Goal: Task Accomplishment & Management: Manage account settings

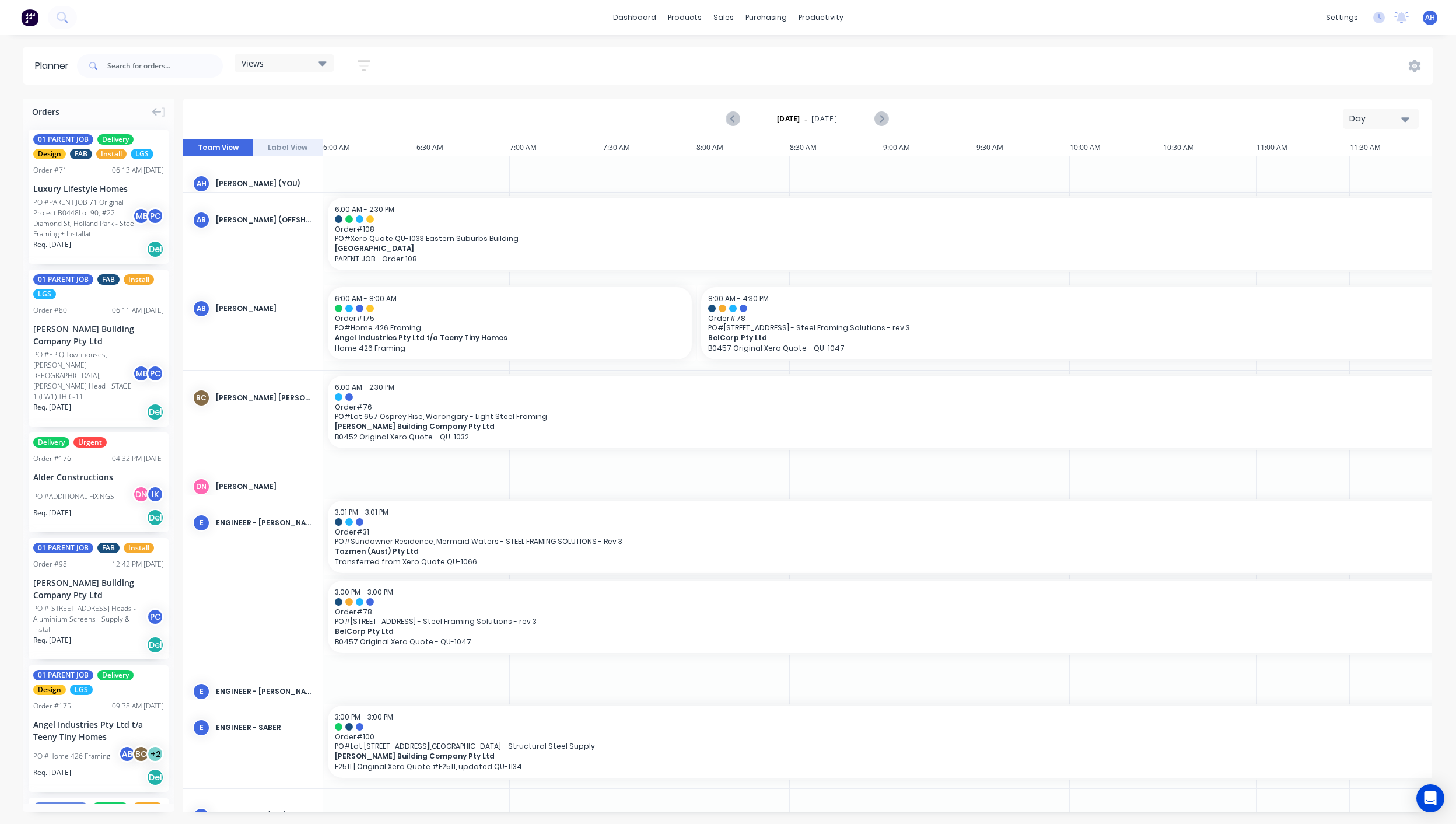
scroll to position [0, 187]
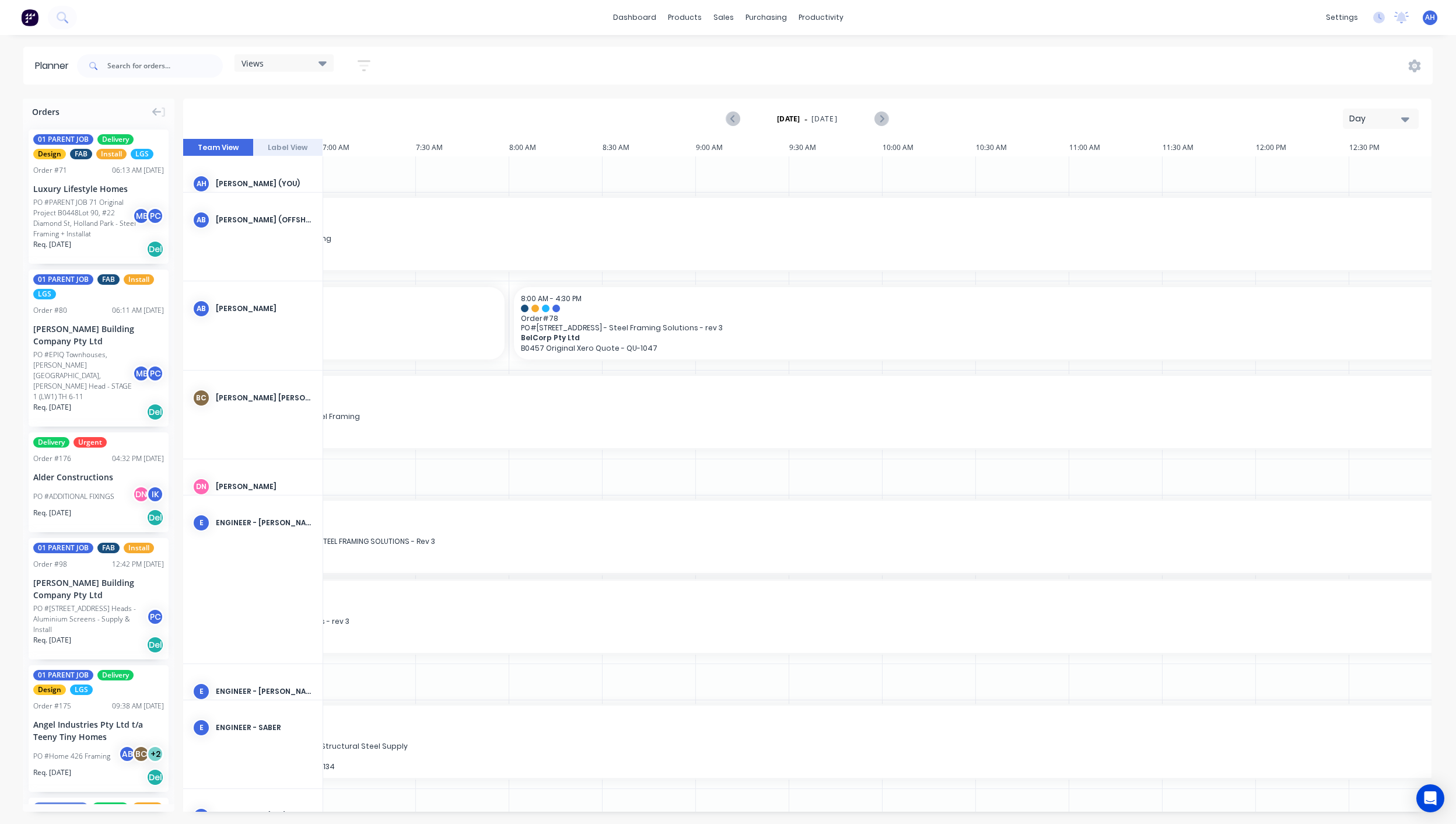
click at [310, 63] on div "Views" at bounding box center [284, 63] width 85 height 10
click at [310, 197] on button "FACTORY - (FRAMCECAD ONLY)" at bounding box center [305, 194] width 124 height 13
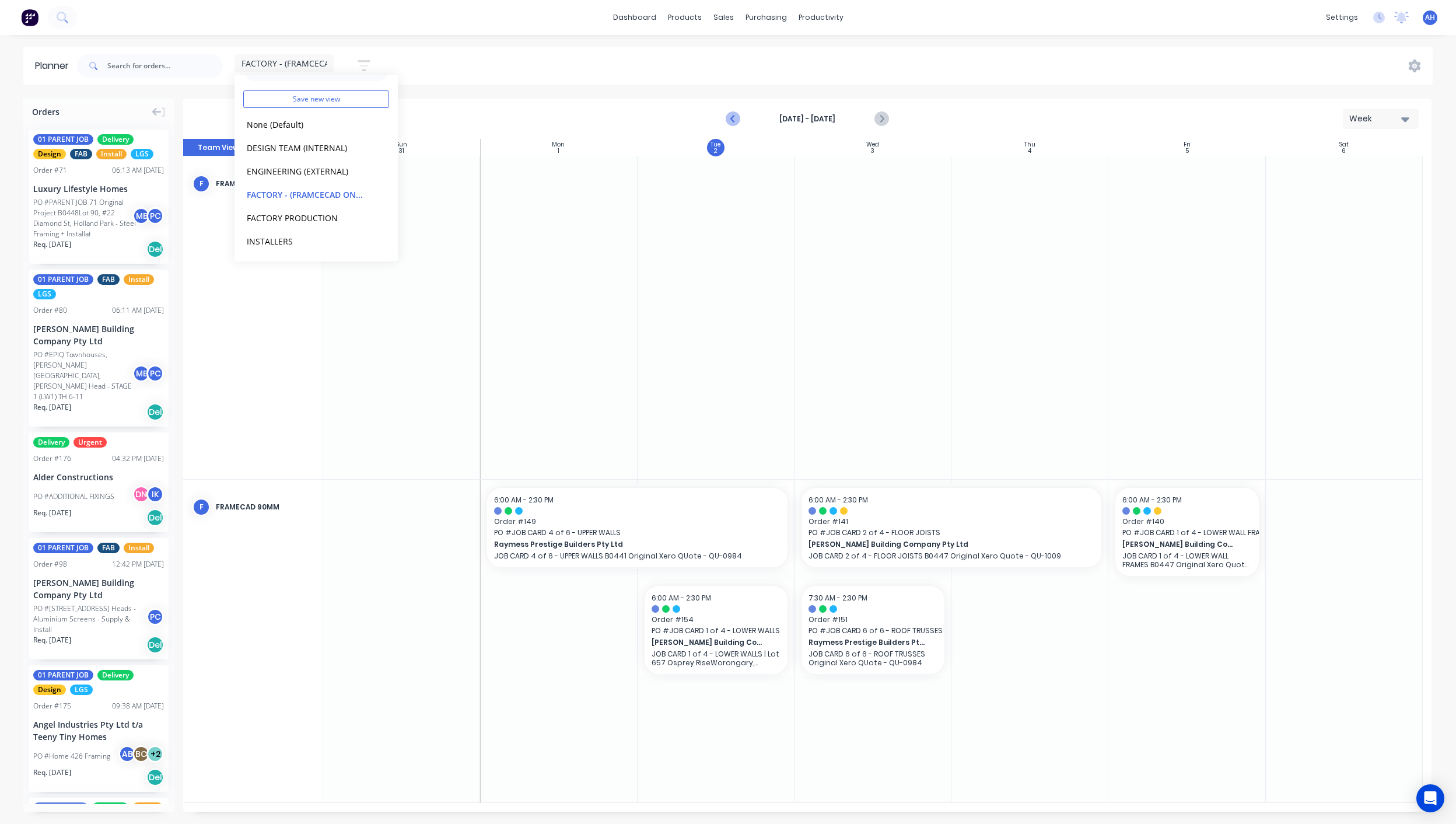
click at [733, 112] on icon "Previous page" at bounding box center [732, 118] width 14 height 14
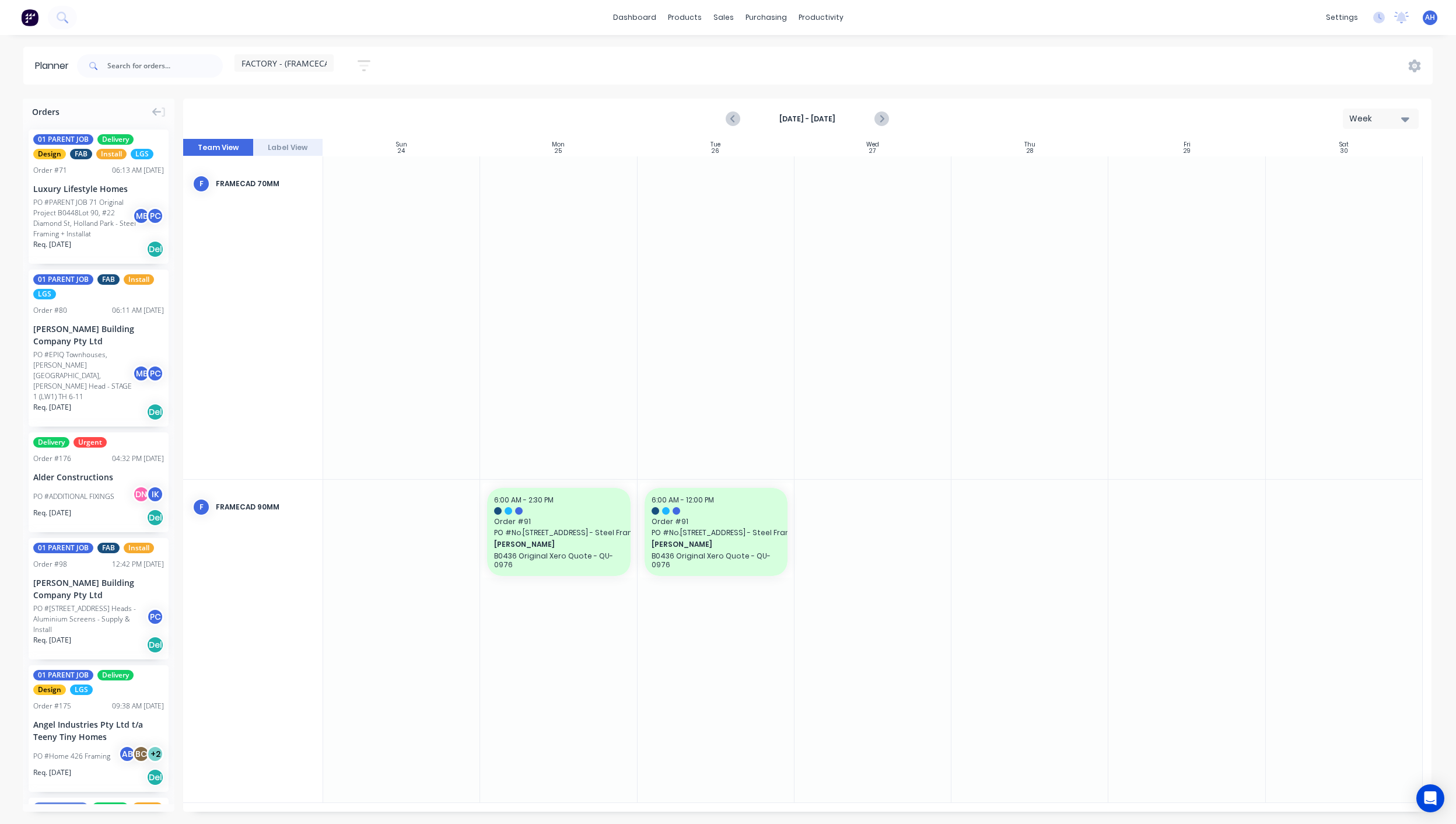
click at [311, 67] on span "FACTORY - (FRAMCECAD ONLY)" at bounding box center [302, 63] width 120 height 12
click at [305, 244] on button "FACTORY PRODUCTION" at bounding box center [305, 243] width 124 height 13
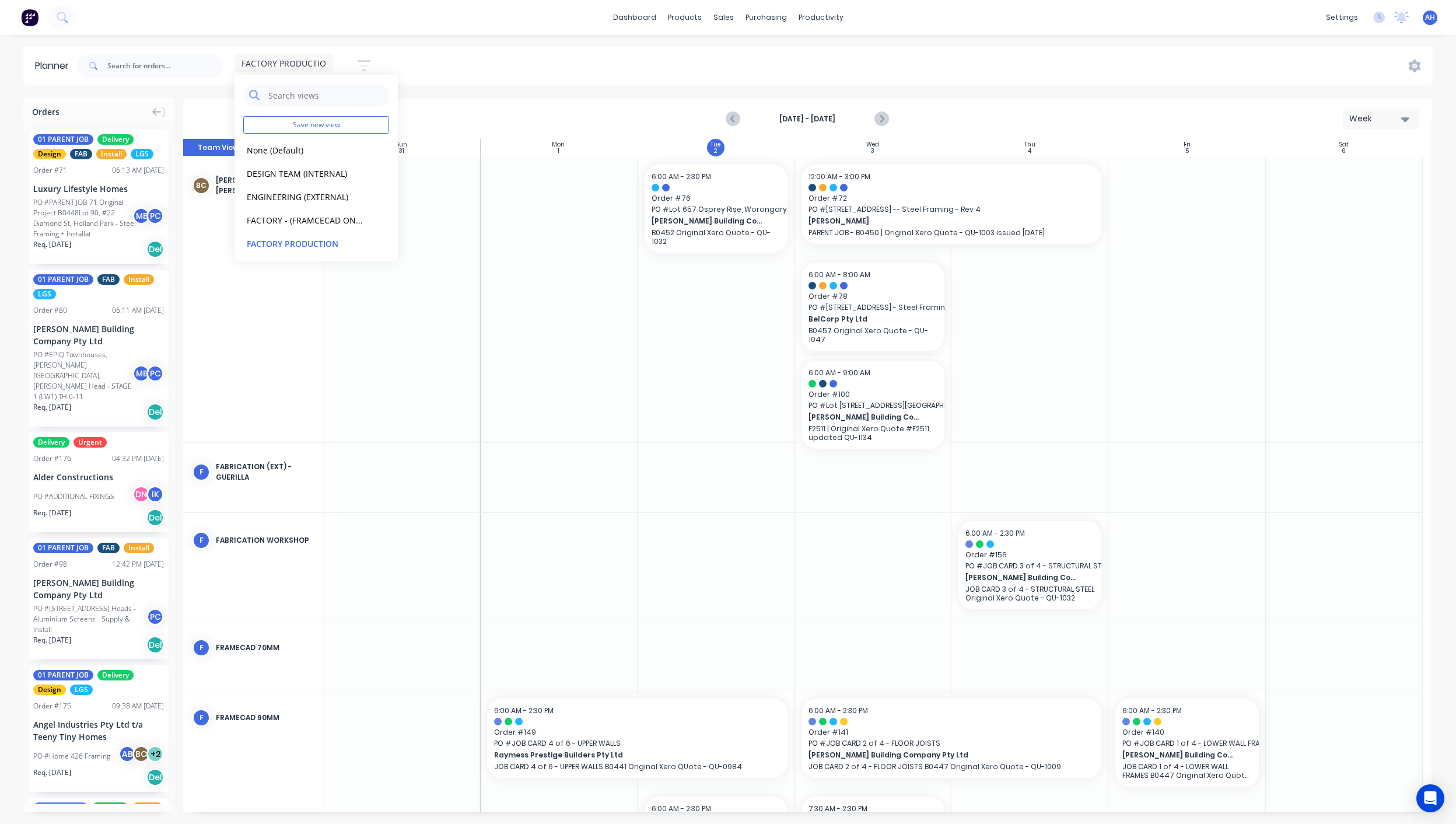
scroll to position [93, 0]
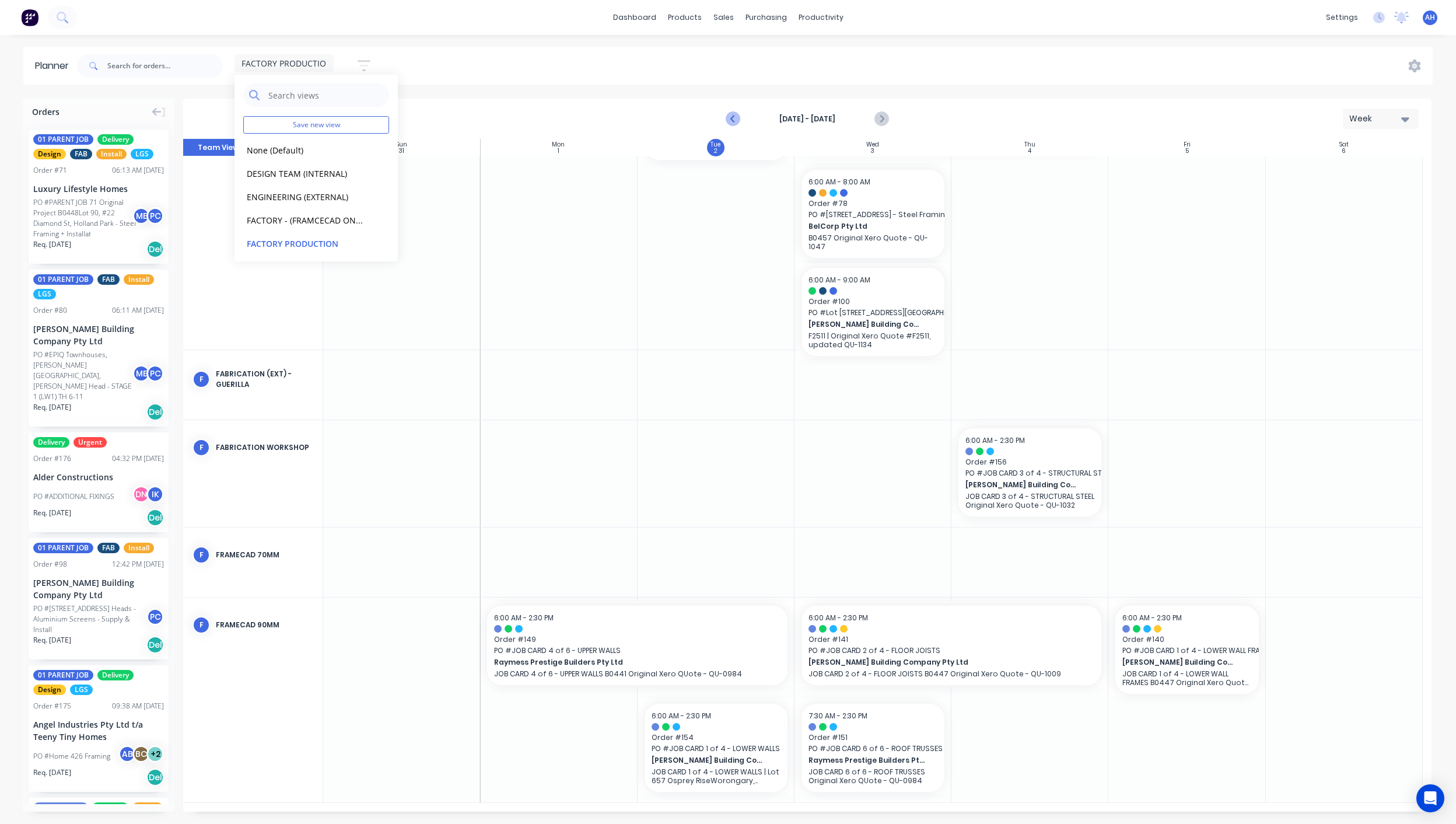
click at [733, 120] on icon "Previous page" at bounding box center [733, 119] width 5 height 9
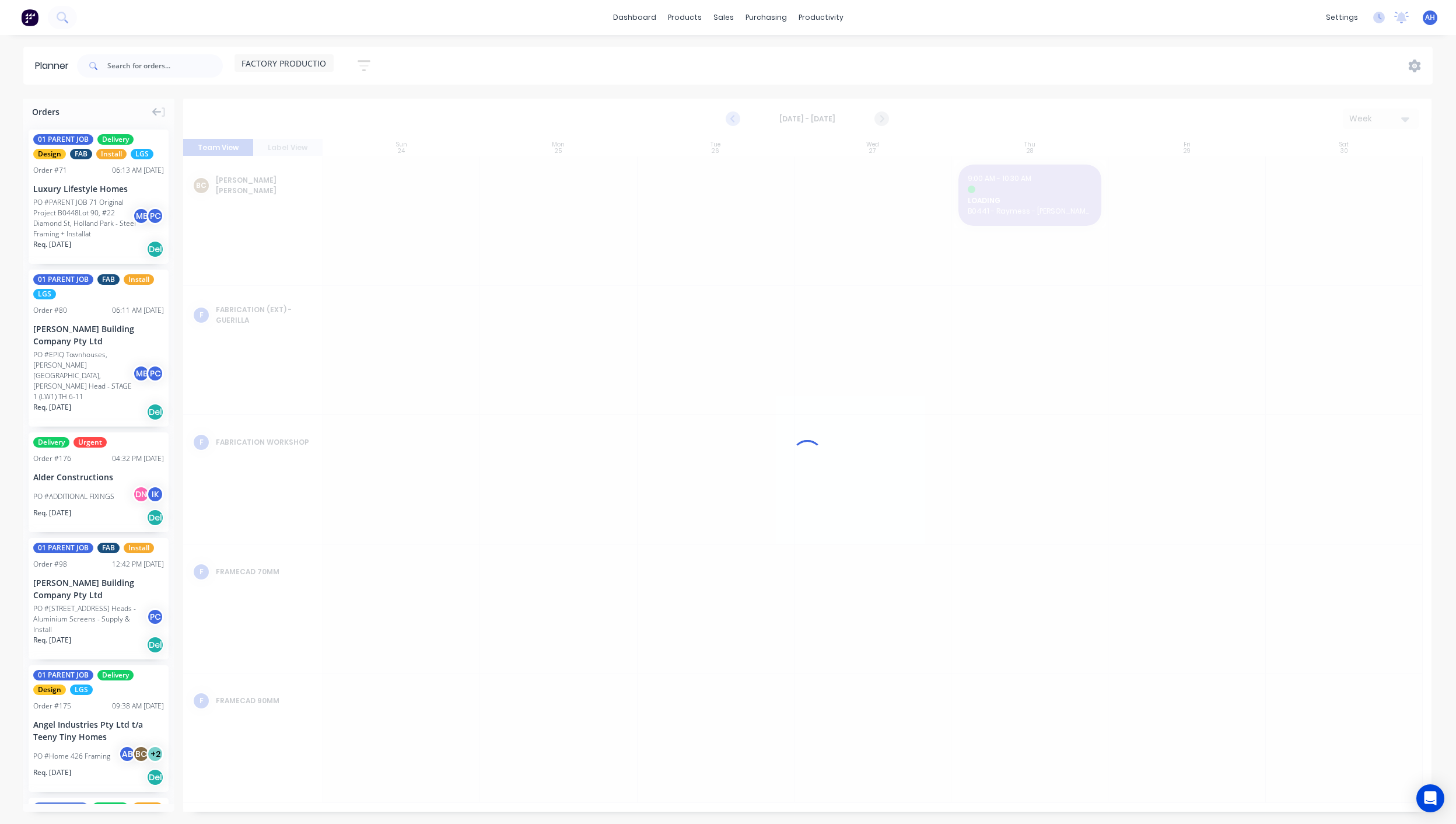
scroll to position [0, 0]
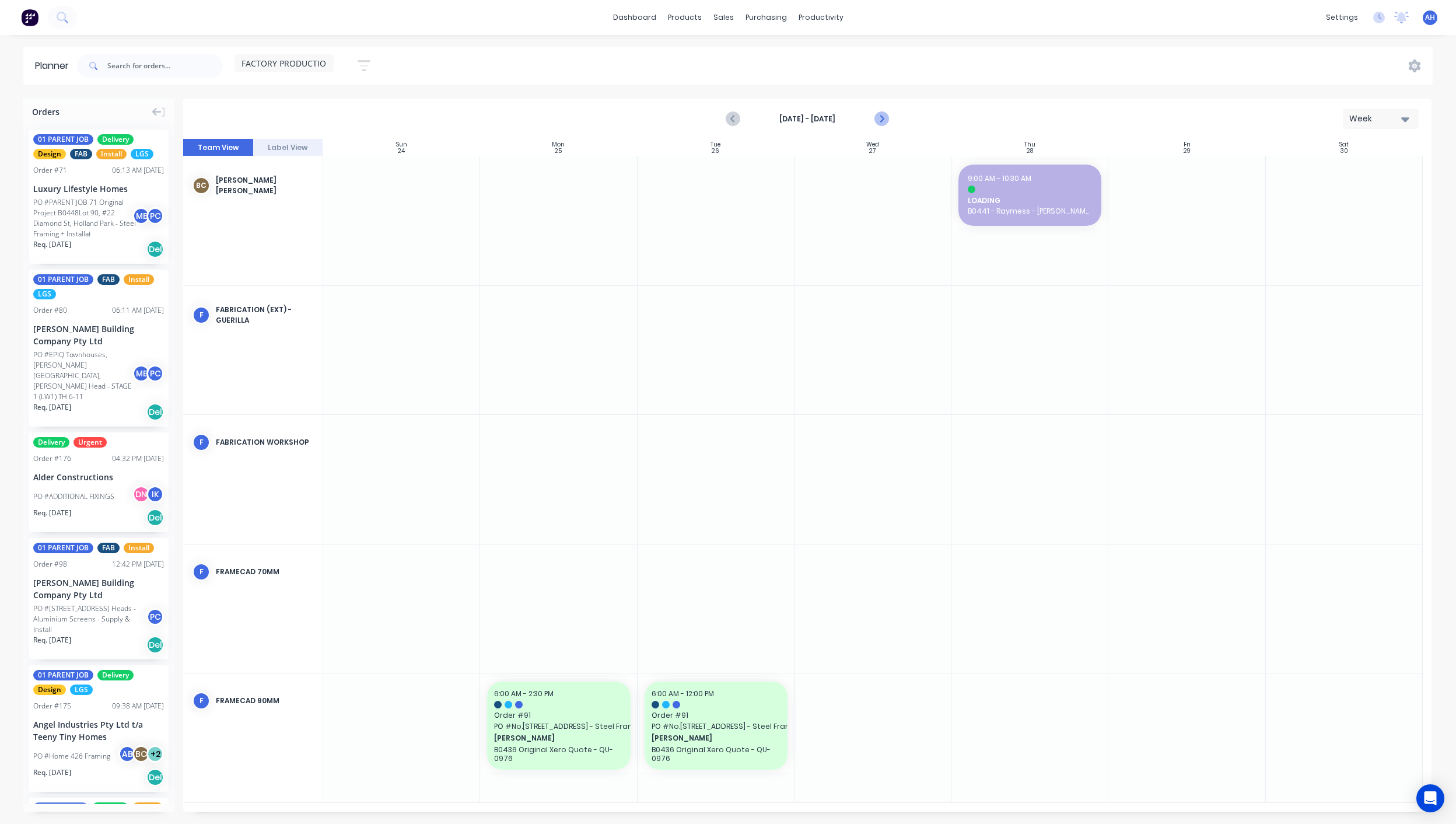
click at [881, 117] on icon "Next page" at bounding box center [880, 119] width 5 height 9
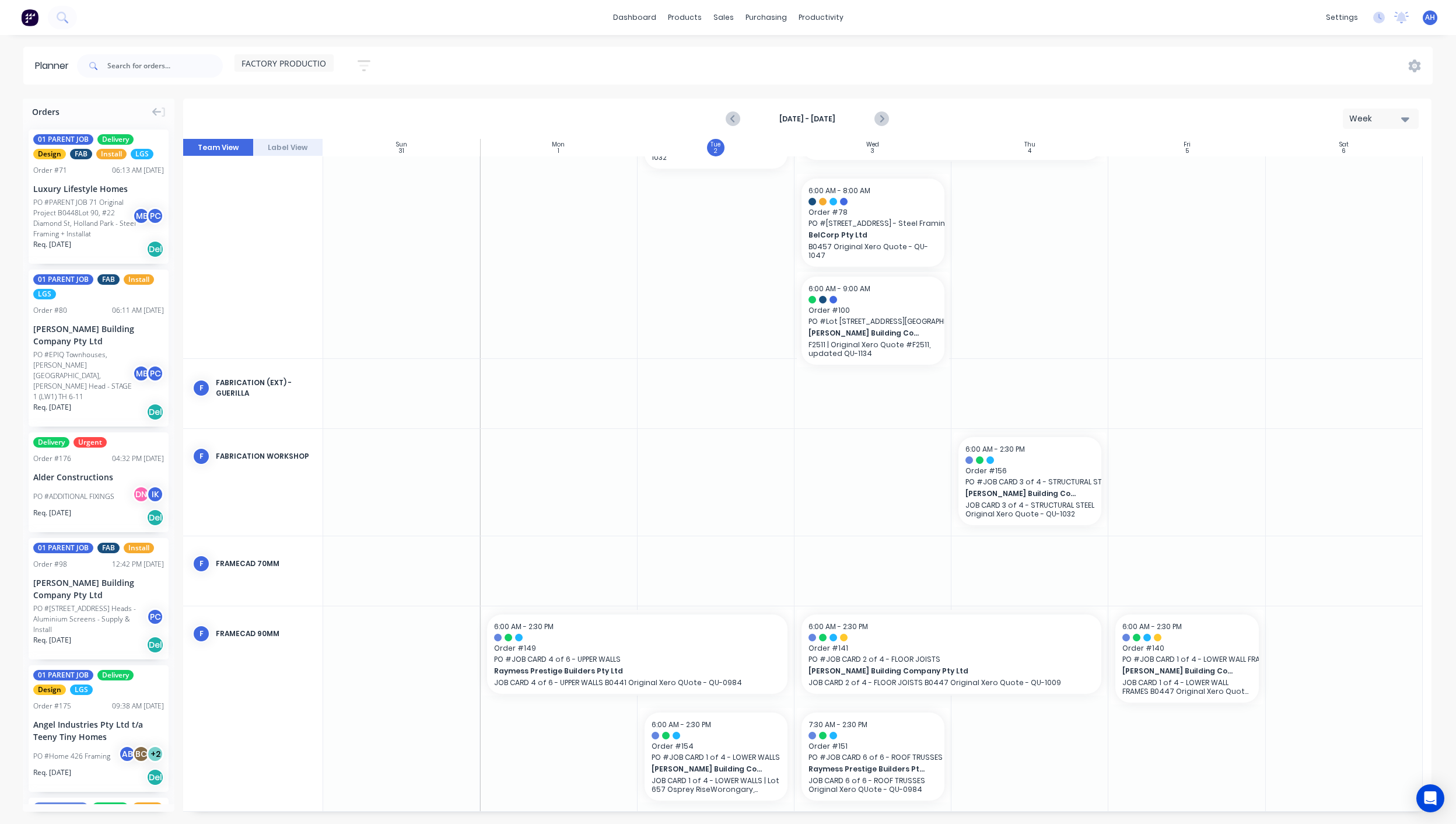
scroll to position [93, 0]
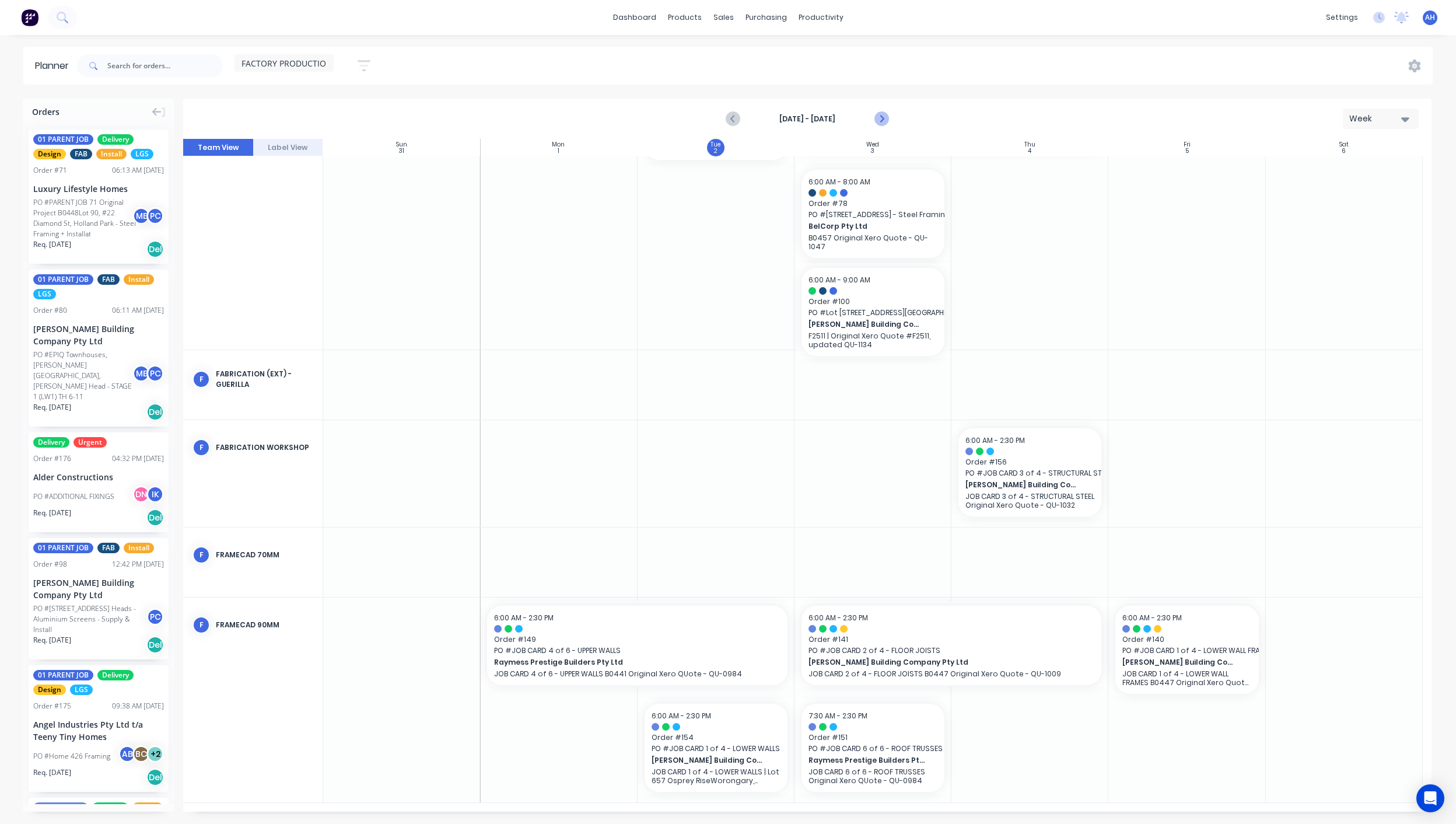
click at [878, 123] on icon "Next page" at bounding box center [880, 118] width 14 height 14
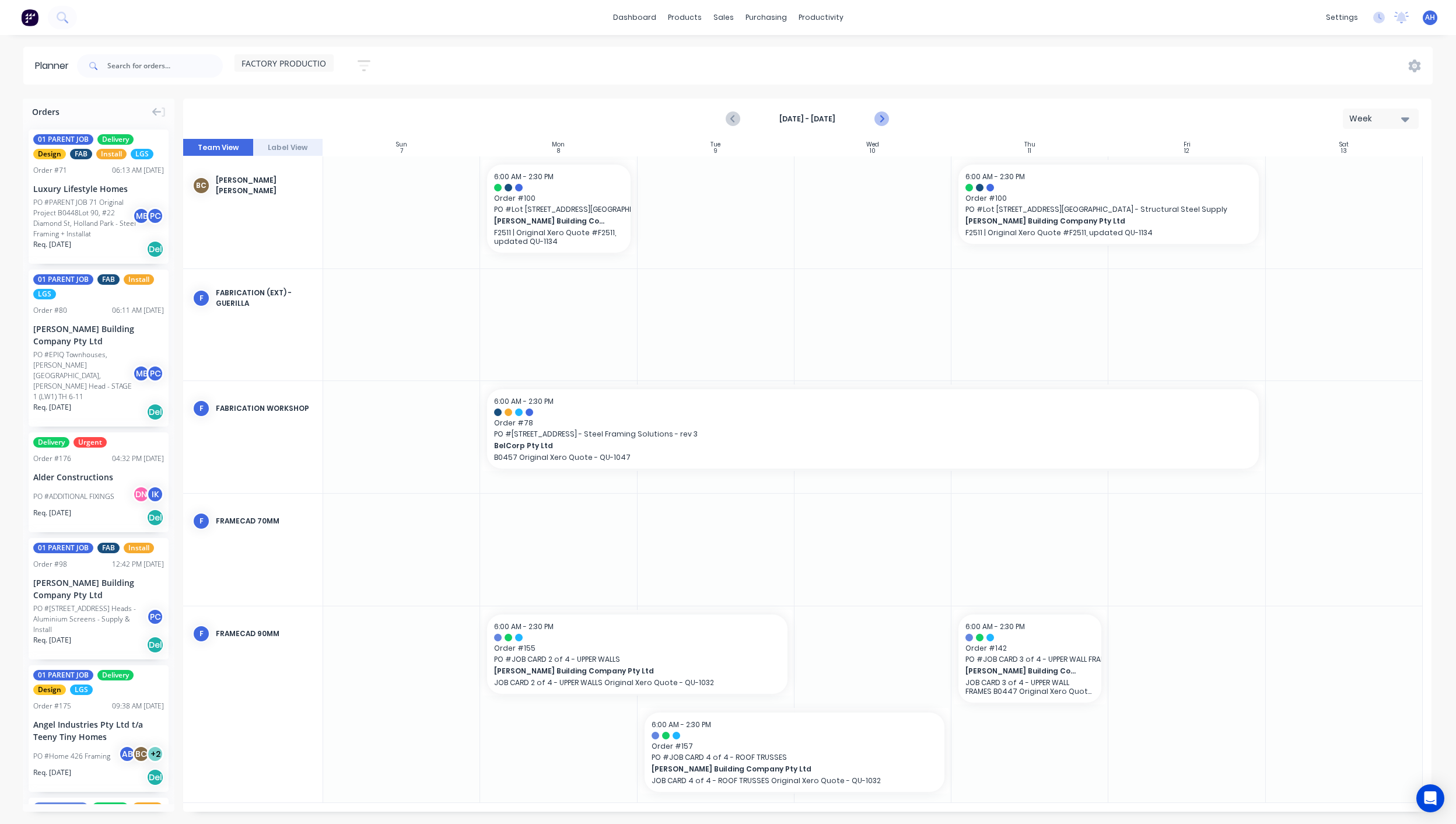
scroll to position [0, 0]
click at [881, 120] on icon "Next page" at bounding box center [880, 119] width 5 height 9
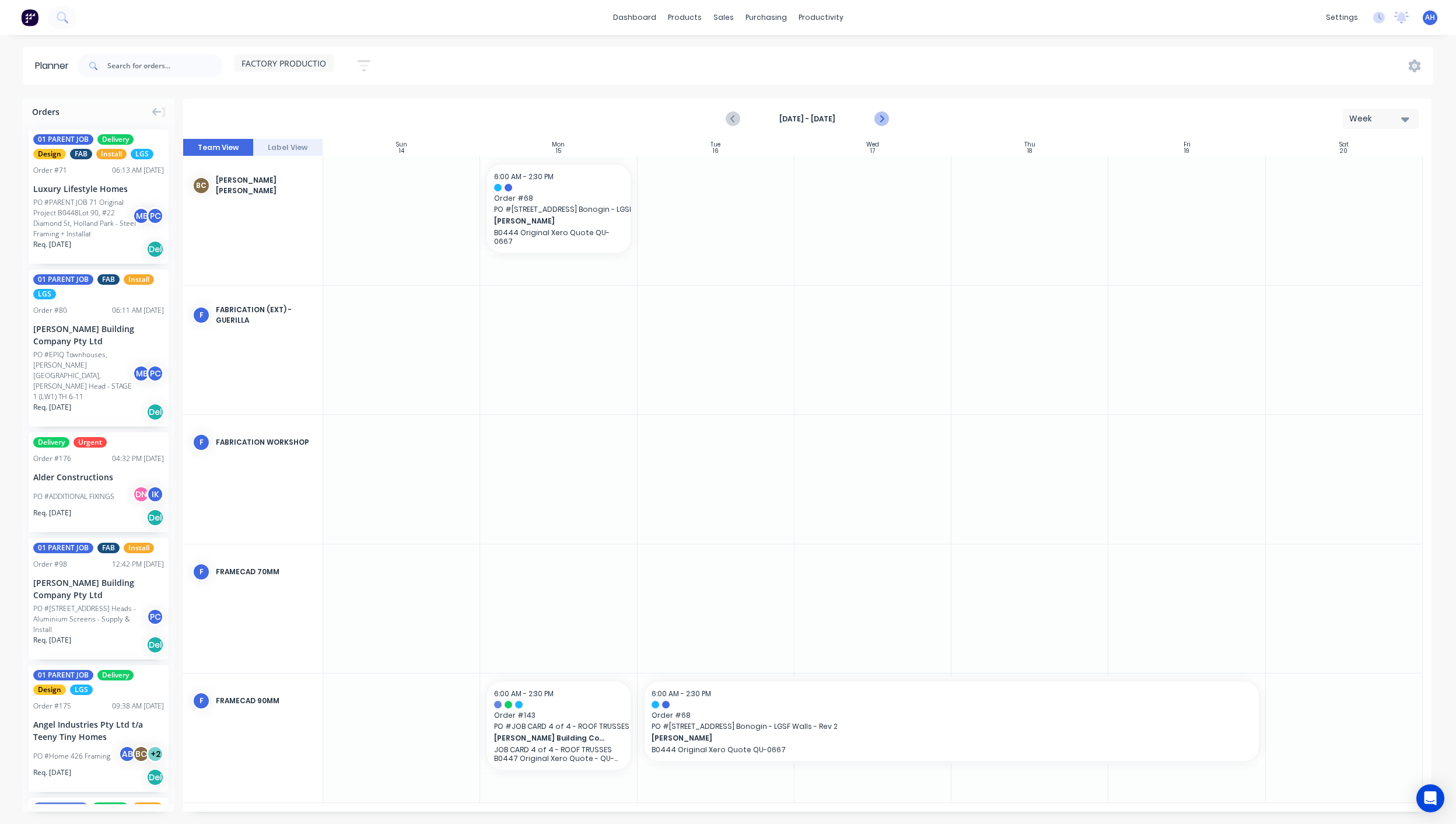
click at [881, 120] on icon "Next page" at bounding box center [880, 119] width 5 height 9
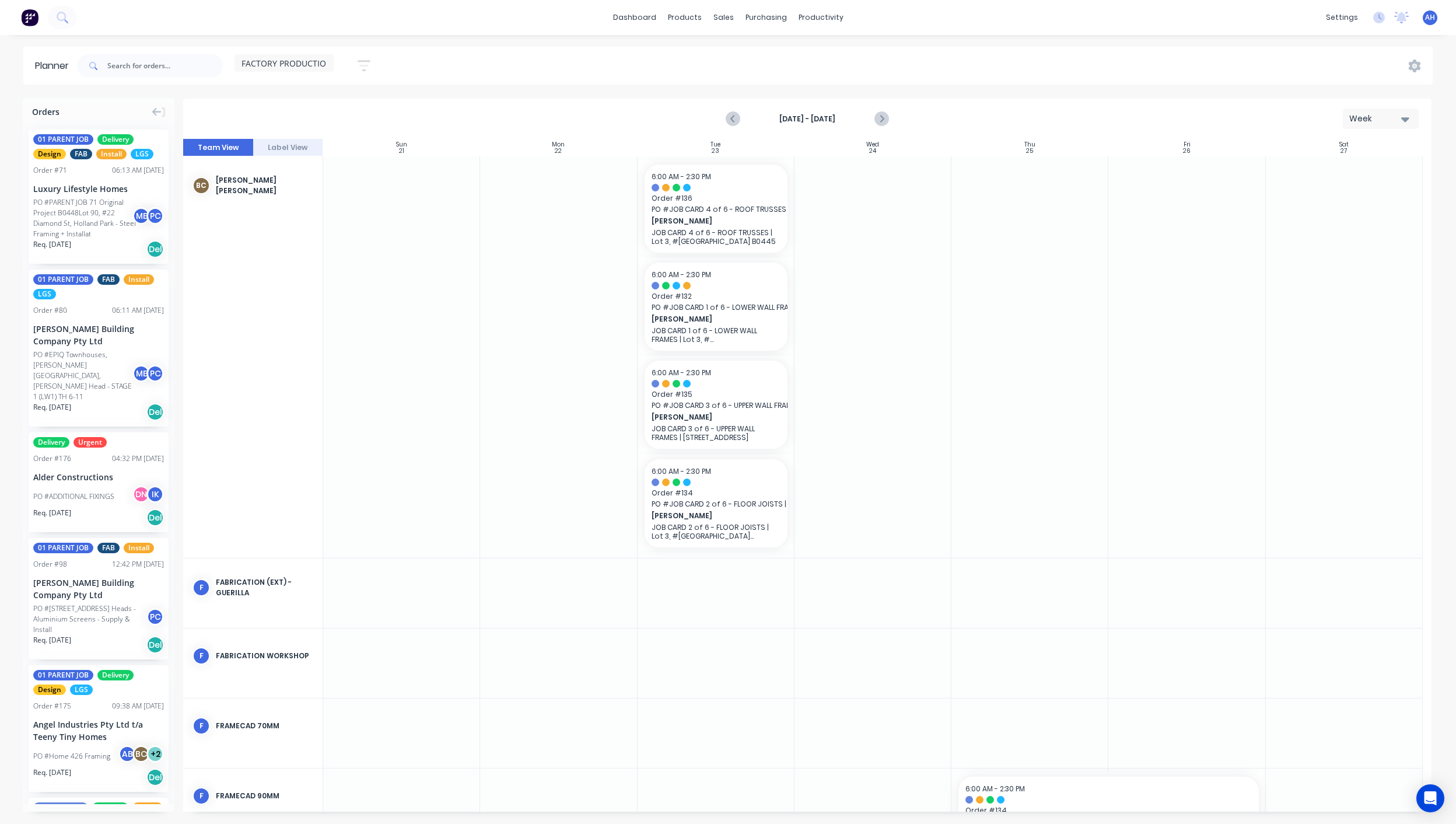
scroll to position [64, 0]
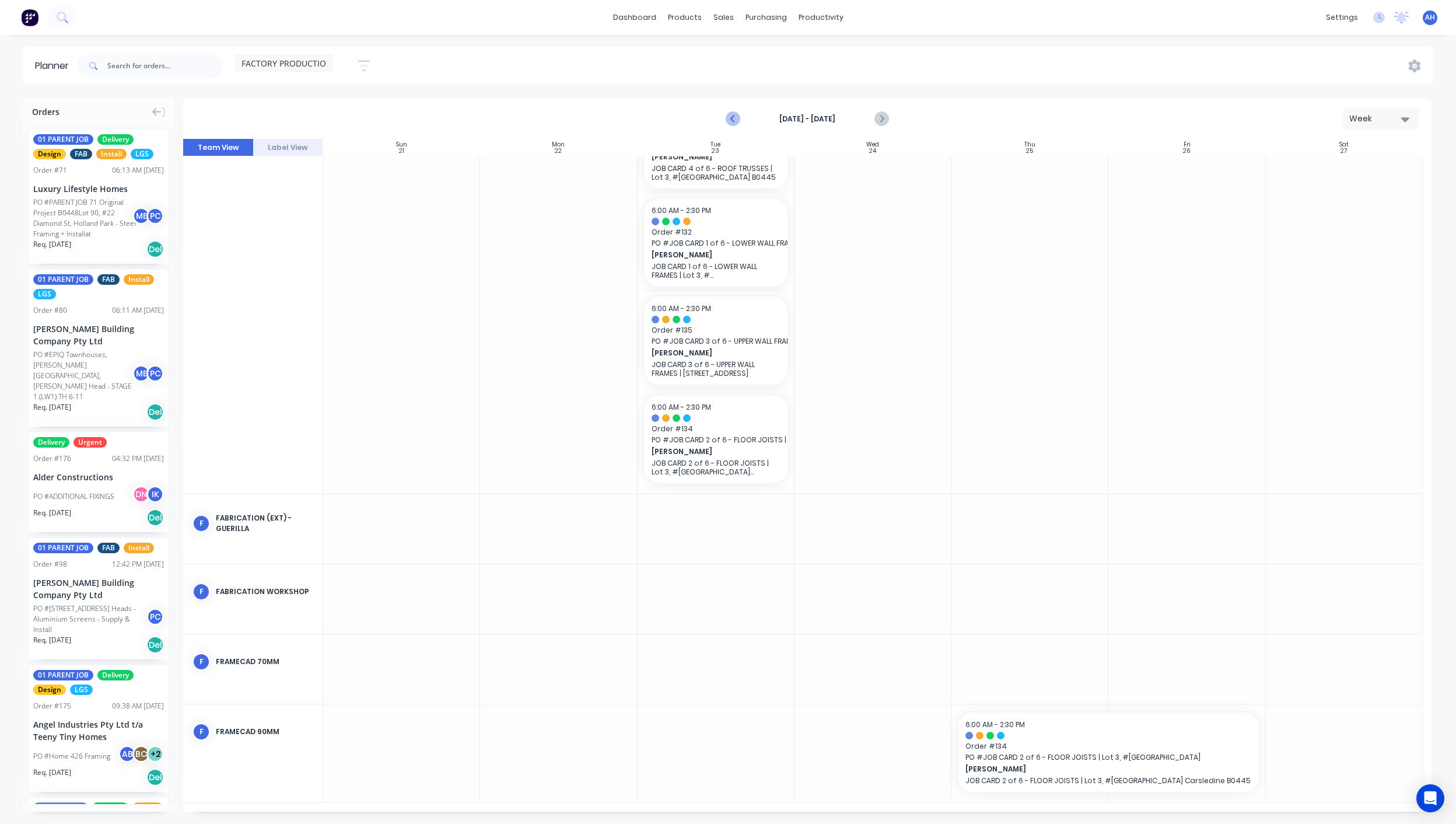
click at [735, 116] on icon "Previous page" at bounding box center [732, 118] width 14 height 14
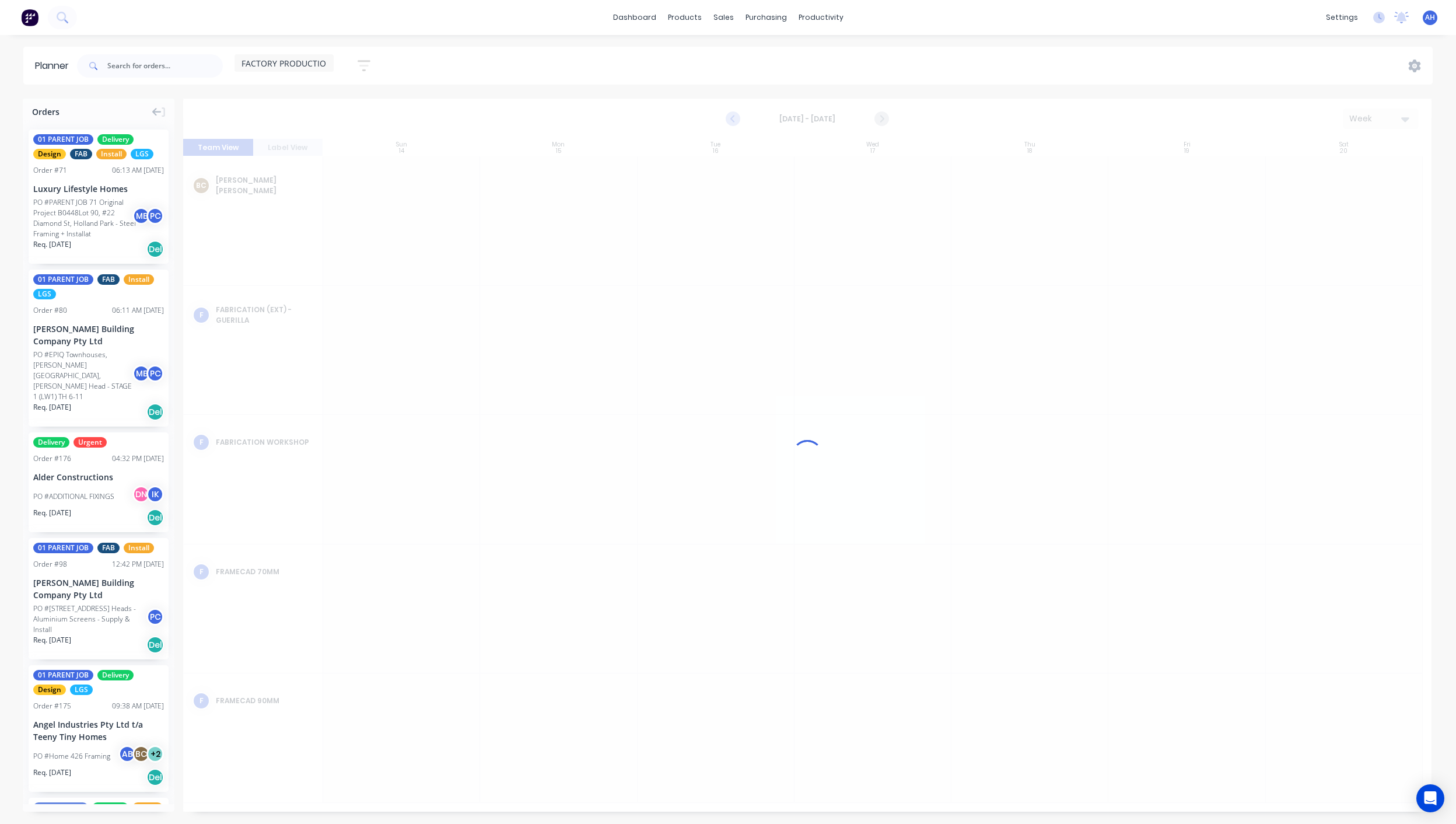
scroll to position [0, 0]
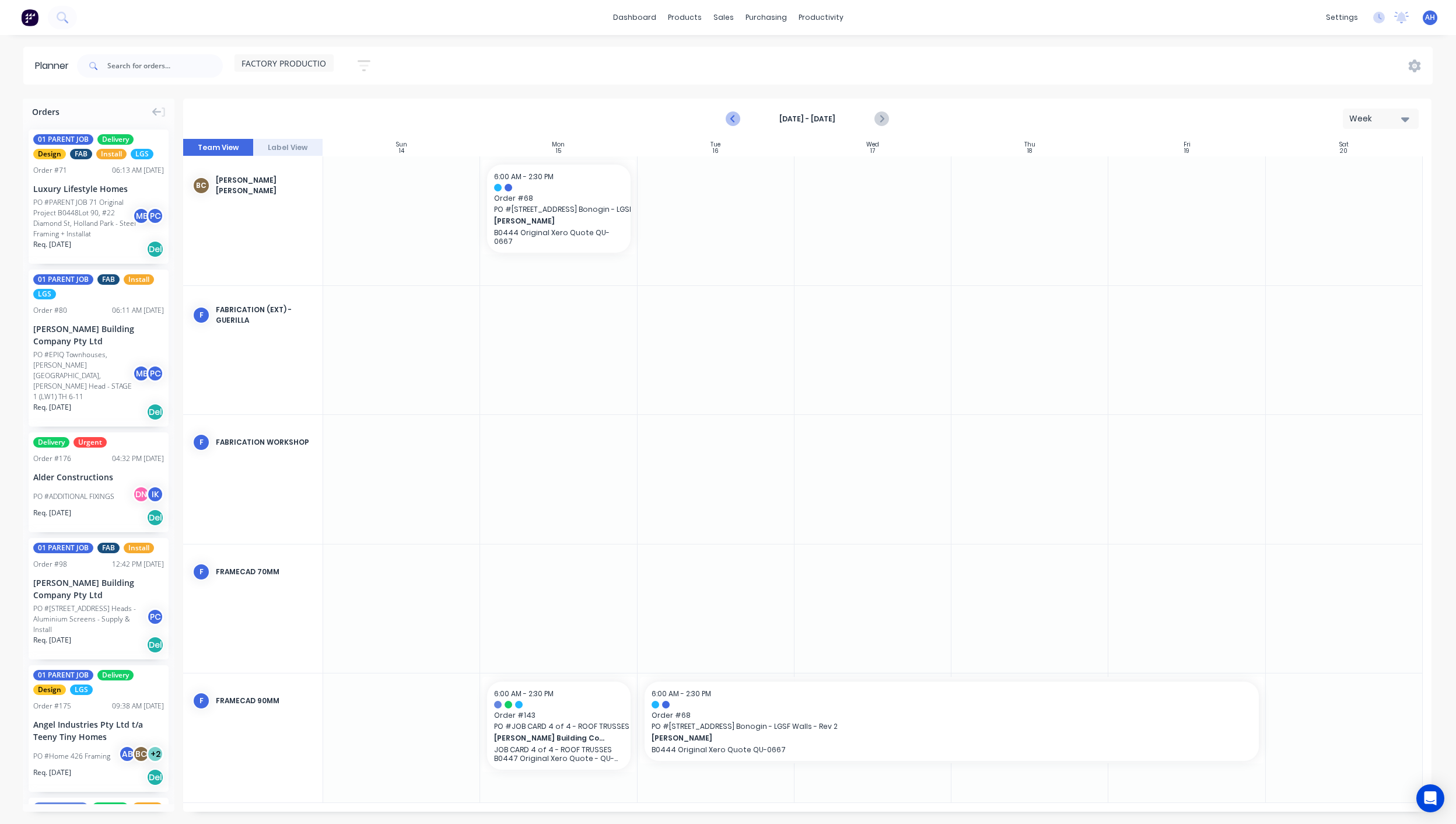
click at [735, 116] on icon "Previous page" at bounding box center [732, 118] width 14 height 14
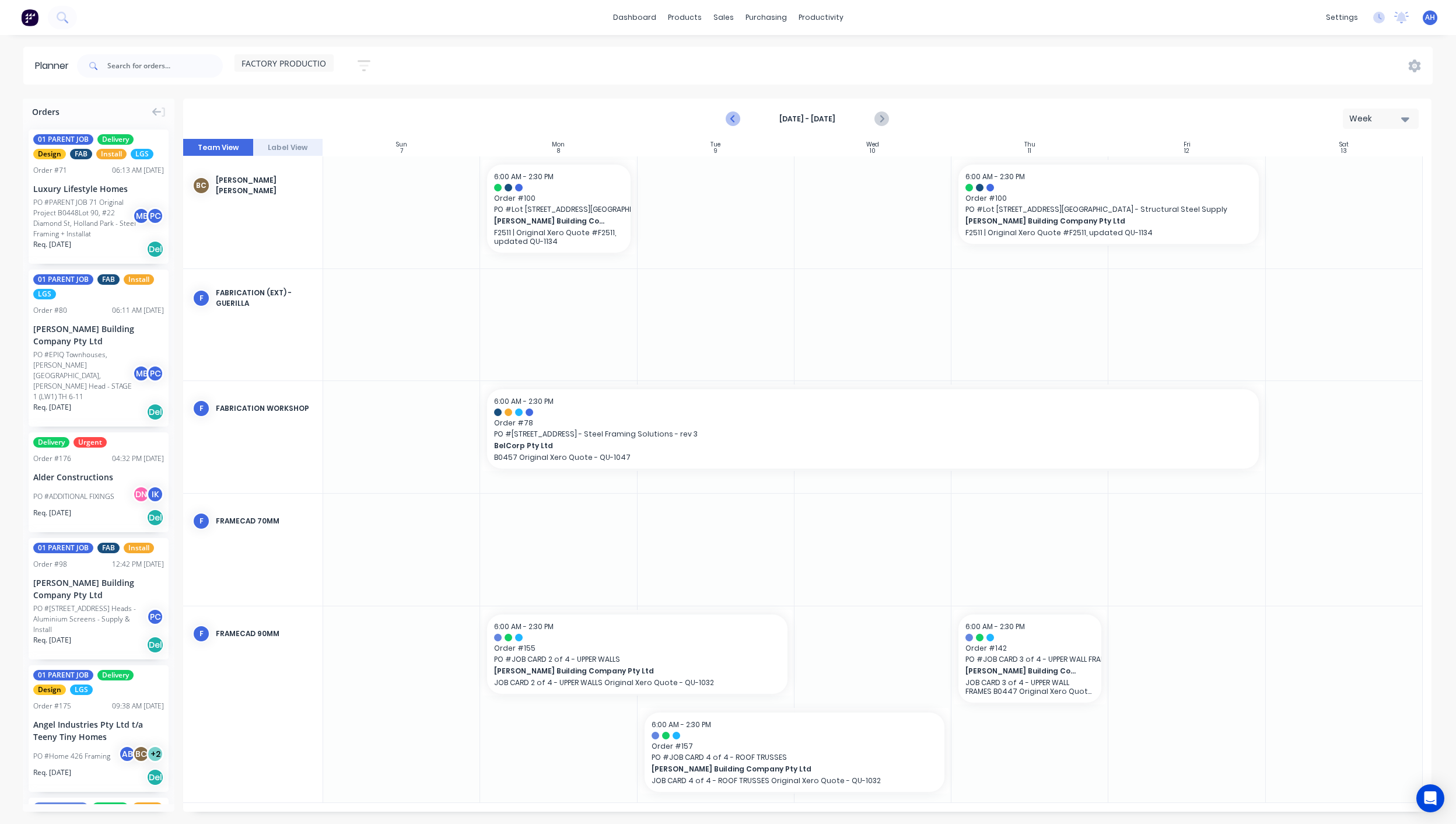
click at [735, 124] on icon "Previous page" at bounding box center [732, 118] width 14 height 14
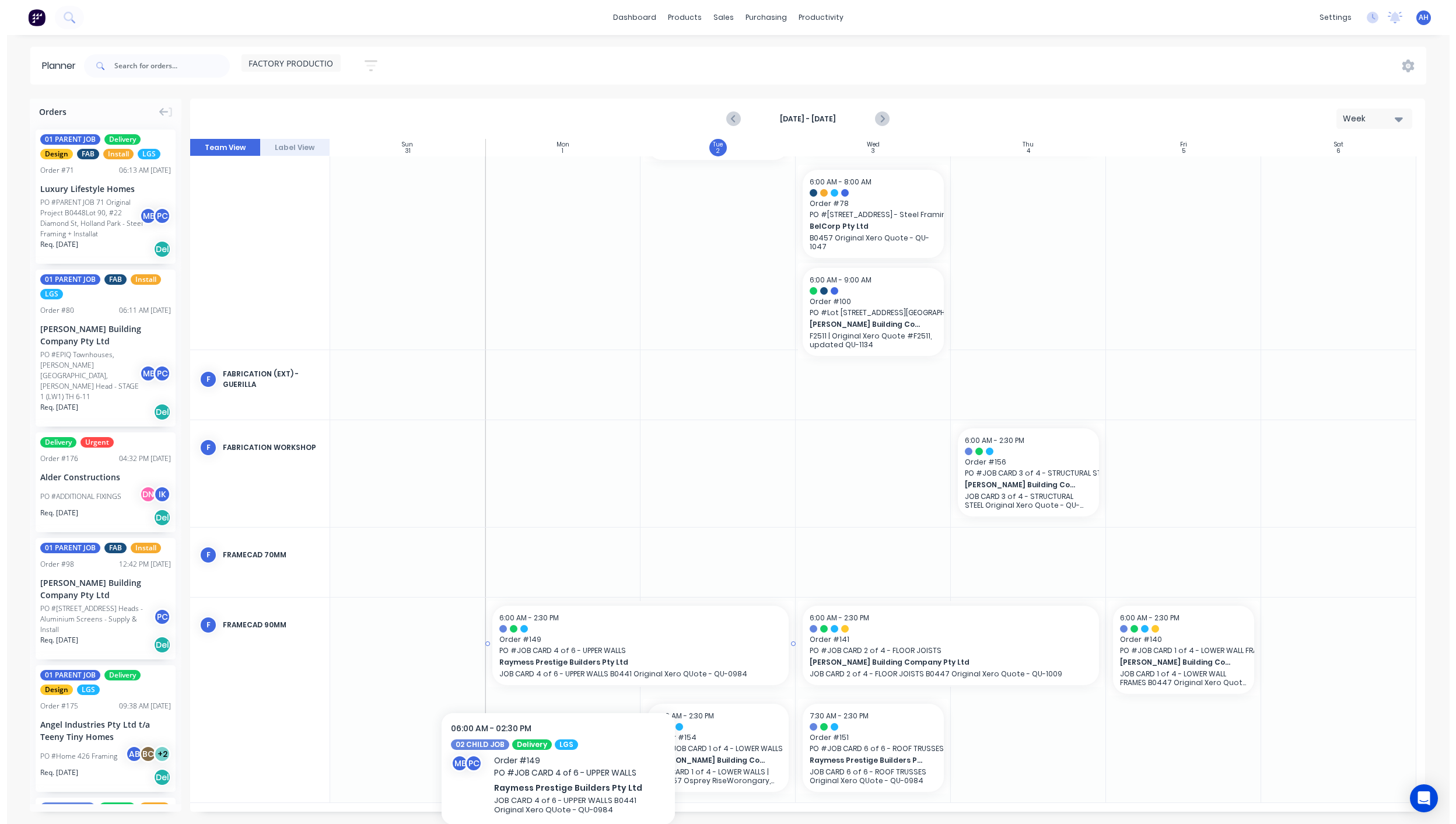
scroll to position [84, 0]
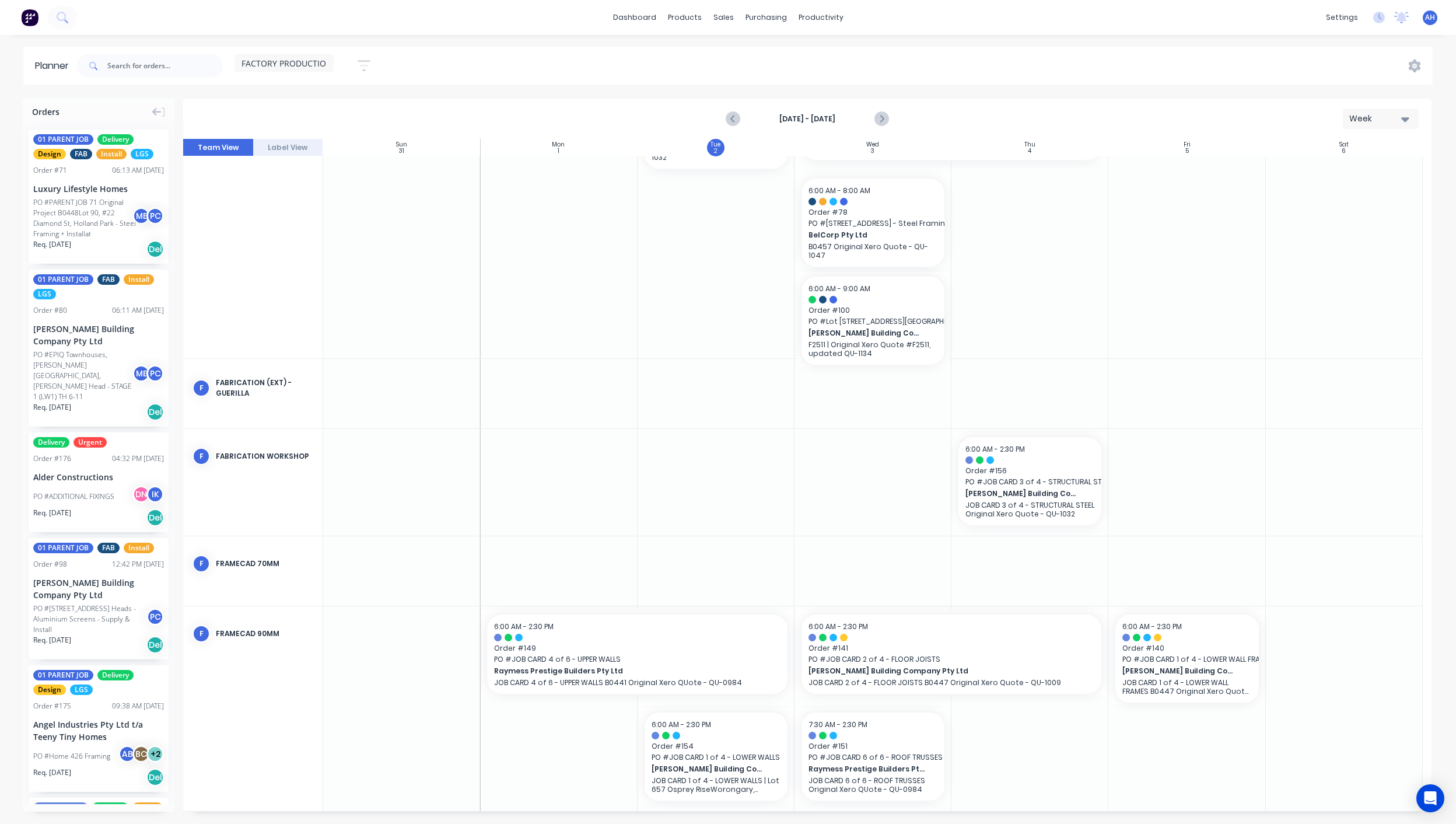
click at [483, 738] on div at bounding box center [558, 709] width 157 height 205
click at [637, 777] on div "Mark as done" at bounding box center [647, 770] width 125 height 24
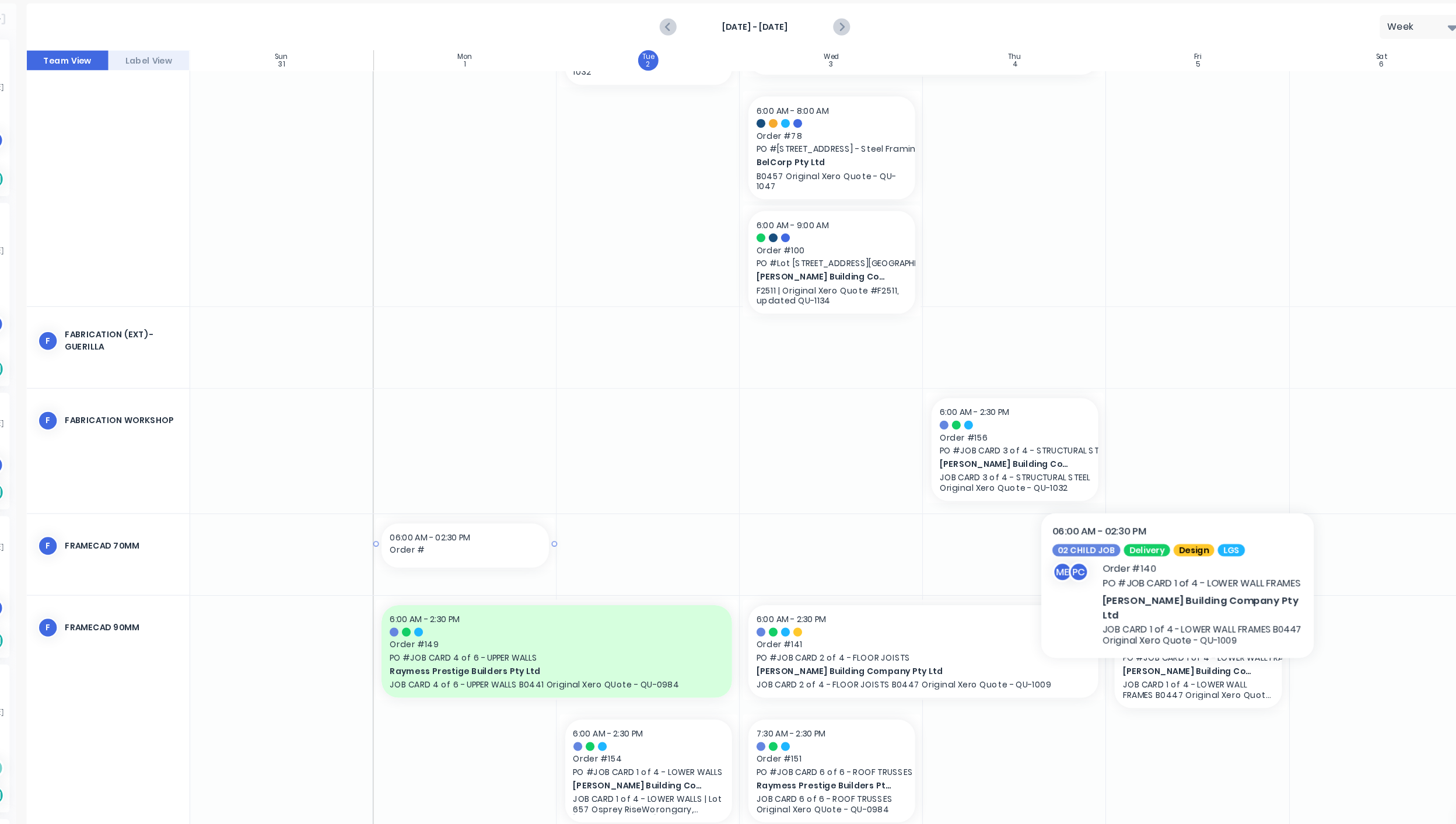
click at [1170, 668] on span "[PERSON_NAME] Building Company Pty Ltd" at bounding box center [1180, 671] width 116 height 10
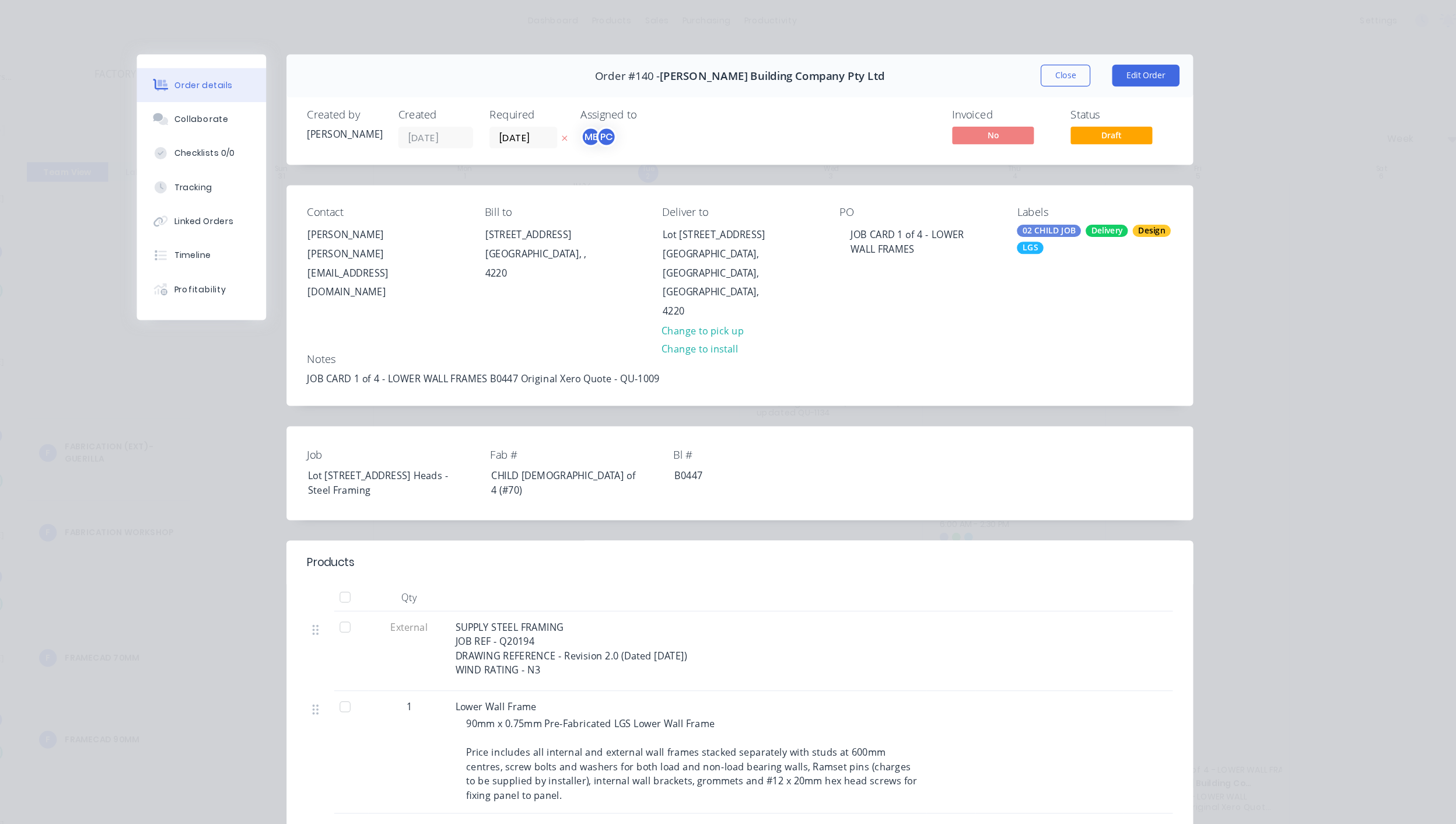
click at [1127, 54] on div "Order #140 - [PERSON_NAME] Building Company Pty Ltd Close Edit Order" at bounding box center [794, 65] width 777 height 37
click at [1127, 60] on button "Edit Order" at bounding box center [1142, 65] width 58 height 19
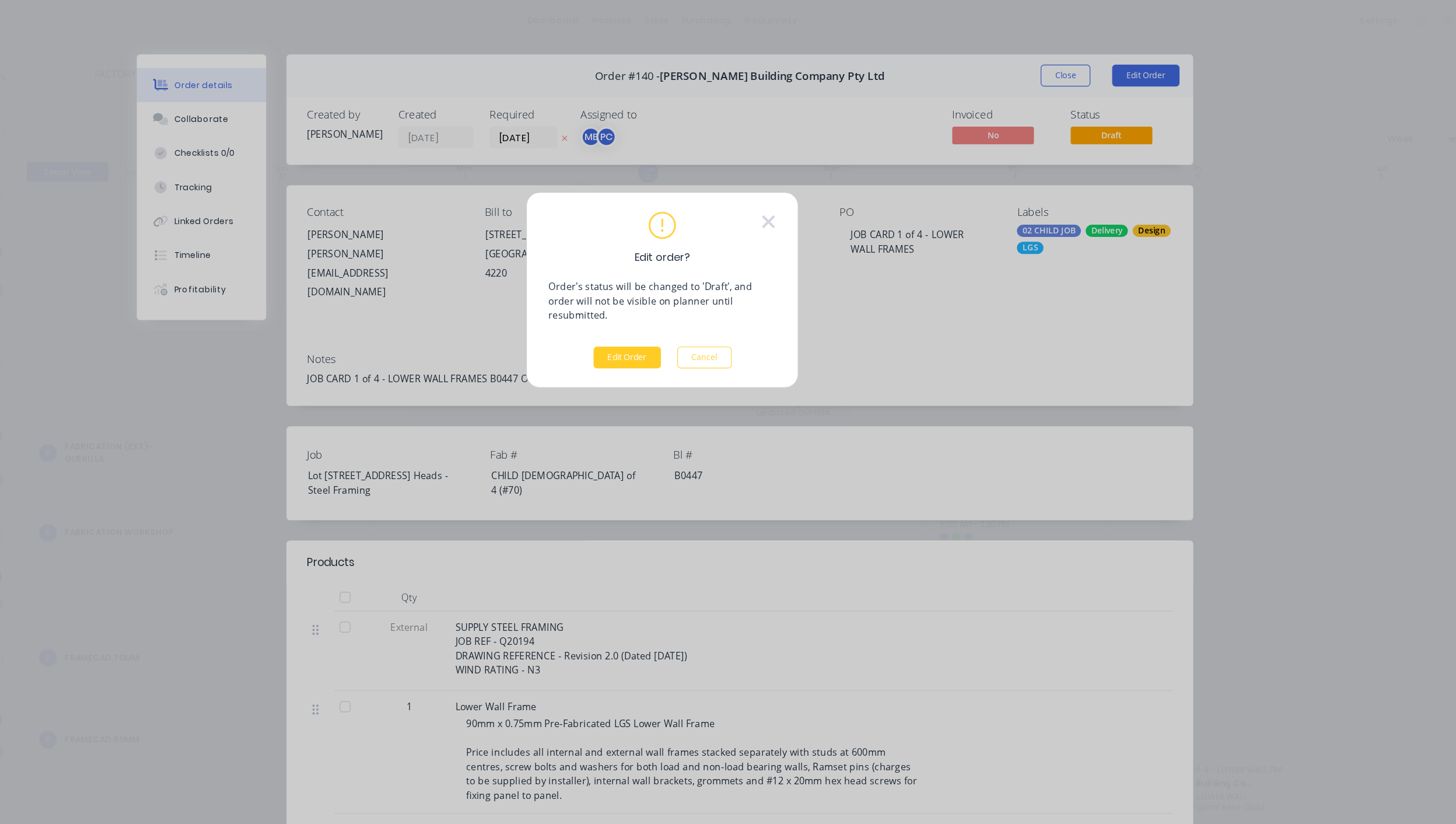
click at [693, 297] on button "Edit Order" at bounding box center [698, 306] width 58 height 19
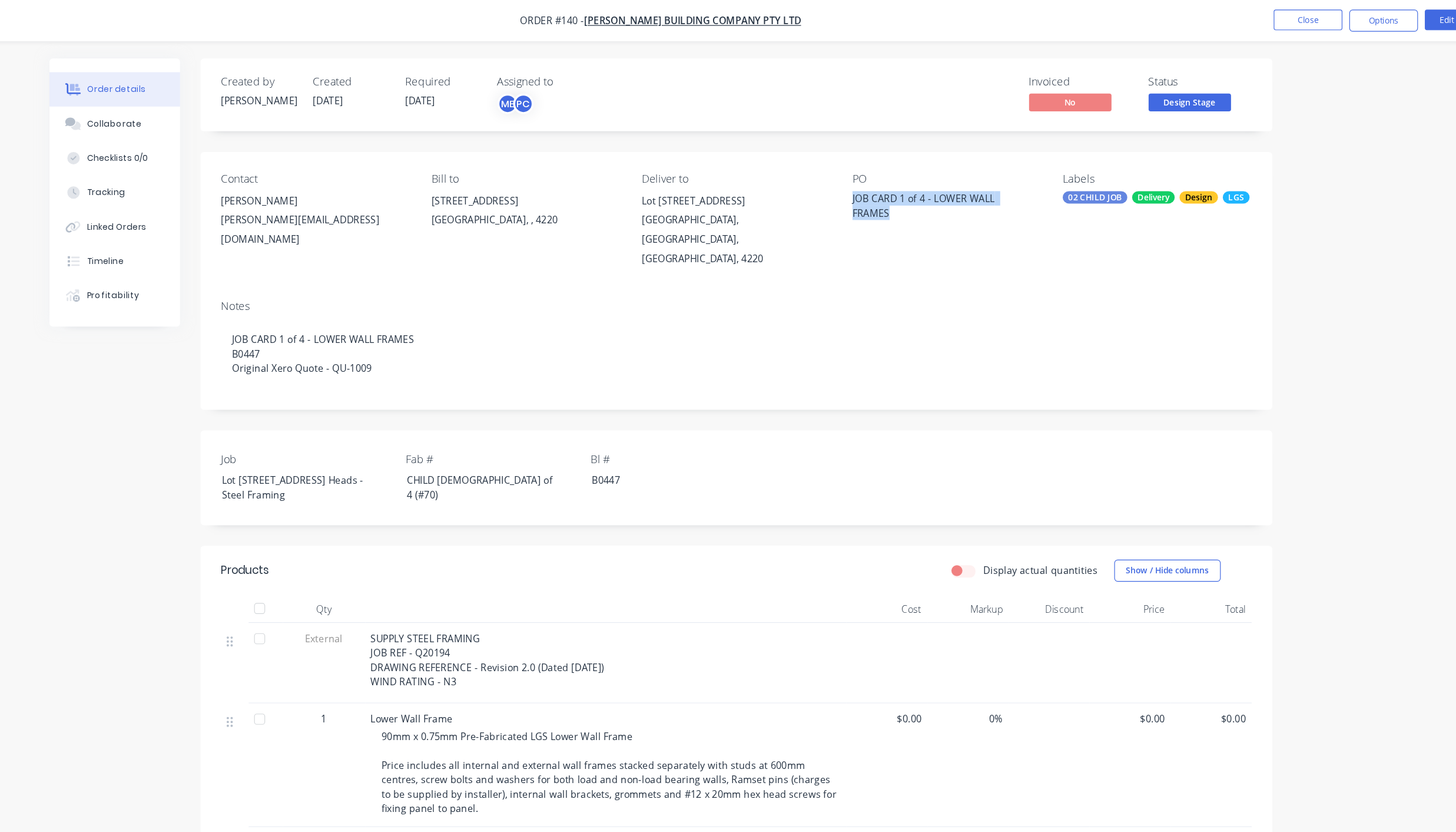
drag, startPoint x: 925, startPoint y: 182, endPoint x: 884, endPoint y: 170, distance: 42.7
click at [884, 170] on div "Contact [PERSON_NAME] [PERSON_NAME][EMAIL_ADDRESS][DOMAIN_NAME] Bill to [STREET…" at bounding box center [793, 189] width 919 height 117
copy div "JOB CARD 1 of 4 - LOWER WALL FRAMES"
click at [728, 191] on div "[GEOGRAPHIC_DATA], [GEOGRAPHIC_DATA], [GEOGRAPHIC_DATA], 4220" at bounding box center [792, 205] width 161 height 50
drag, startPoint x: 709, startPoint y: 170, endPoint x: 881, endPoint y: 190, distance: 173.2
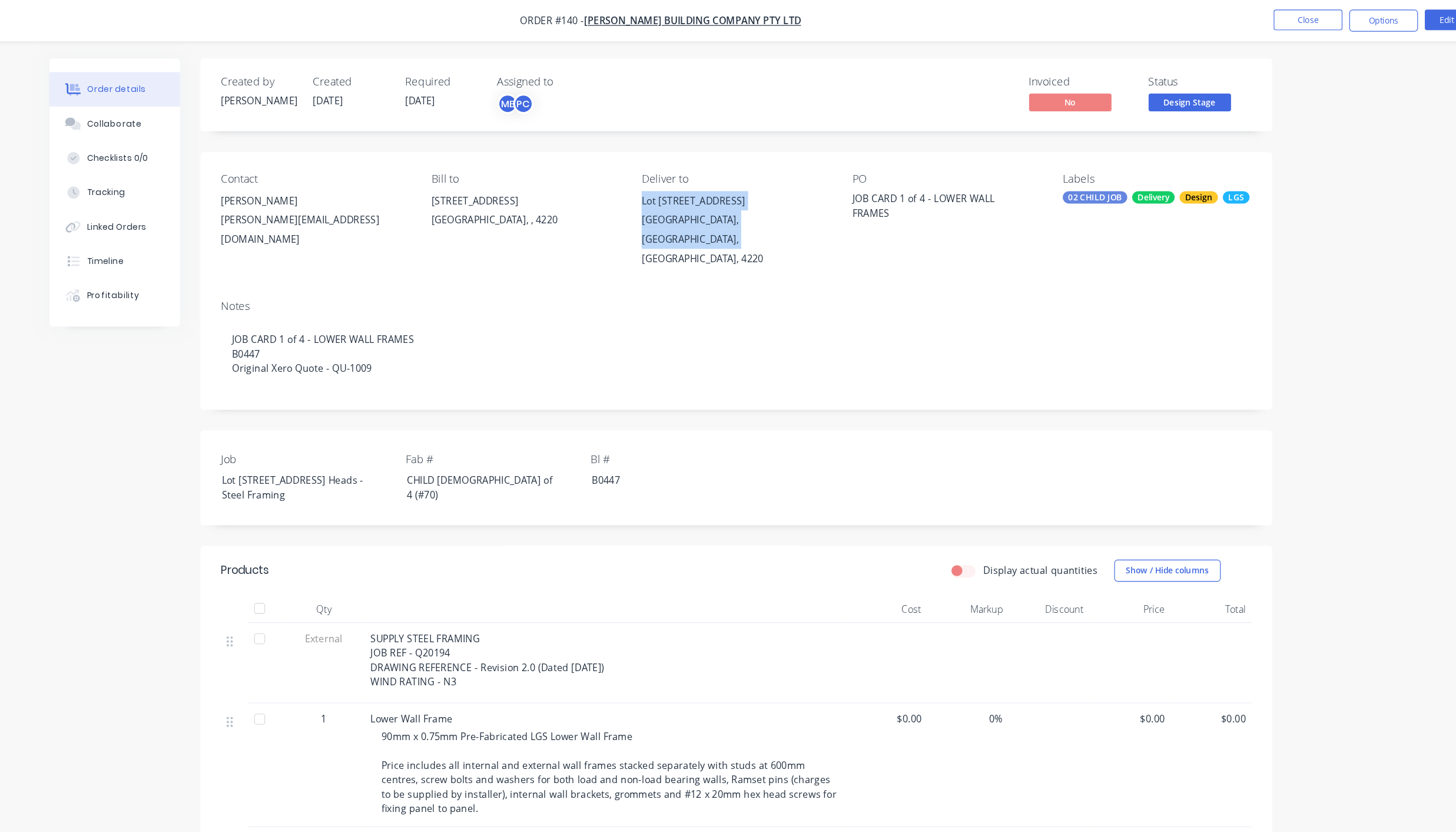
click at [881, 190] on div "Contact [PERSON_NAME] [PERSON_NAME][EMAIL_ADDRESS][DOMAIN_NAME] Bill to [STREET…" at bounding box center [793, 189] width 919 height 117
copy div "Lot [STREET_ADDRESS],"
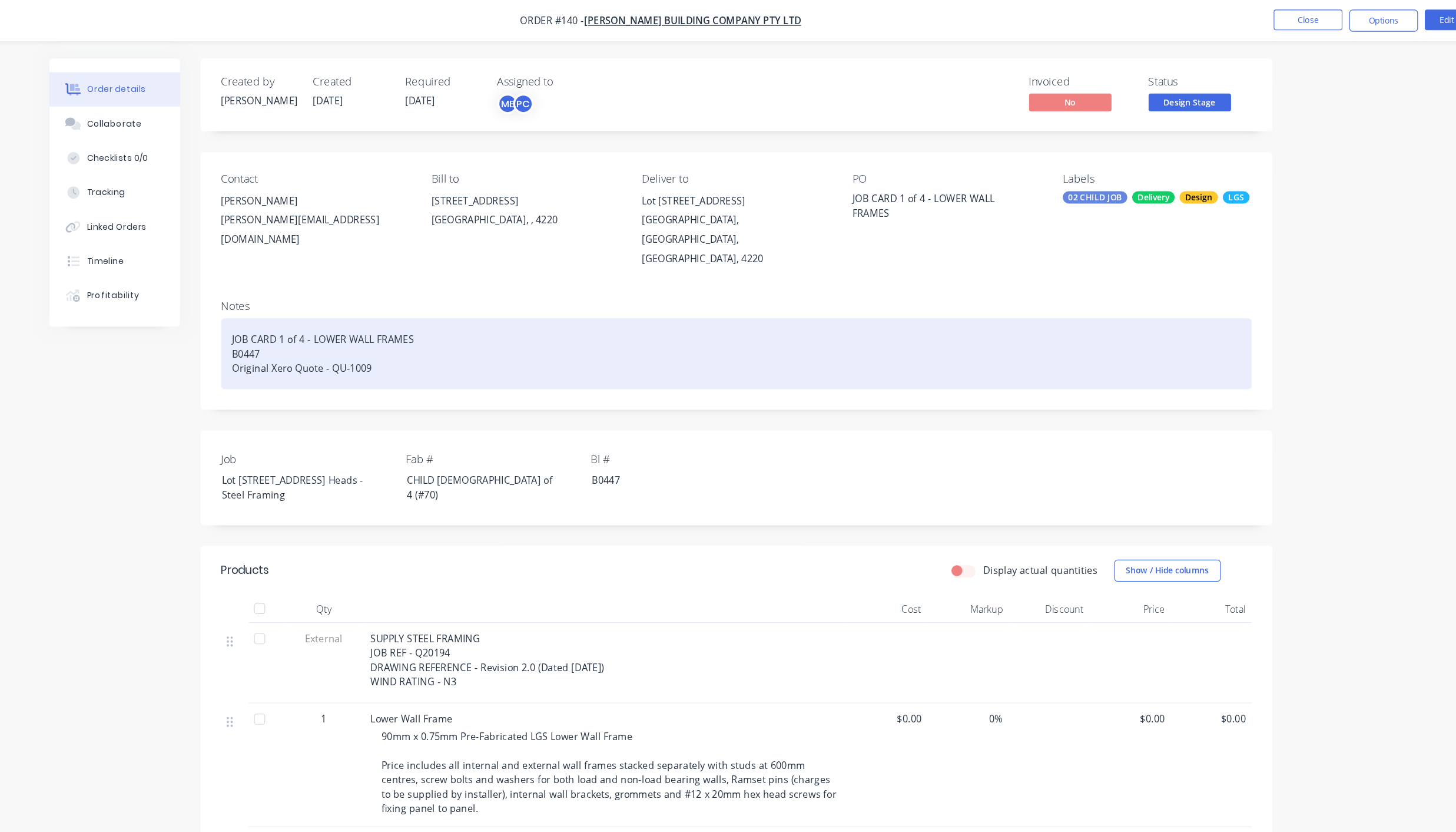
click at [546, 272] on div "JOB CARD 1 of 4 - LOWER WALL FRAMES B0447 Original Xero Quote - QU-1009" at bounding box center [793, 302] width 884 height 61
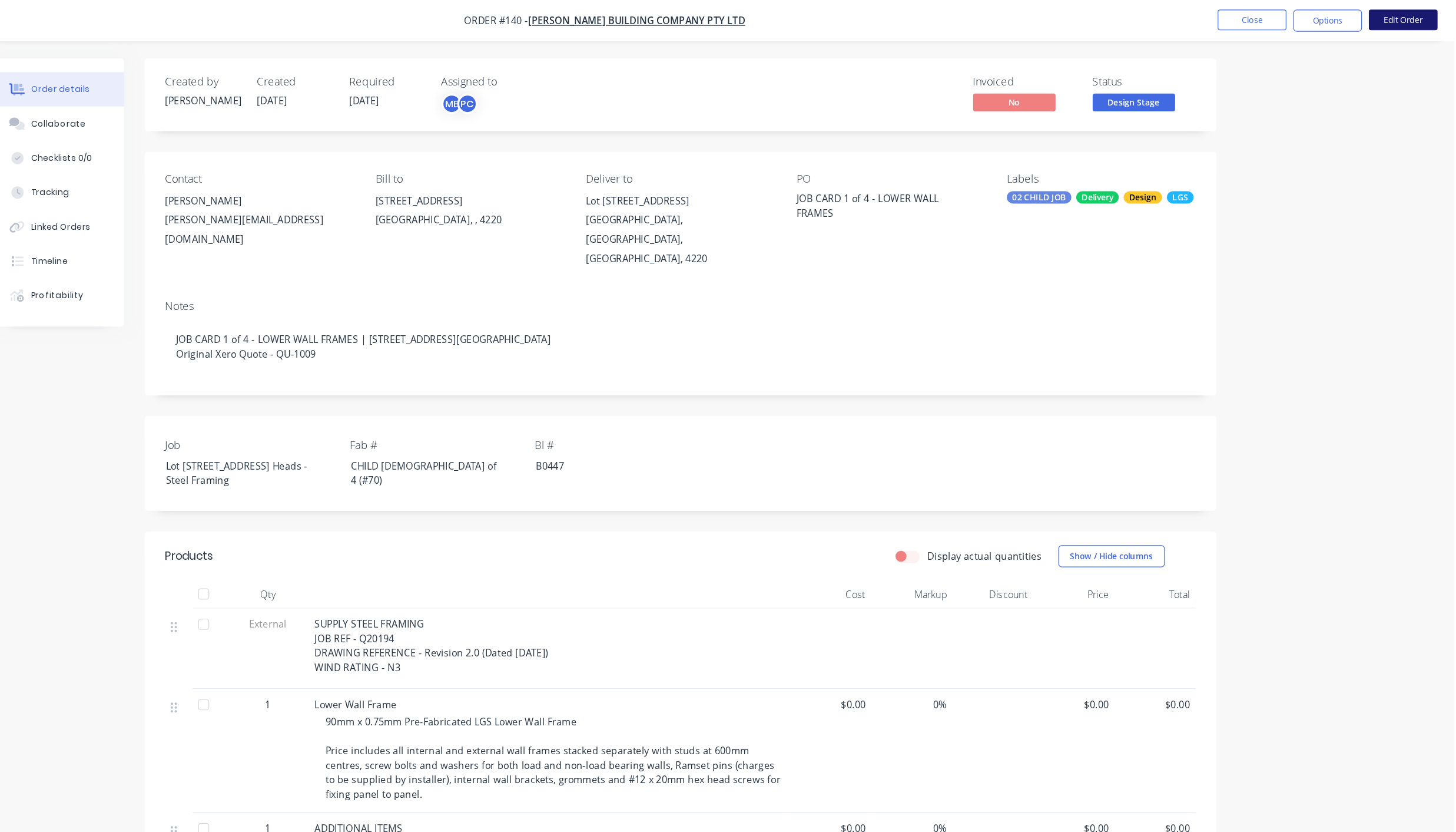
click at [1413, 13] on button "Edit Order" at bounding box center [1412, 17] width 59 height 18
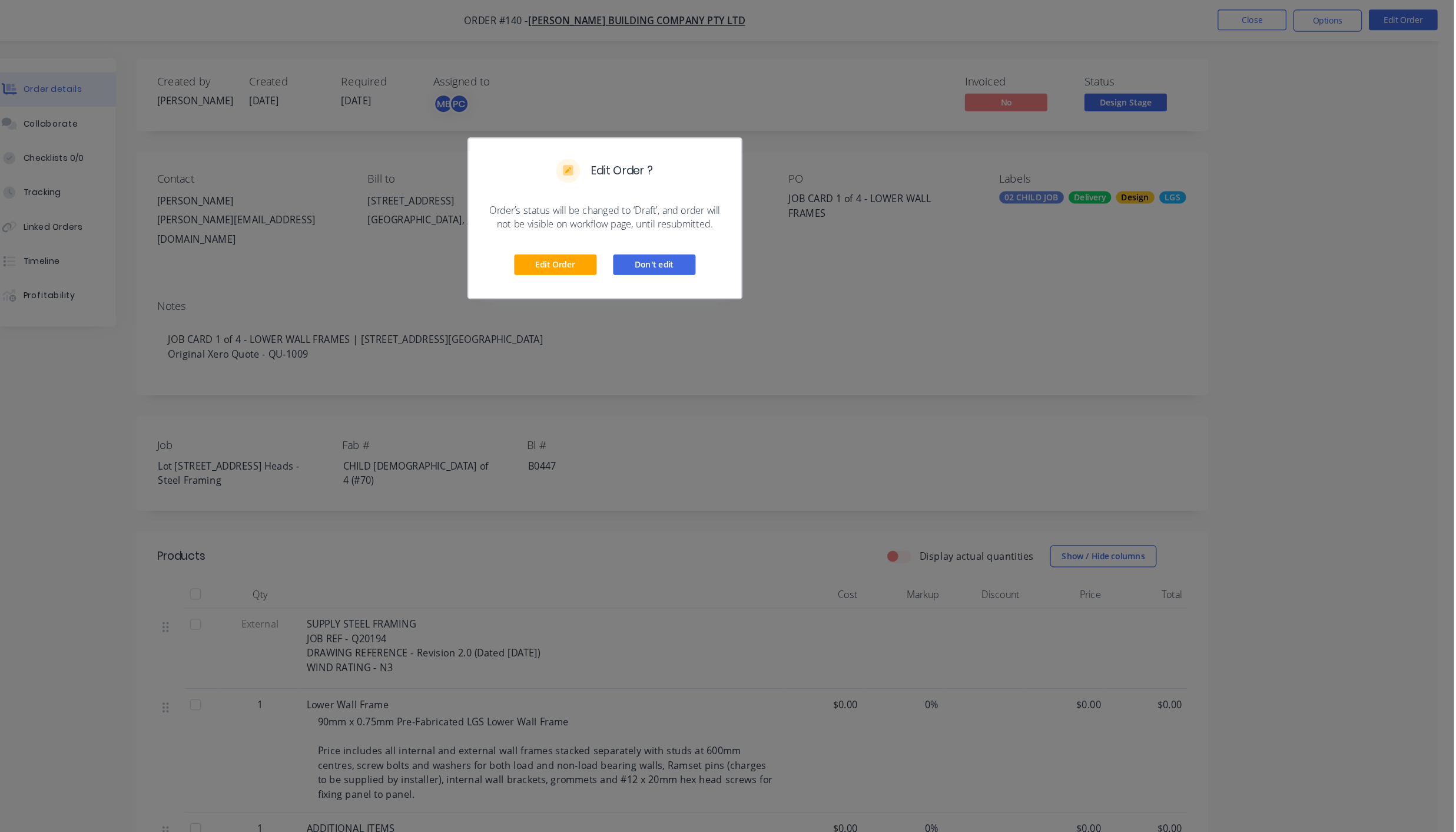
click at [772, 224] on button "Don't edit" at bounding box center [771, 227] width 71 height 18
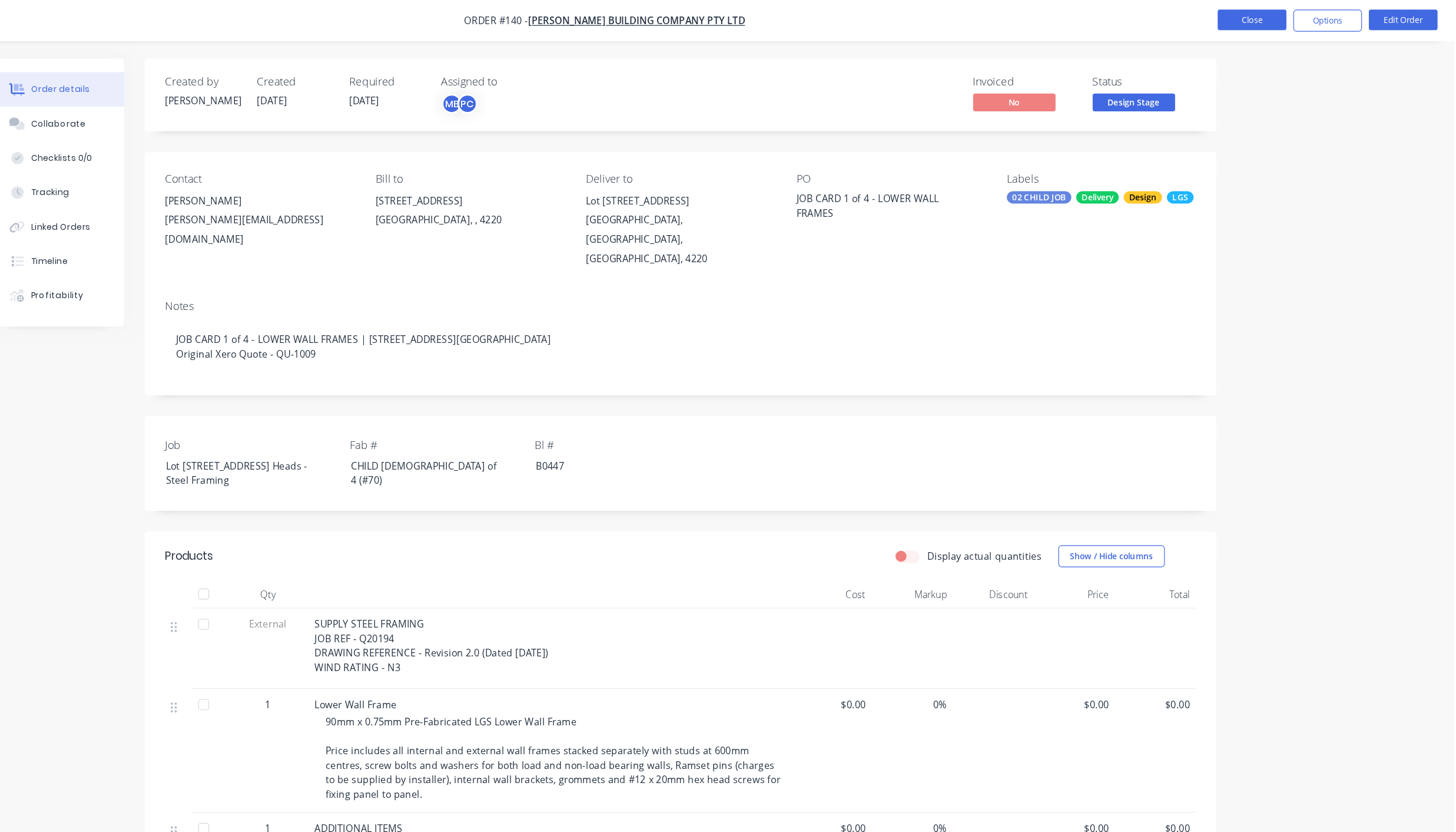
click at [1287, 12] on button "Close" at bounding box center [1283, 17] width 59 height 18
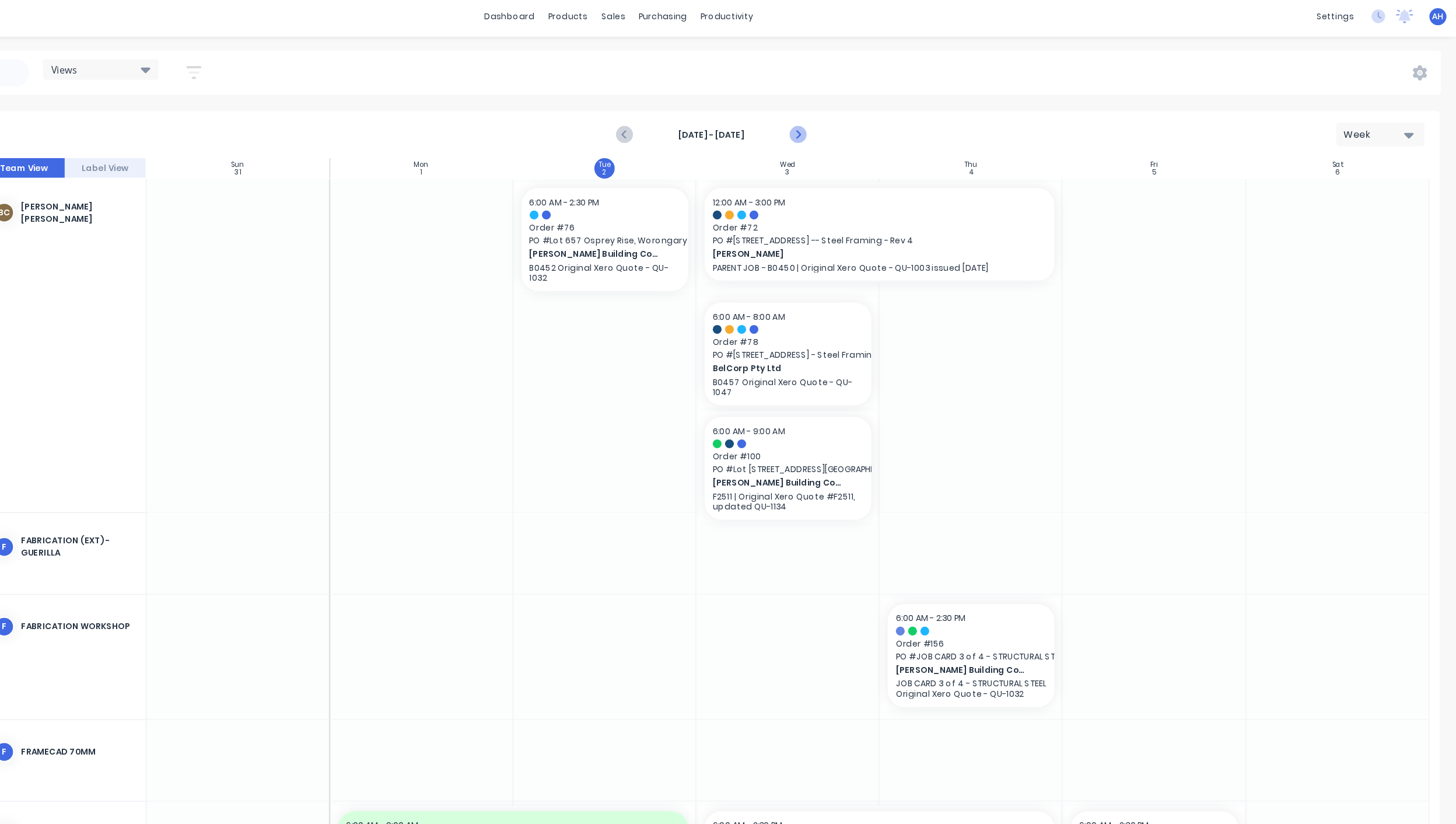
click at [888, 117] on button "Next page" at bounding box center [880, 119] width 23 height 23
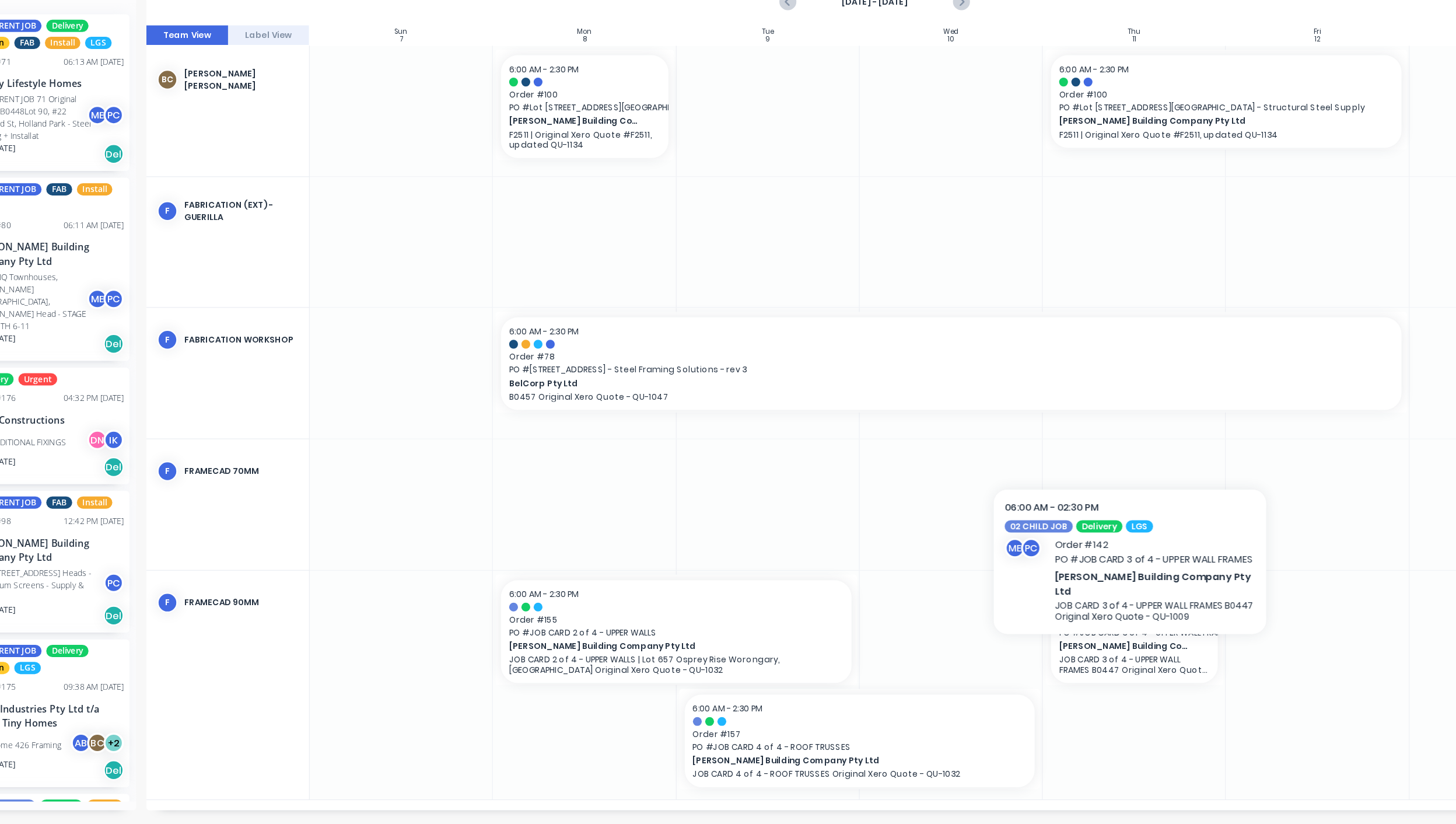
click at [1027, 669] on span "[PERSON_NAME] Building Company Pty Ltd" at bounding box center [1023, 671] width 116 height 10
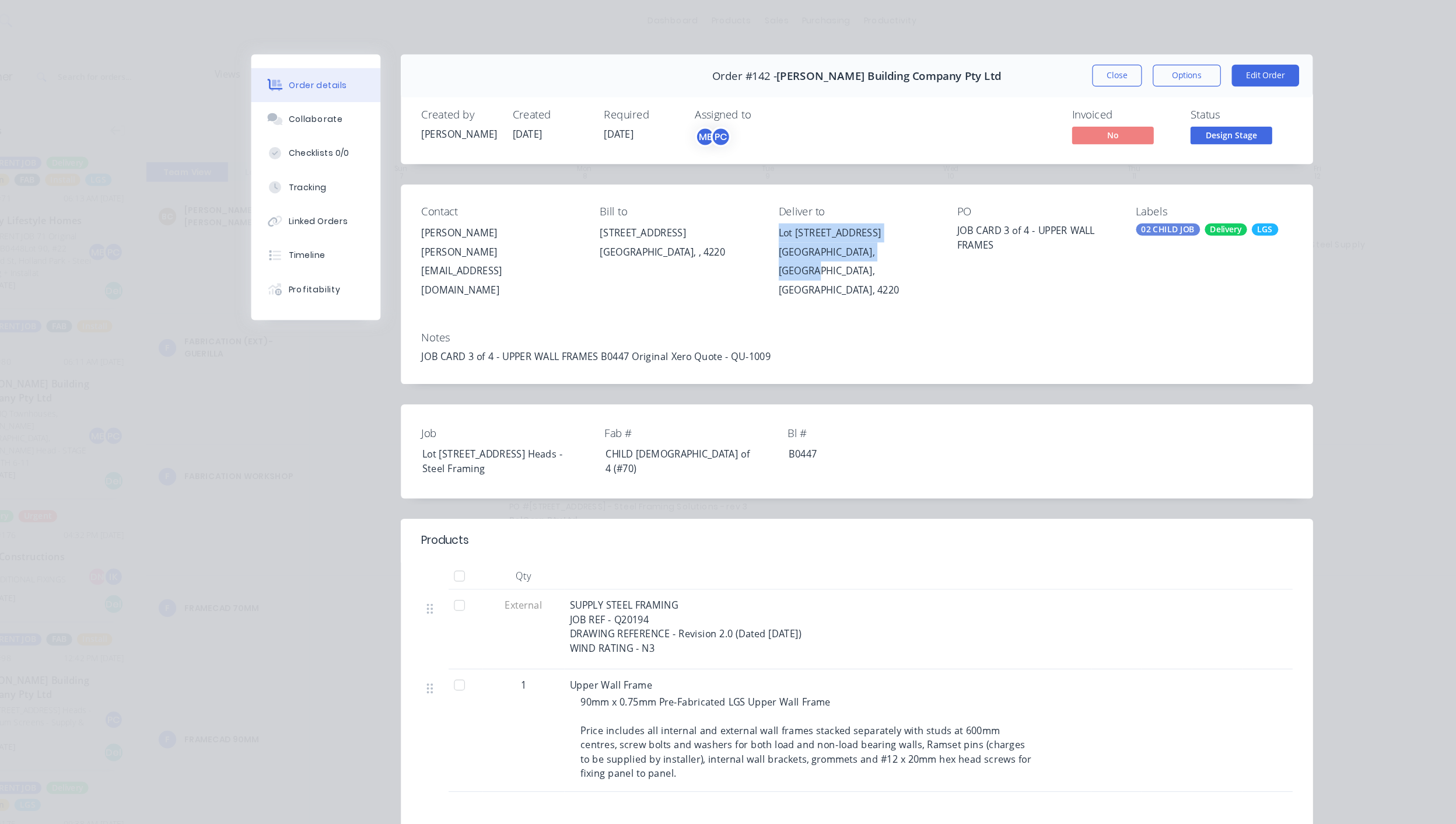
drag, startPoint x: 718, startPoint y: 198, endPoint x: 825, endPoint y: 216, distance: 108.5
click at [825, 216] on div "Lot [STREET_ADDRESS]" at bounding box center [792, 224] width 134 height 65
copy div "Lot [STREET_ADDRESS]"
click at [565, 300] on div "JOB CARD 3 of 4 - UPPER WALL FRAMES B0447 Original Xero Quote - QU-1009" at bounding box center [793, 305] width 747 height 12
click at [564, 300] on div "JOB CARD 3 of 4 - UPPER WALL FRAMES B0447 Original Xero Quote - QU-1009" at bounding box center [793, 305] width 747 height 12
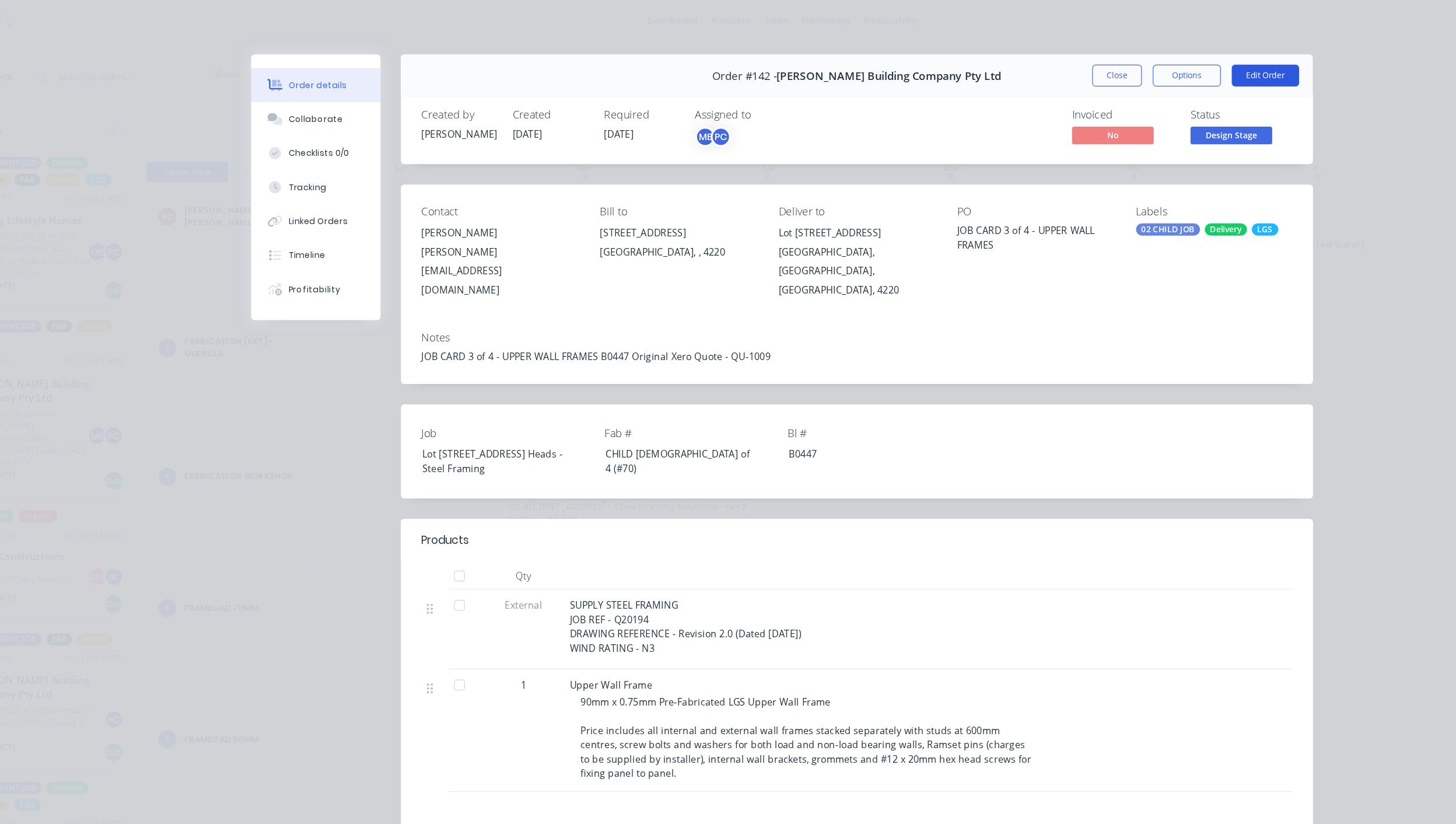
click at [1134, 67] on button "Edit Order" at bounding box center [1142, 65] width 58 height 19
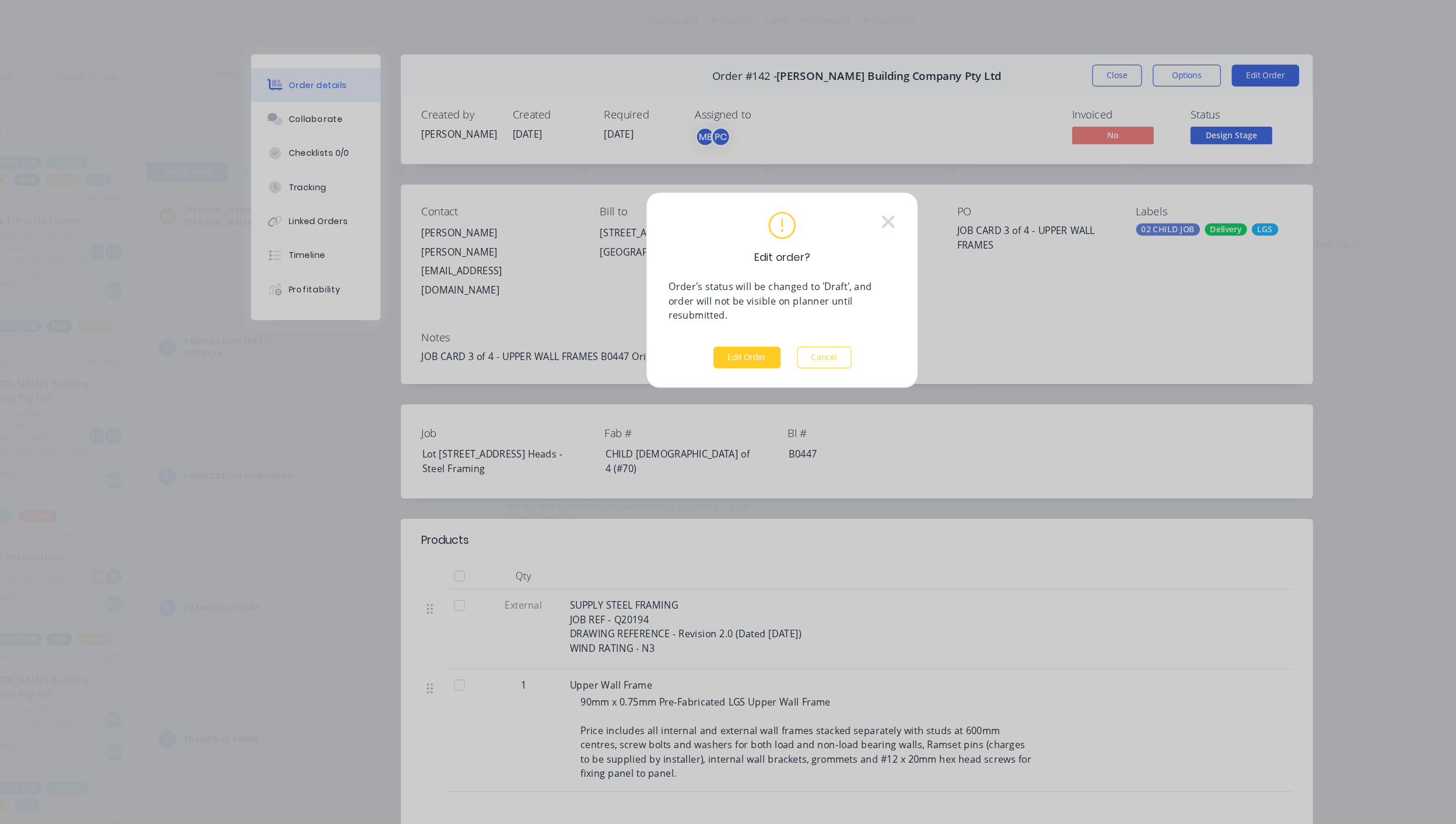
click at [700, 297] on button "Edit Order" at bounding box center [698, 306] width 58 height 19
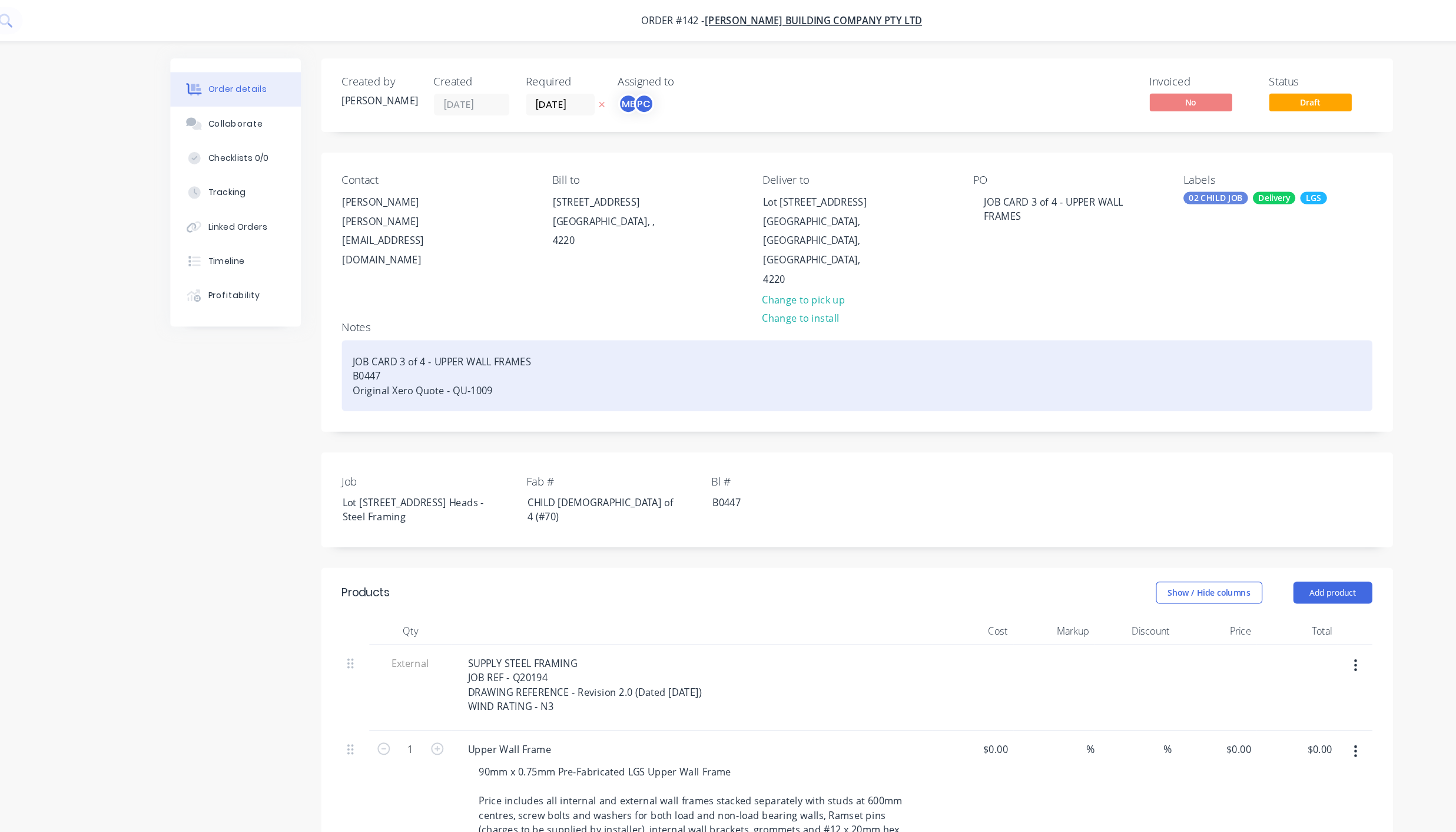
click at [515, 292] on div "JOB CARD 3 of 4 - UPPER WALL FRAMES B0447 Original Xero Quote - QU-1009" at bounding box center [793, 322] width 884 height 61
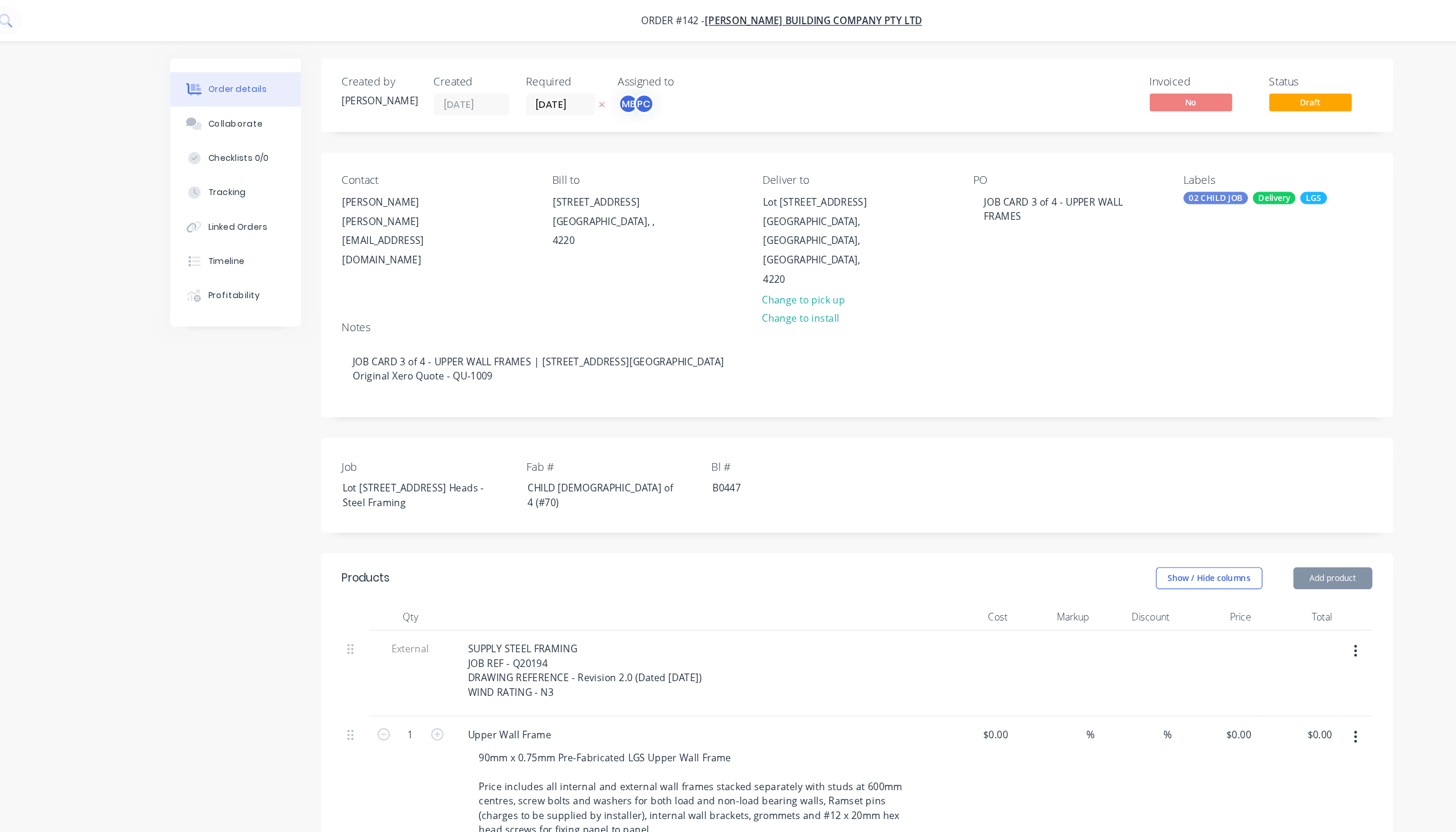
click at [1273, 387] on div "Order details Collaborate Checklists 0/0 Tracking Linked Orders Timeline Profit…" at bounding box center [728, 534] width 1456 height 1068
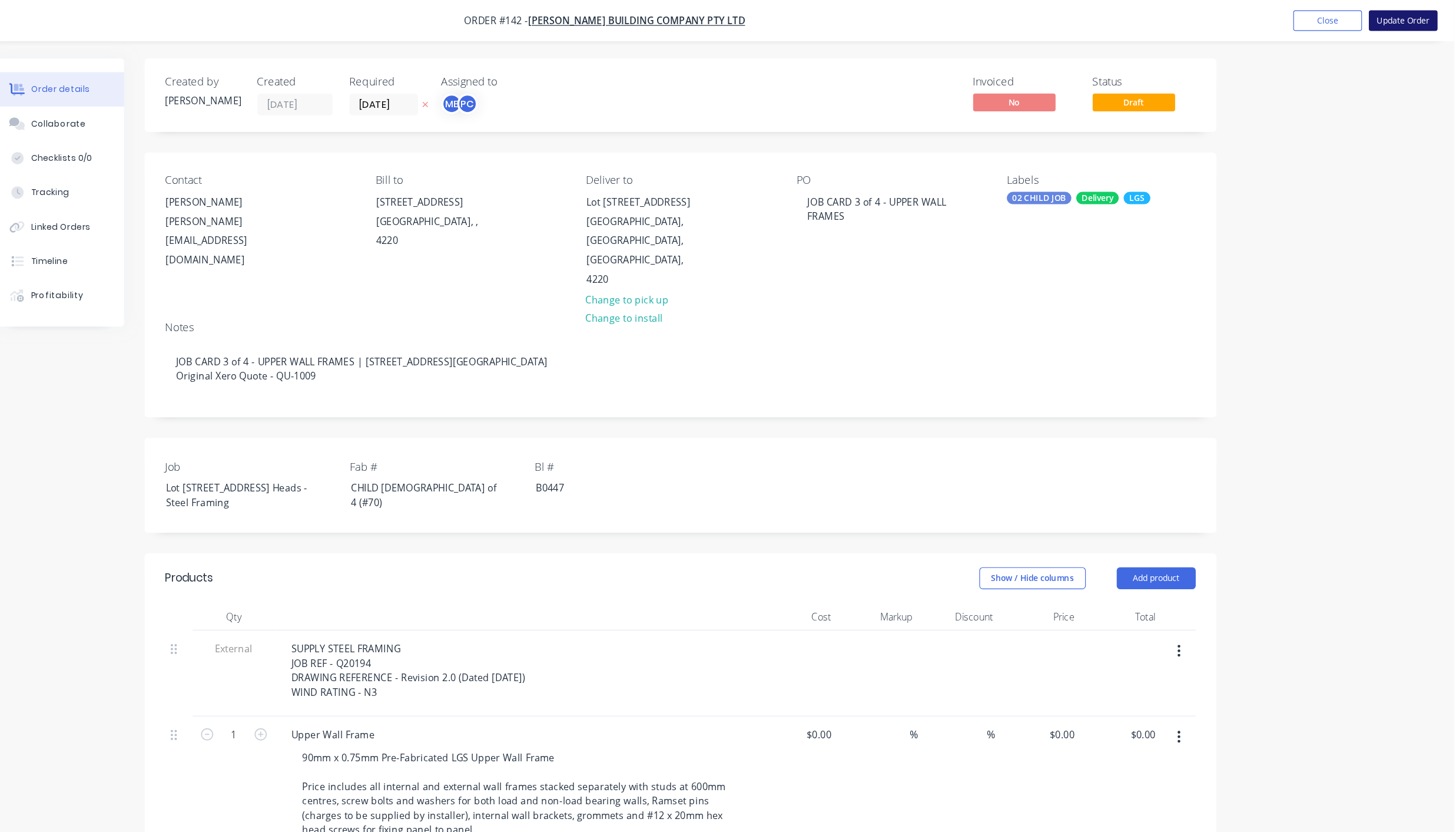
click at [1401, 17] on button "Update Order" at bounding box center [1412, 18] width 59 height 18
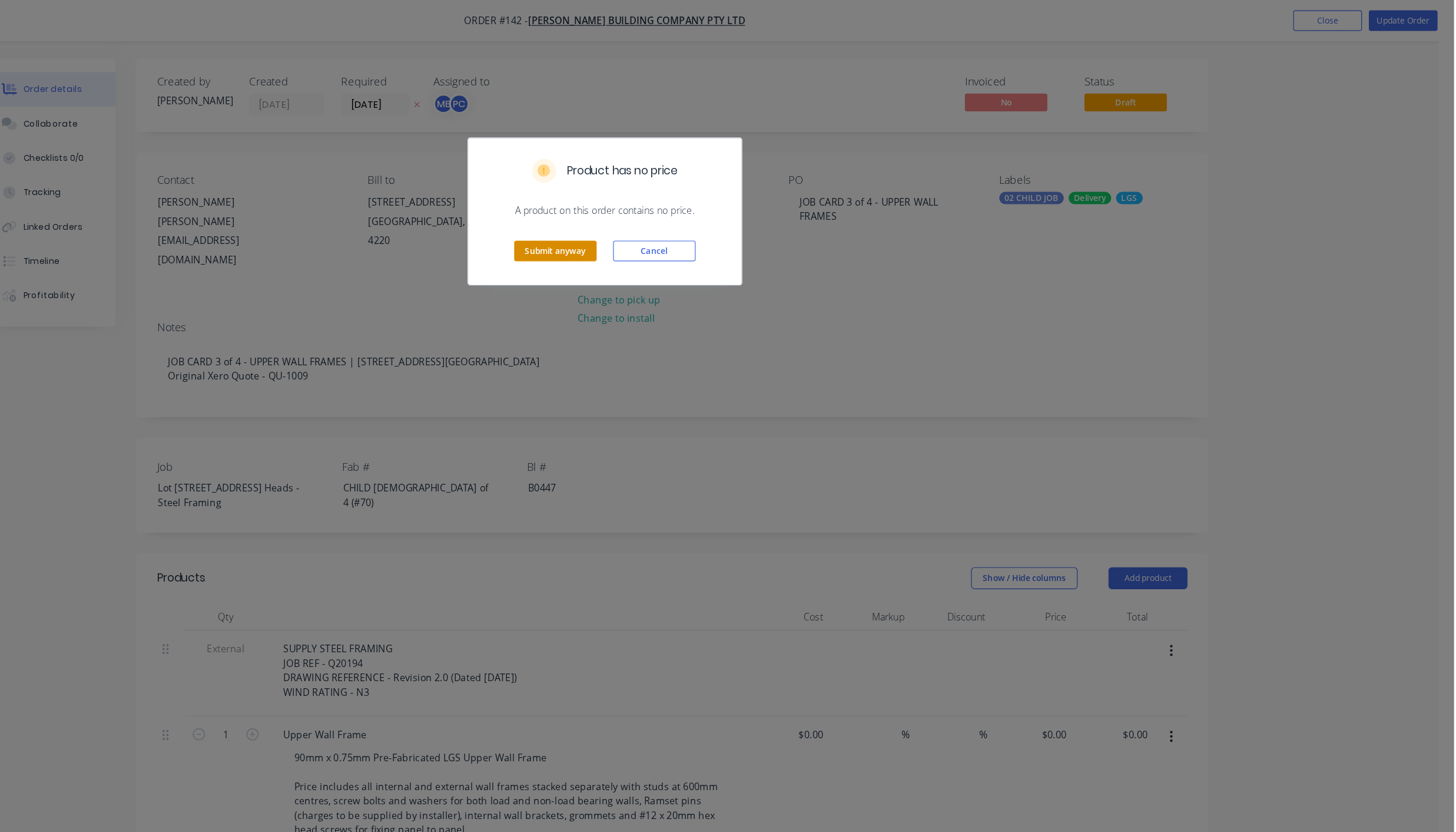
click at [695, 207] on button "Submit anyway" at bounding box center [686, 215] width 71 height 18
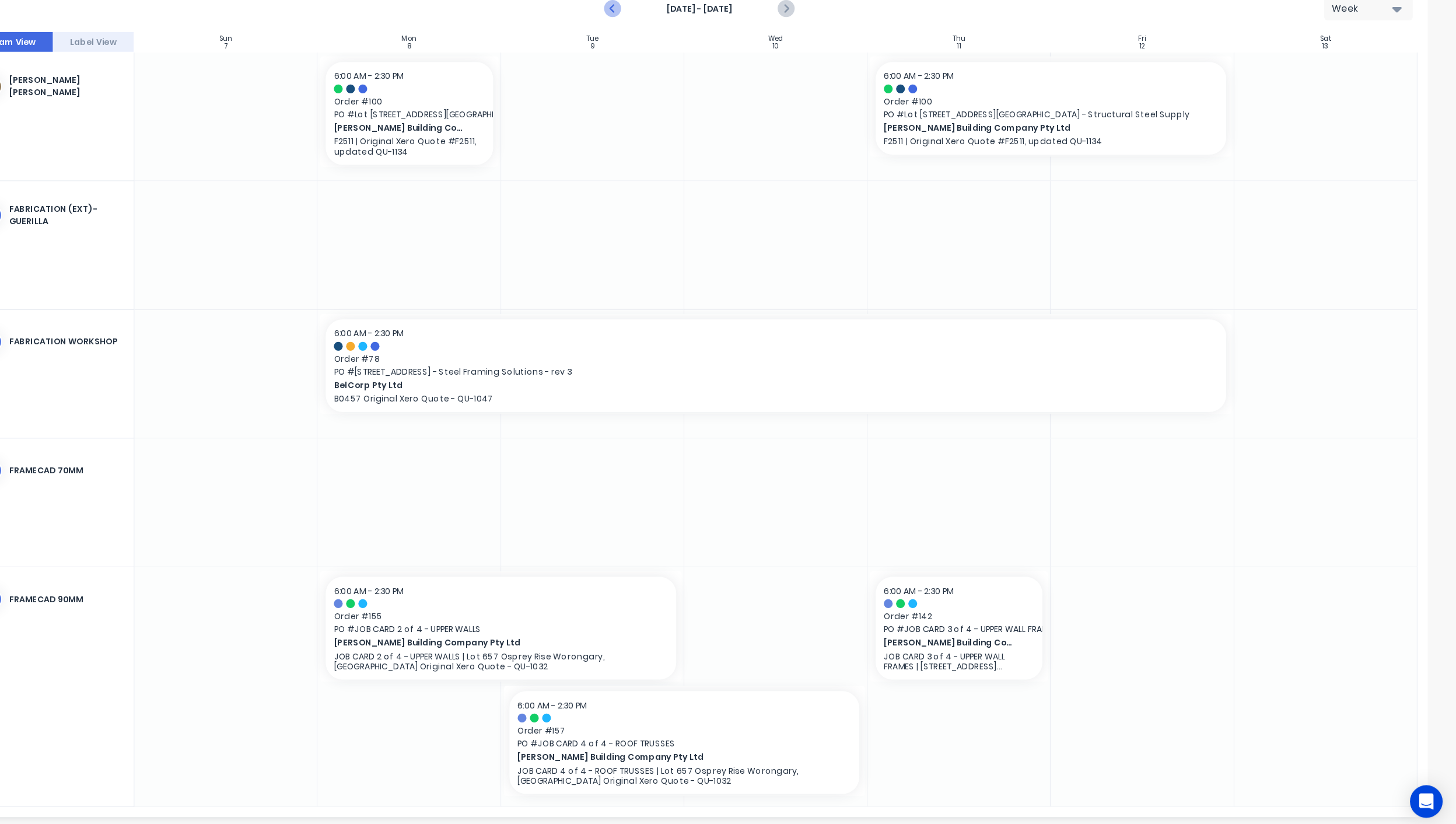
click at [733, 123] on icon "Previous page" at bounding box center [732, 118] width 14 height 14
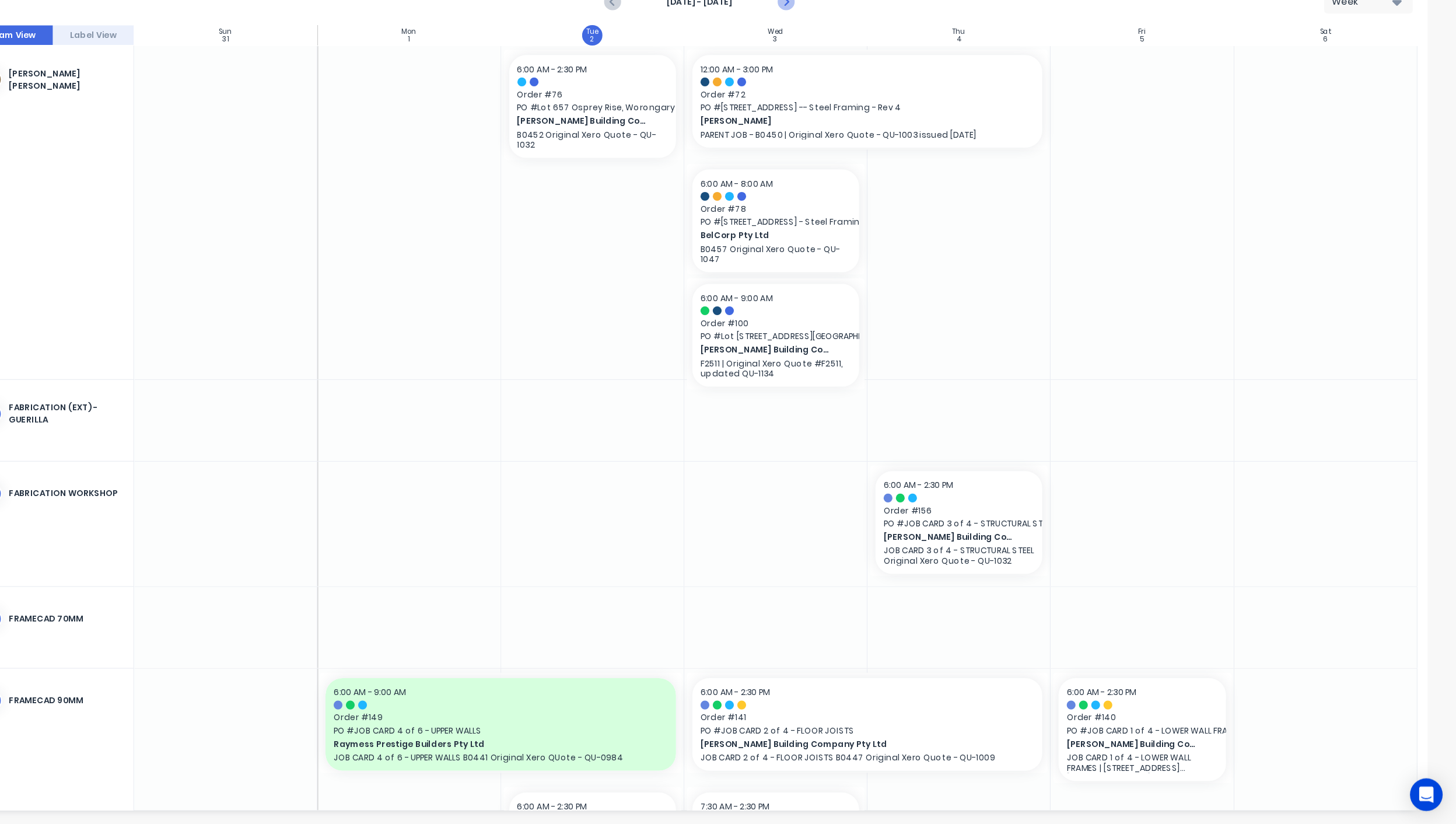
click at [885, 121] on icon "Next page" at bounding box center [880, 118] width 14 height 14
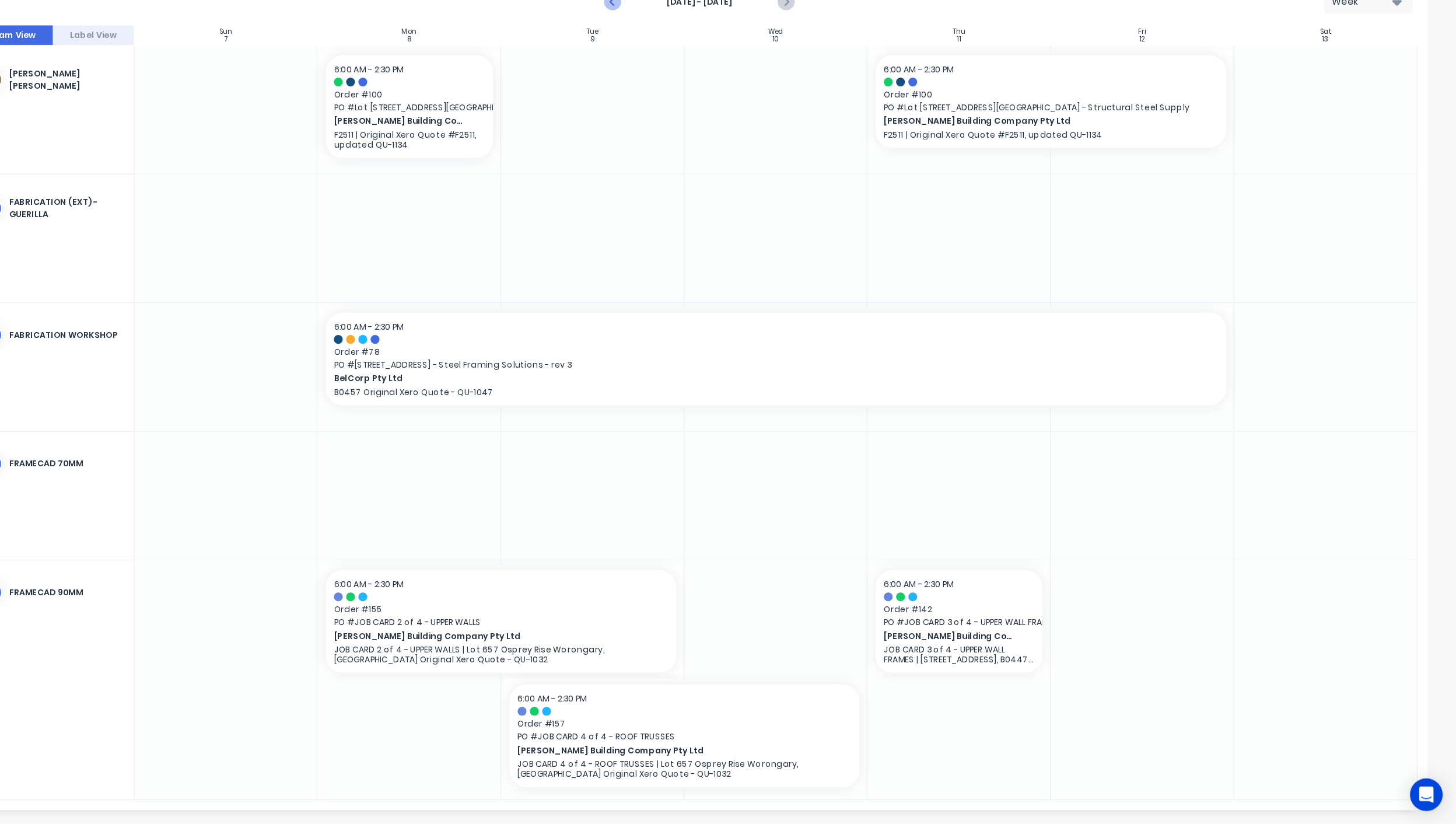
click at [737, 124] on icon "Previous page" at bounding box center [732, 118] width 14 height 14
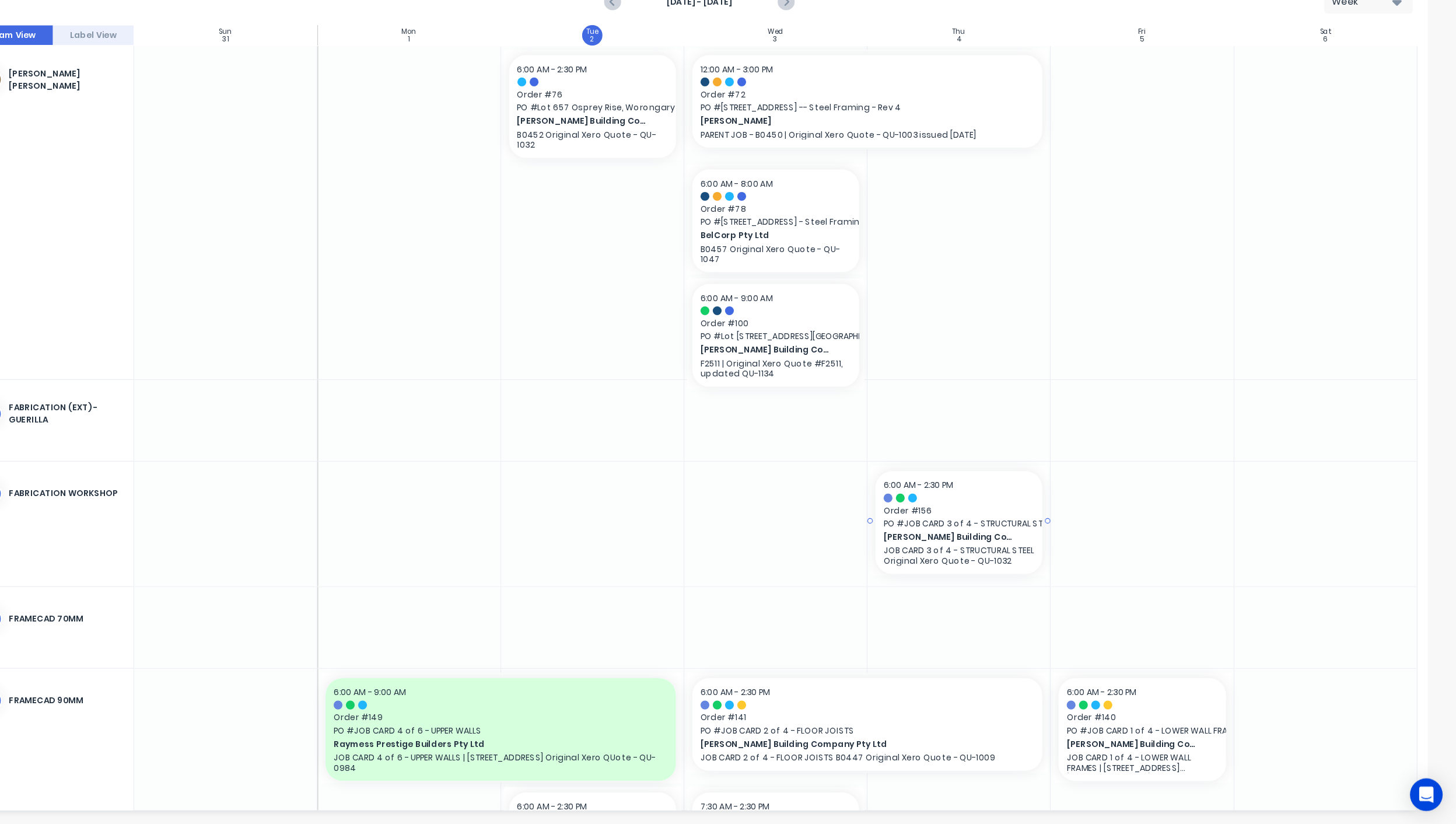
scroll to position [93, 0]
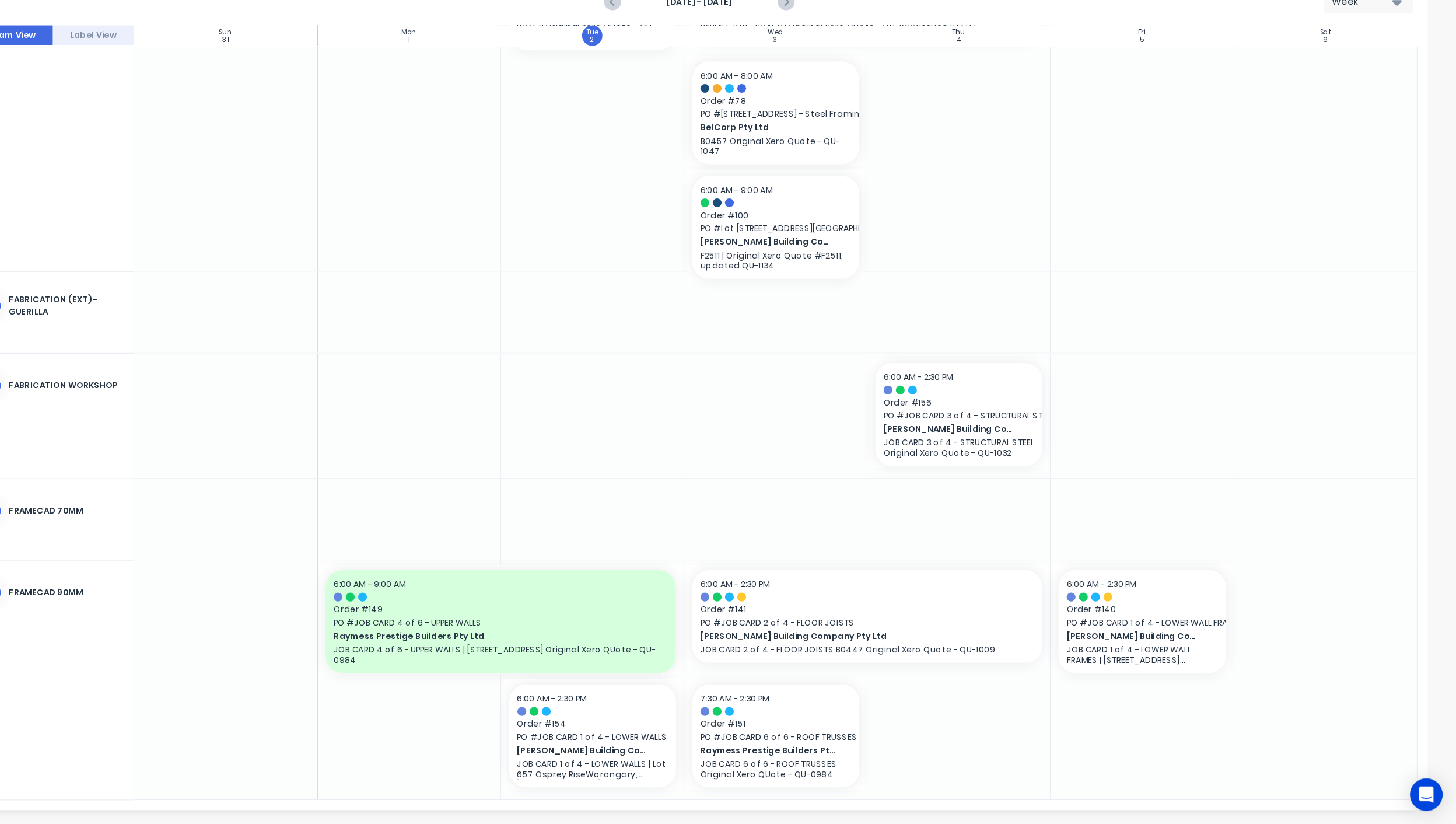
click at [1134, 717] on div at bounding box center [1186, 700] width 157 height 205
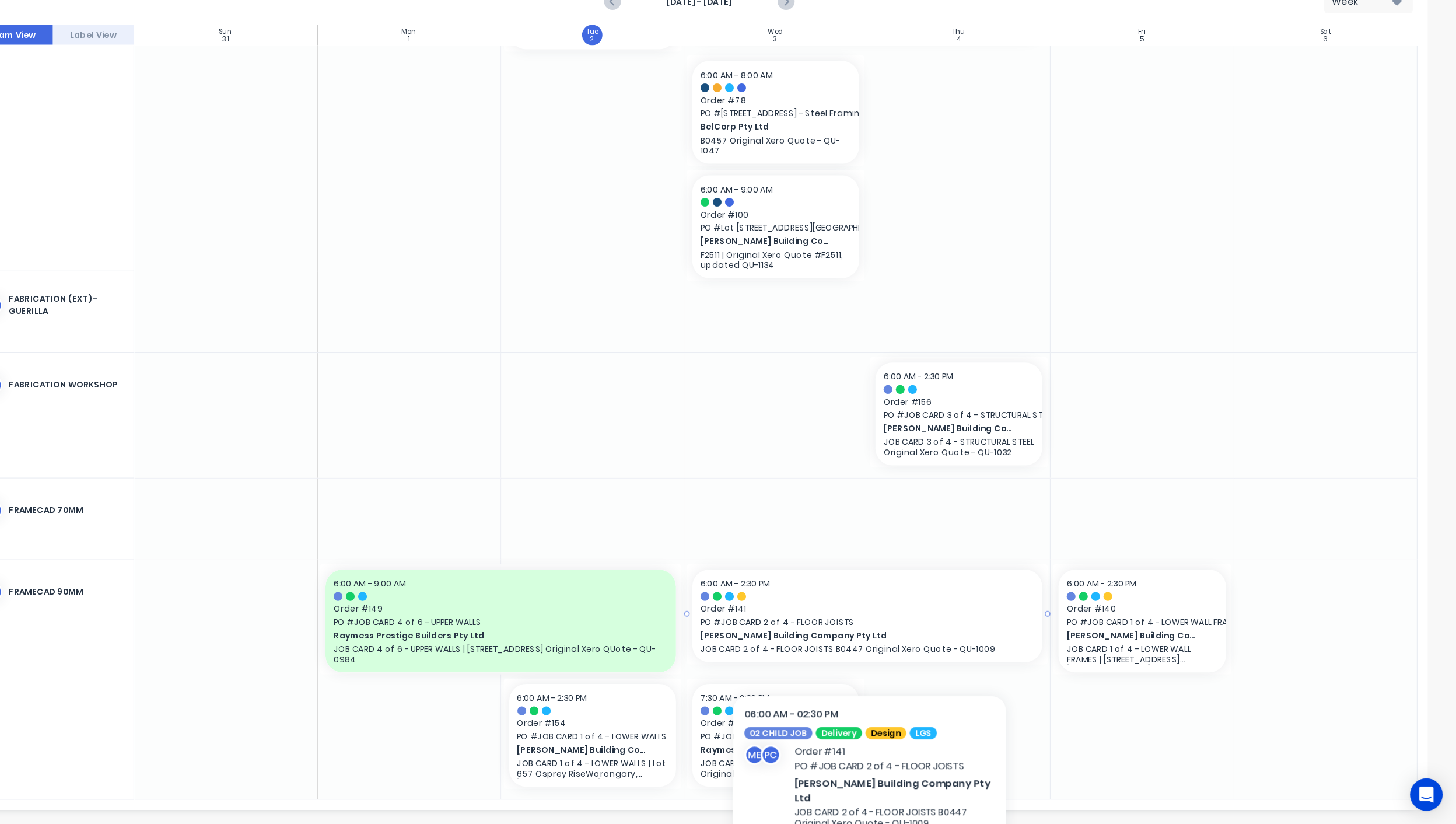
scroll to position [84, 0]
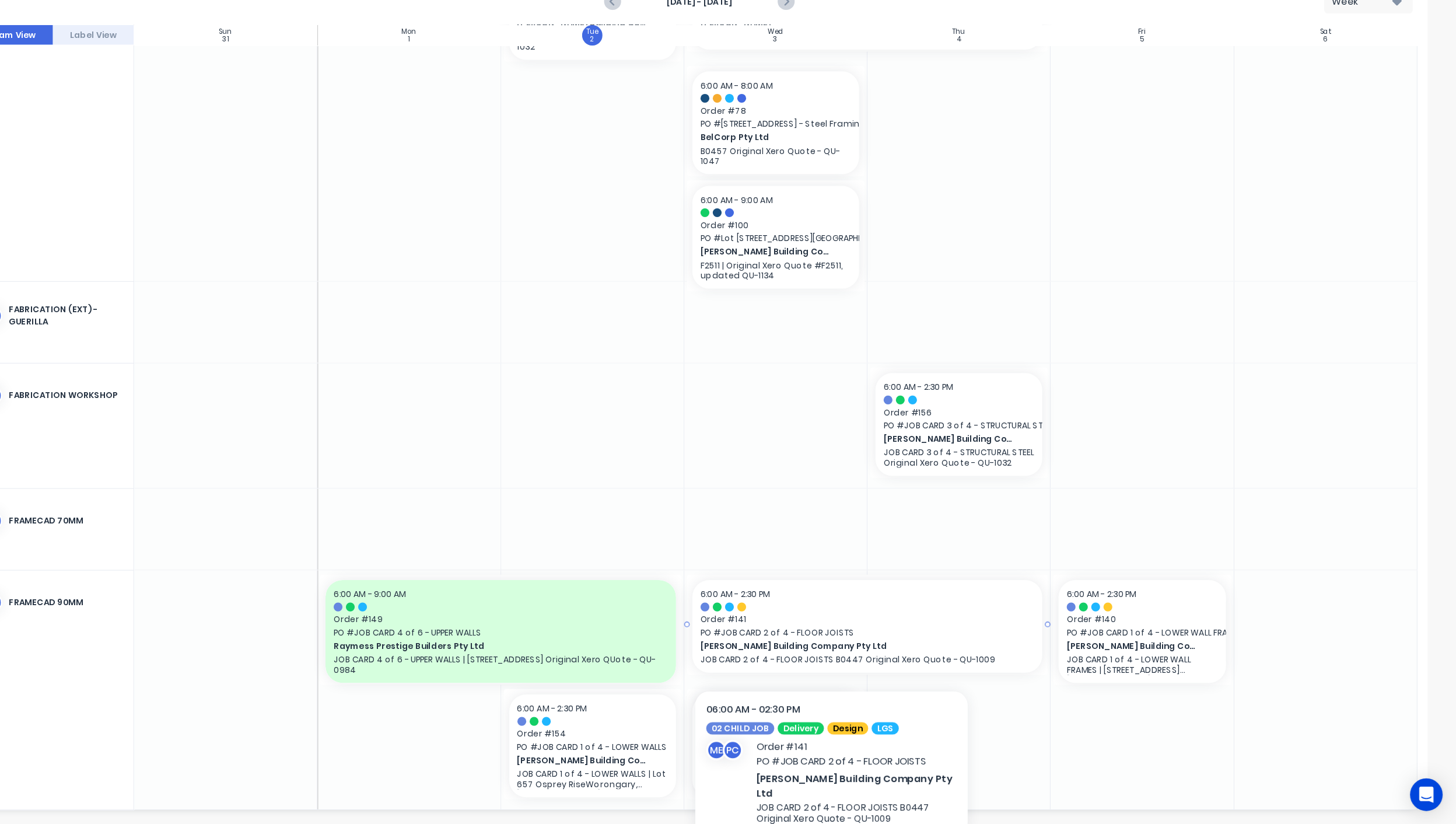
click at [920, 667] on span "[PERSON_NAME] Building Company Pty Ltd" at bounding box center [938, 671] width 258 height 10
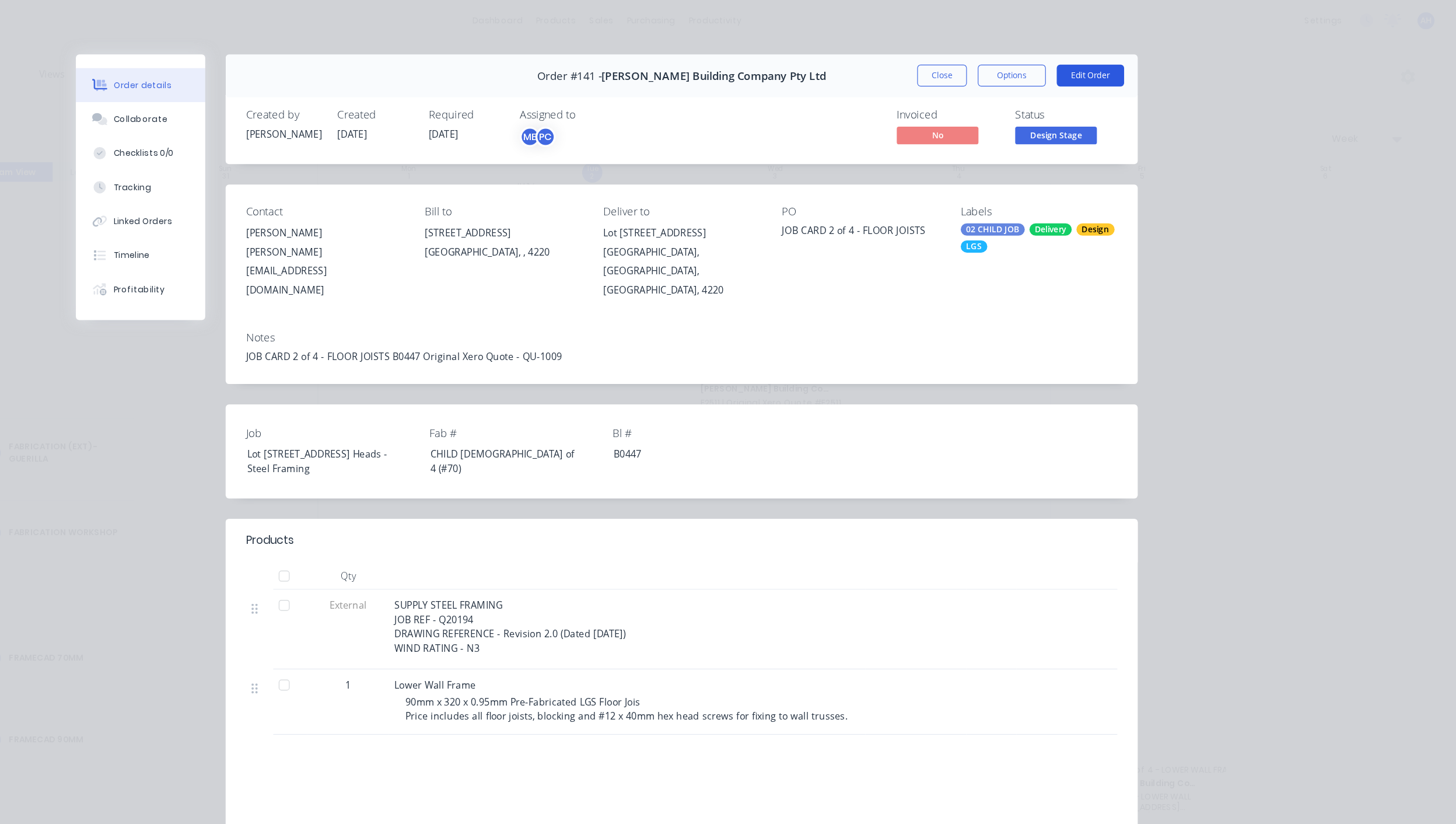
click at [1131, 61] on button "Edit Order" at bounding box center [1142, 65] width 58 height 19
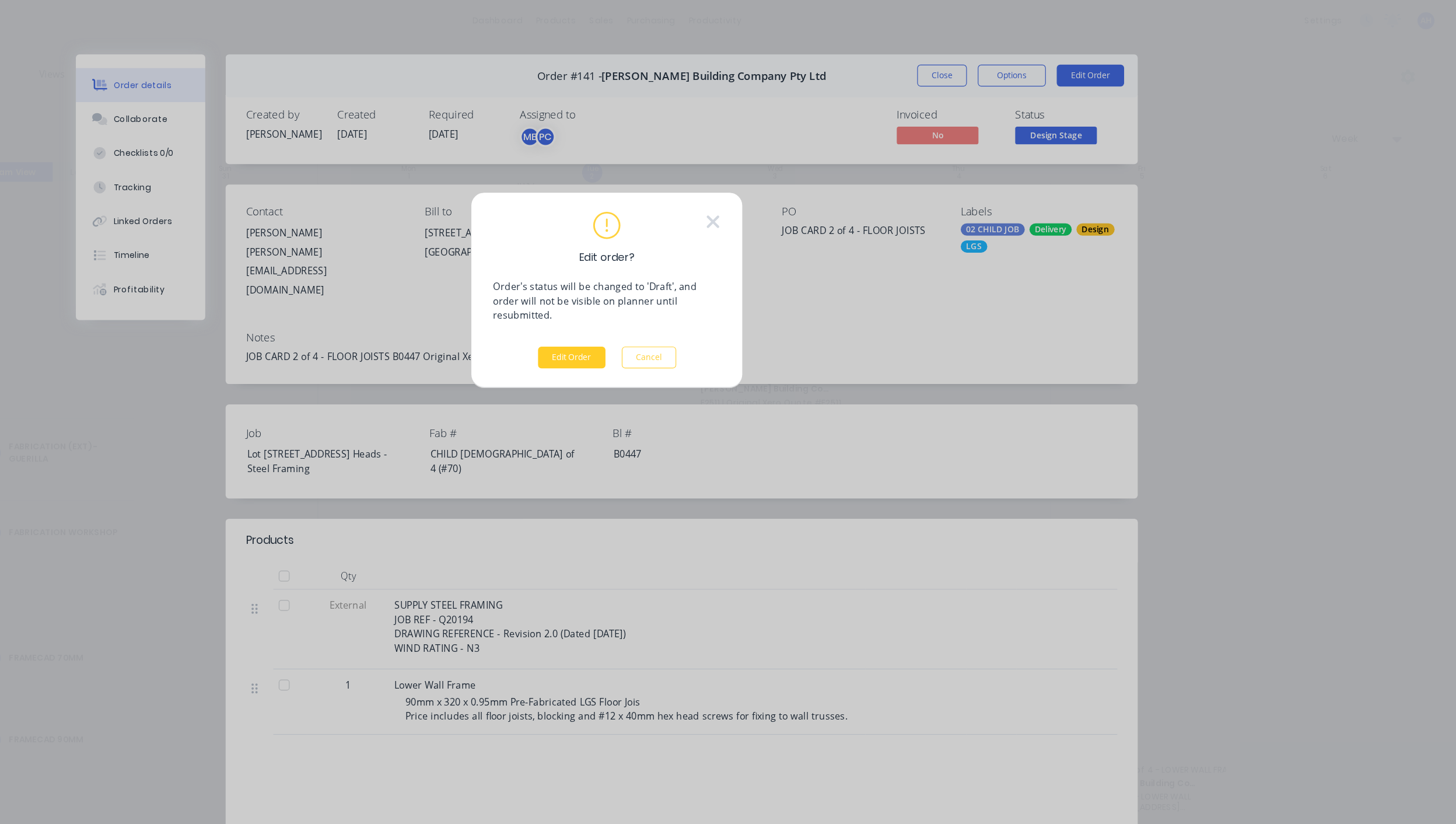
click at [687, 297] on button "Edit Order" at bounding box center [698, 306] width 58 height 19
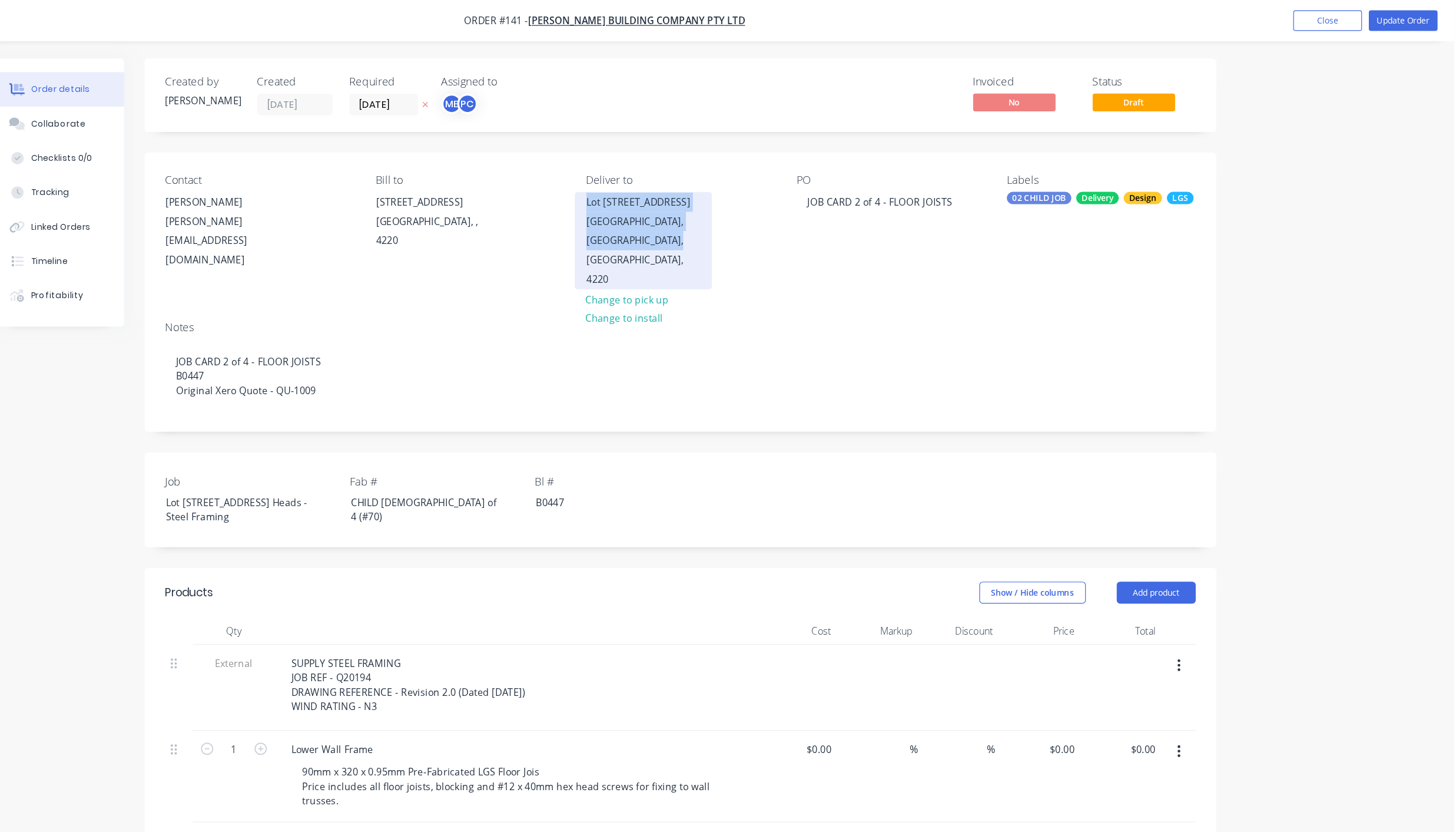
drag, startPoint x: 711, startPoint y: 174, endPoint x: 796, endPoint y: 203, distance: 89.8
click at [796, 203] on div "Lot [STREET_ADDRESS]" at bounding box center [761, 206] width 118 height 83
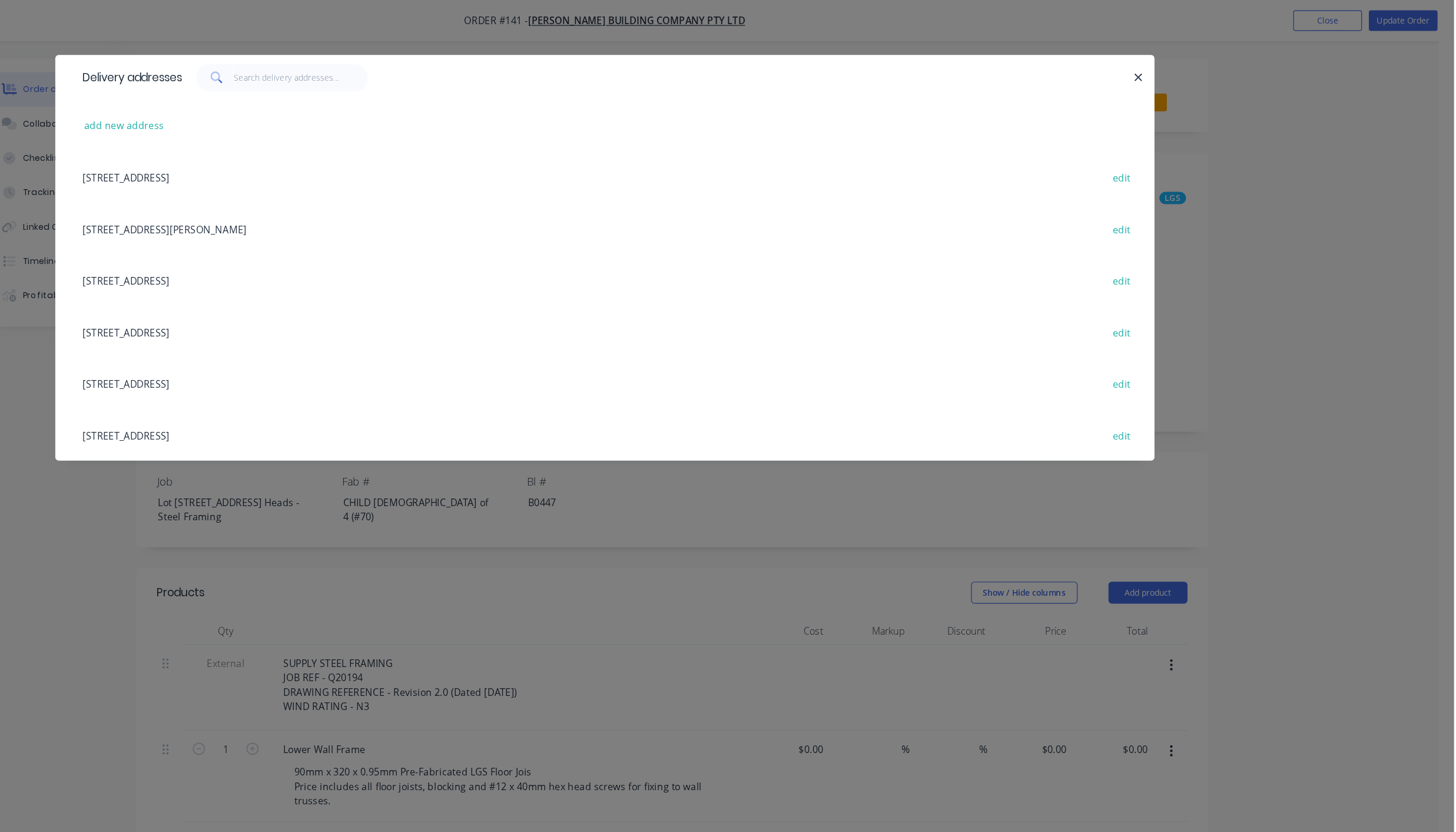
copy div "Lot [STREET_ADDRESS]"
click at [796, 203] on div "[STREET_ADDRESS][PERSON_NAME] edit" at bounding box center [728, 196] width 907 height 44
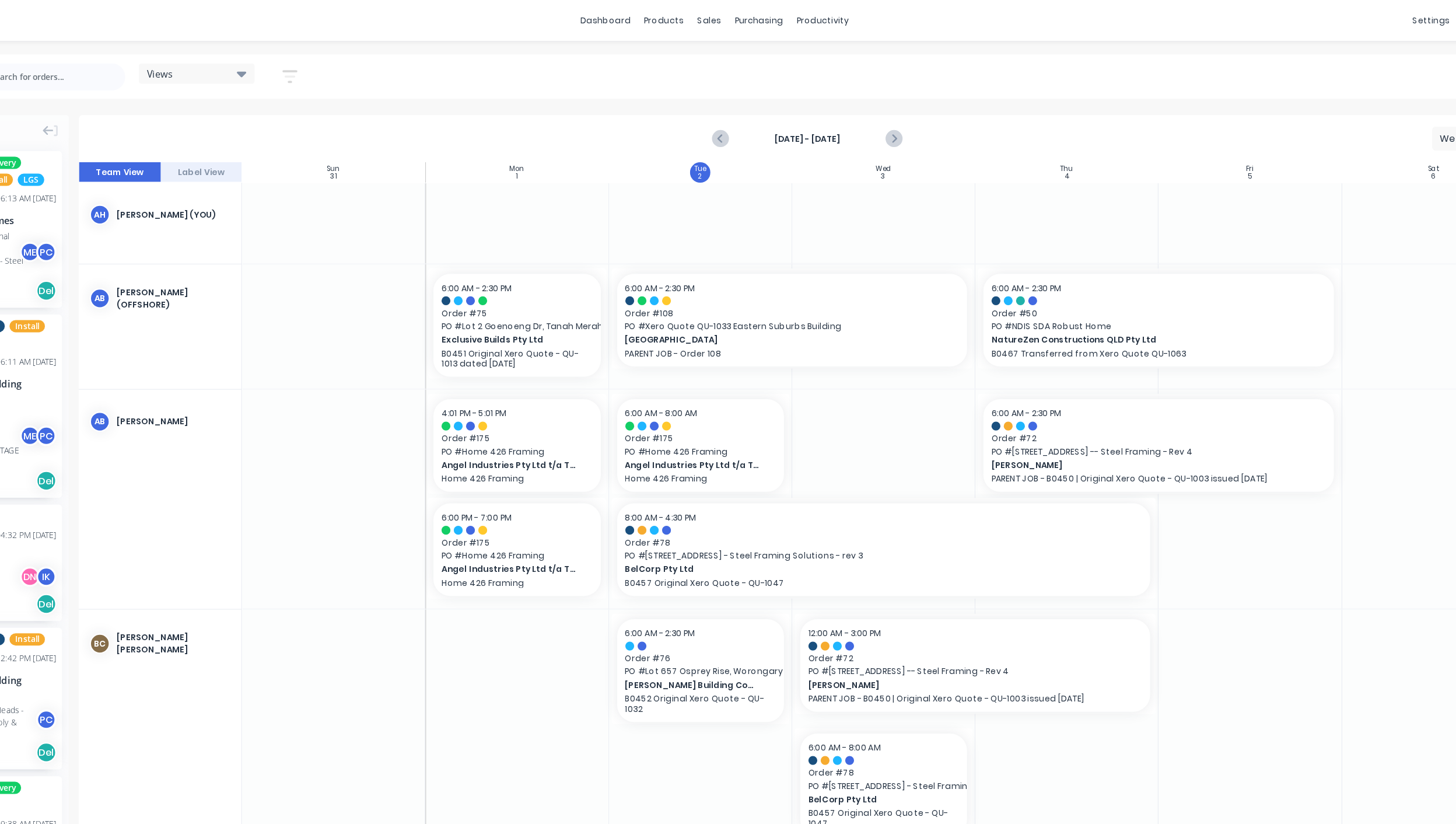
click at [291, 59] on div "Views" at bounding box center [284, 63] width 85 height 10
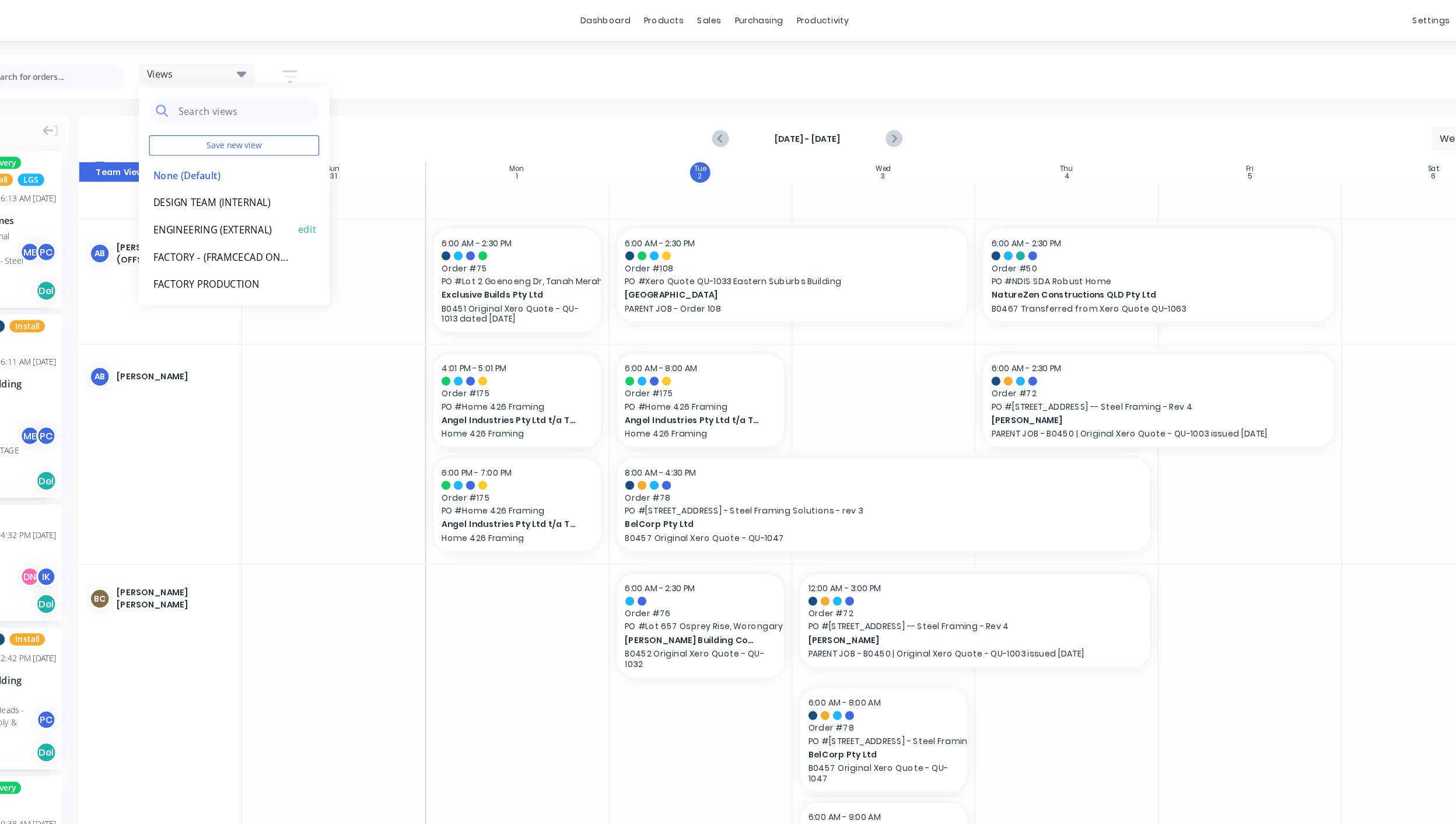
scroll to position [39, 0]
click at [700, 390] on div at bounding box center [872, 430] width 466 height 86
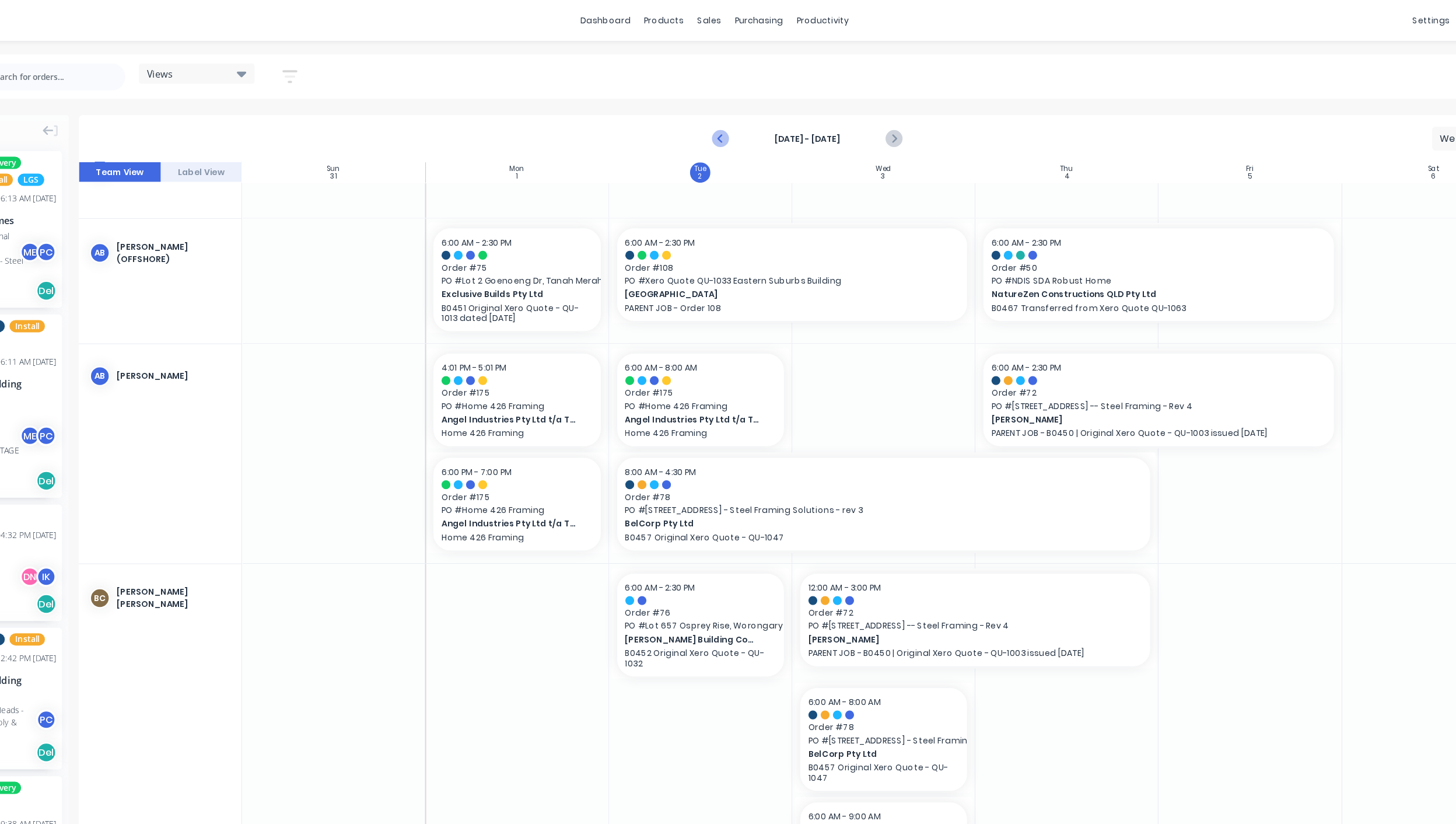
click at [737, 116] on icon "Previous page" at bounding box center [732, 118] width 14 height 14
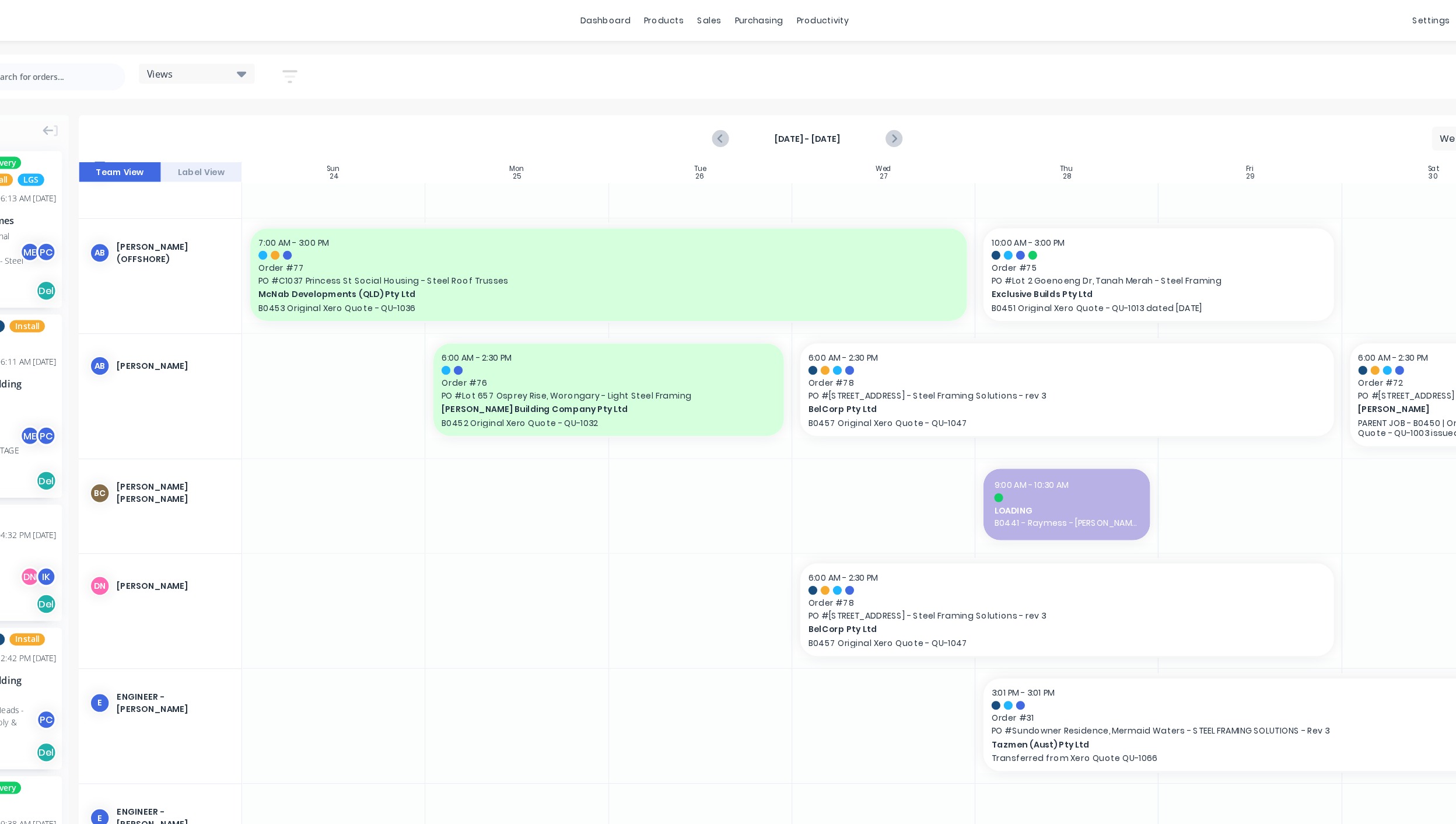
click at [302, 62] on div "Views" at bounding box center [284, 63] width 85 height 10
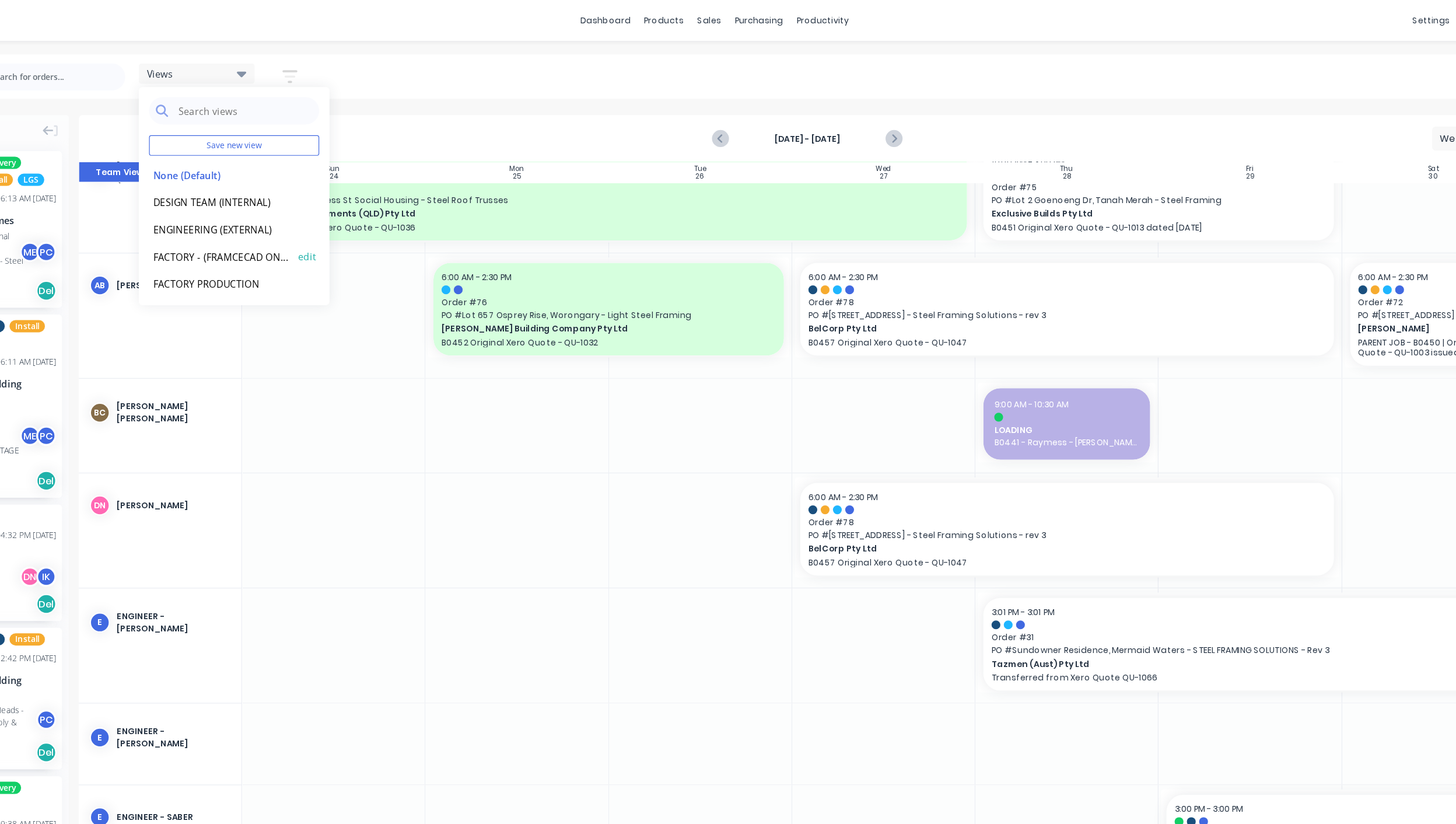
scroll to position [110, 0]
click at [301, 243] on button "FACTORY PRODUCTION" at bounding box center [305, 243] width 124 height 13
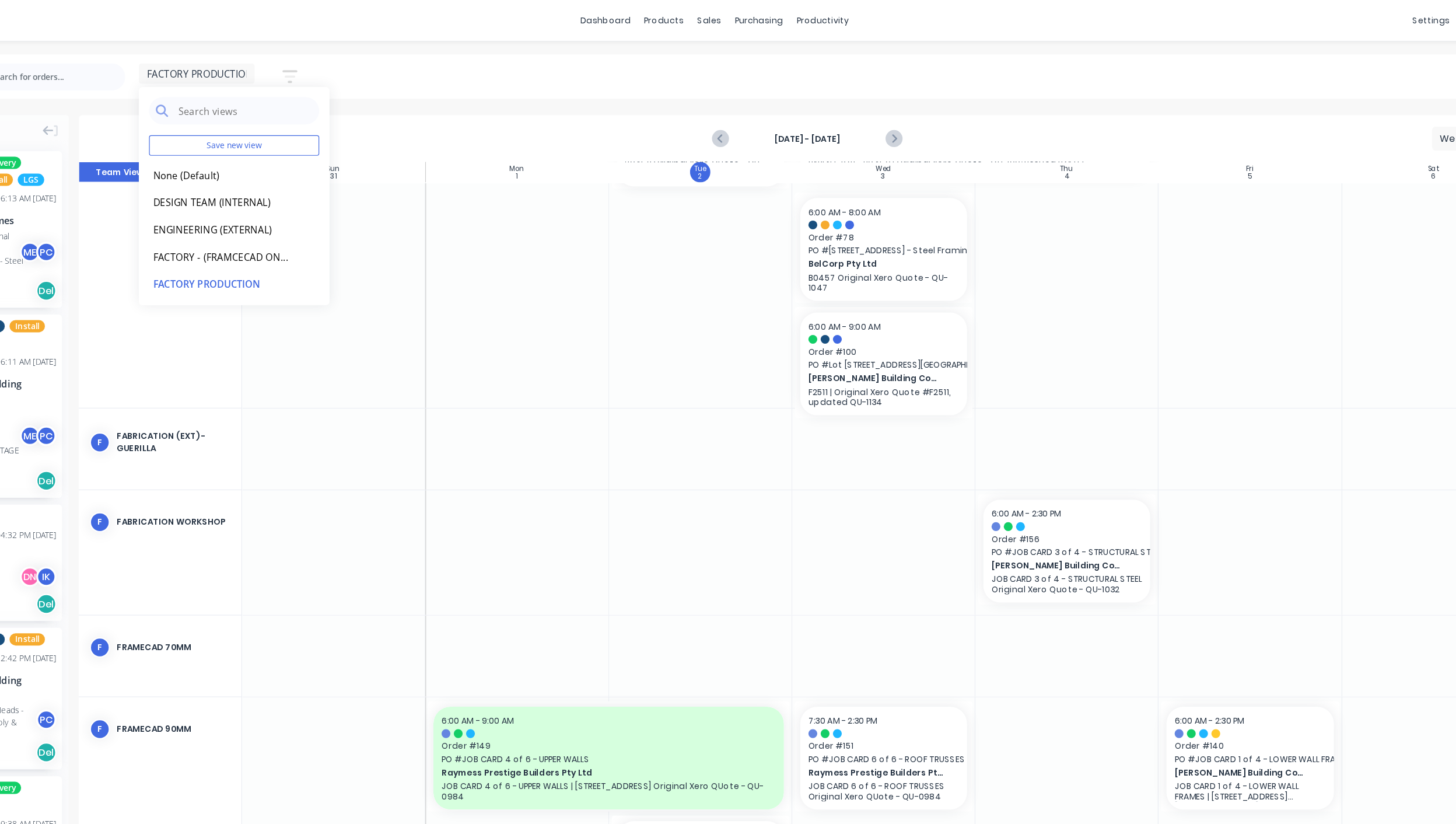
scroll to position [93, 0]
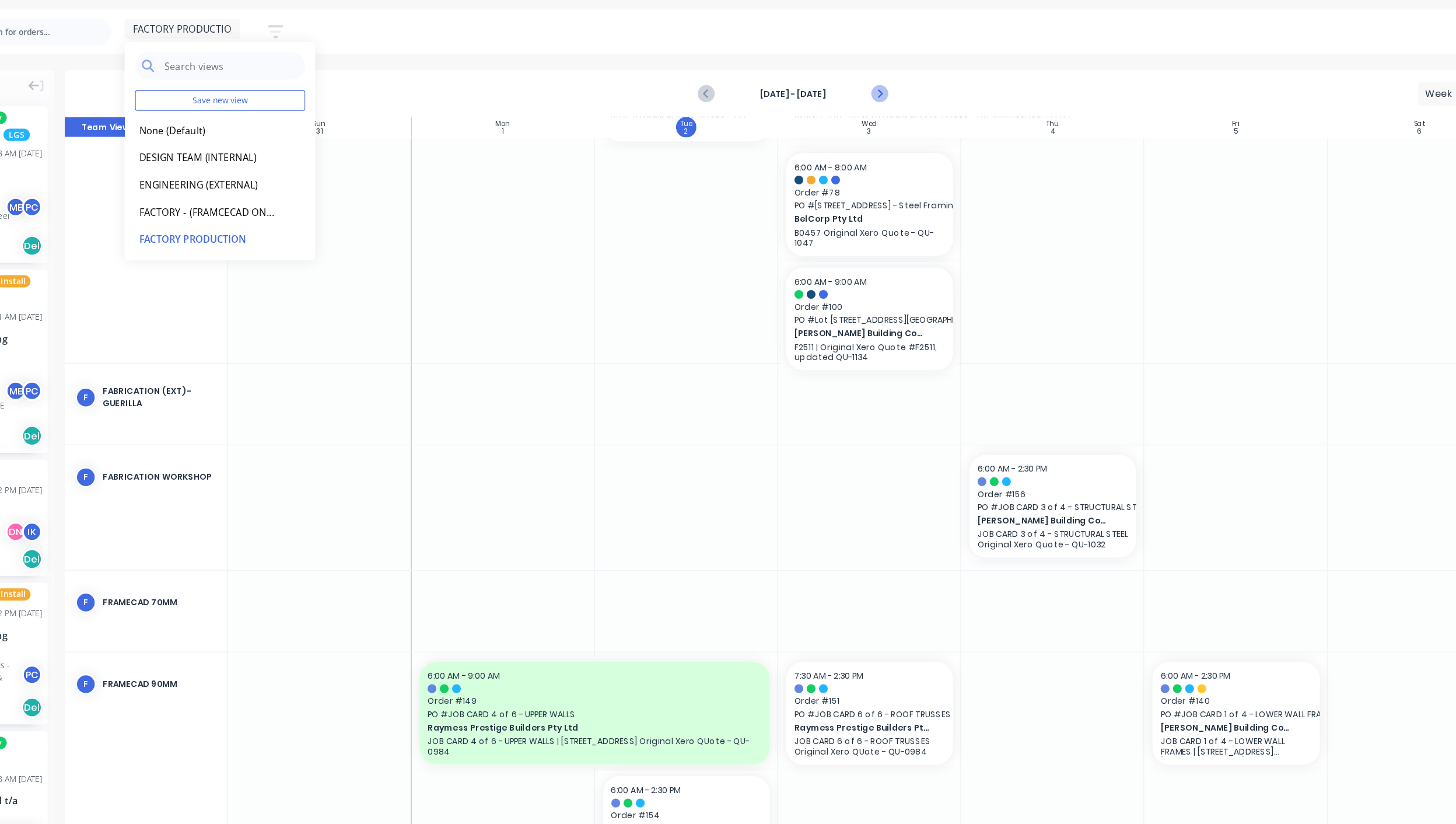
click at [882, 120] on icon "Next page" at bounding box center [880, 118] width 14 height 14
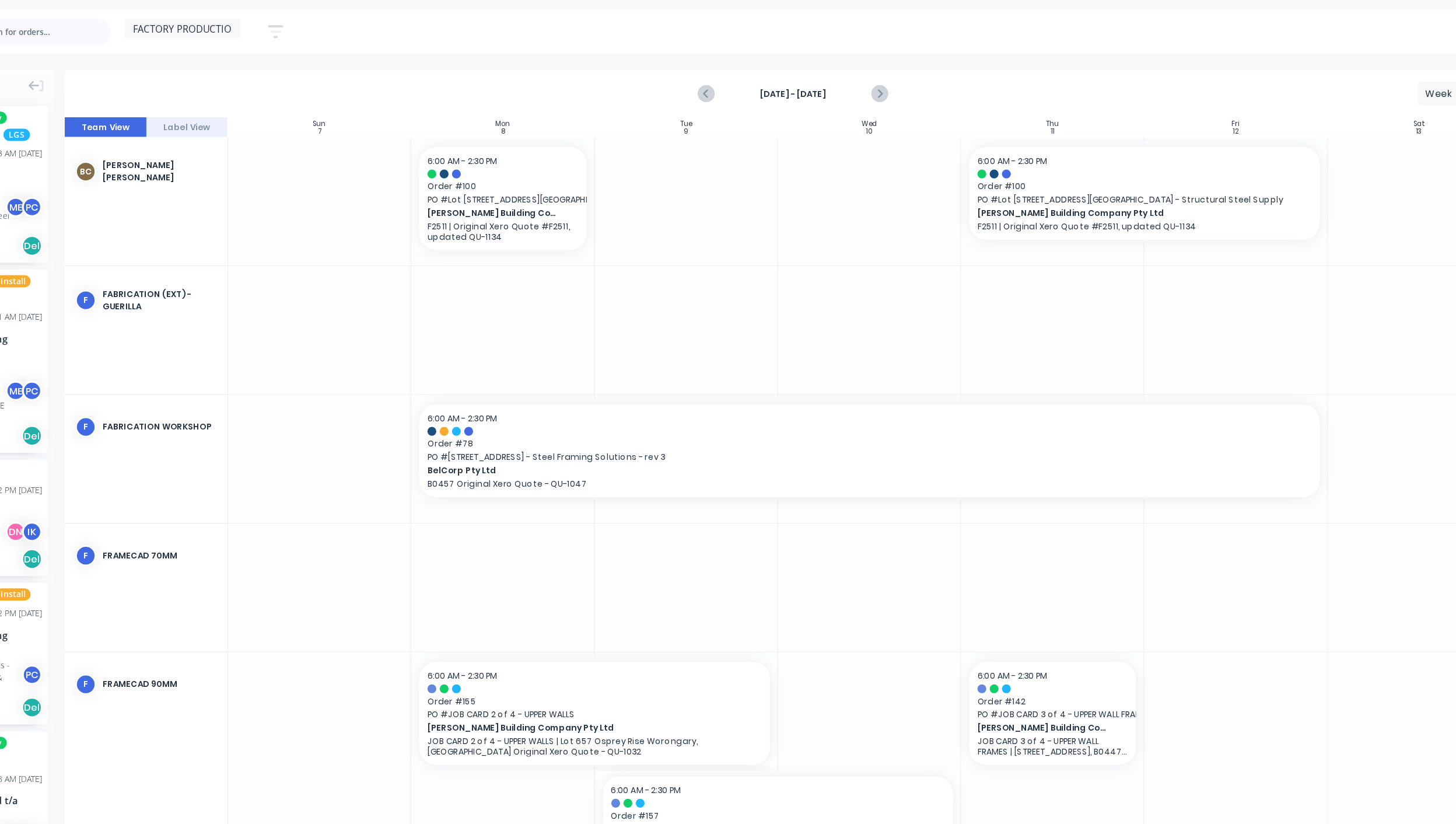
scroll to position [0, 0]
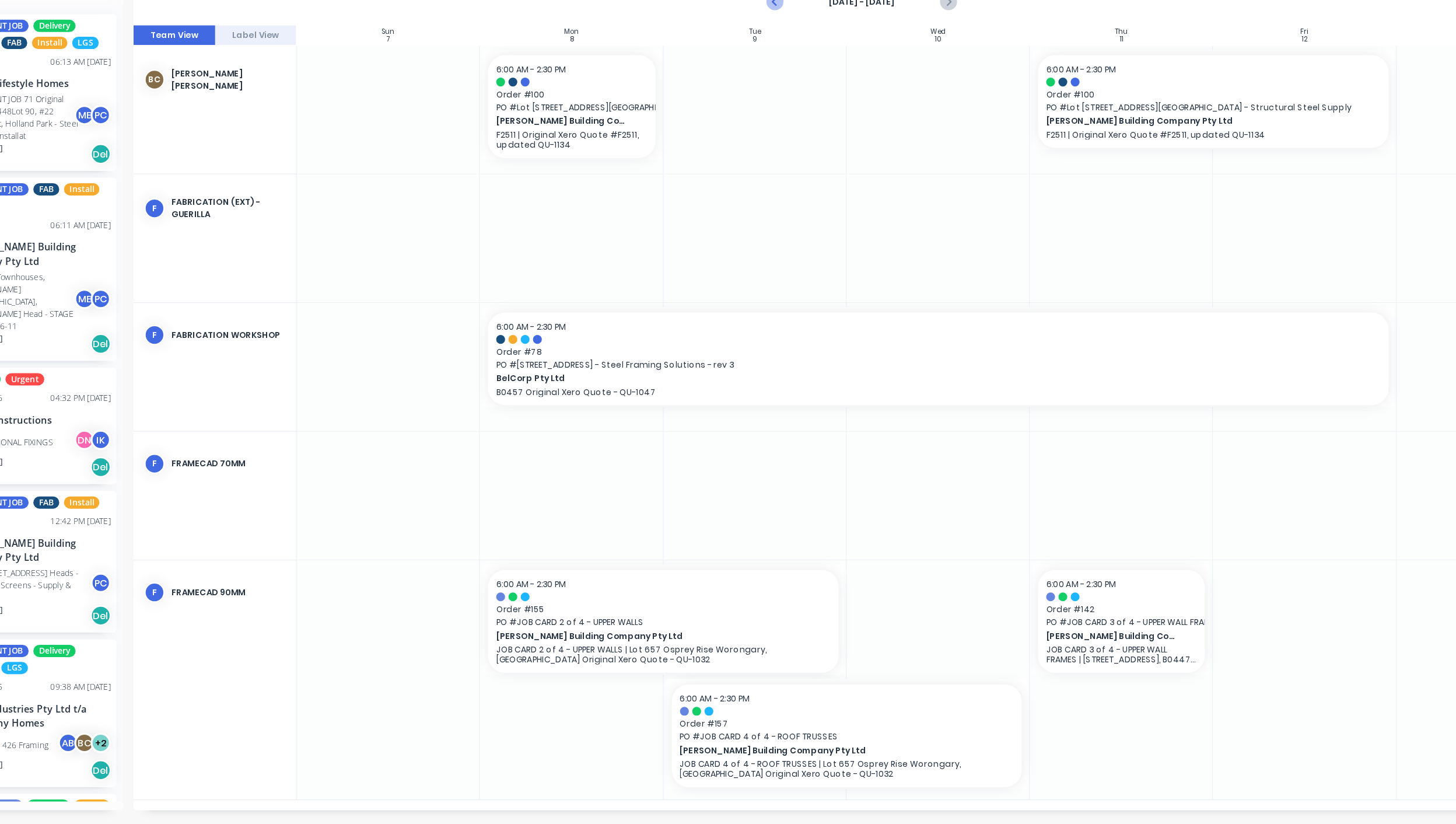
click at [732, 120] on icon "Previous page" at bounding box center [732, 118] width 14 height 14
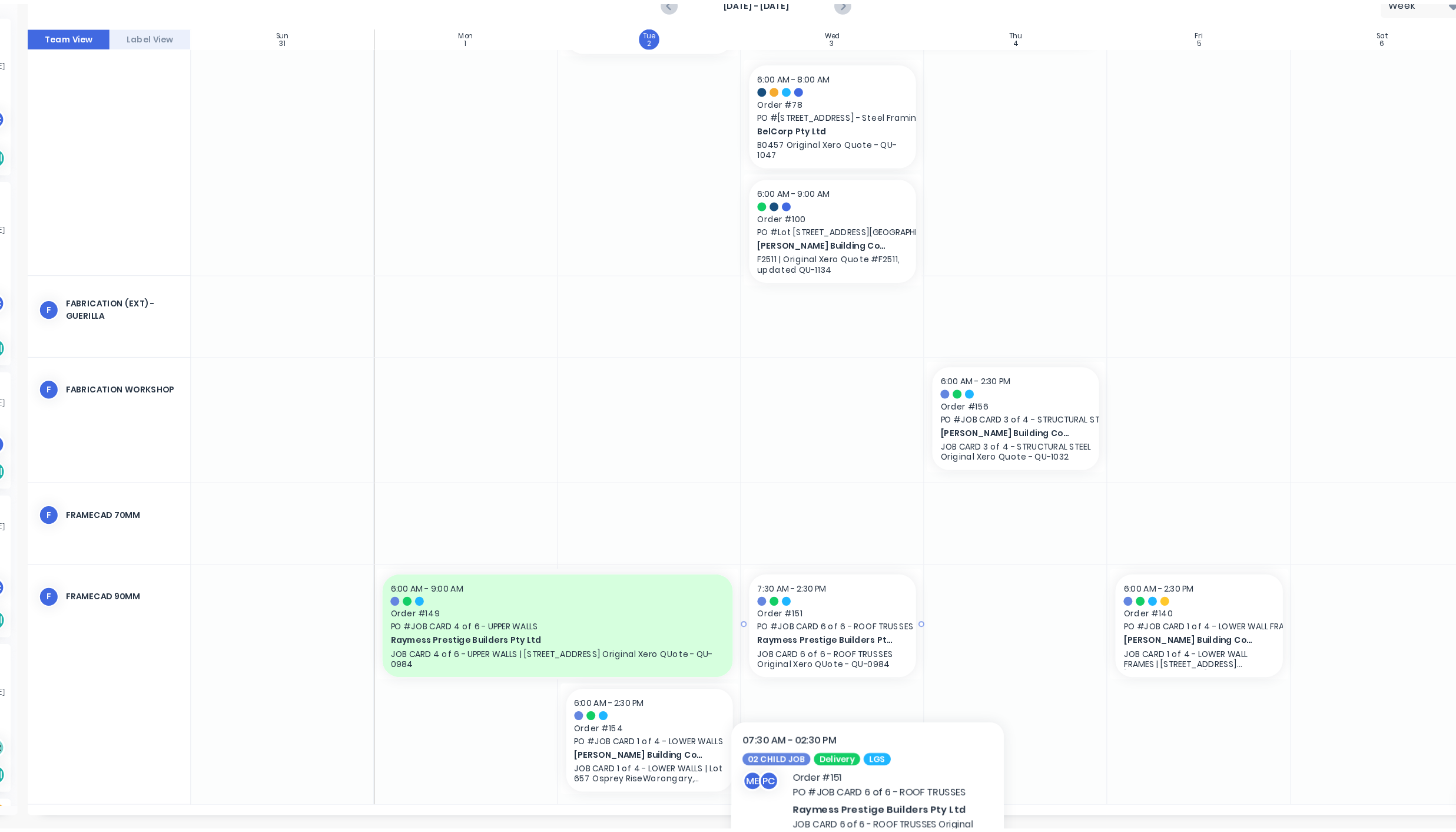
scroll to position [85, 0]
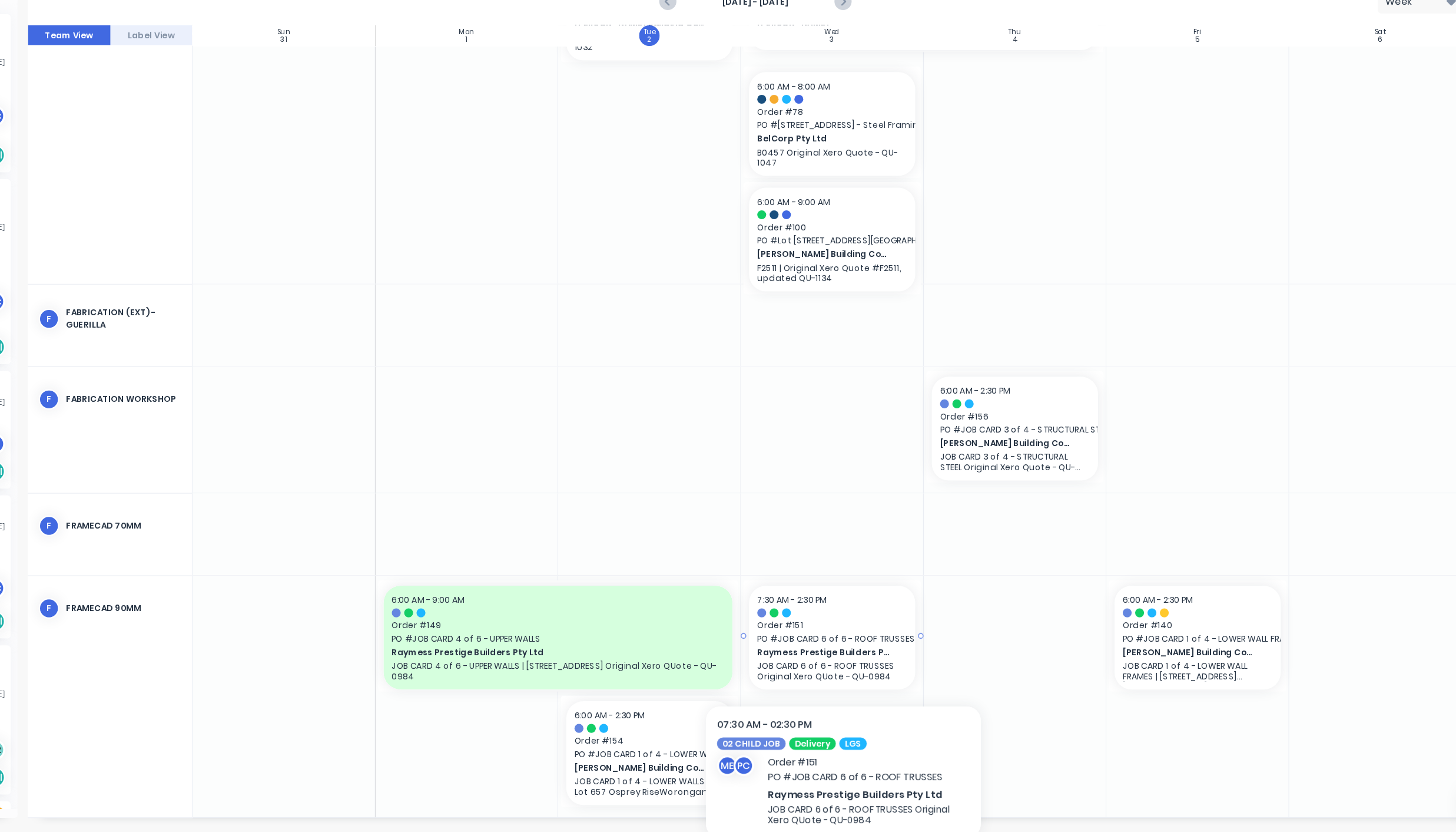
click at [884, 680] on span "Raymess Prestige Builders Pty Ltd" at bounding box center [868, 677] width 116 height 10
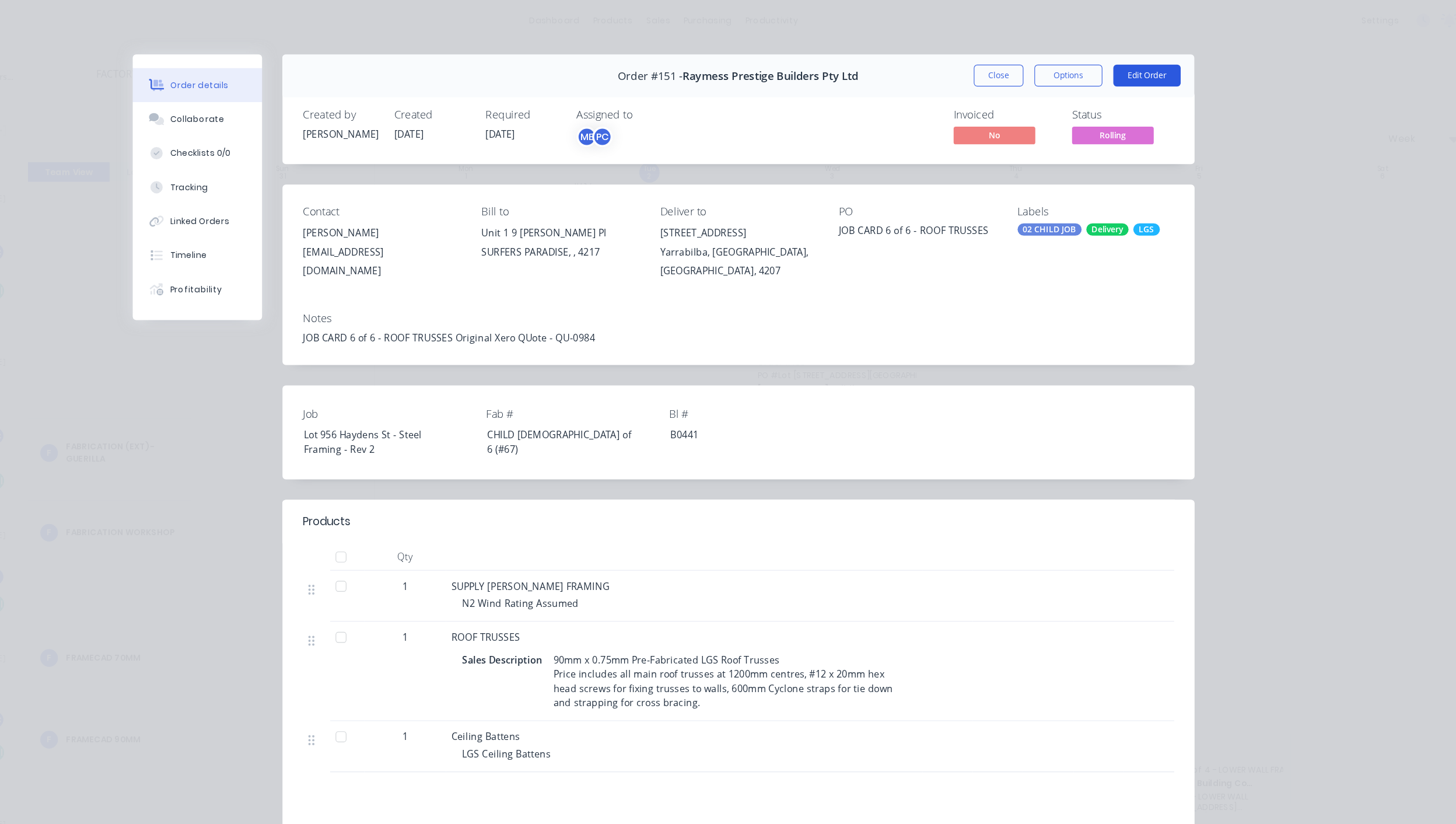
click at [1135, 64] on button "Edit Order" at bounding box center [1142, 65] width 58 height 19
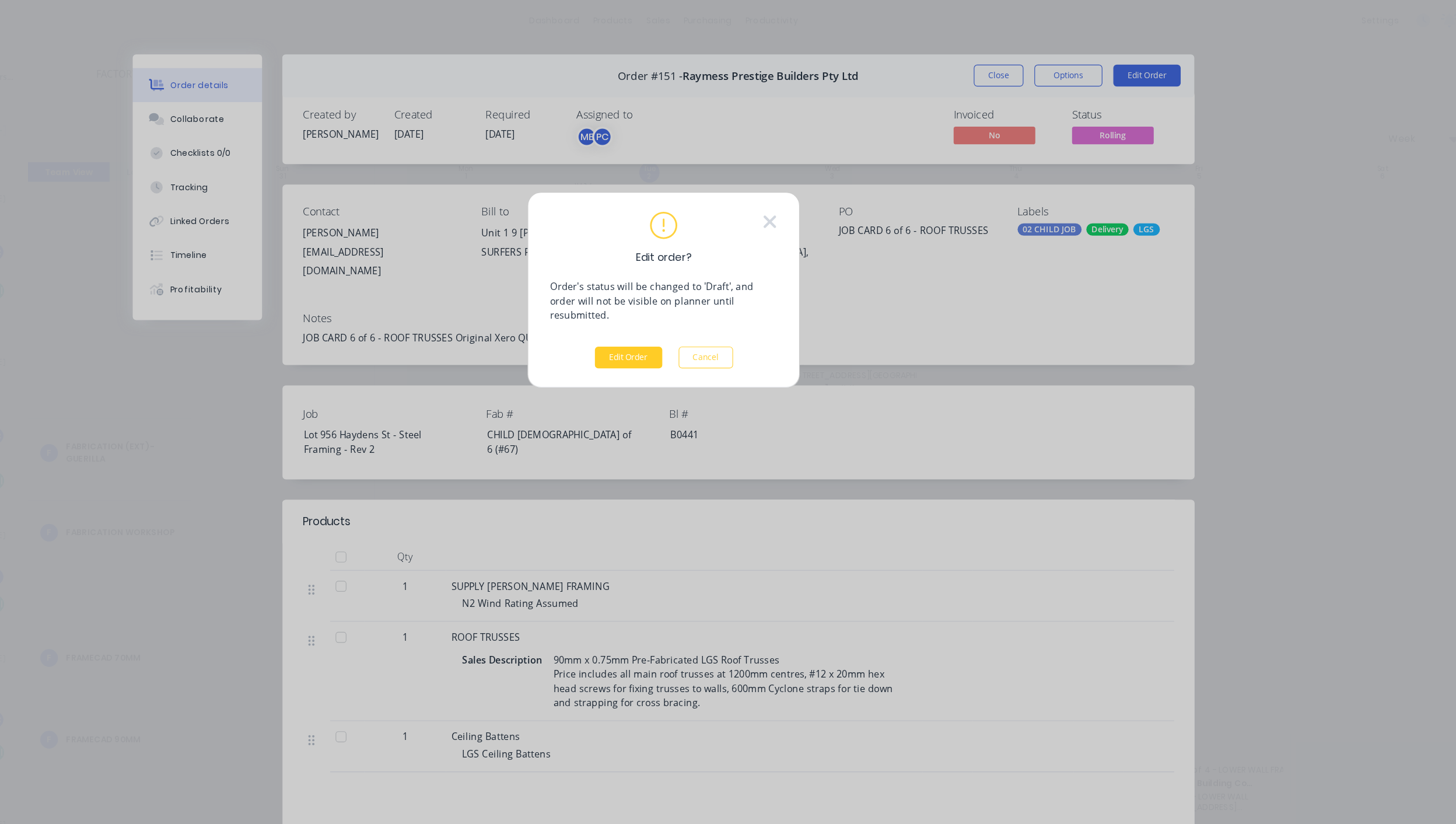
click at [710, 297] on button "Edit Order" at bounding box center [698, 306] width 58 height 19
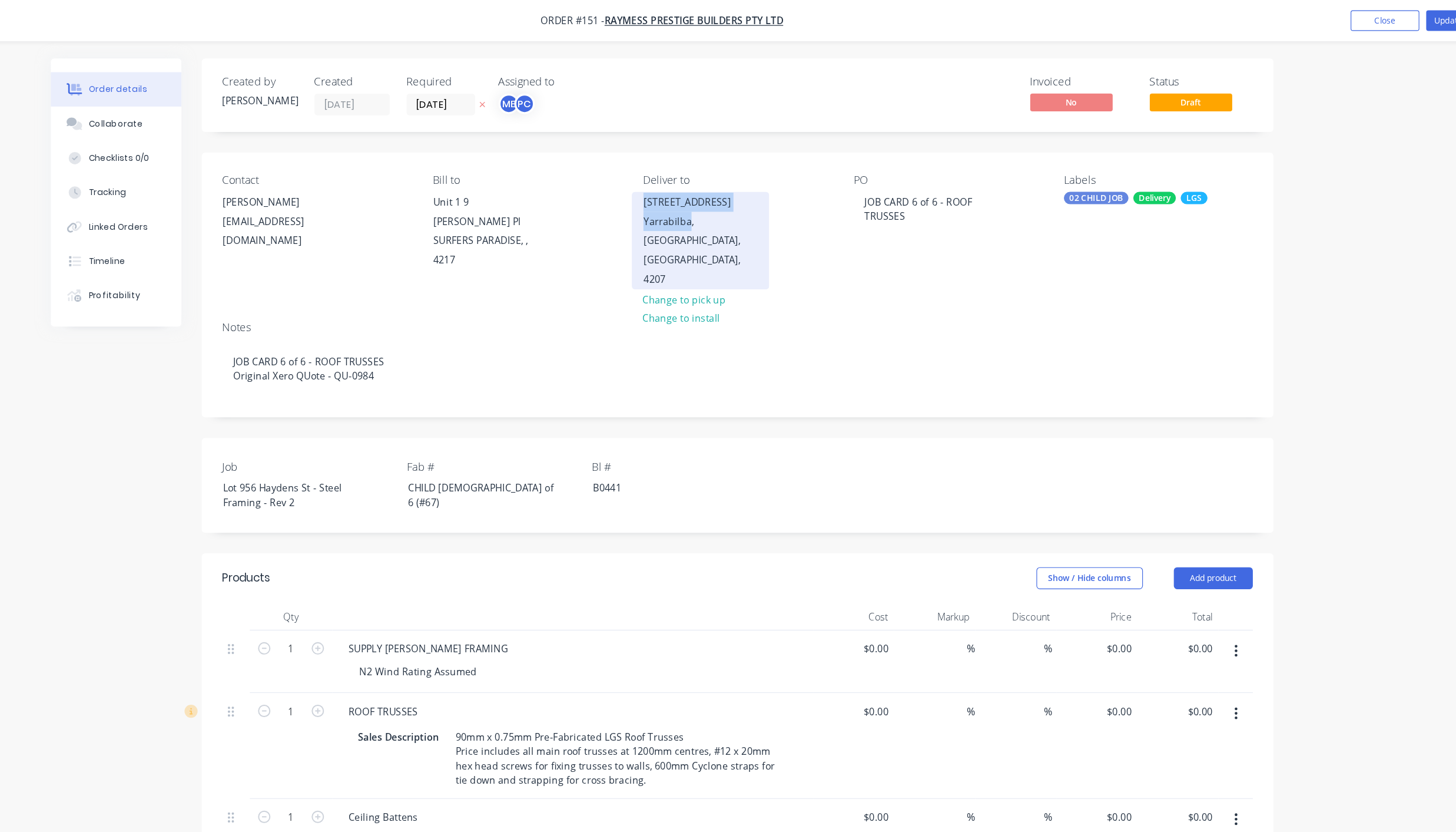
drag, startPoint x: 711, startPoint y: 174, endPoint x: 750, endPoint y: 187, distance: 41.1
click at [750, 187] on div "[STREET_ADDRESS]" at bounding box center [761, 206] width 118 height 83
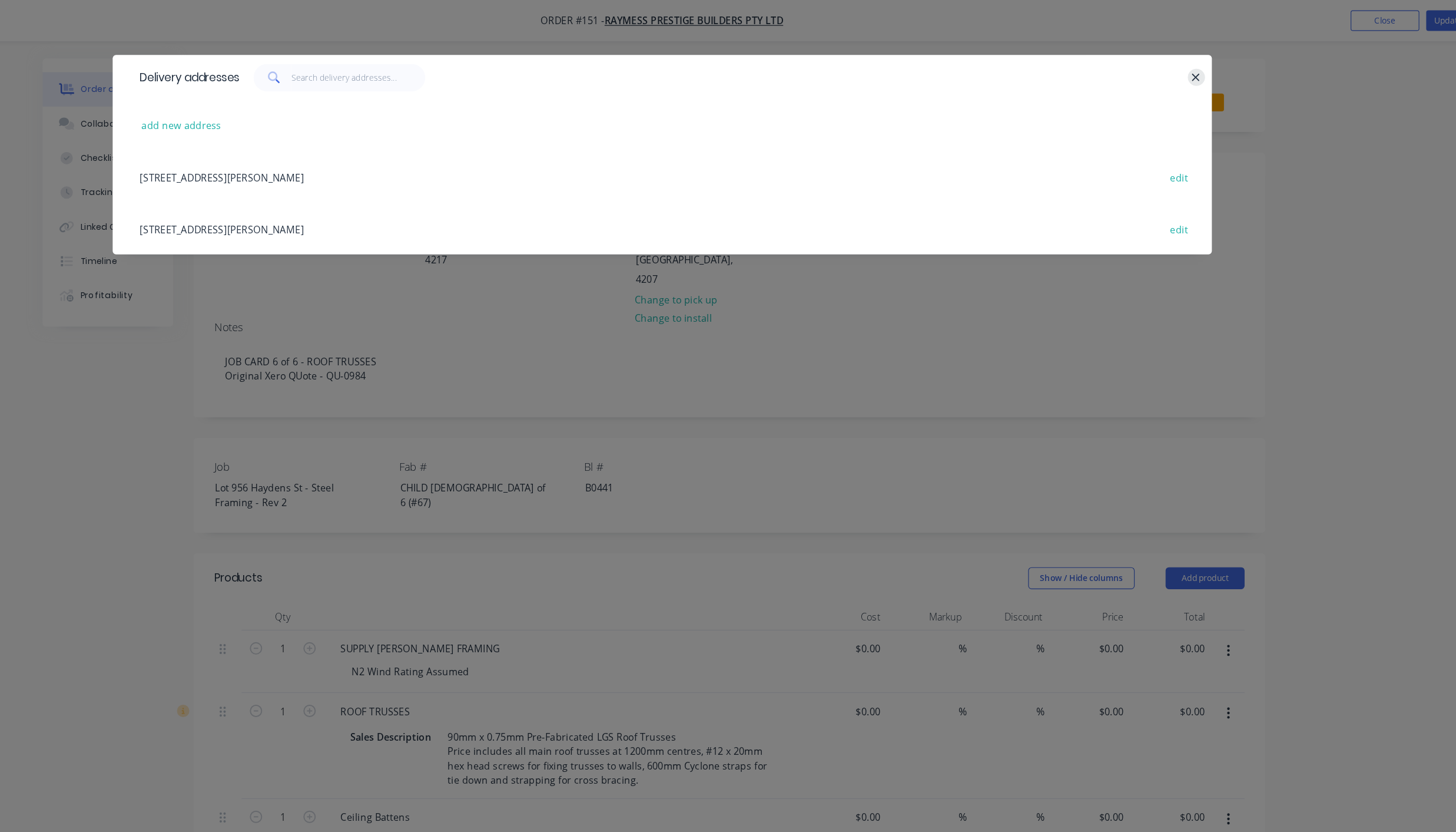
click at [1186, 62] on icon "button" at bounding box center [1185, 67] width 7 height 10
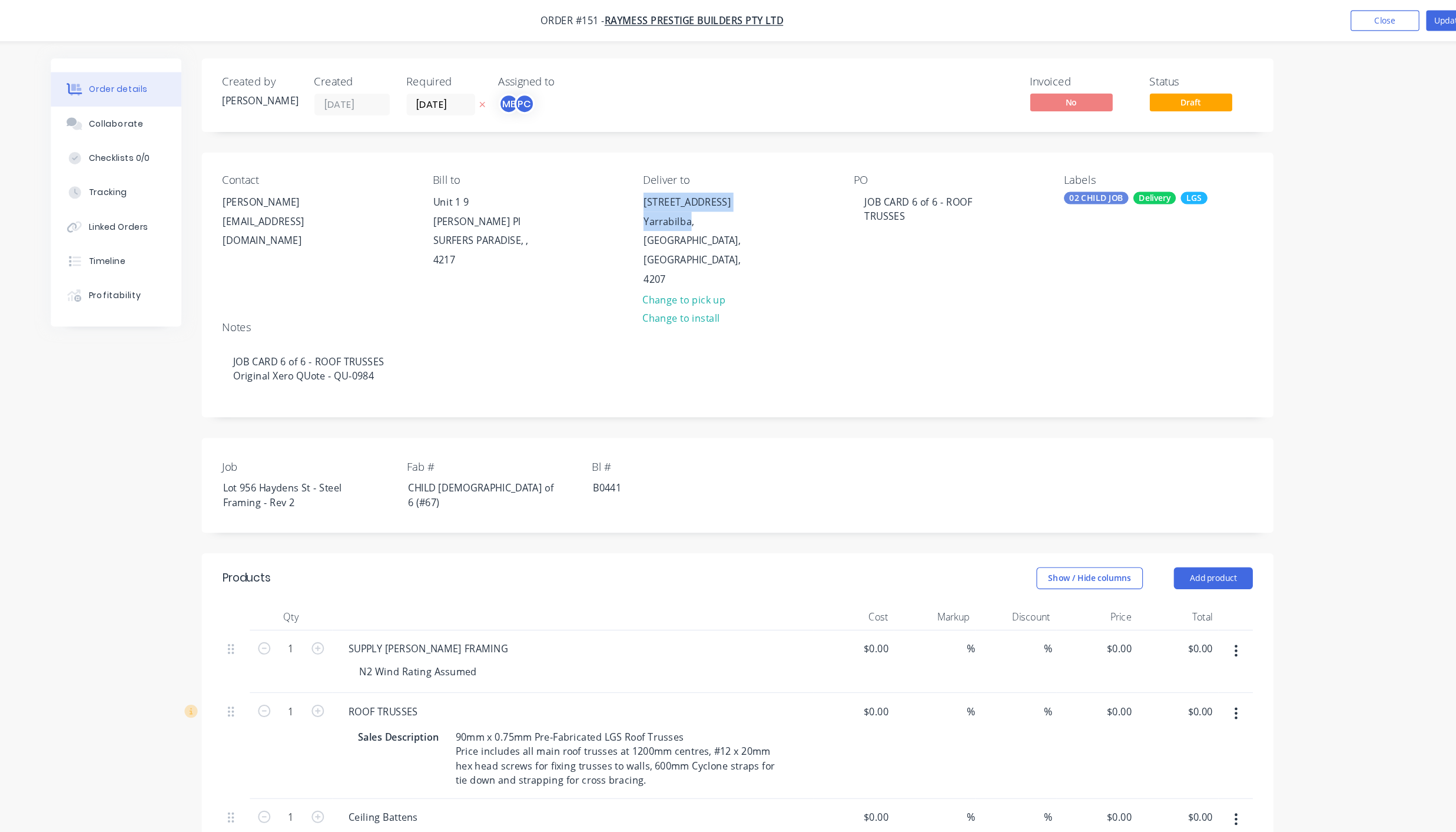
copy div "[GEOGRAPHIC_DATA] Yarrabilba"
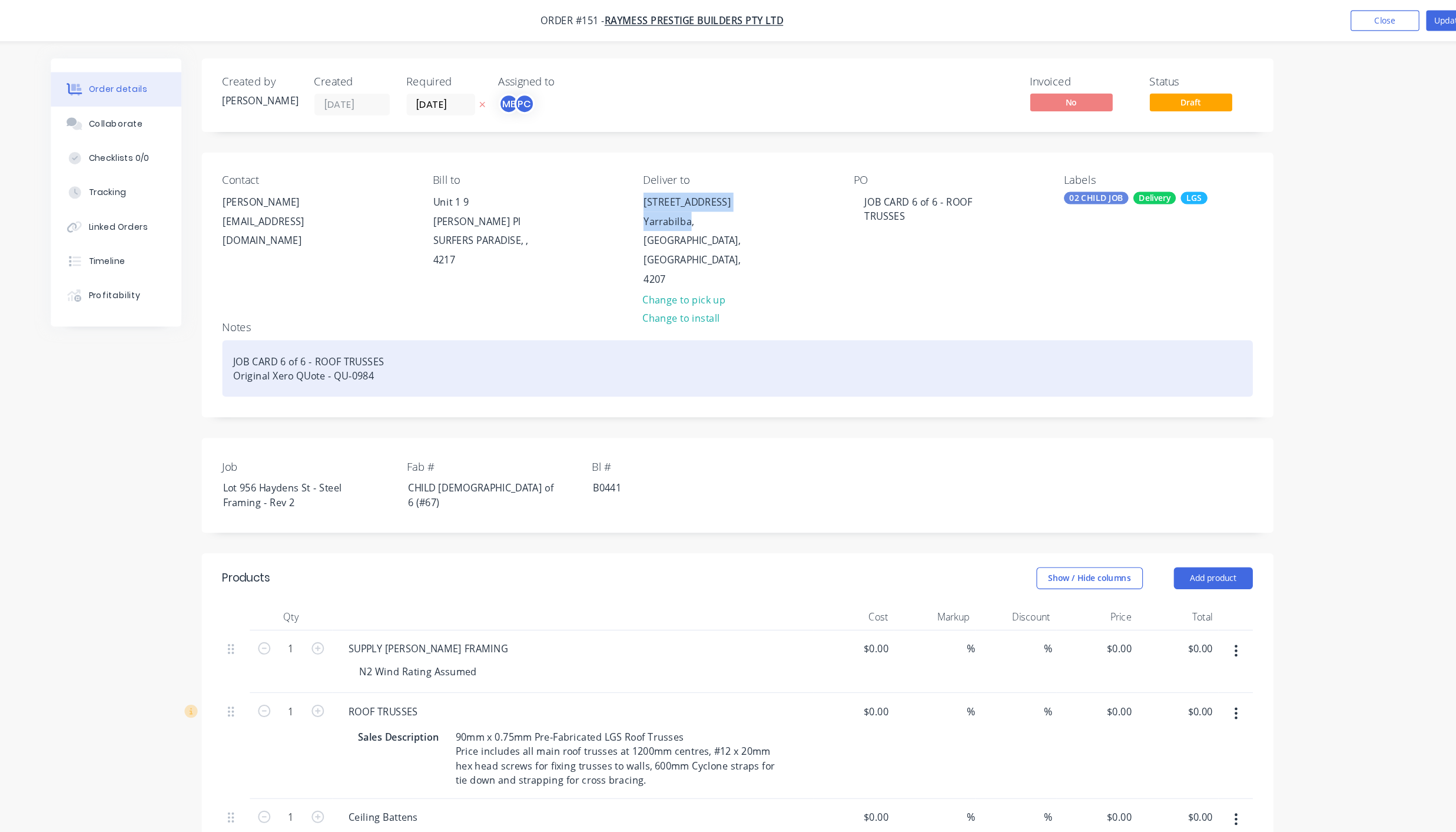
click at [510, 291] on div "JOB CARD 6 of 6 - ROOF TRUSSES Original Xero QUote - QU-0984" at bounding box center [793, 316] width 884 height 48
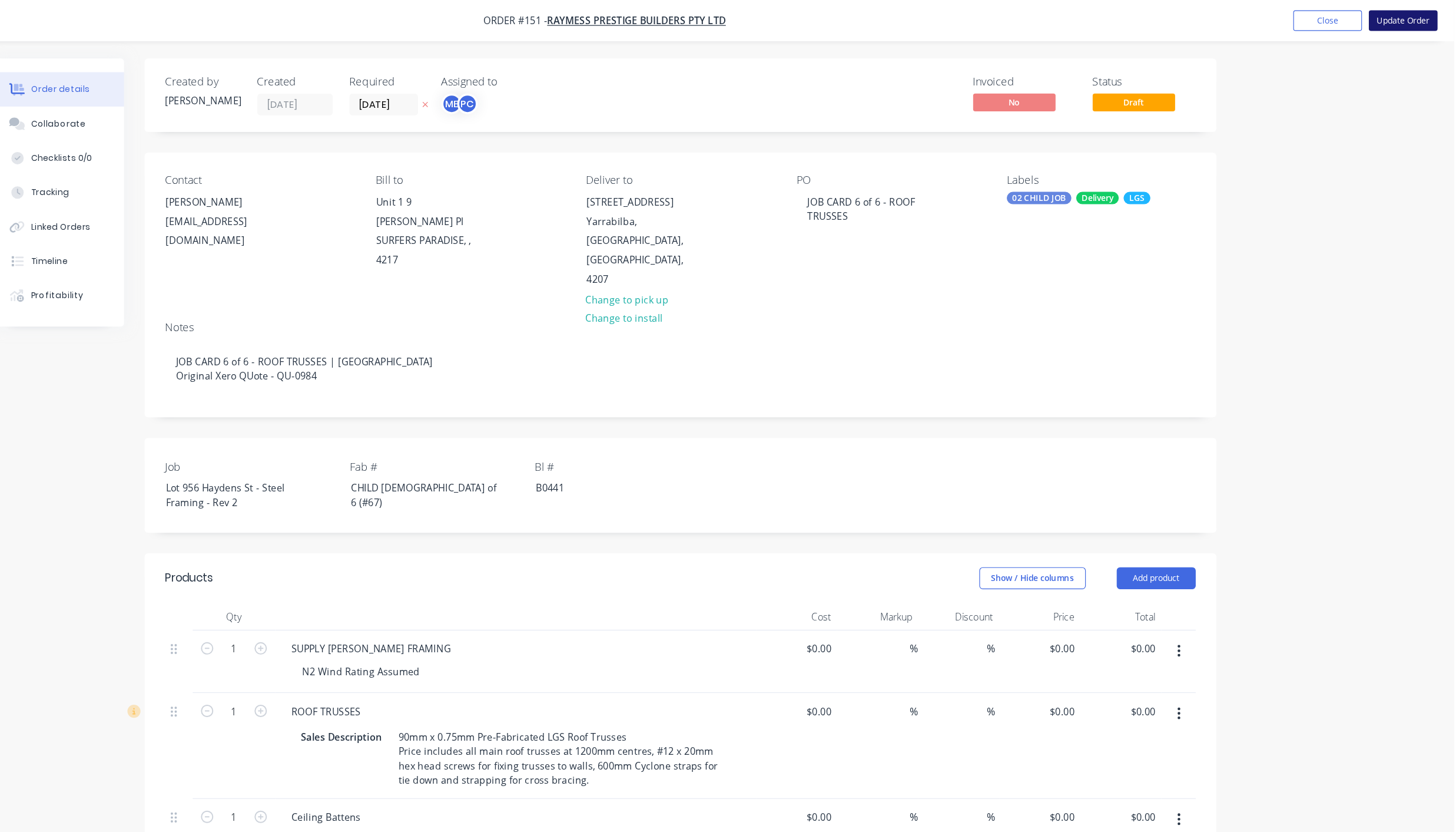
click at [1418, 15] on button "Update Order" at bounding box center [1412, 18] width 59 height 18
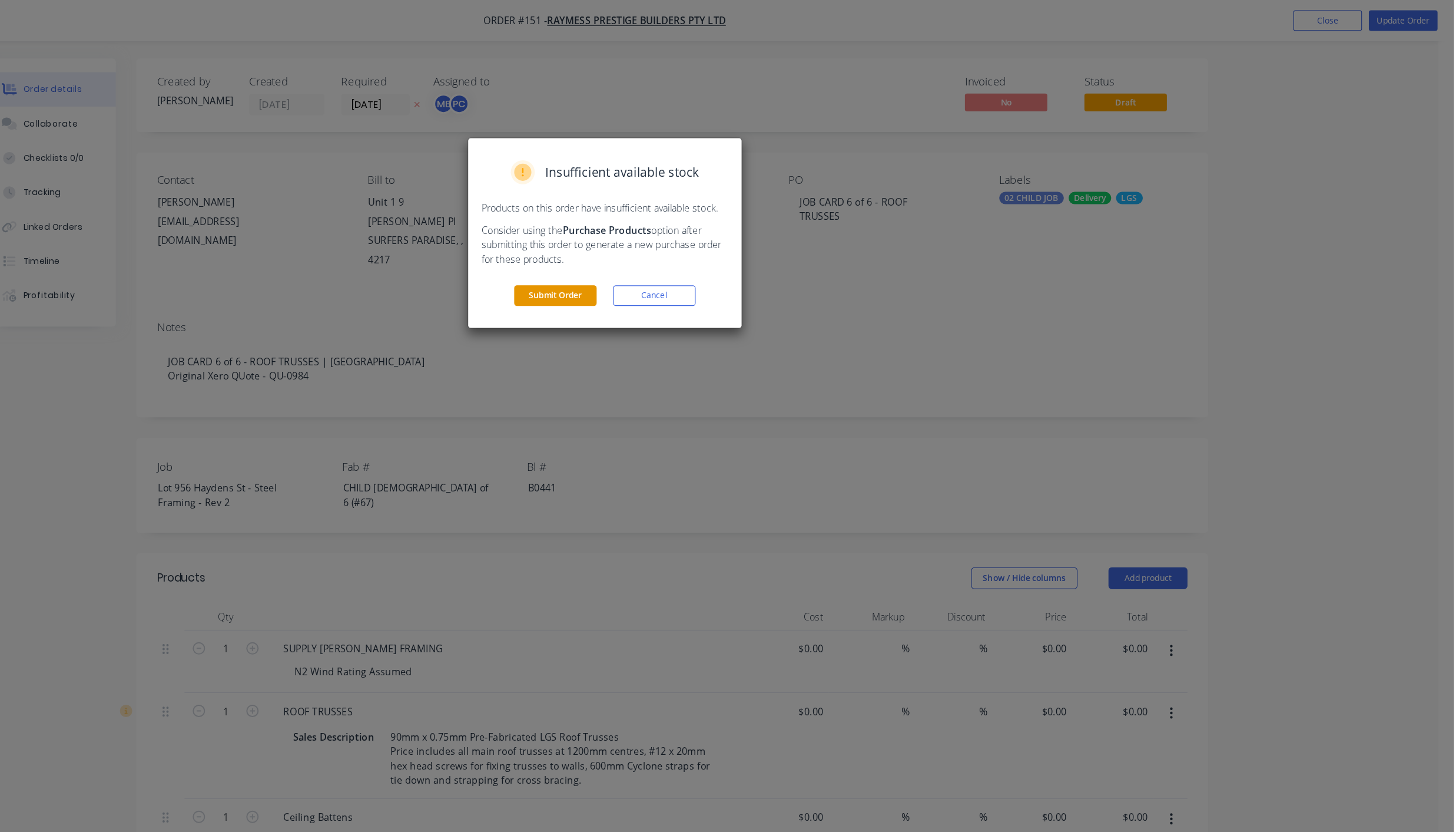
click at [689, 254] on button "Submit Order" at bounding box center [686, 253] width 71 height 18
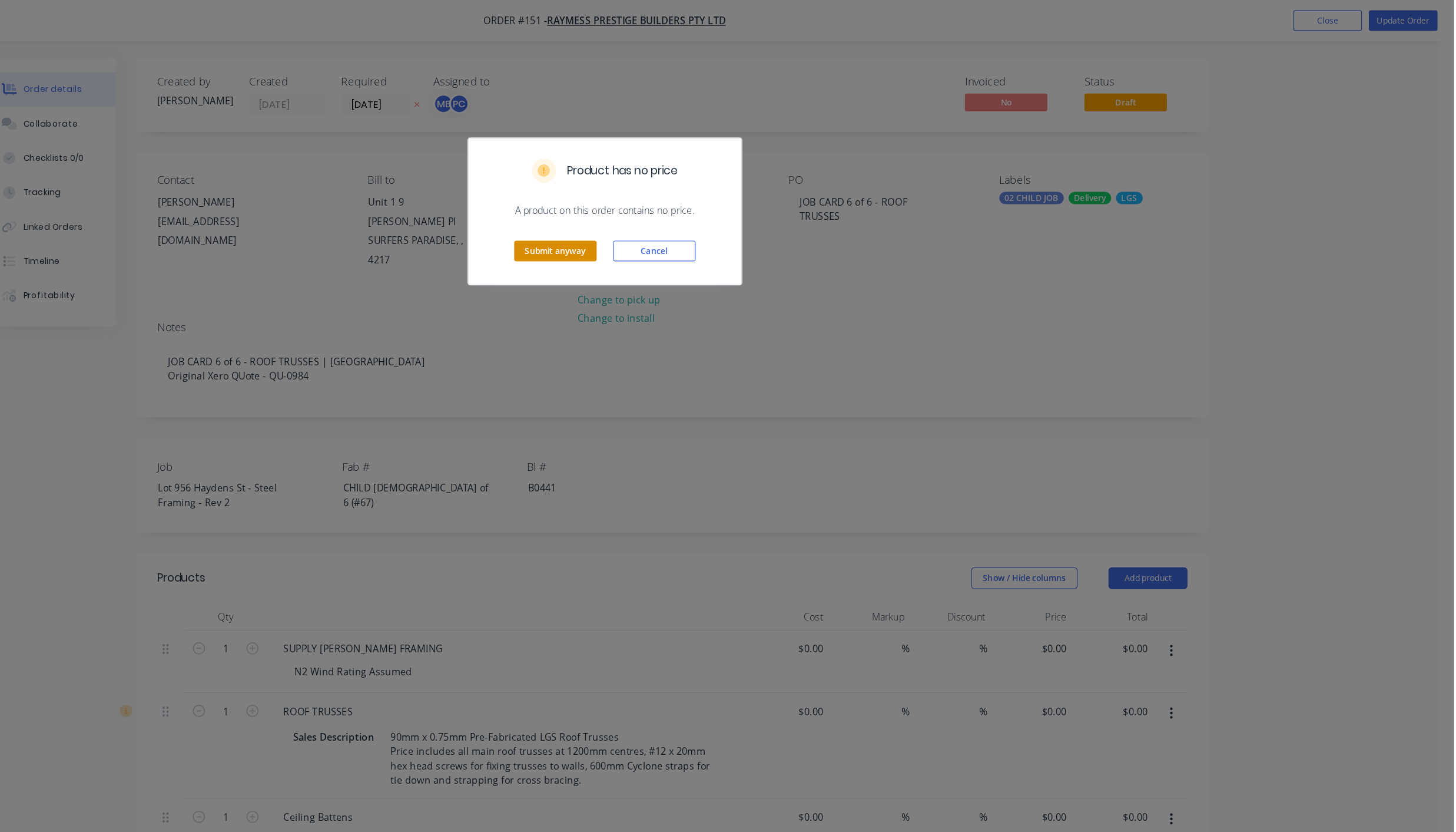
click at [703, 216] on button "Submit anyway" at bounding box center [686, 215] width 71 height 18
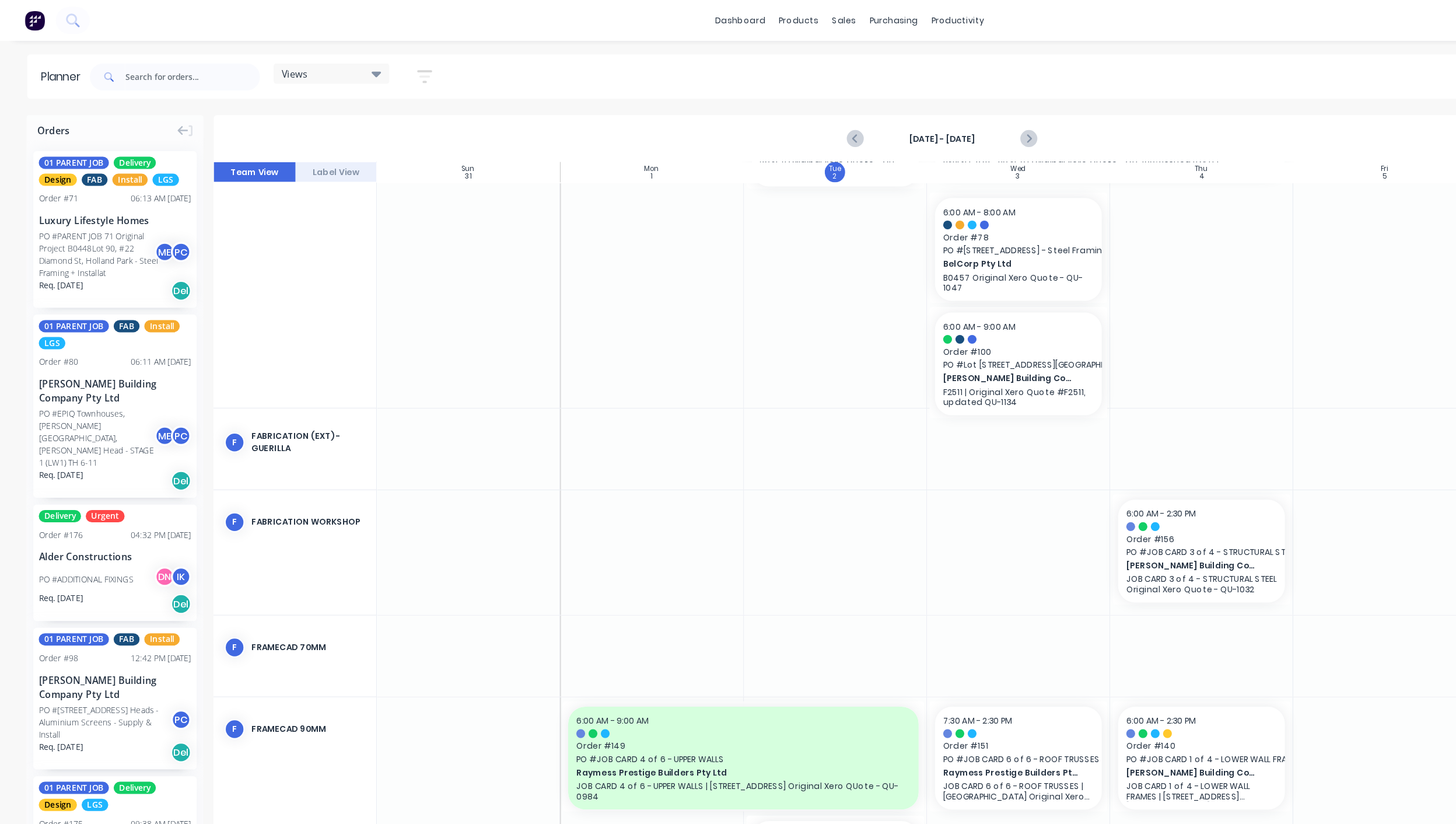
click at [271, 60] on div "Views" at bounding box center [284, 63] width 85 height 10
click at [284, 240] on button "FACTORY PRODUCTION" at bounding box center [305, 243] width 124 height 13
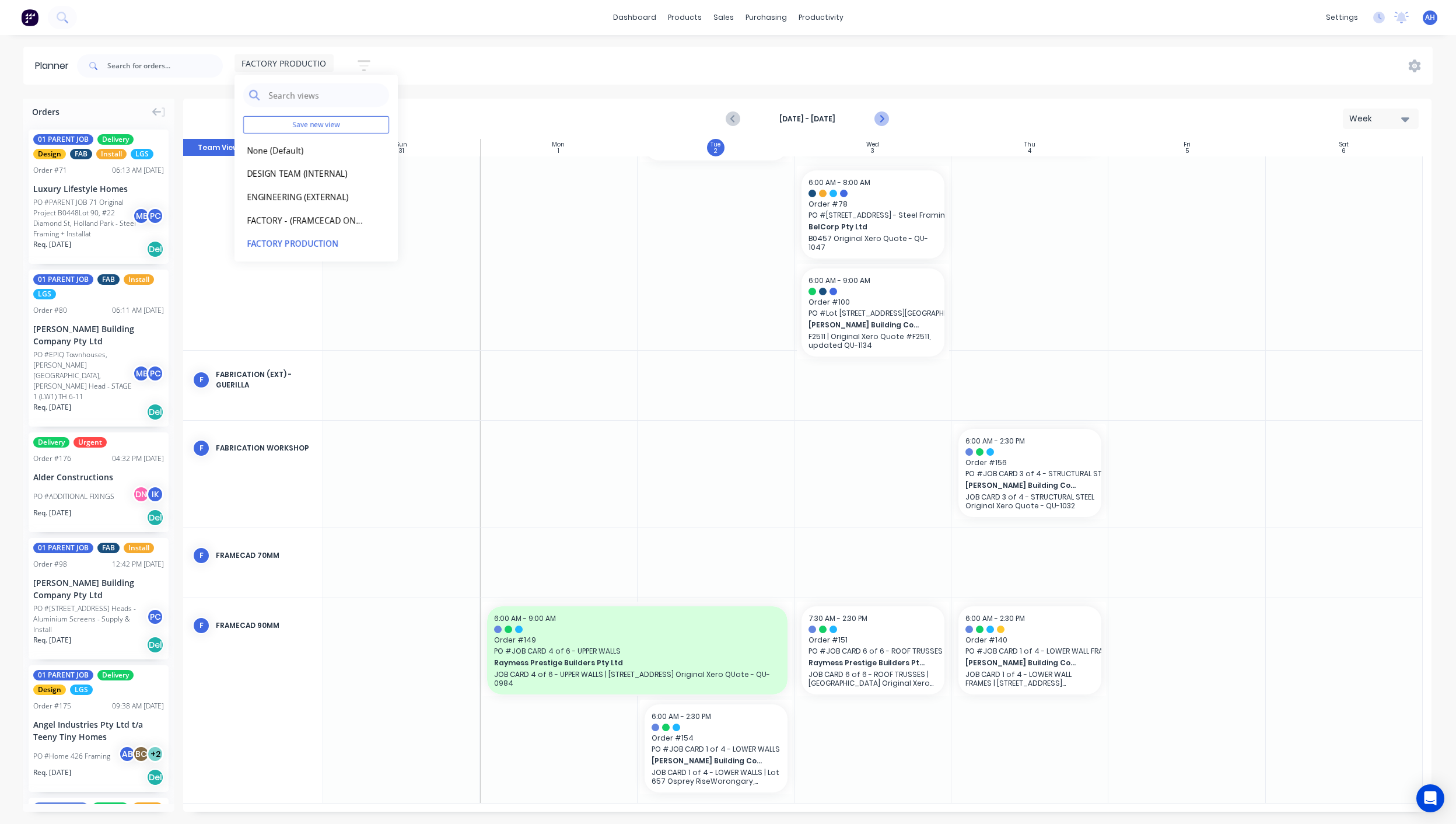
click at [885, 116] on icon "Next page" at bounding box center [880, 118] width 14 height 14
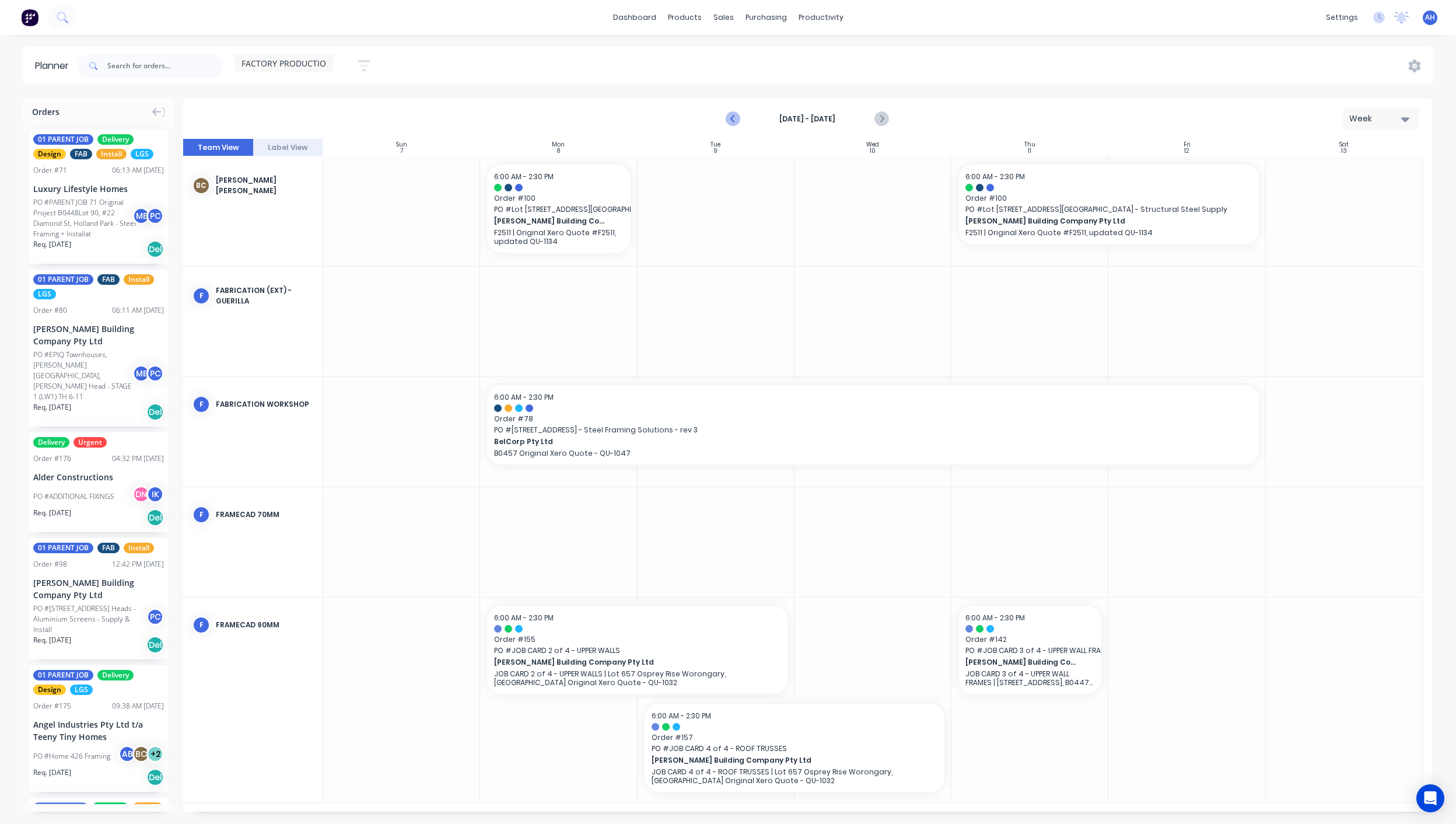
click at [732, 122] on icon "Previous page" at bounding box center [732, 118] width 14 height 14
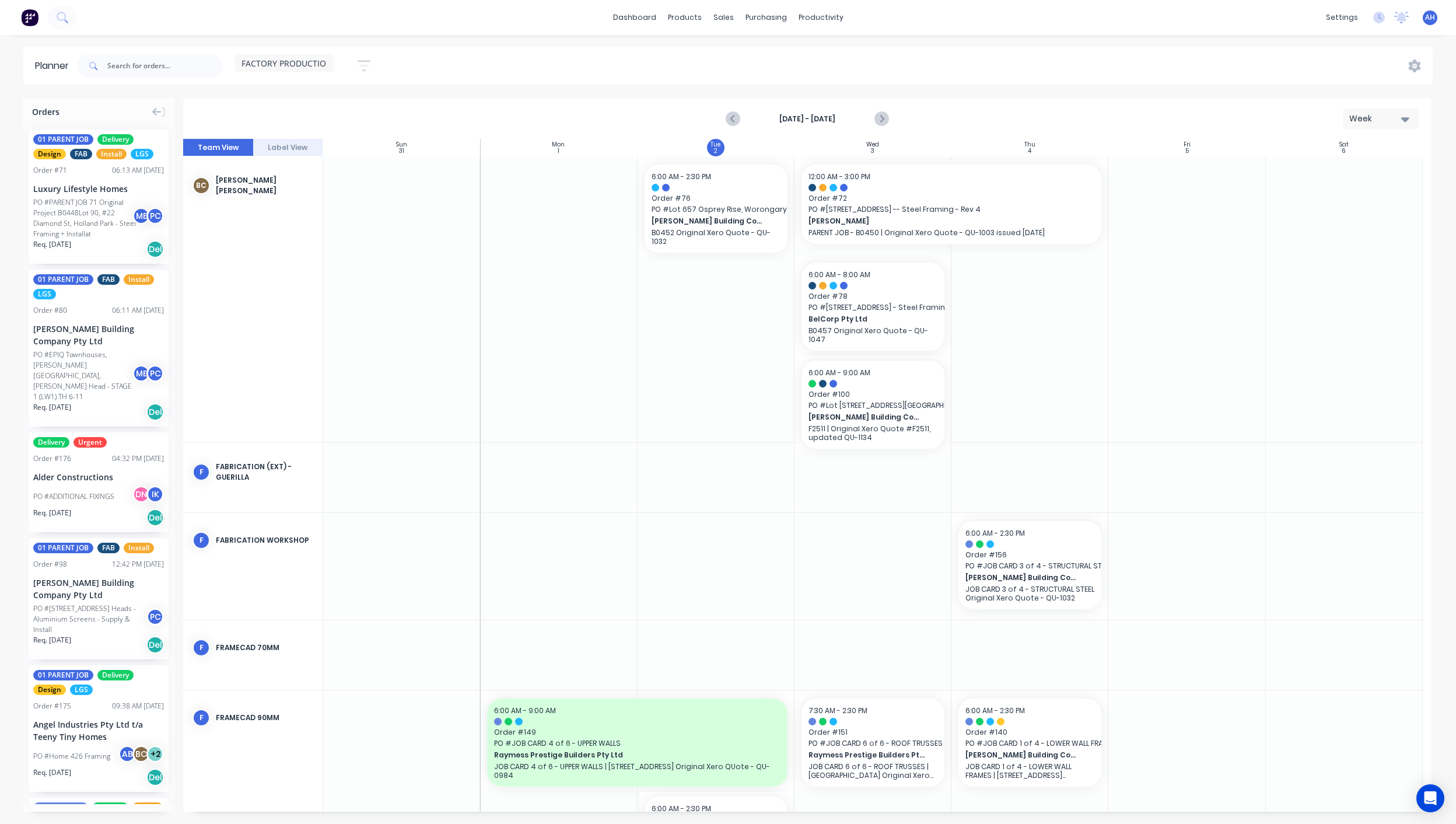
scroll to position [93, 0]
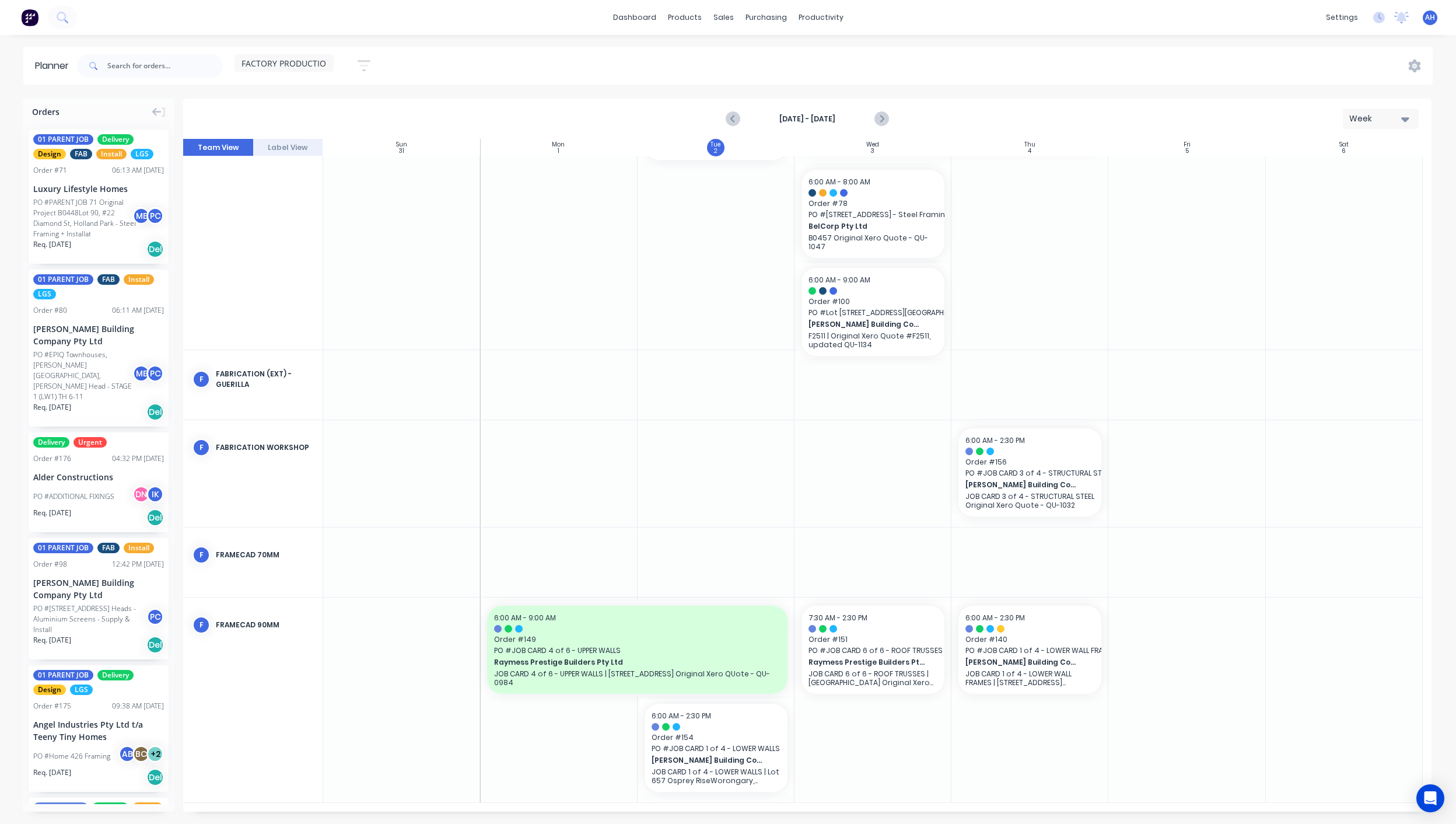
click at [59, 114] on span "Orders" at bounding box center [46, 112] width 28 height 12
click at [70, 112] on div "Orders" at bounding box center [98, 110] width 152 height 22
click at [112, 70] on input "text" at bounding box center [165, 66] width 115 height 23
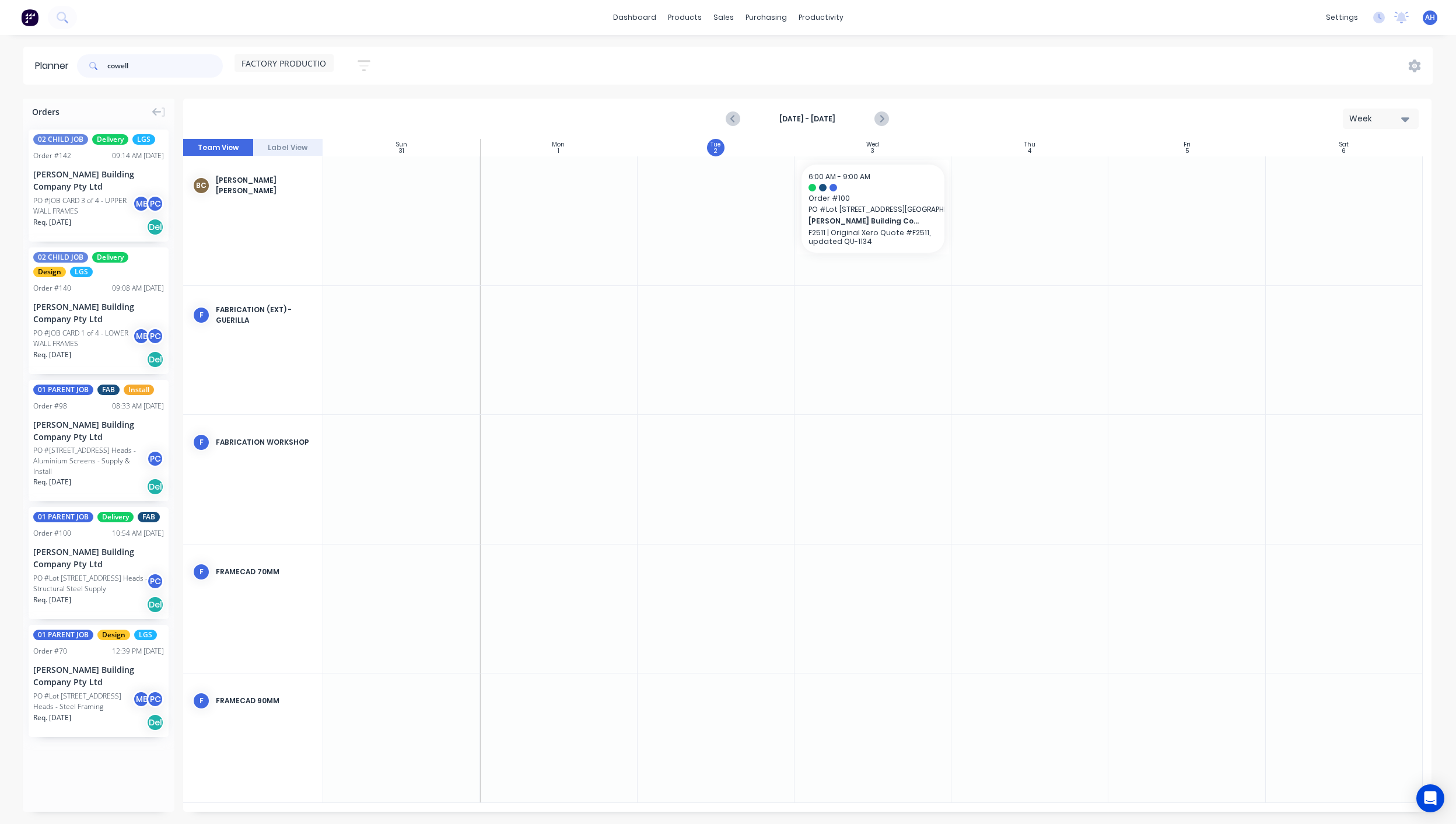
scroll to position [0, 0]
click at [78, 688] on div "01 PARENT JOB Design LGS Order # 70 12:39 PM [DATE] [PERSON_NAME] Building Comp…" at bounding box center [98, 680] width 140 height 112
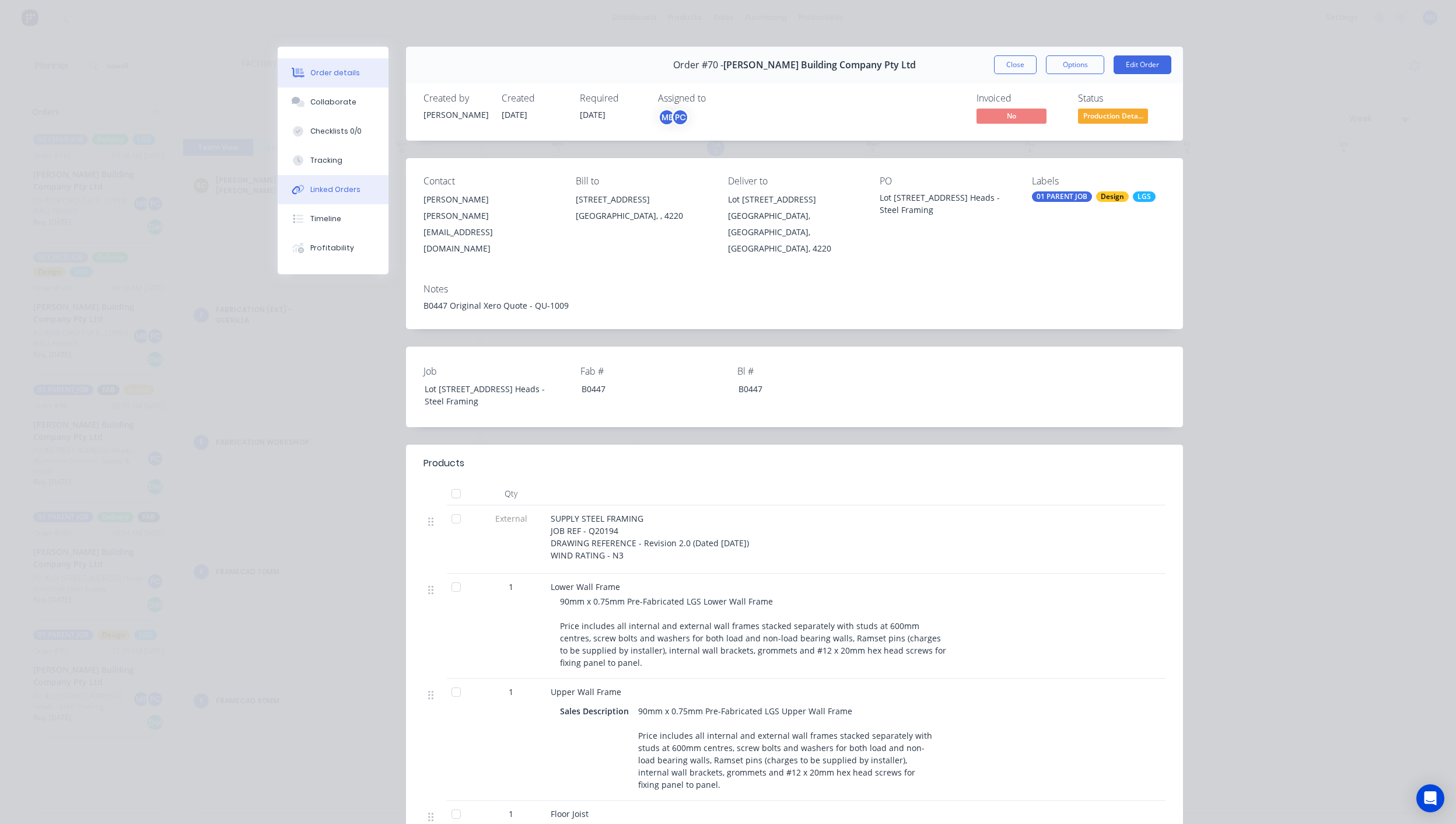
click at [323, 191] on div "Linked Orders" at bounding box center [335, 189] width 50 height 10
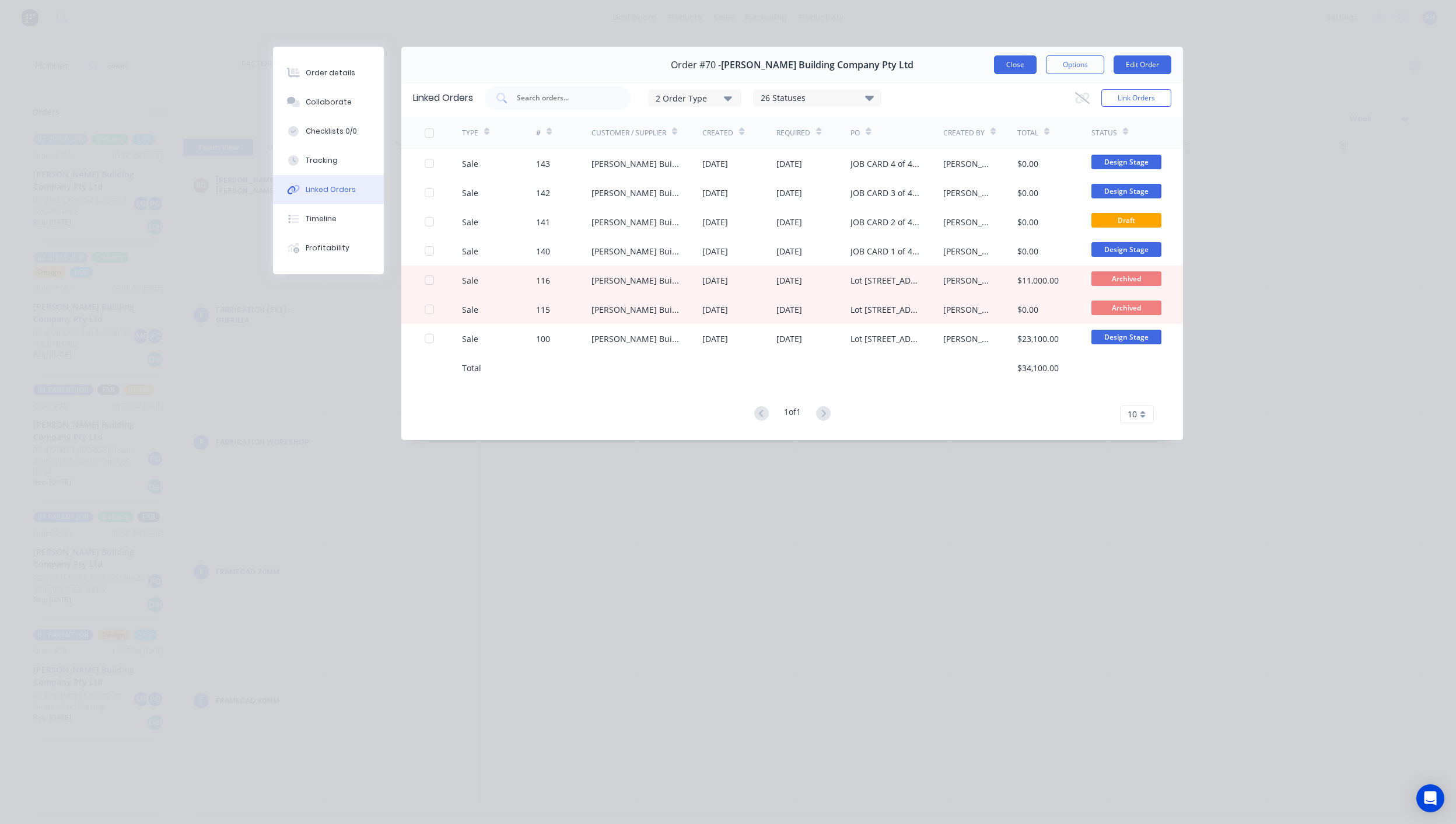
click at [1009, 68] on button "Close" at bounding box center [1015, 65] width 43 height 19
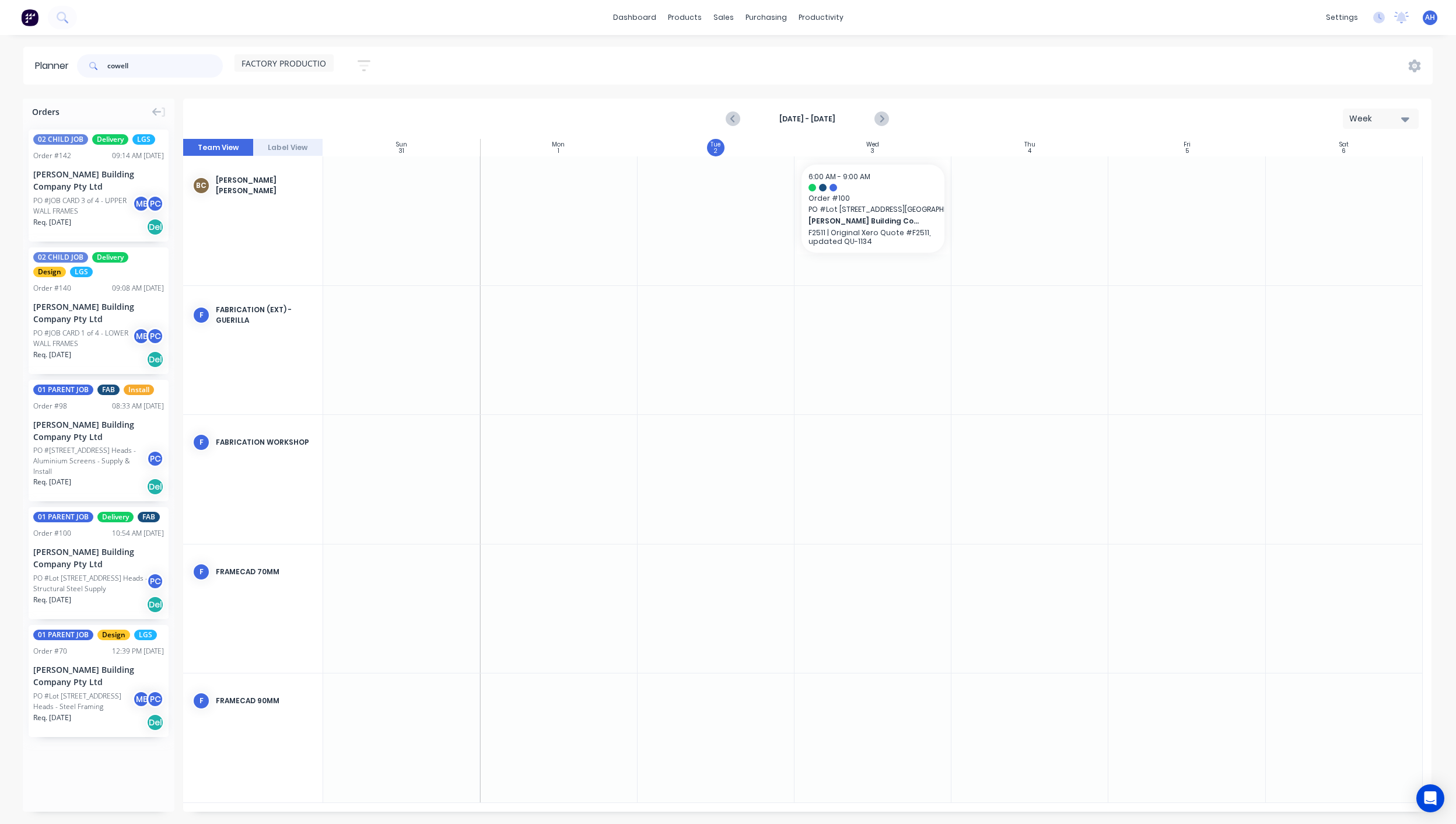
drag, startPoint x: 149, startPoint y: 60, endPoint x: 26, endPoint y: 50, distance: 123.4
click at [26, 50] on header "Planner cowell FACTORY PRODUCTION Save new view None (Default) edit DESIGN TEAM…" at bounding box center [727, 65] width 1409 height 38
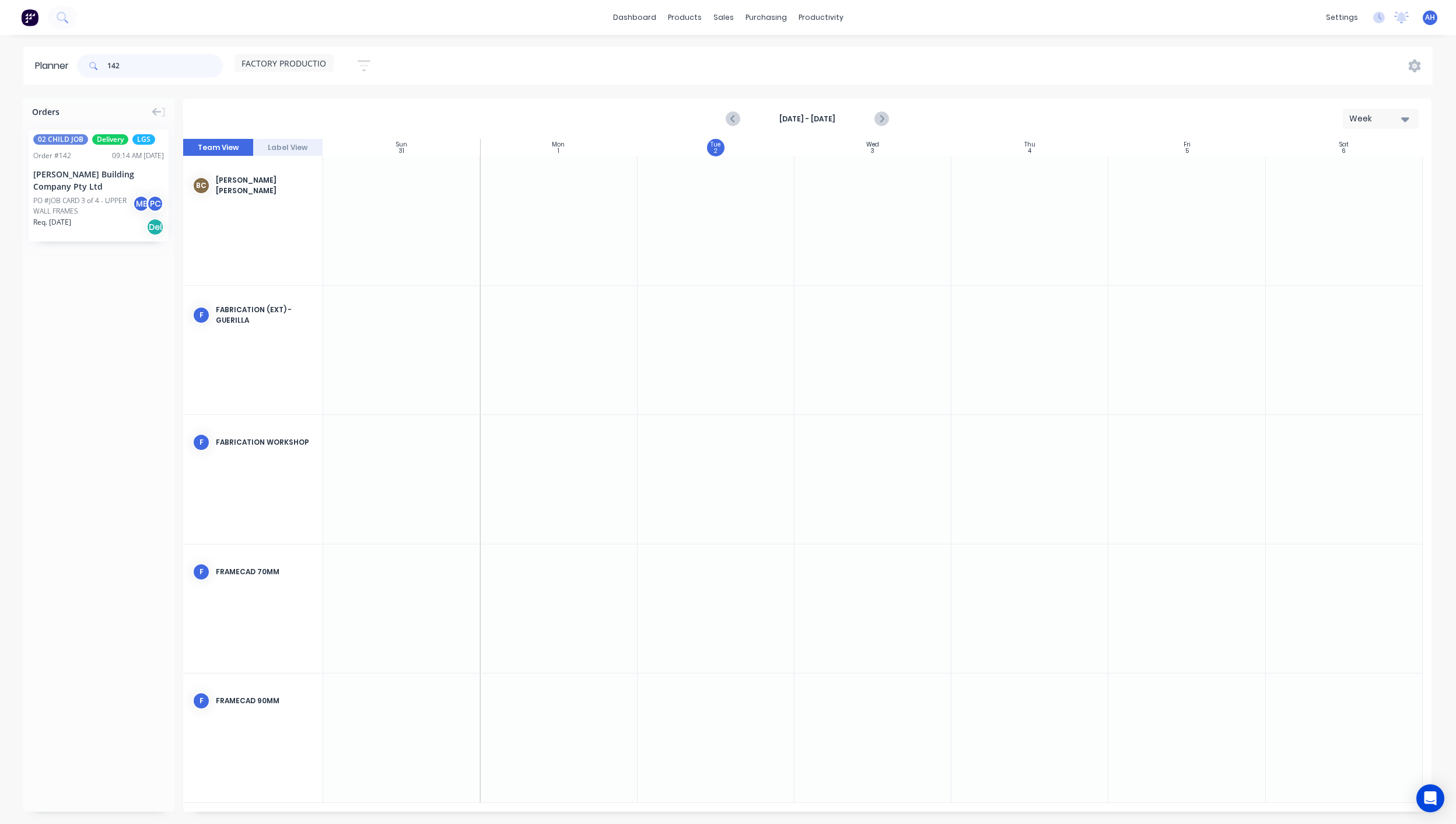
click at [147, 66] on input "142" at bounding box center [165, 66] width 115 height 23
type input "141"
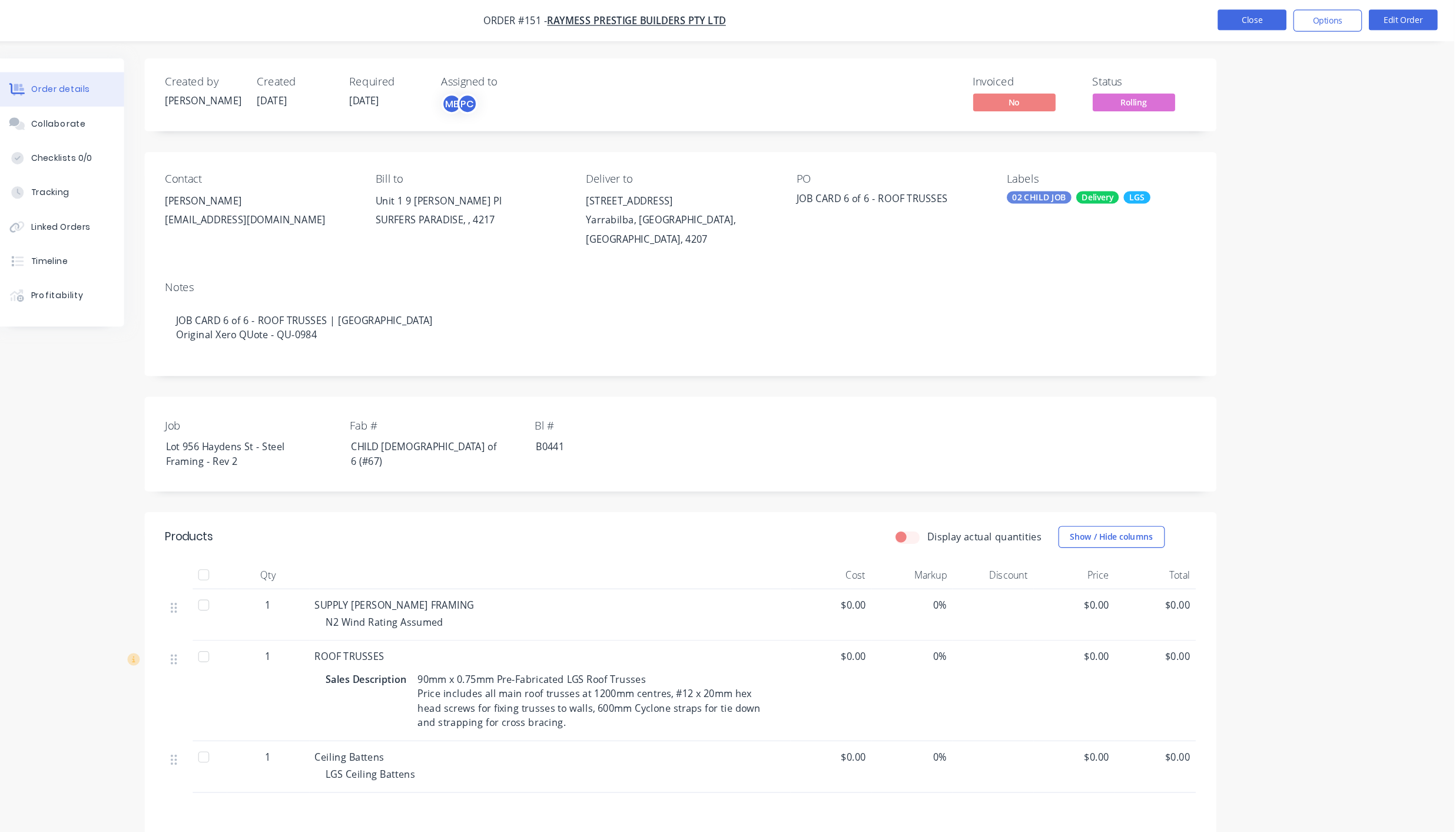
click at [1293, 23] on button "Close" at bounding box center [1283, 17] width 59 height 18
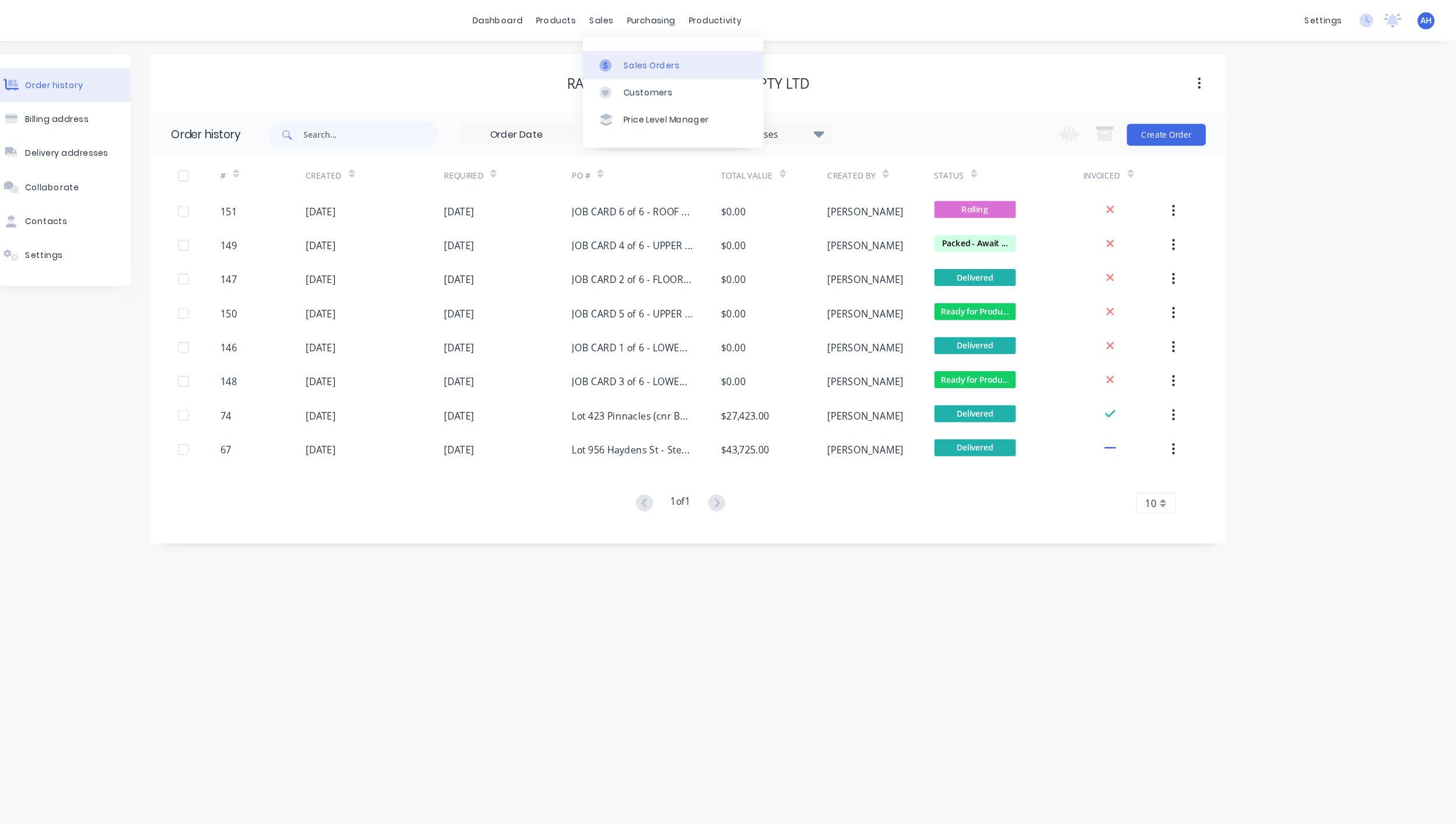
click at [747, 53] on div "Sales Orders" at bounding box center [766, 56] width 48 height 10
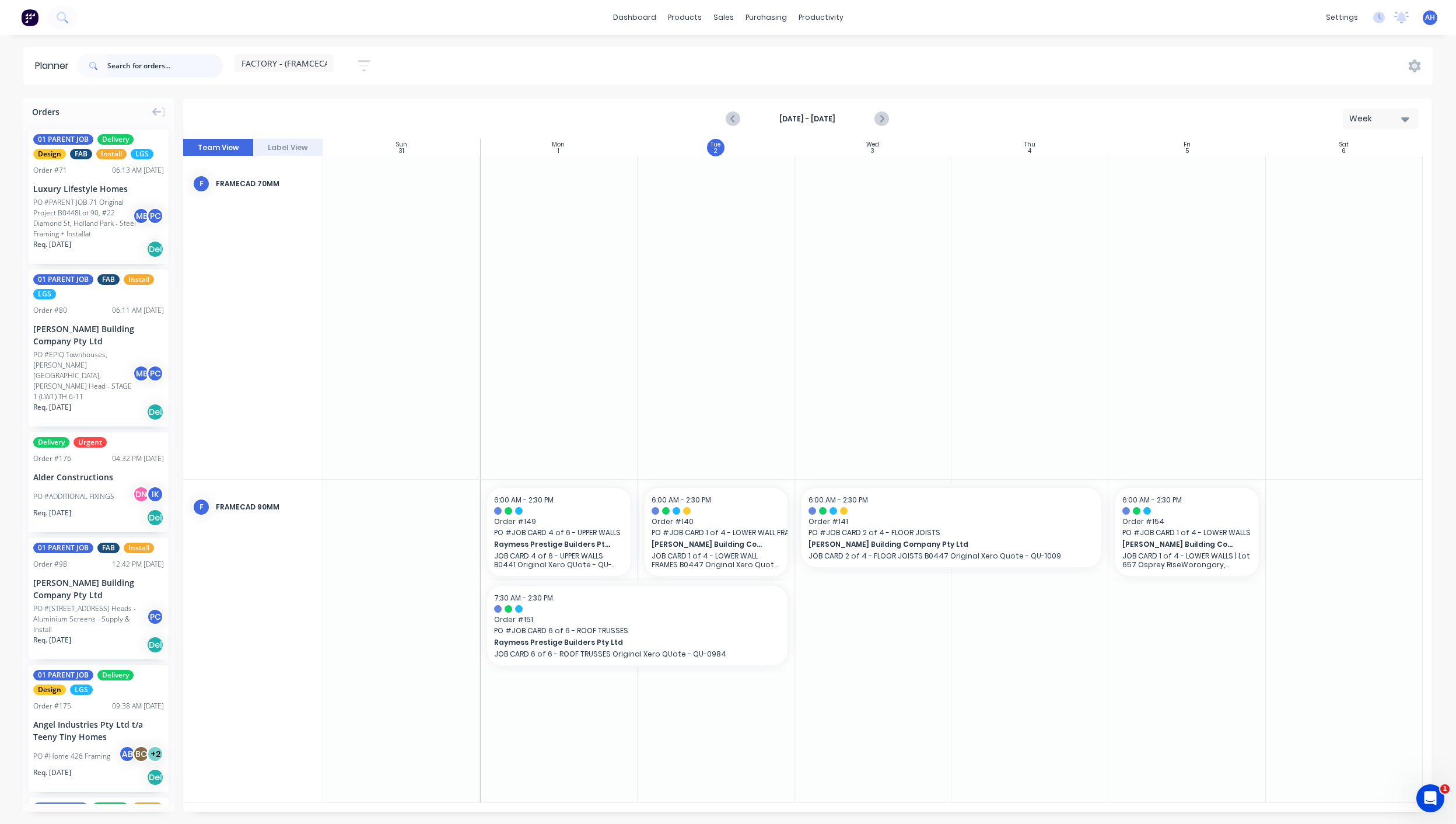
click at [177, 67] on input "text" at bounding box center [165, 66] width 115 height 23
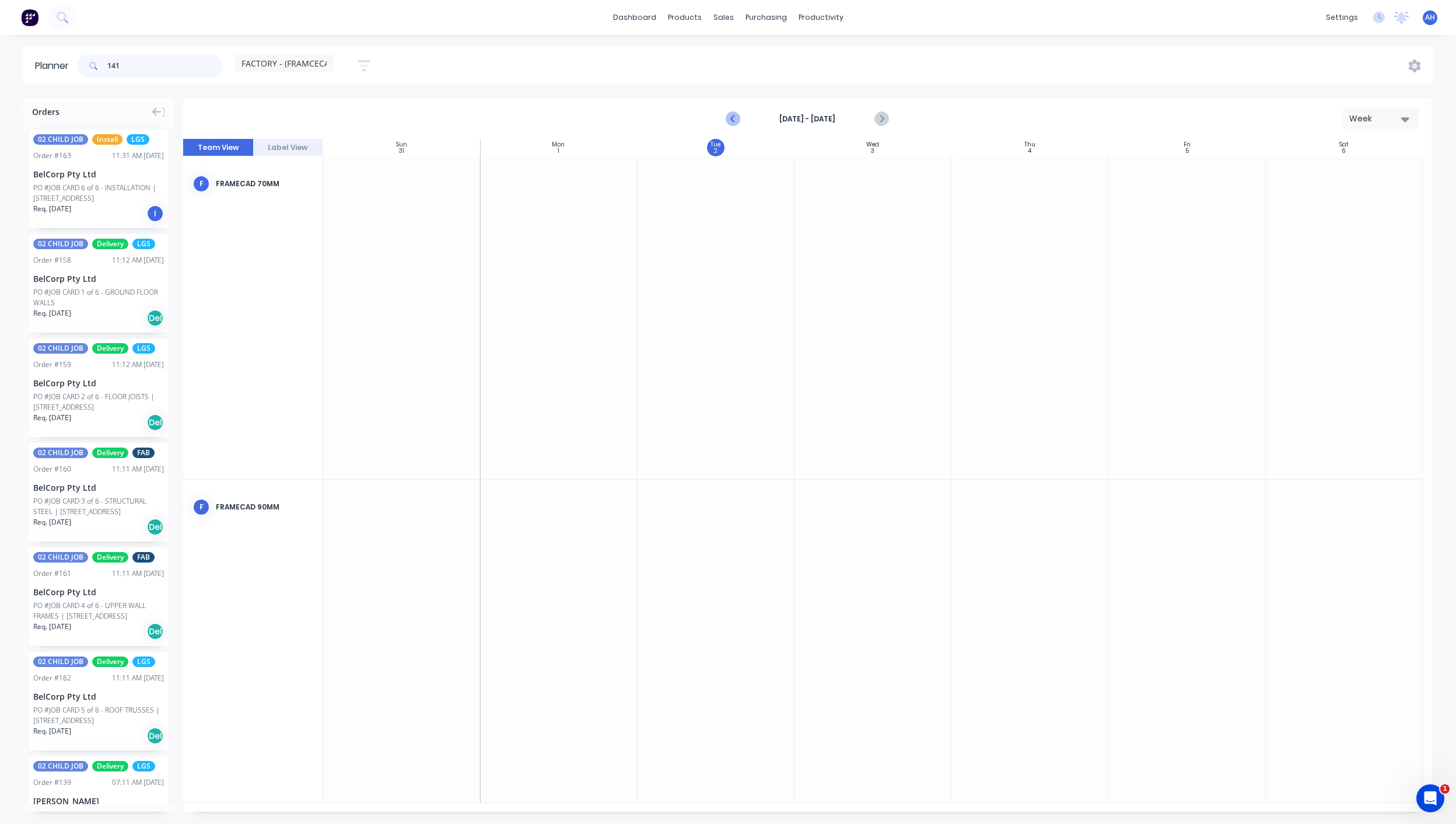
type input "141"
click at [734, 120] on icon "Previous page" at bounding box center [733, 119] width 5 height 9
drag, startPoint x: 158, startPoint y: 64, endPoint x: 25, endPoint y: 81, distance: 134.1
click at [25, 81] on header "Planner 141 FACTORY - (FRAMCECAD ONLY) Save new view None (Default) edit DESIGN…" at bounding box center [727, 65] width 1409 height 38
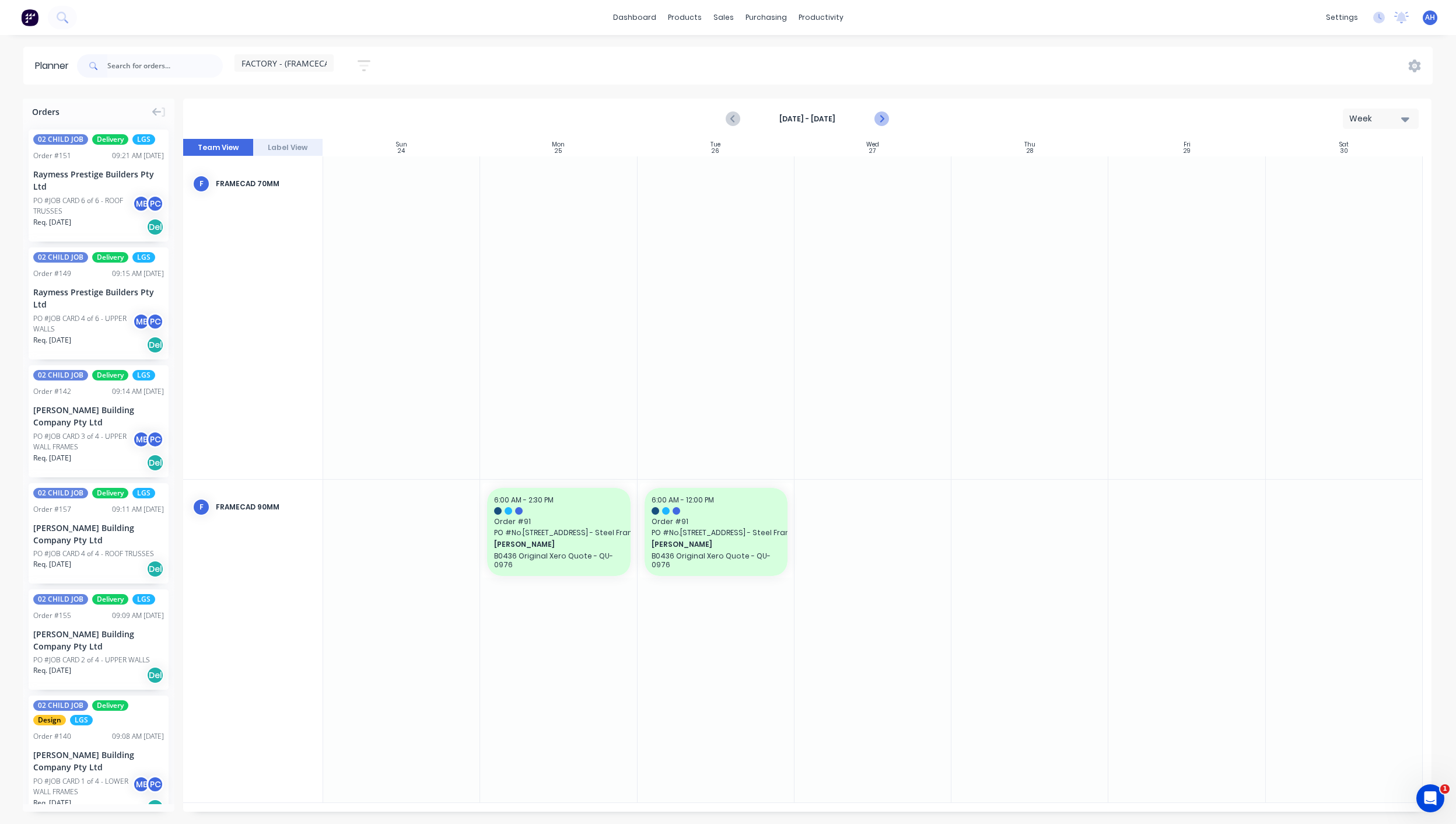
click at [887, 120] on icon "Next page" at bounding box center [880, 118] width 14 height 14
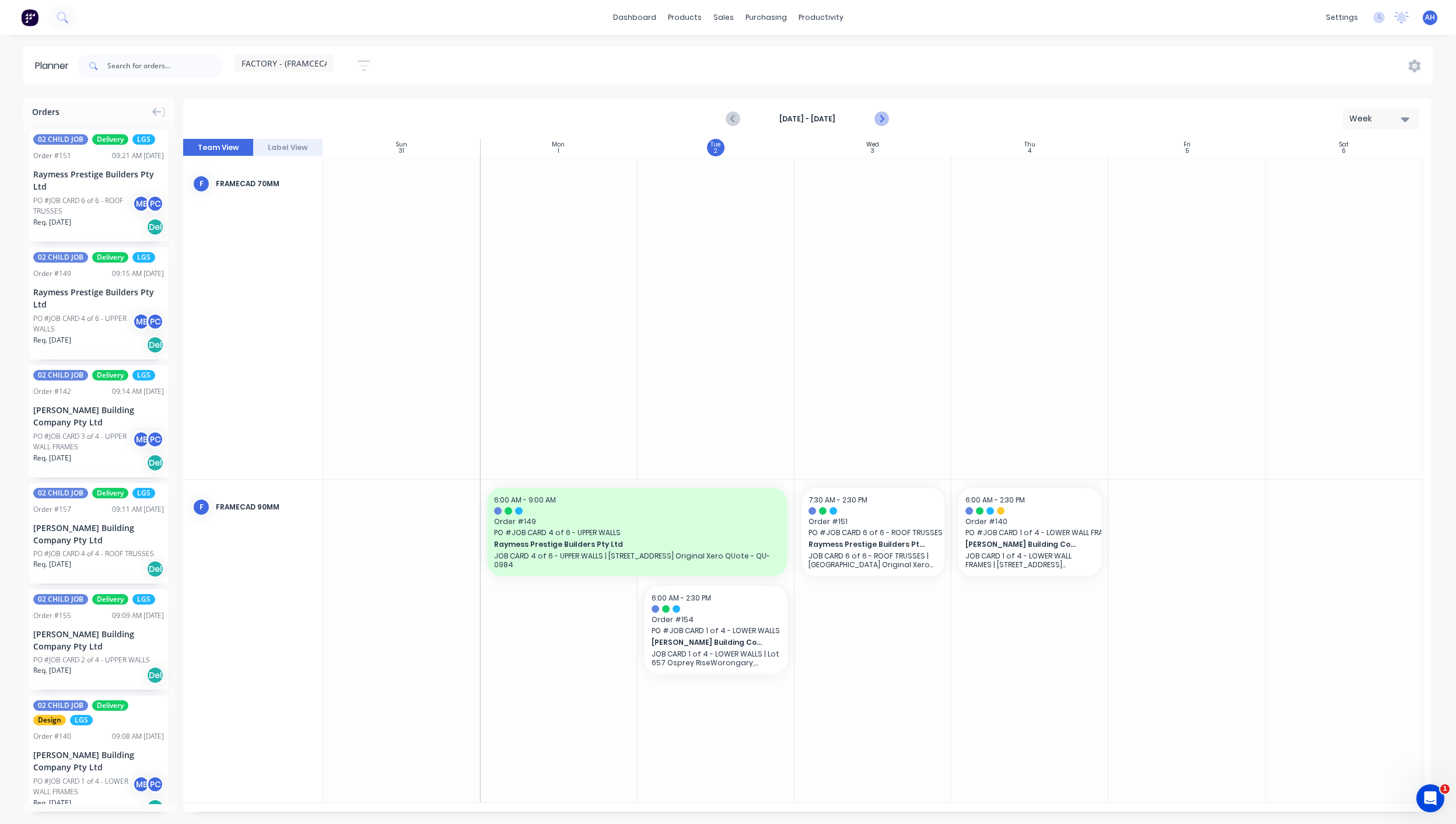
click at [885, 120] on icon "Next page" at bounding box center [880, 118] width 14 height 14
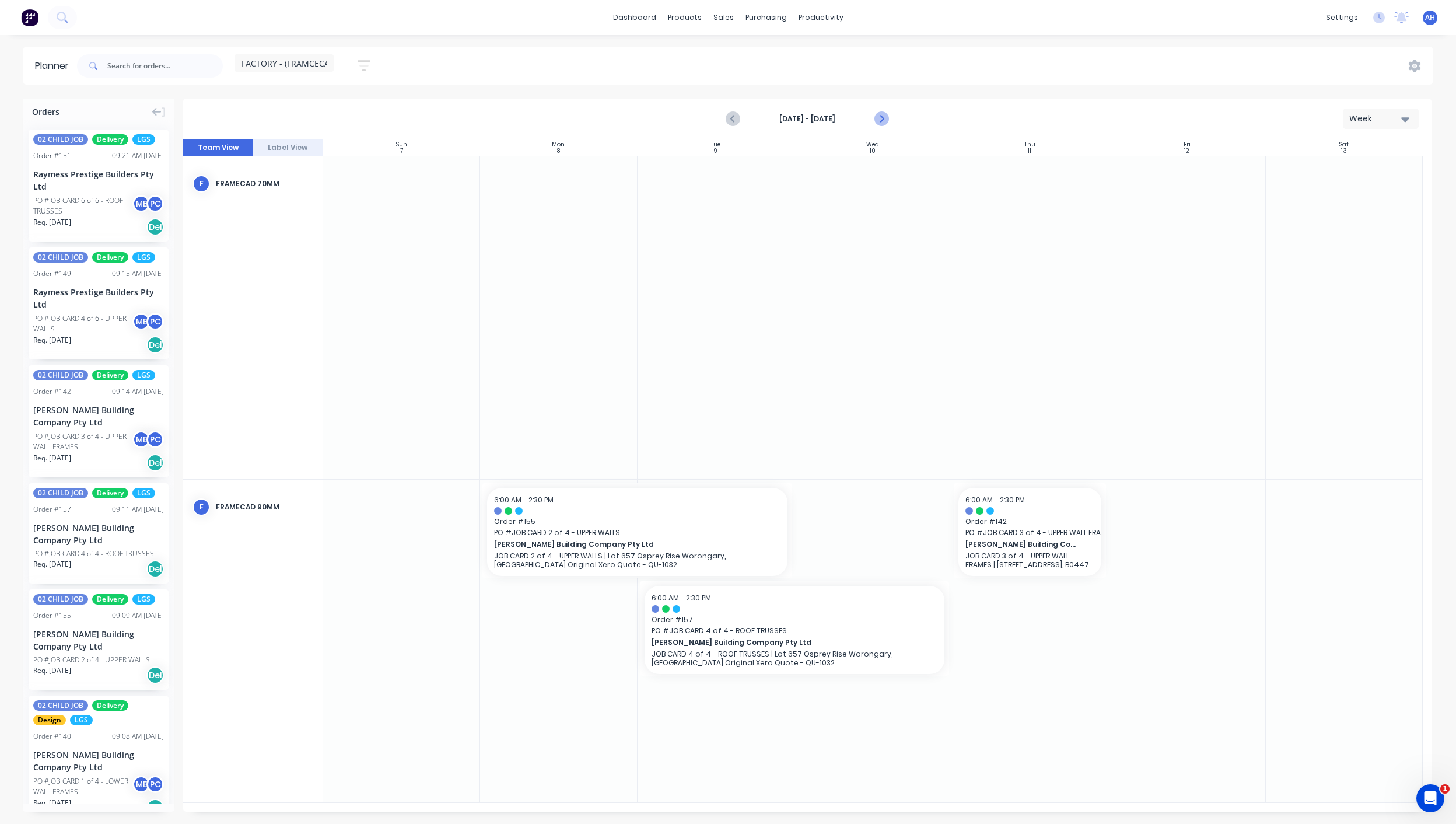
click at [885, 120] on icon "Next page" at bounding box center [880, 118] width 14 height 14
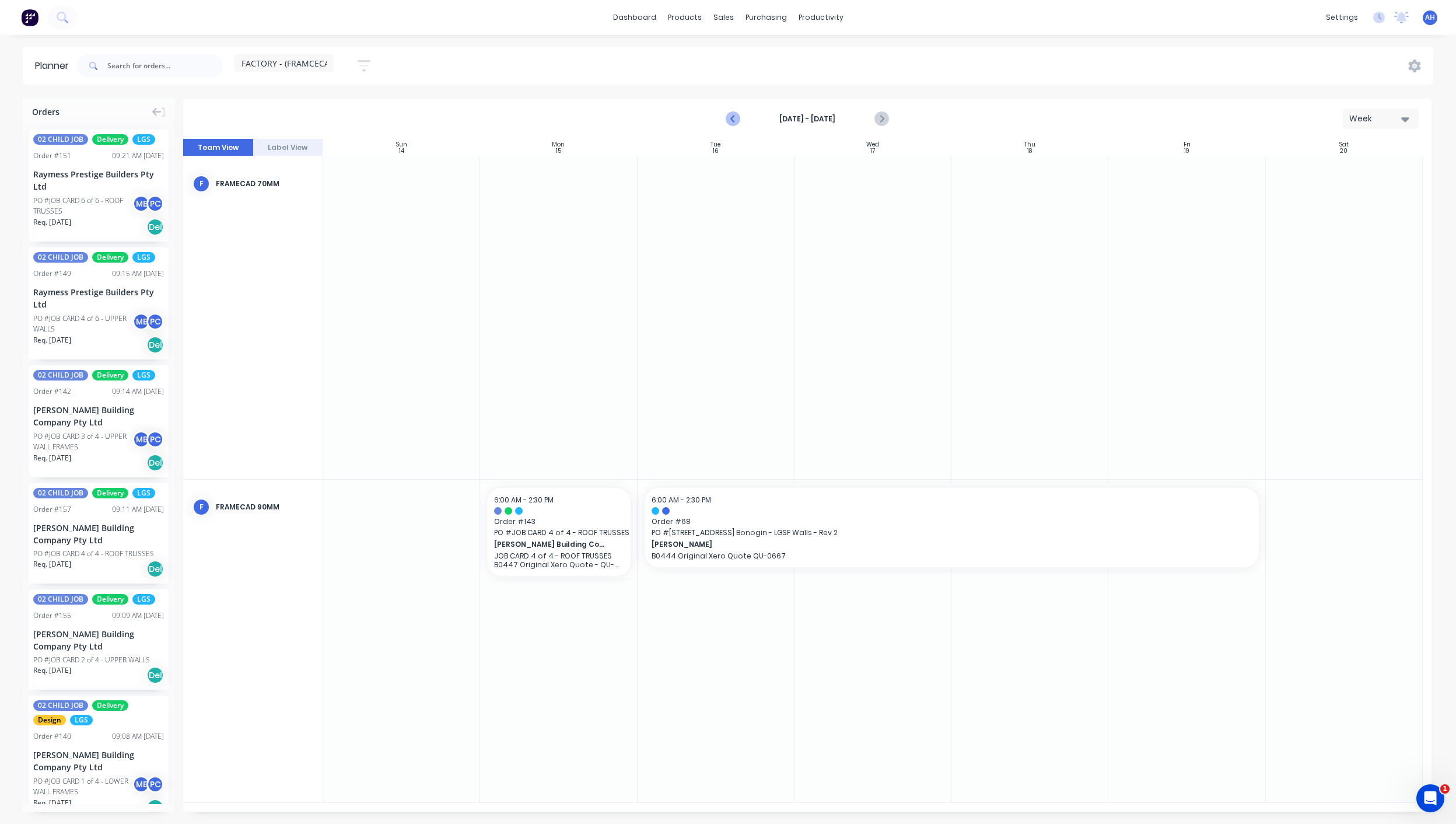
click at [732, 115] on icon "Previous page" at bounding box center [732, 118] width 14 height 14
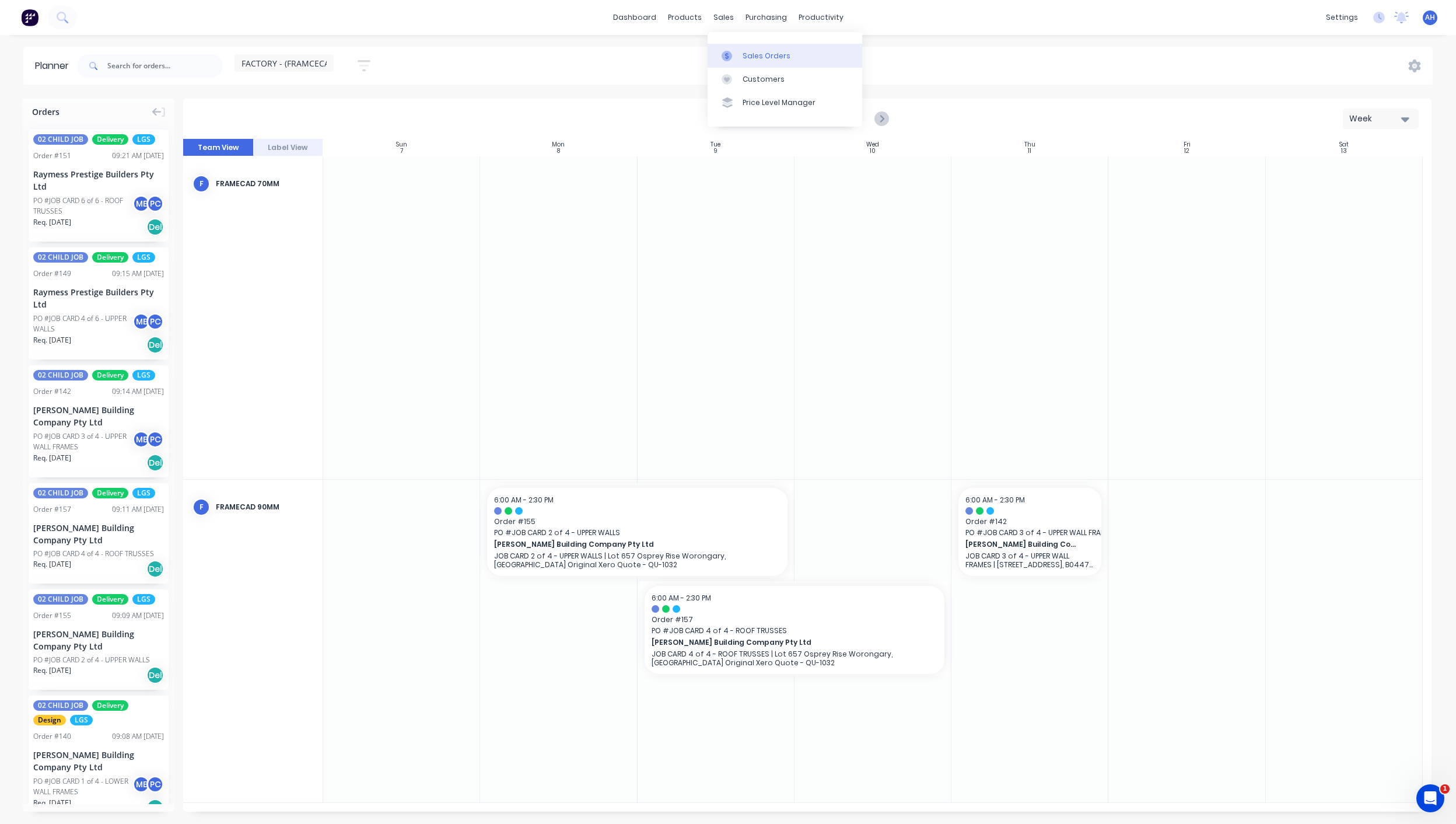
click at [741, 50] on link "Sales Orders" at bounding box center [785, 55] width 154 height 23
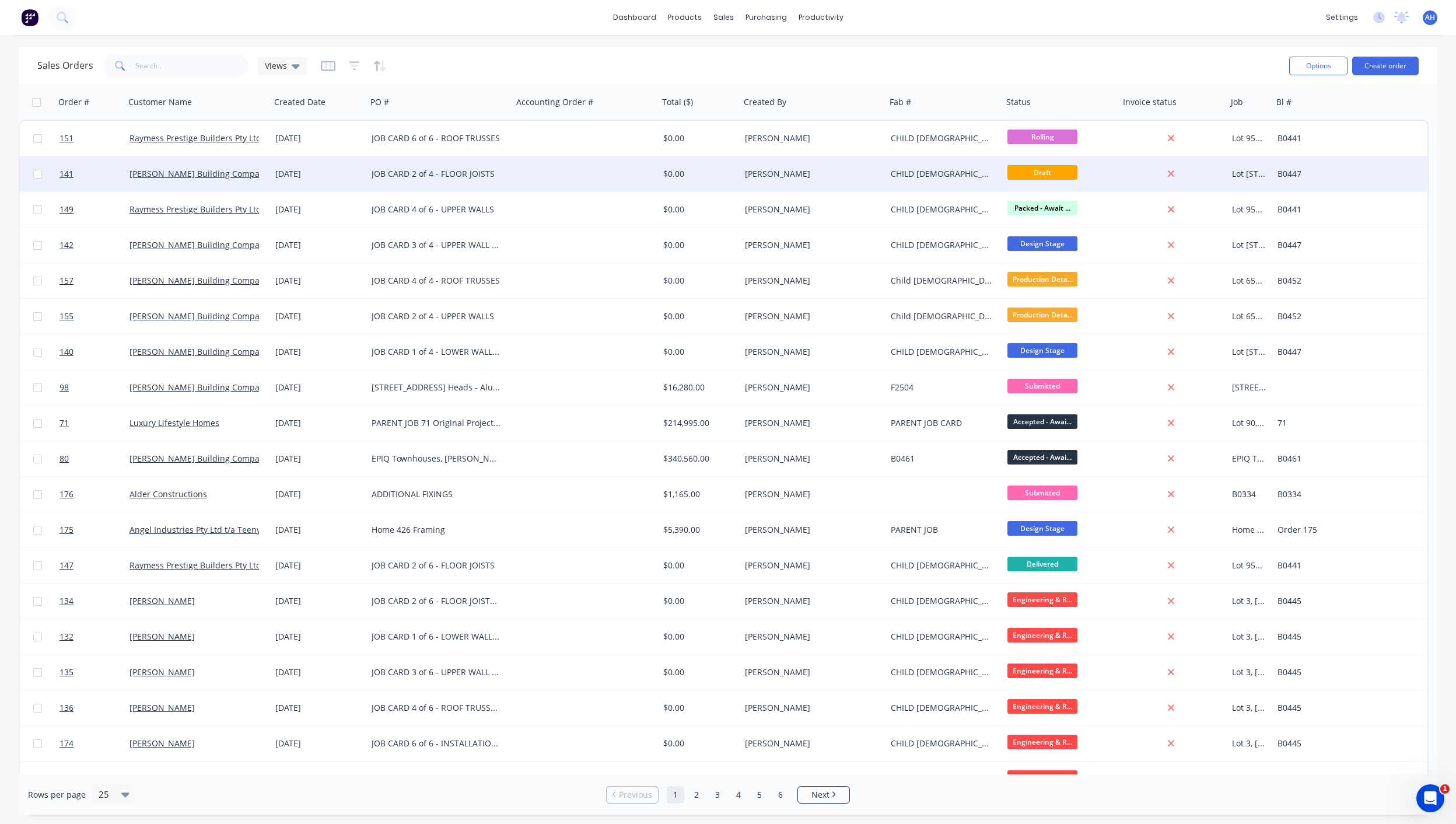
click at [434, 170] on div "JOB CARD 2 of 4 - FLOOR JOISTS" at bounding box center [436, 174] width 130 height 12
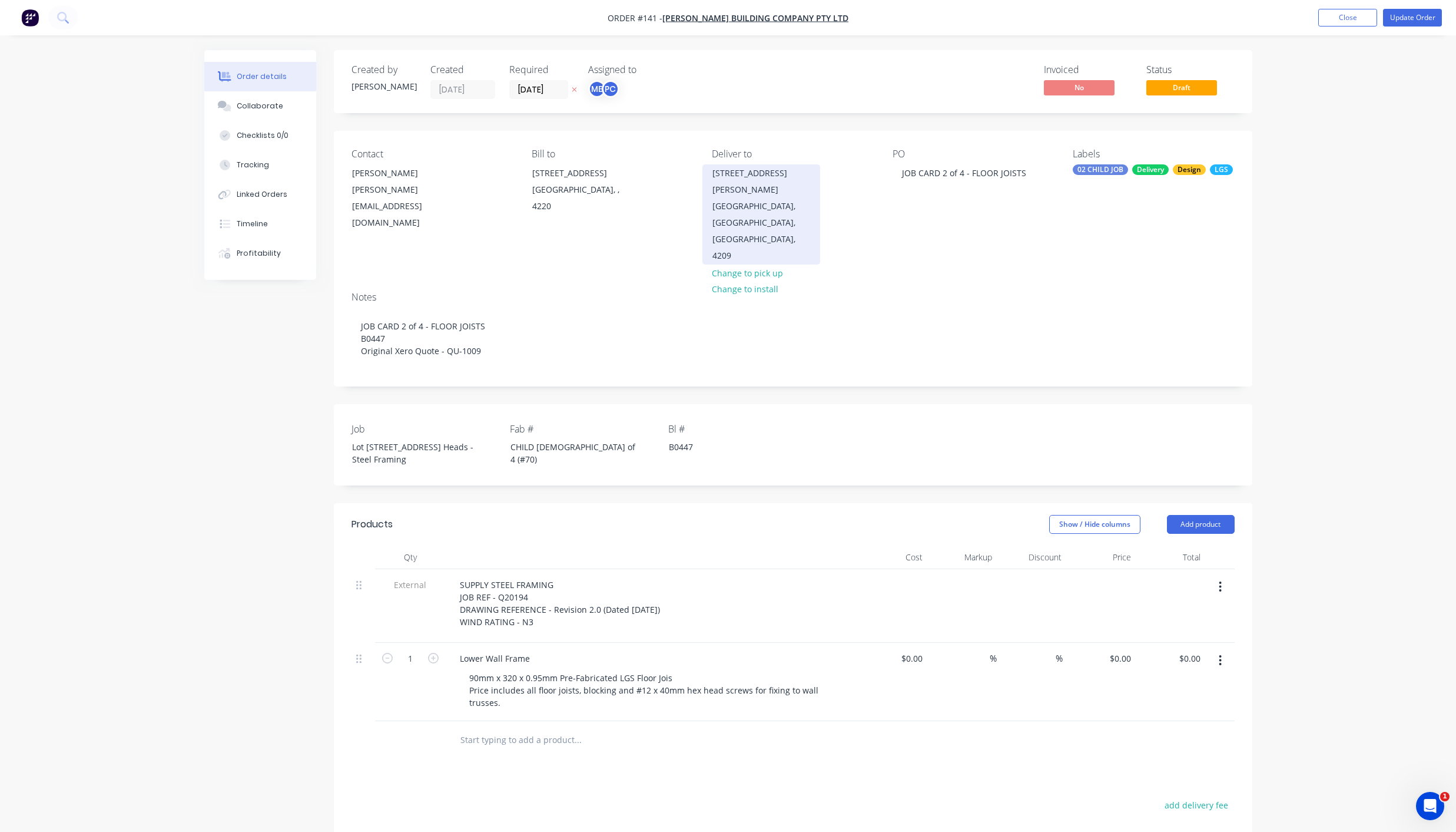
click at [732, 198] on div "[GEOGRAPHIC_DATA], [GEOGRAPHIC_DATA], [GEOGRAPHIC_DATA], 4209" at bounding box center [761, 231] width 98 height 66
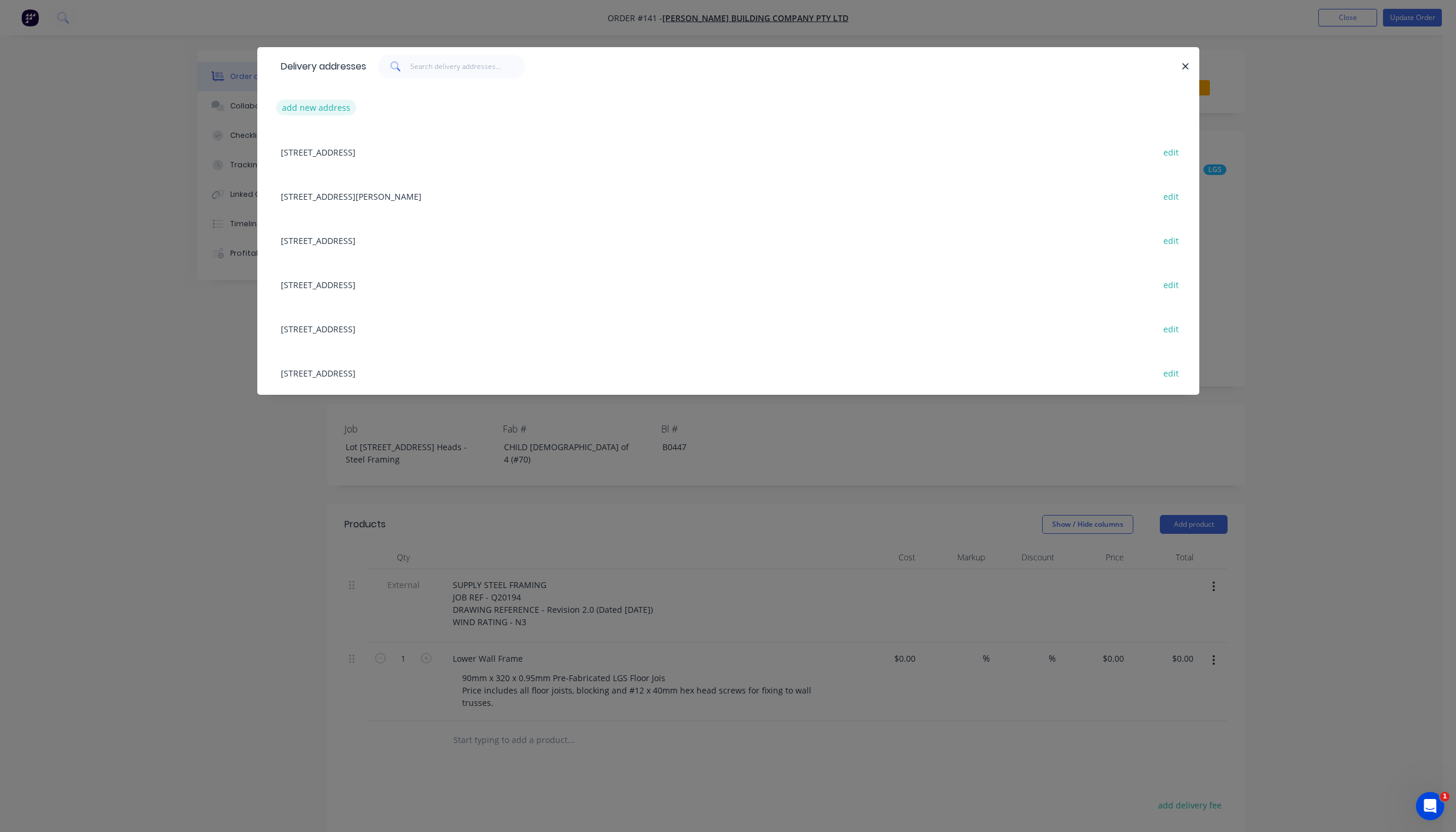
click at [324, 104] on button "add new address" at bounding box center [316, 108] width 81 height 16
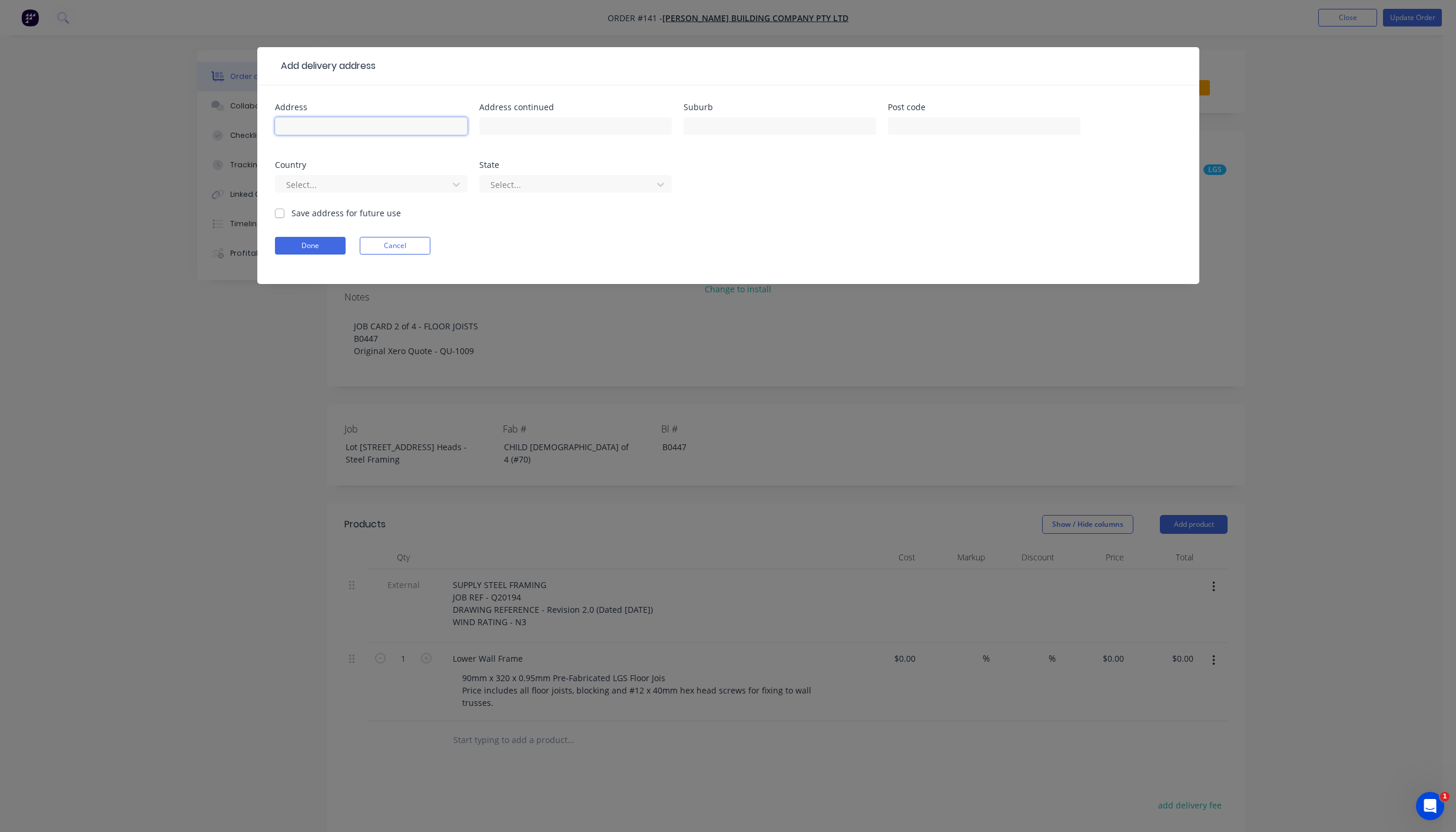
click at [328, 125] on input "text" at bounding box center [371, 126] width 193 height 18
type input "Lot [STREET_ADDRESS]"
click at [695, 123] on input "text" at bounding box center [780, 126] width 193 height 18
type input "b"
type input "Burleigh Heads"
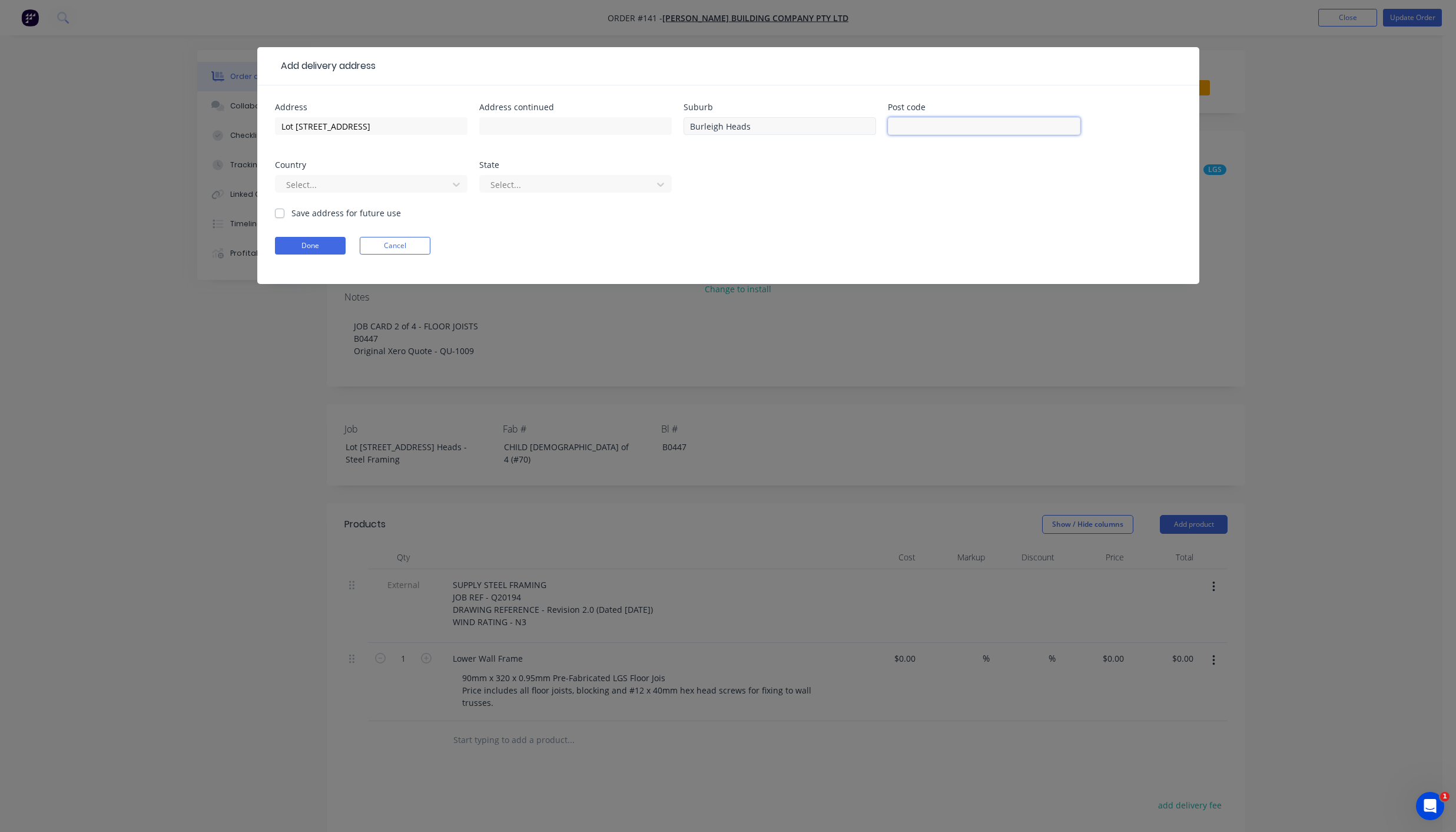
type input "3"
type input "4220"
click at [406, 173] on div "Select..." at bounding box center [371, 189] width 193 height 34
click at [391, 186] on div at bounding box center [363, 185] width 157 height 15
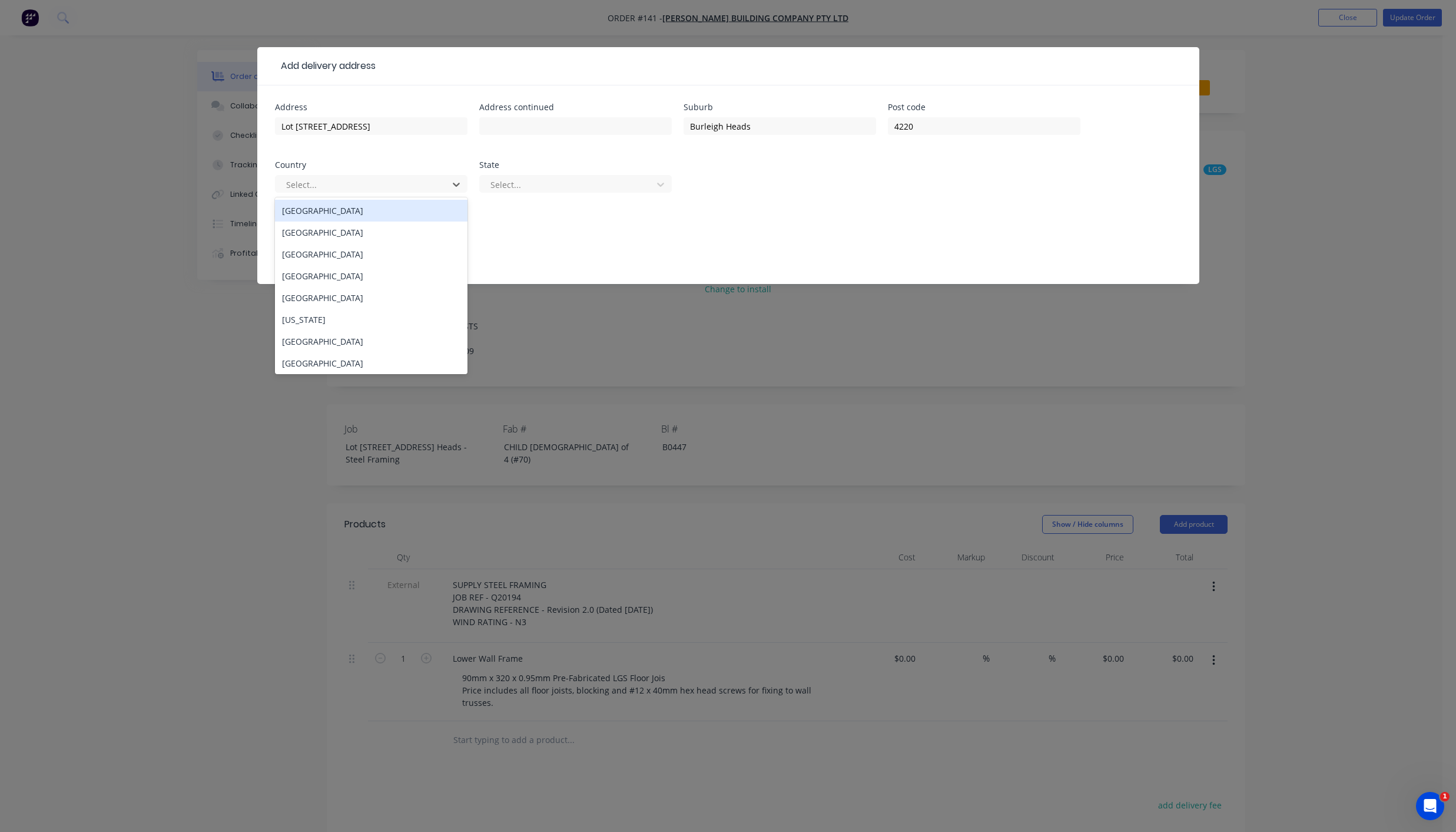
click at [320, 213] on div "Australia" at bounding box center [371, 211] width 193 height 22
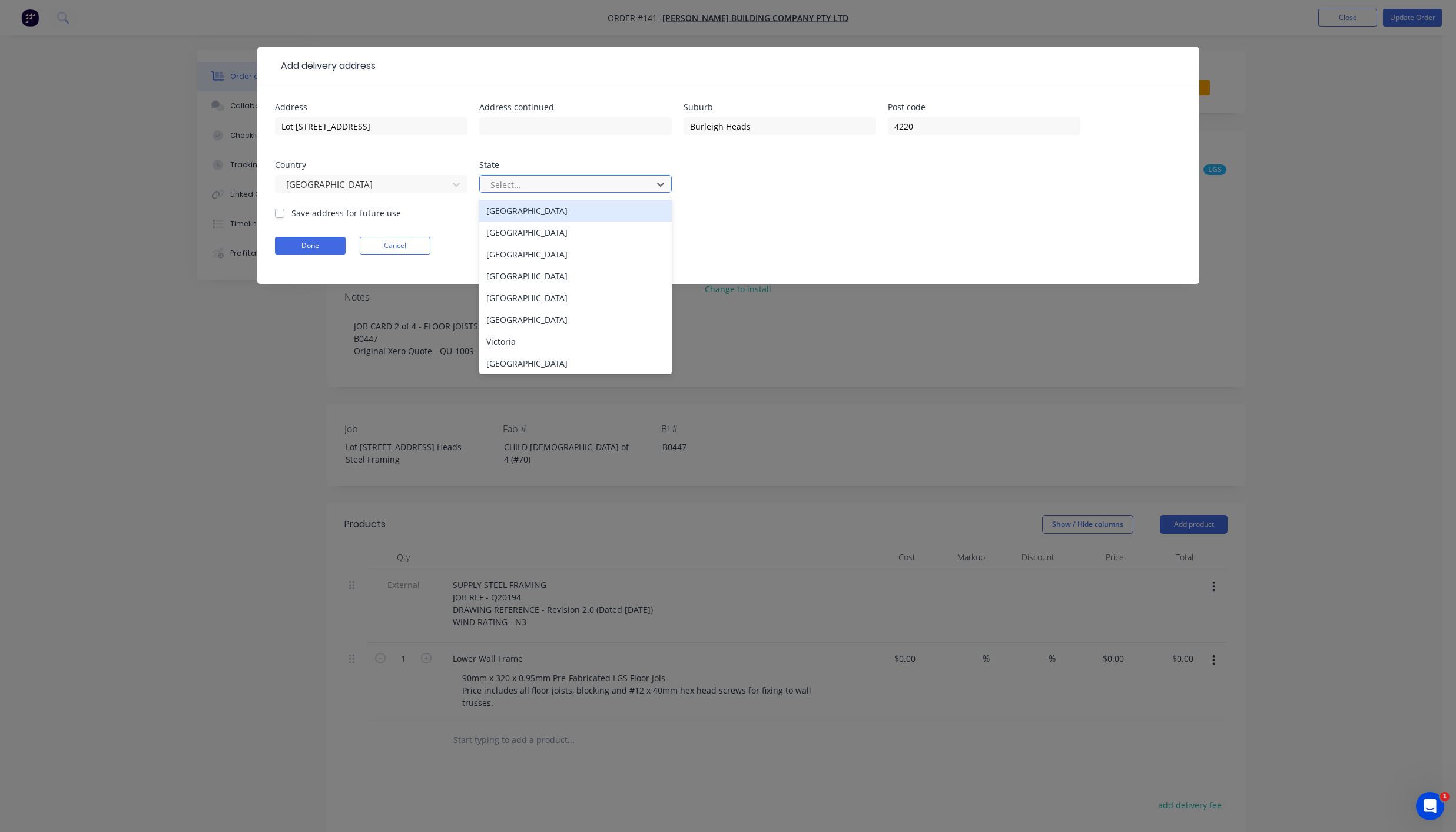
click at [536, 186] on div at bounding box center [567, 185] width 157 height 15
click at [534, 278] on div "Queensland" at bounding box center [575, 276] width 193 height 22
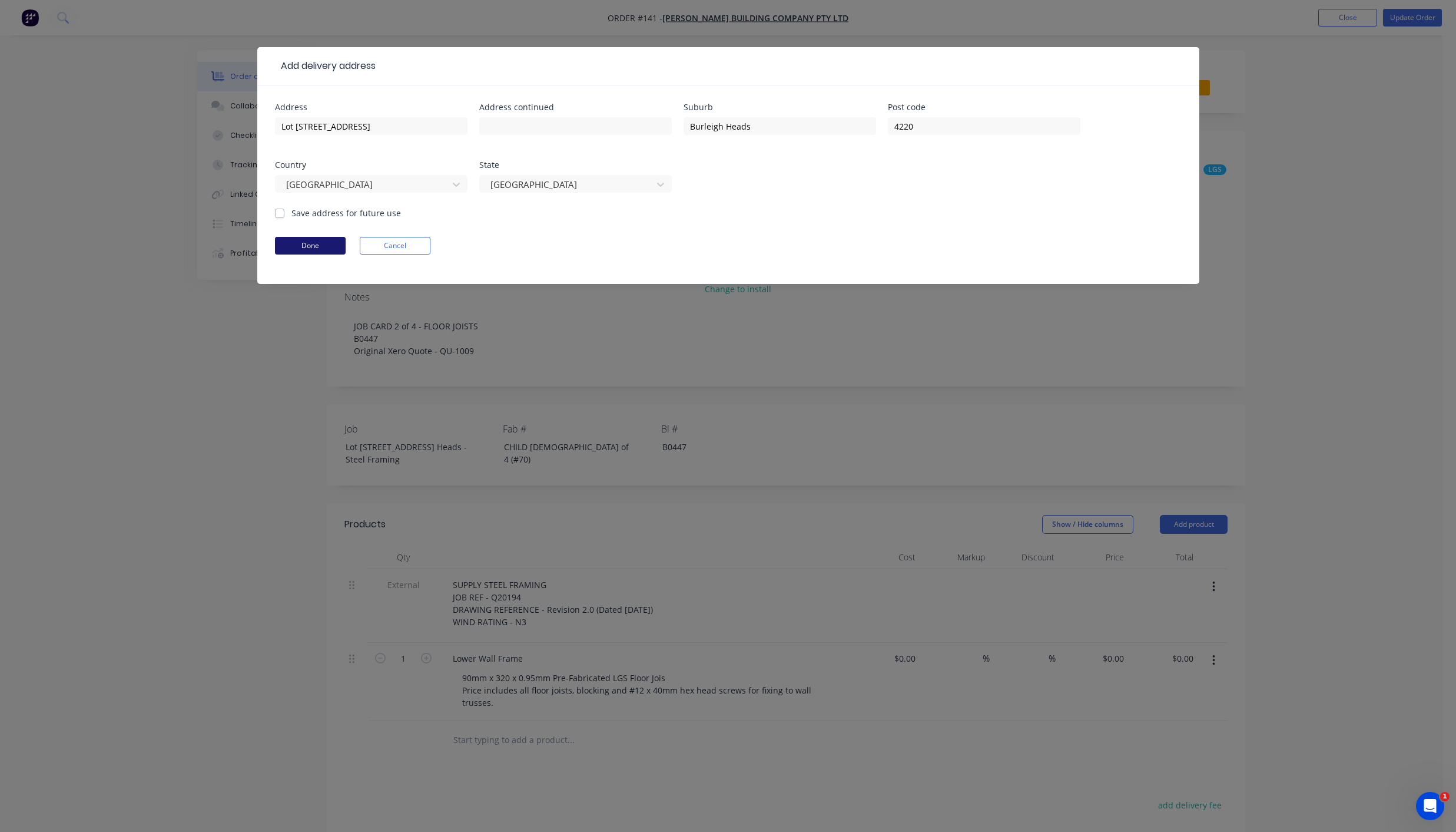
click at [313, 245] on button "Done" at bounding box center [310, 245] width 71 height 18
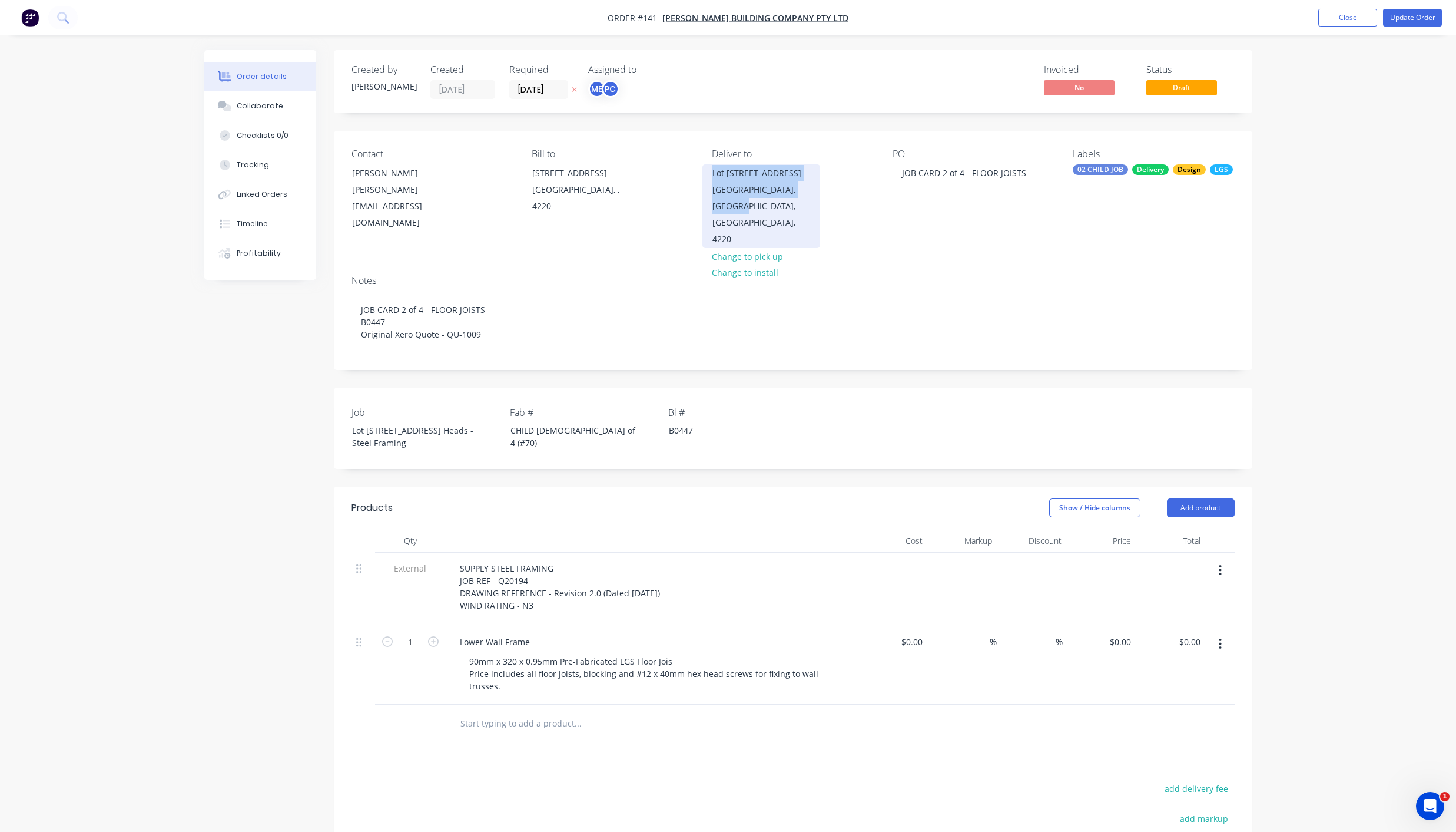
drag, startPoint x: 711, startPoint y: 174, endPoint x: 760, endPoint y: 204, distance: 57.5
click at [760, 204] on div "Lot [STREET_ADDRESS]" at bounding box center [761, 206] width 118 height 83
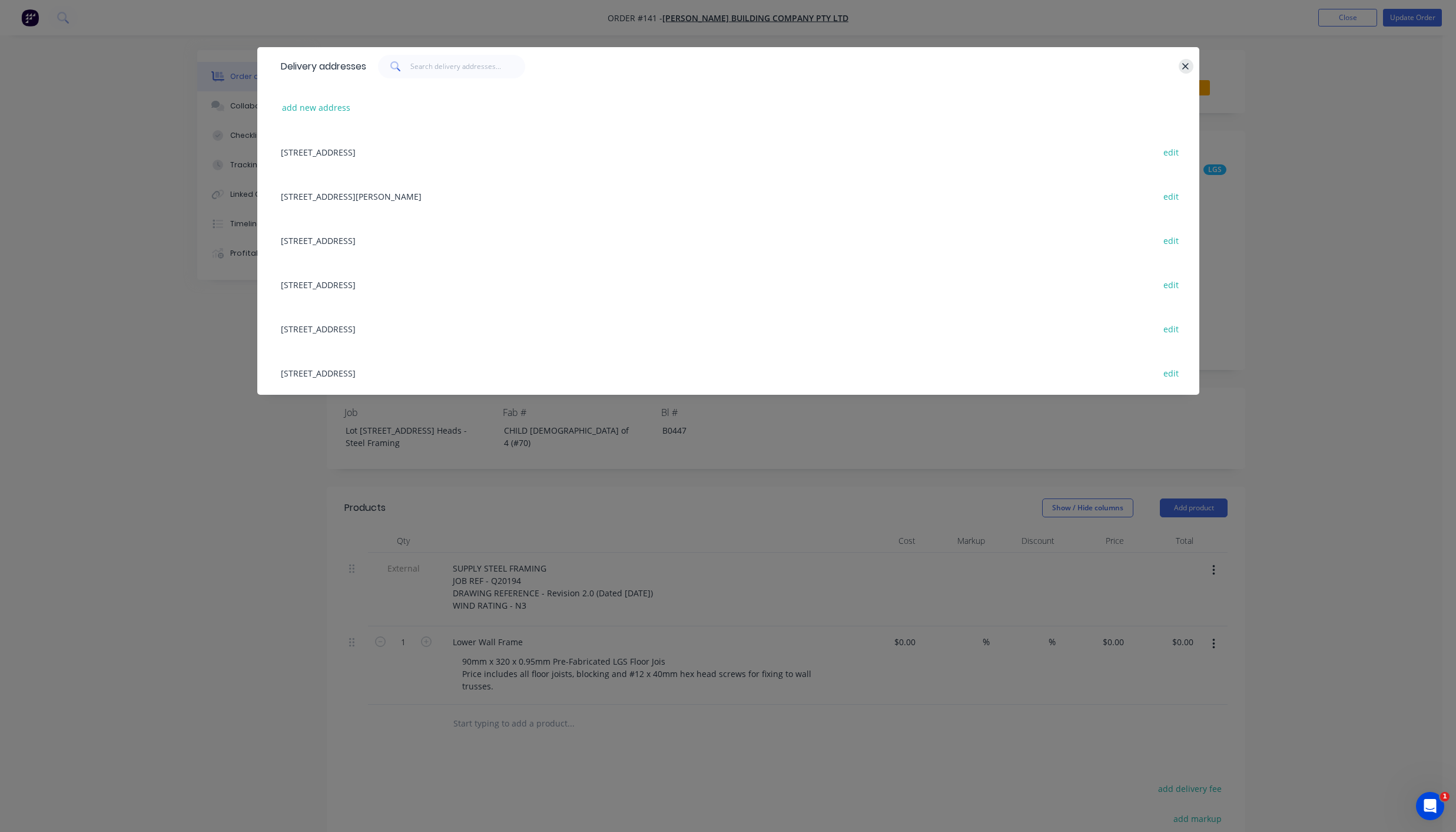
click at [1181, 62] on icon "button" at bounding box center [1185, 67] width 7 height 10
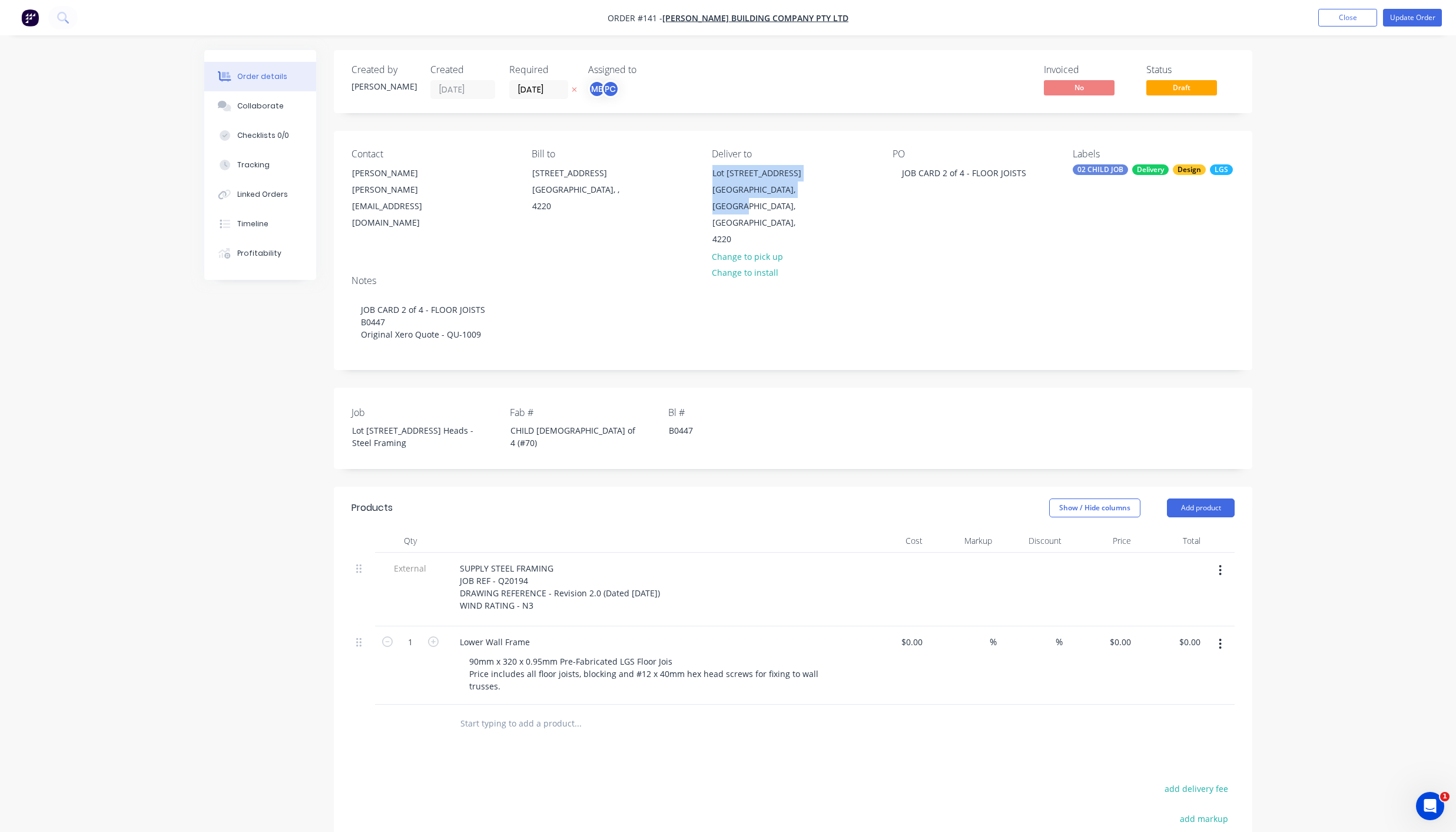
copy div "Lot [STREET_ADDRESS]"
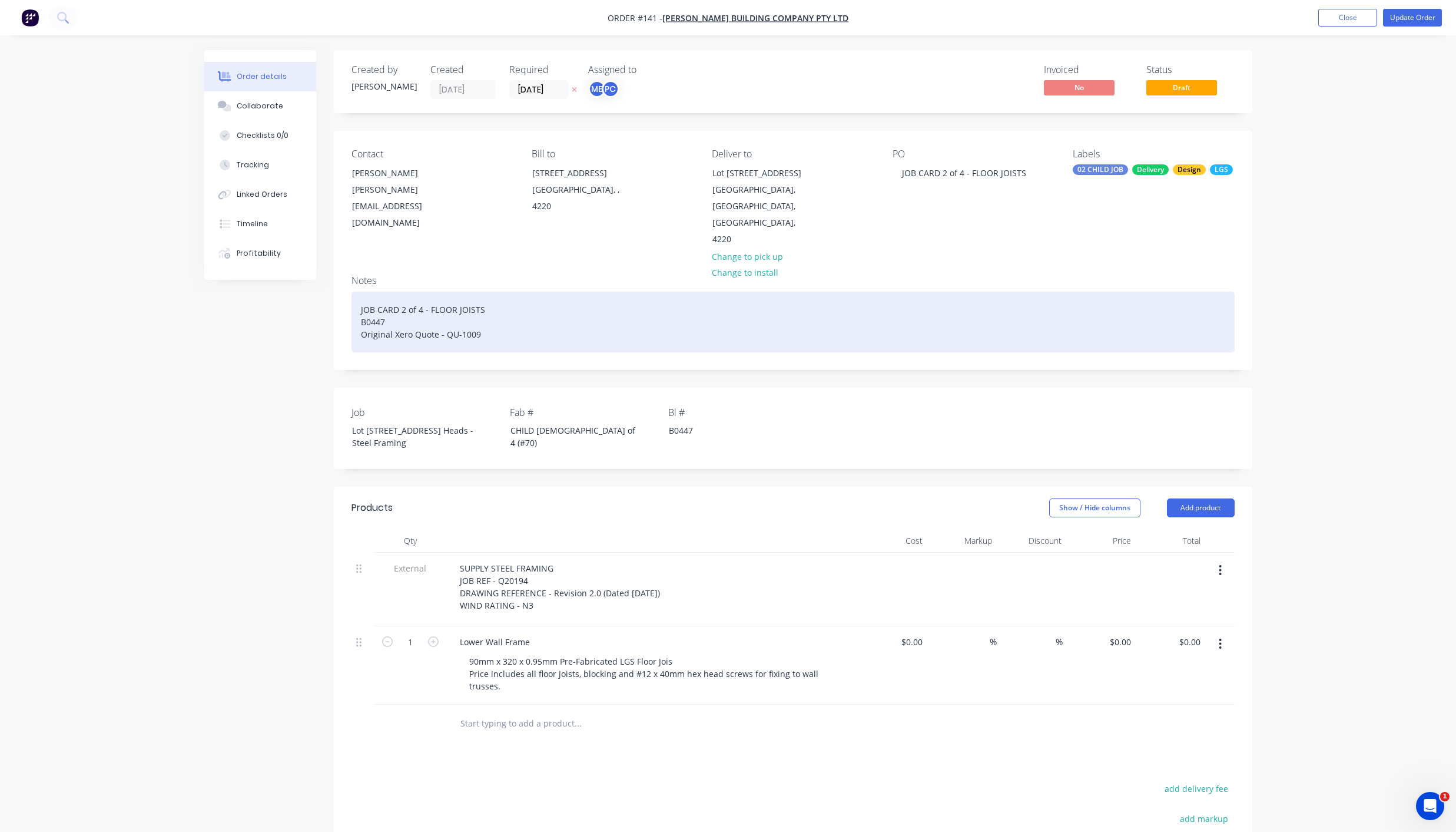
click at [502, 294] on div "JOB CARD 2 of 4 - FLOOR JOISTS B0447 Original Xero Quote - QU-1009" at bounding box center [793, 322] width 884 height 61
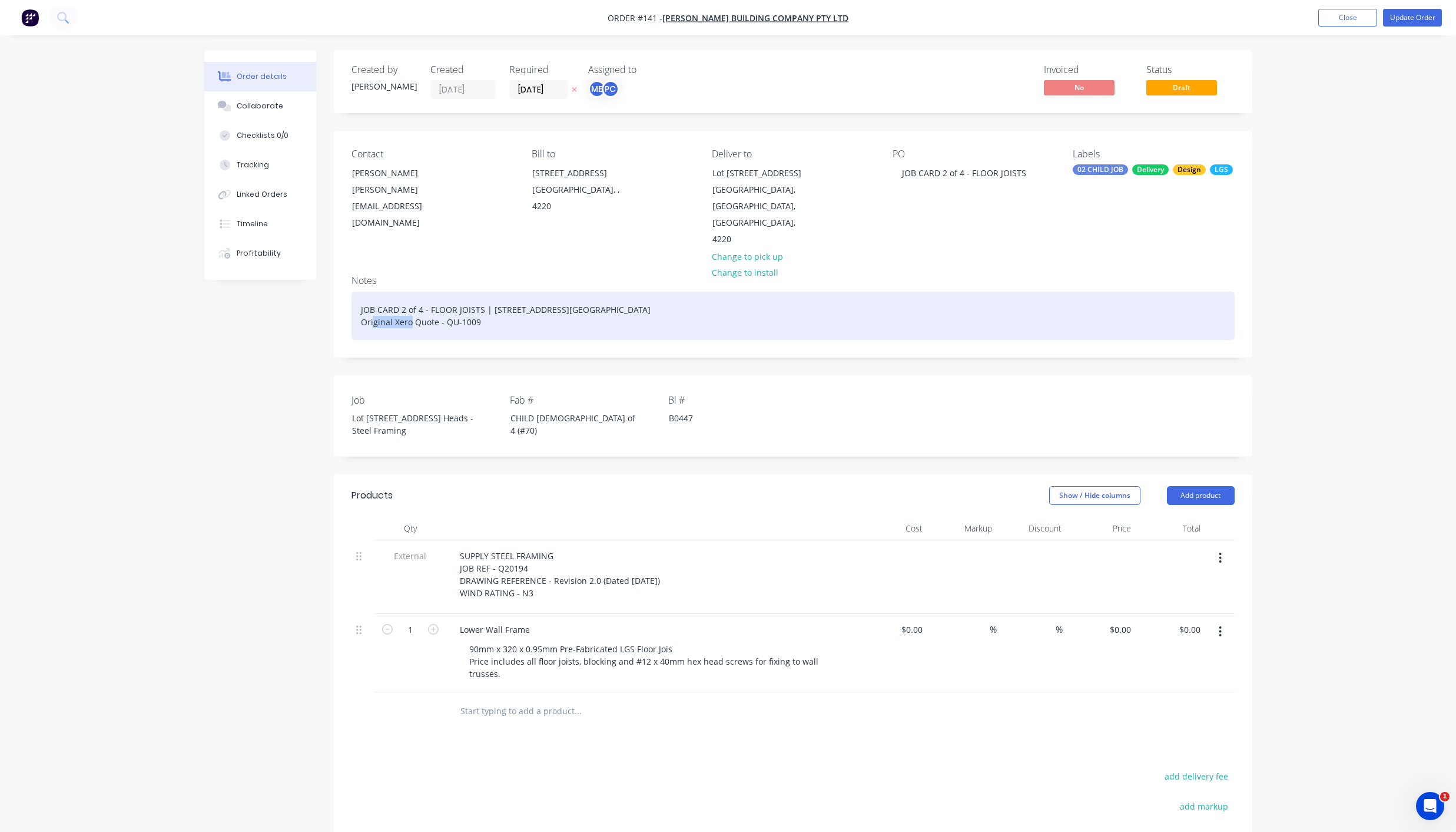
drag, startPoint x: 686, startPoint y: 293, endPoint x: 638, endPoint y: 295, distance: 48.0
click at [638, 295] on div "JOB CARD 2 of 4 - FLOOR JOISTS | Lot 1002 Cowell DriveBurleigh Heads, Queenslan…" at bounding box center [793, 316] width 884 height 48
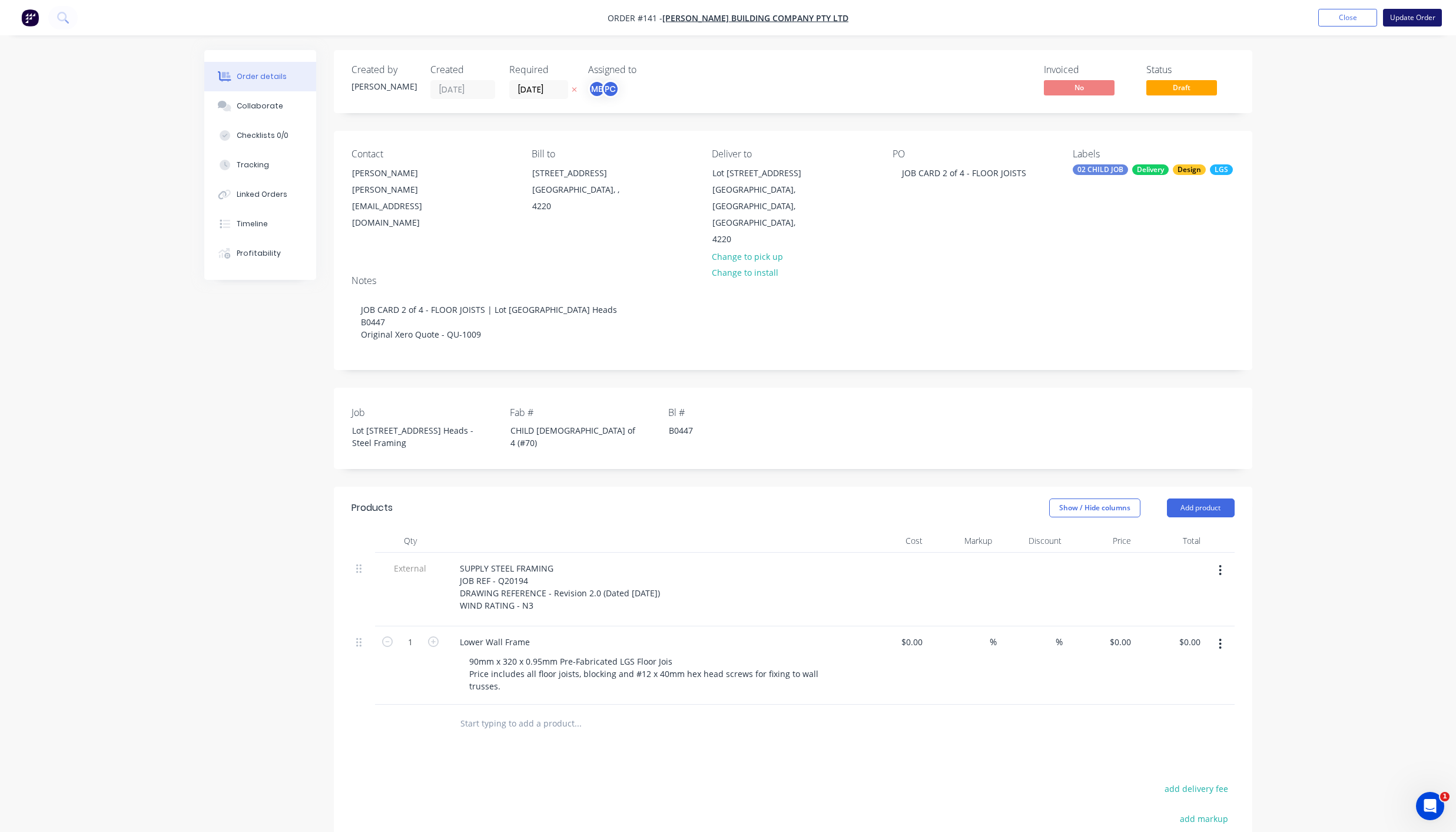
click at [1415, 11] on button "Update Order" at bounding box center [1412, 18] width 59 height 18
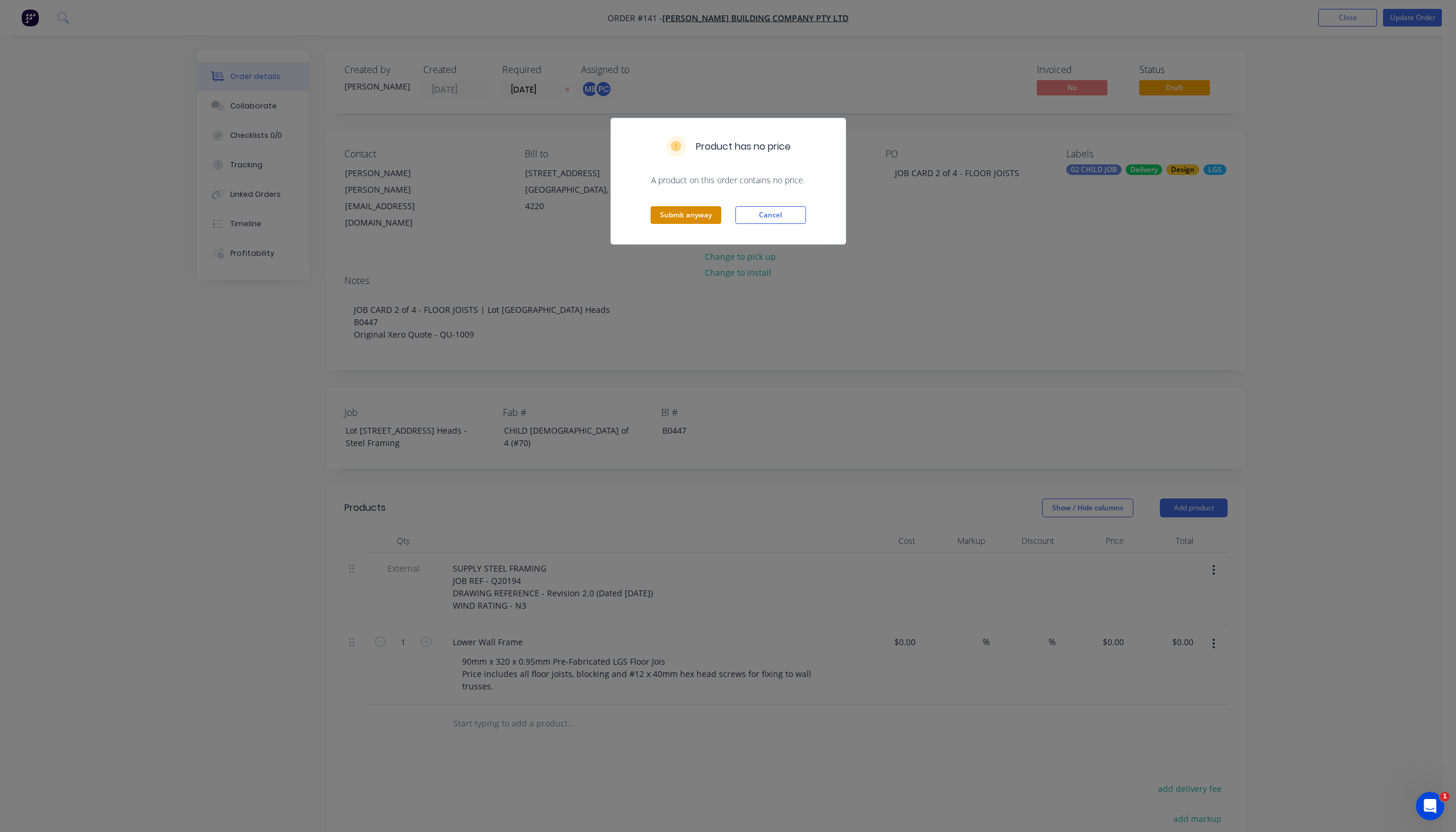
click at [690, 215] on button "Submit anyway" at bounding box center [686, 215] width 71 height 18
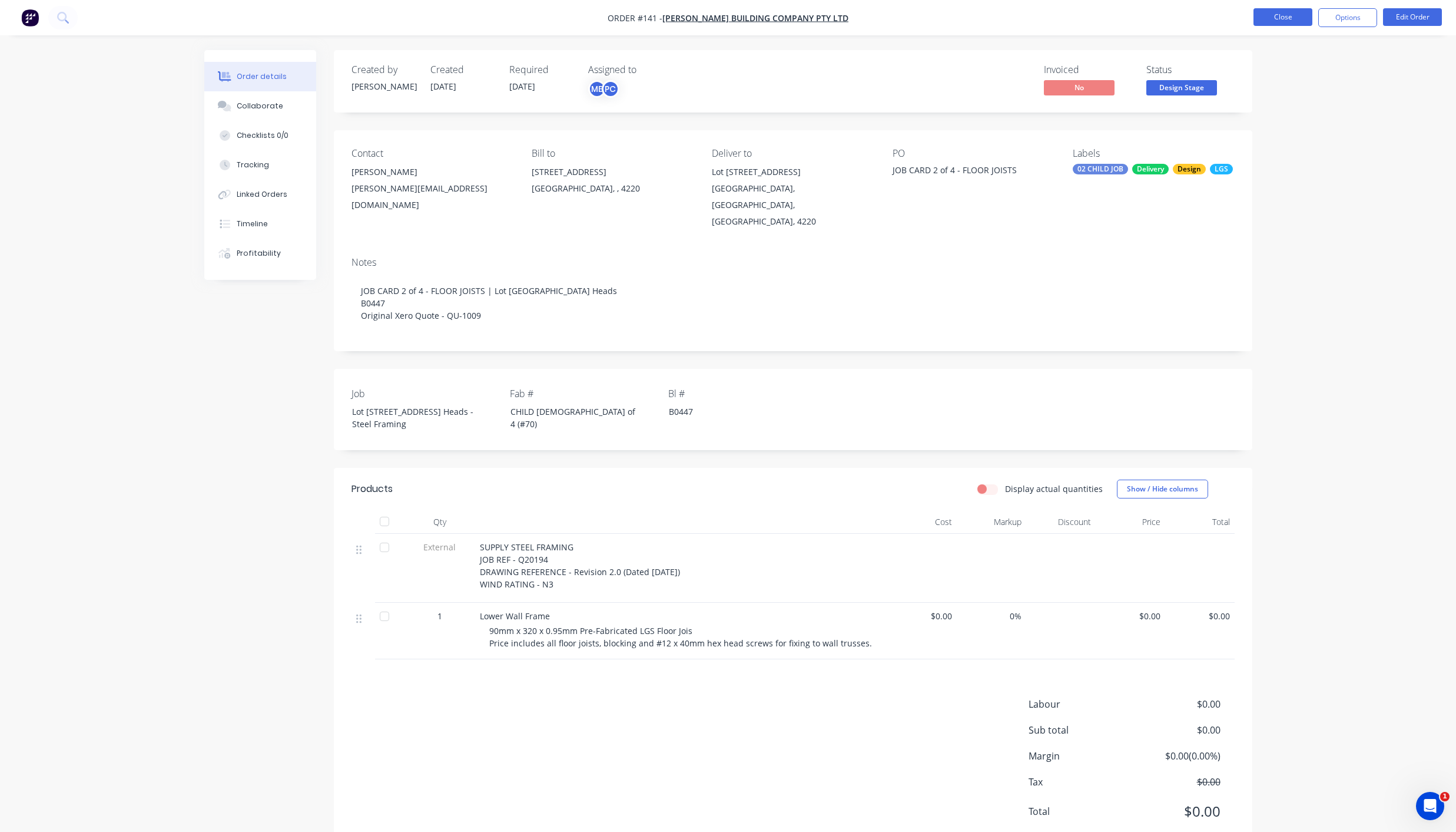
click at [1272, 14] on button "Close" at bounding box center [1283, 17] width 59 height 18
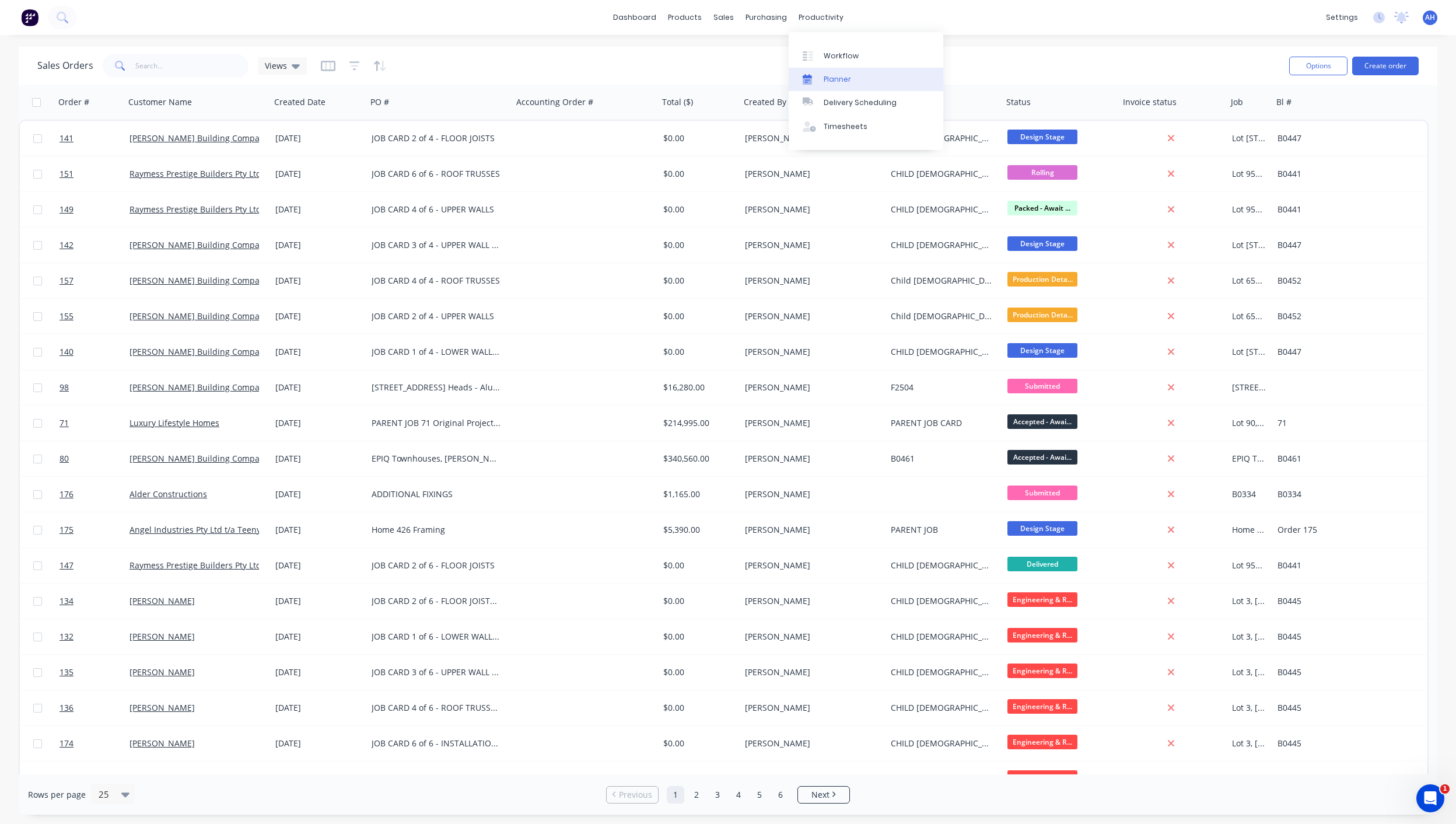
click at [824, 74] on div "Planner" at bounding box center [837, 79] width 28 height 10
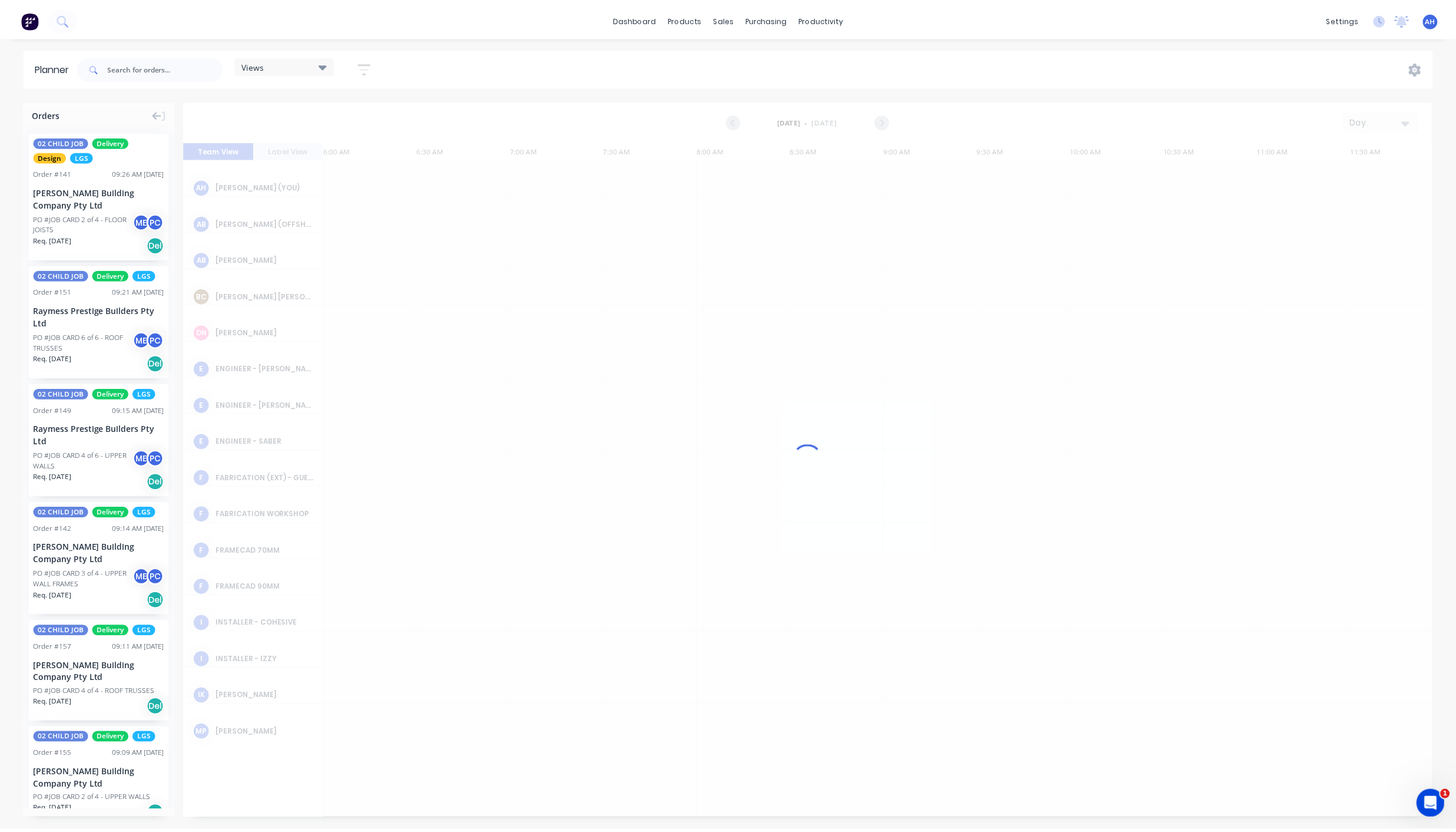
scroll to position [0, 488]
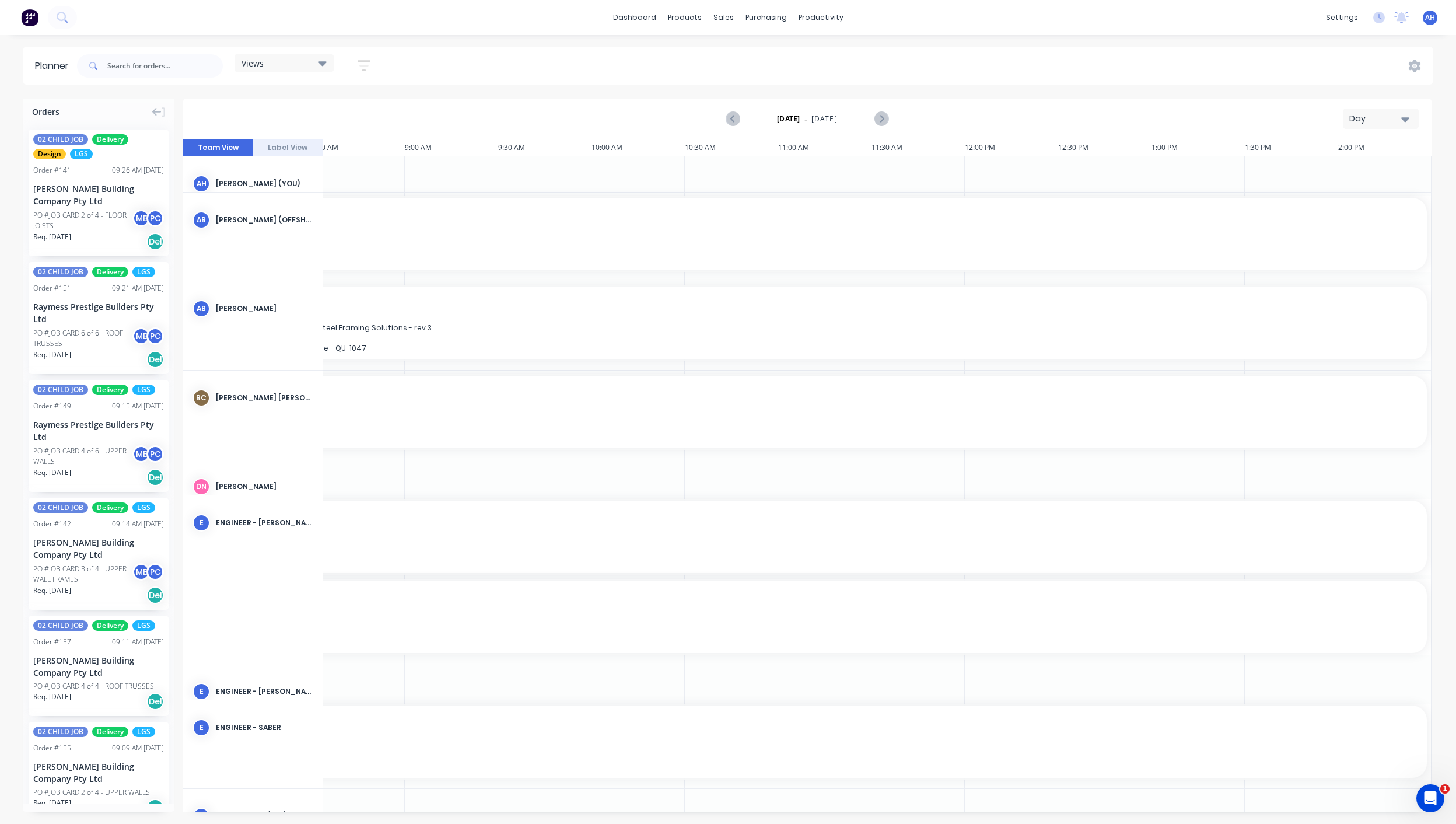
click at [304, 58] on div "Views" at bounding box center [284, 63] width 85 height 10
click at [309, 222] on button "FACTORY - (FRAMCECAD ONLY)" at bounding box center [305, 220] width 124 height 13
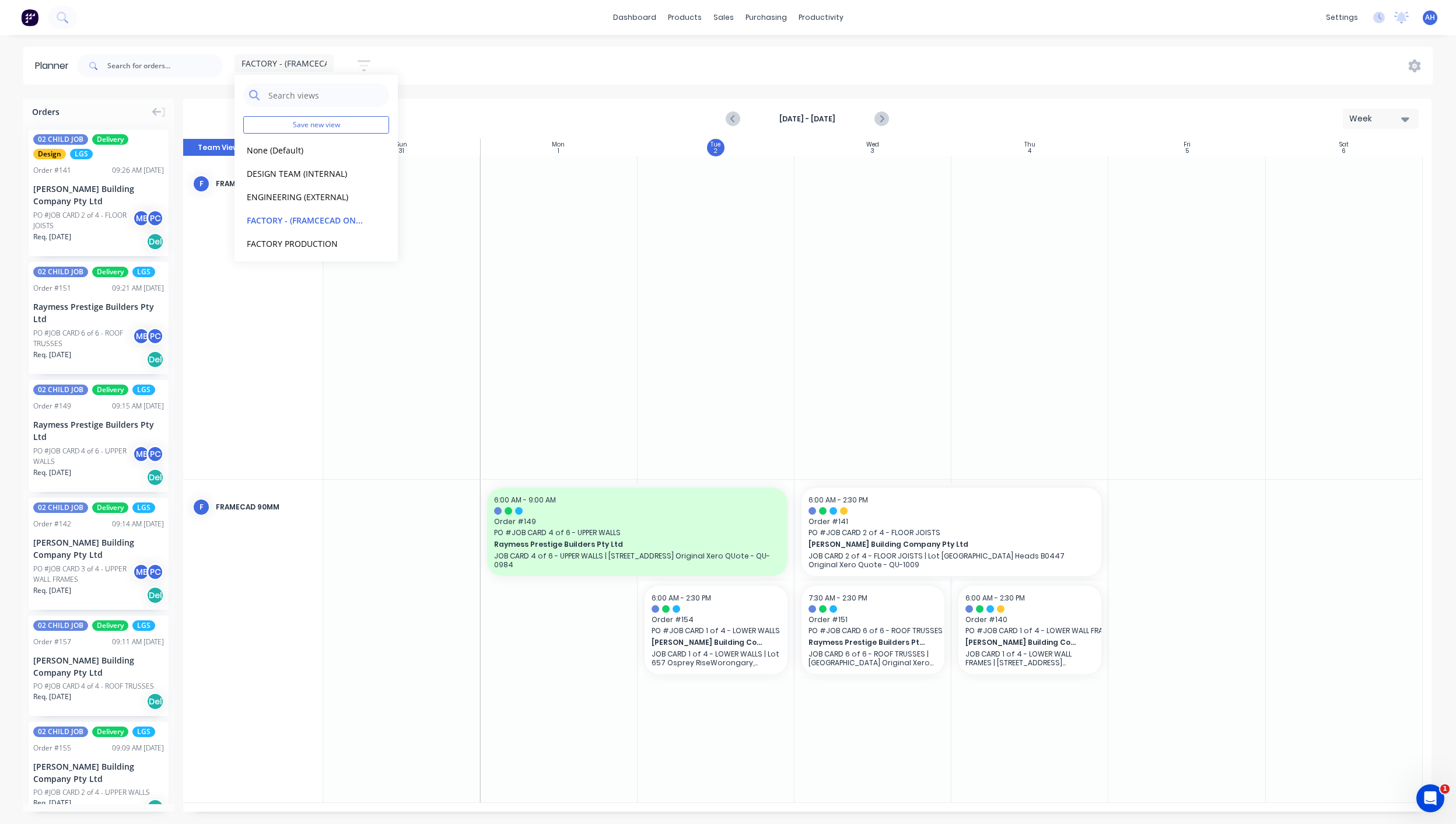
drag, startPoint x: 984, startPoint y: 539, endPoint x: 1196, endPoint y: 530, distance: 212.2
drag, startPoint x: 1018, startPoint y: 517, endPoint x: 1170, endPoint y: 513, distance: 152.1
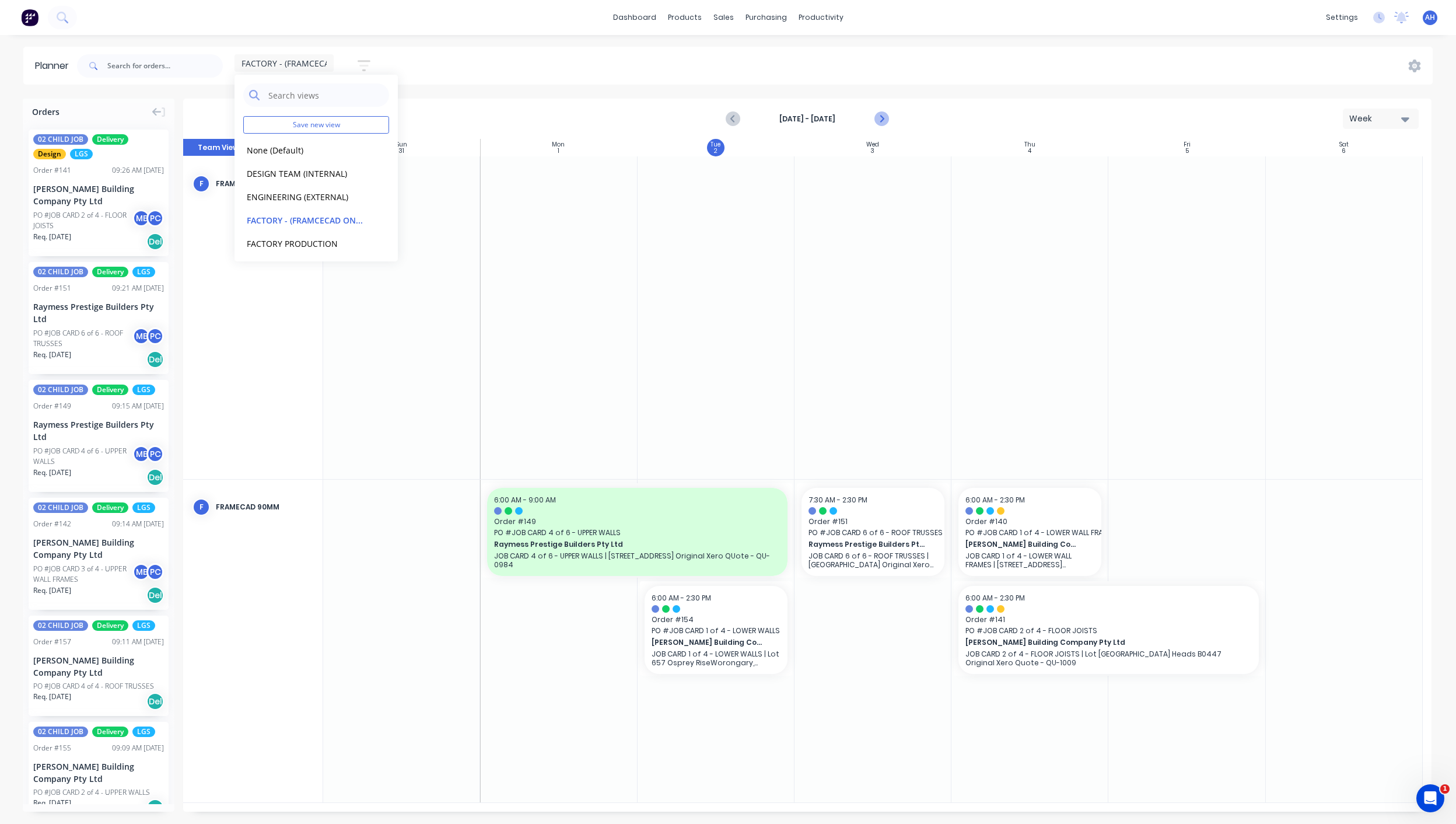
click at [887, 120] on icon "Next page" at bounding box center [880, 118] width 14 height 14
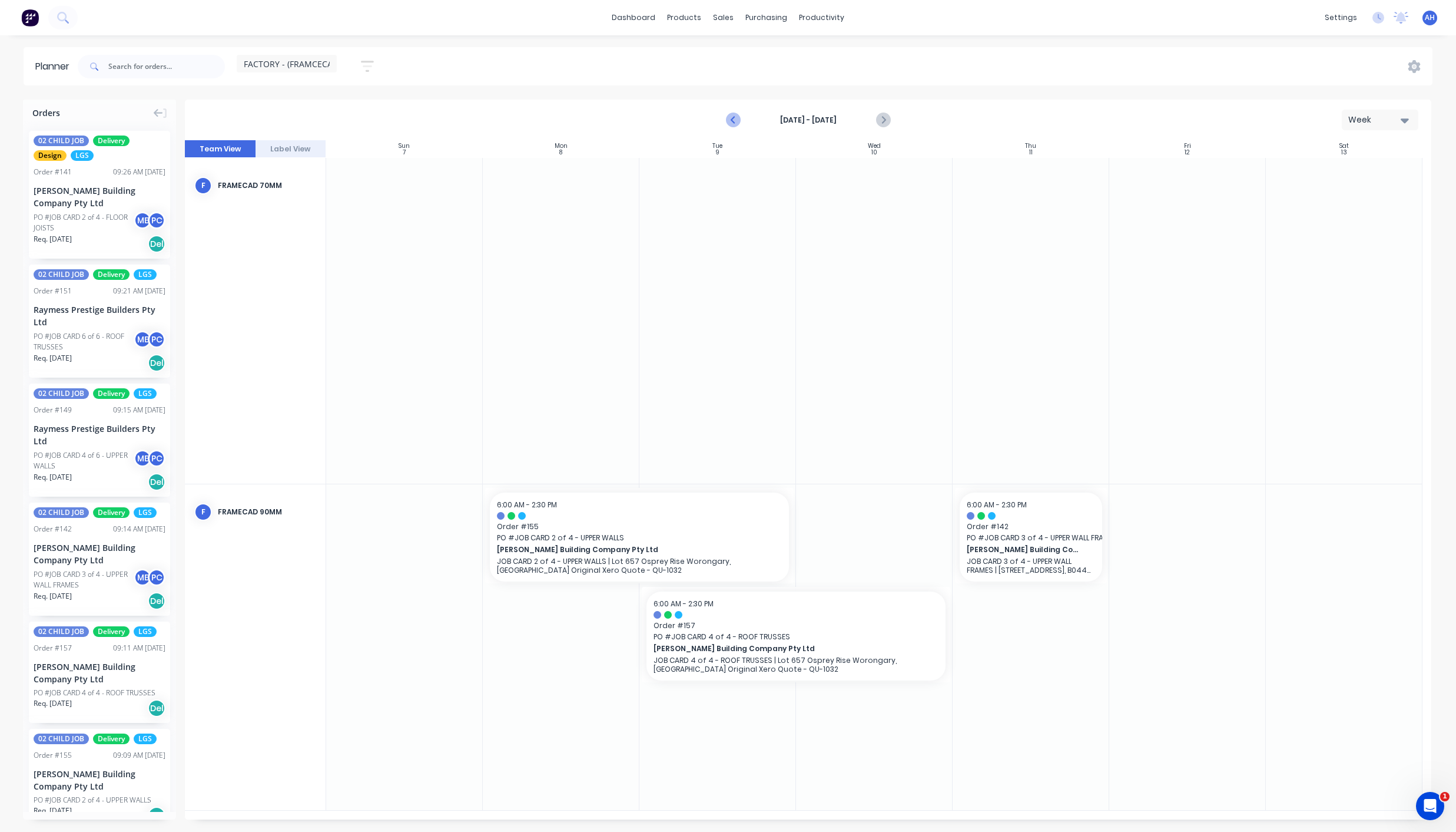
click at [736, 120] on icon "Previous page" at bounding box center [733, 119] width 14 height 14
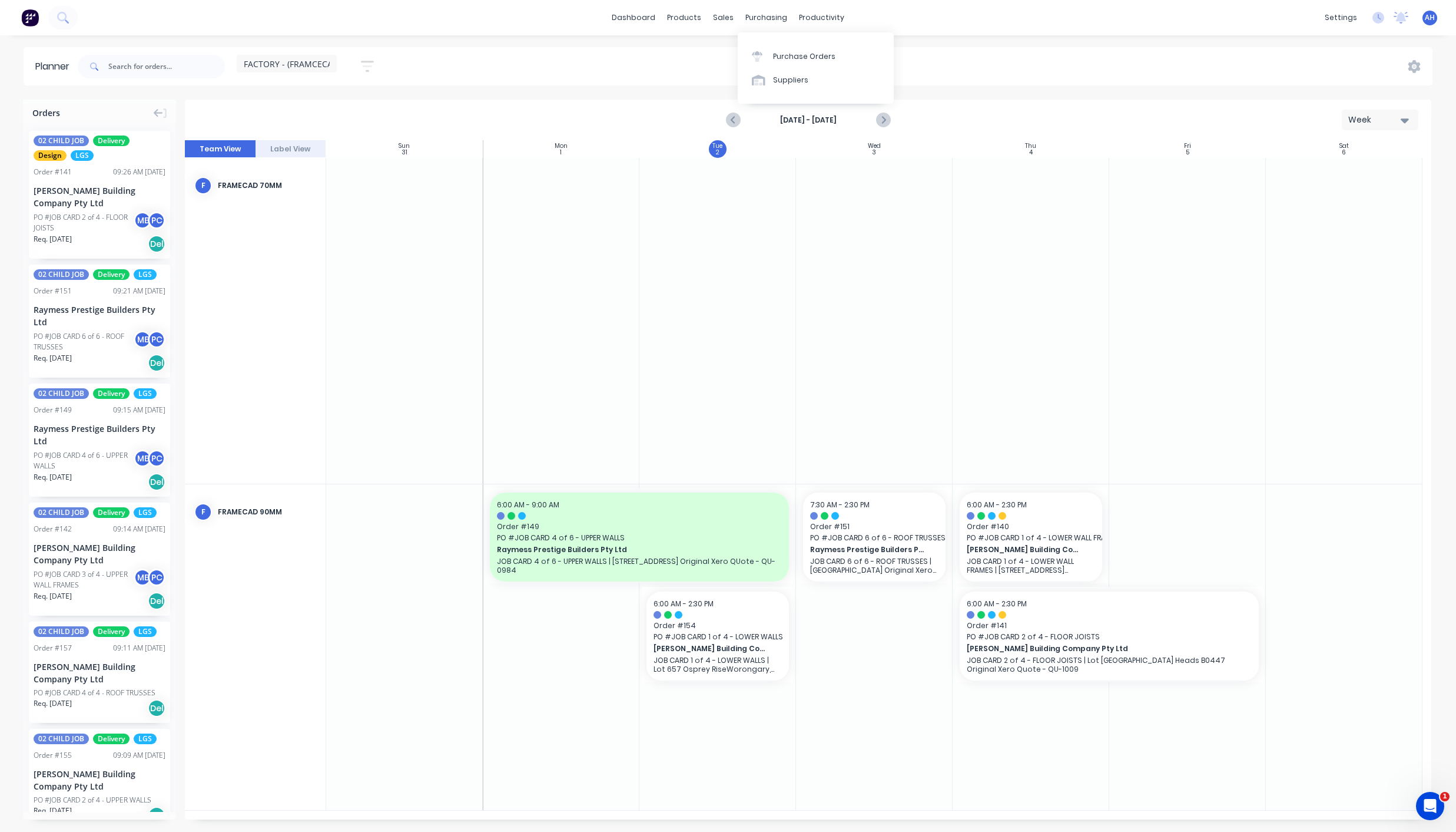
scroll to position [29, 0]
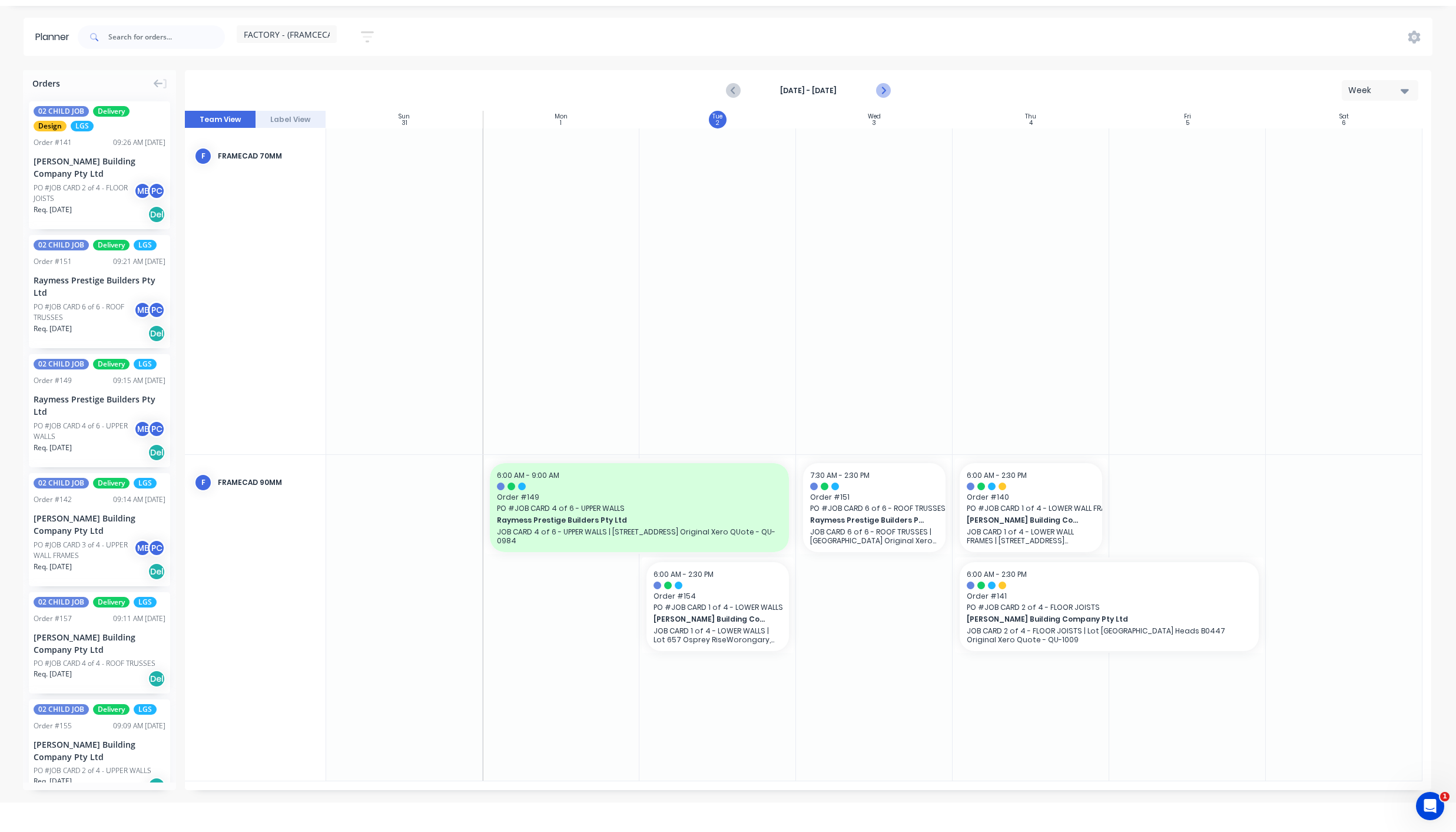
click at [885, 92] on icon "Next page" at bounding box center [882, 90] width 14 height 14
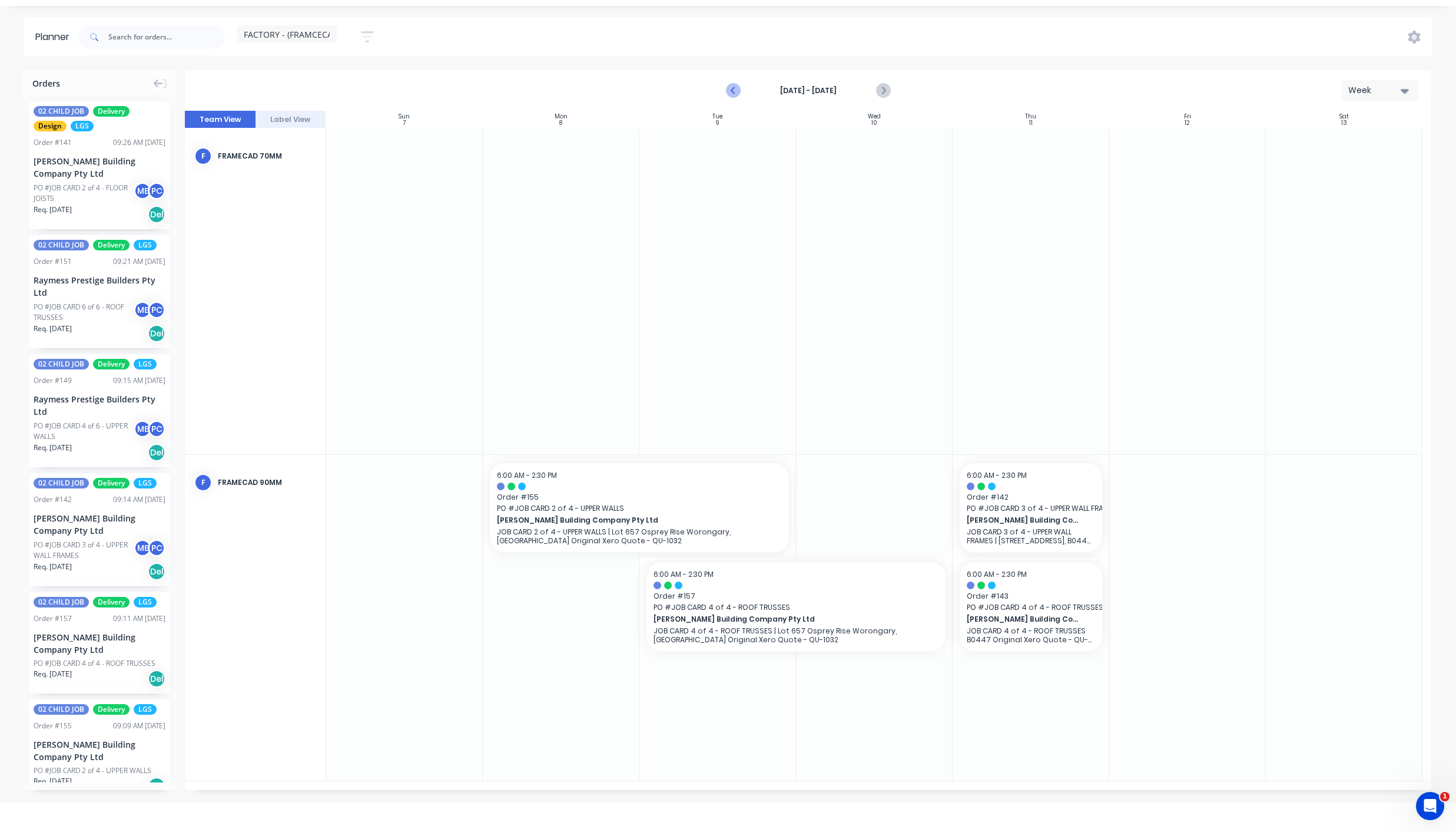
click at [731, 89] on icon "Previous page" at bounding box center [733, 90] width 14 height 14
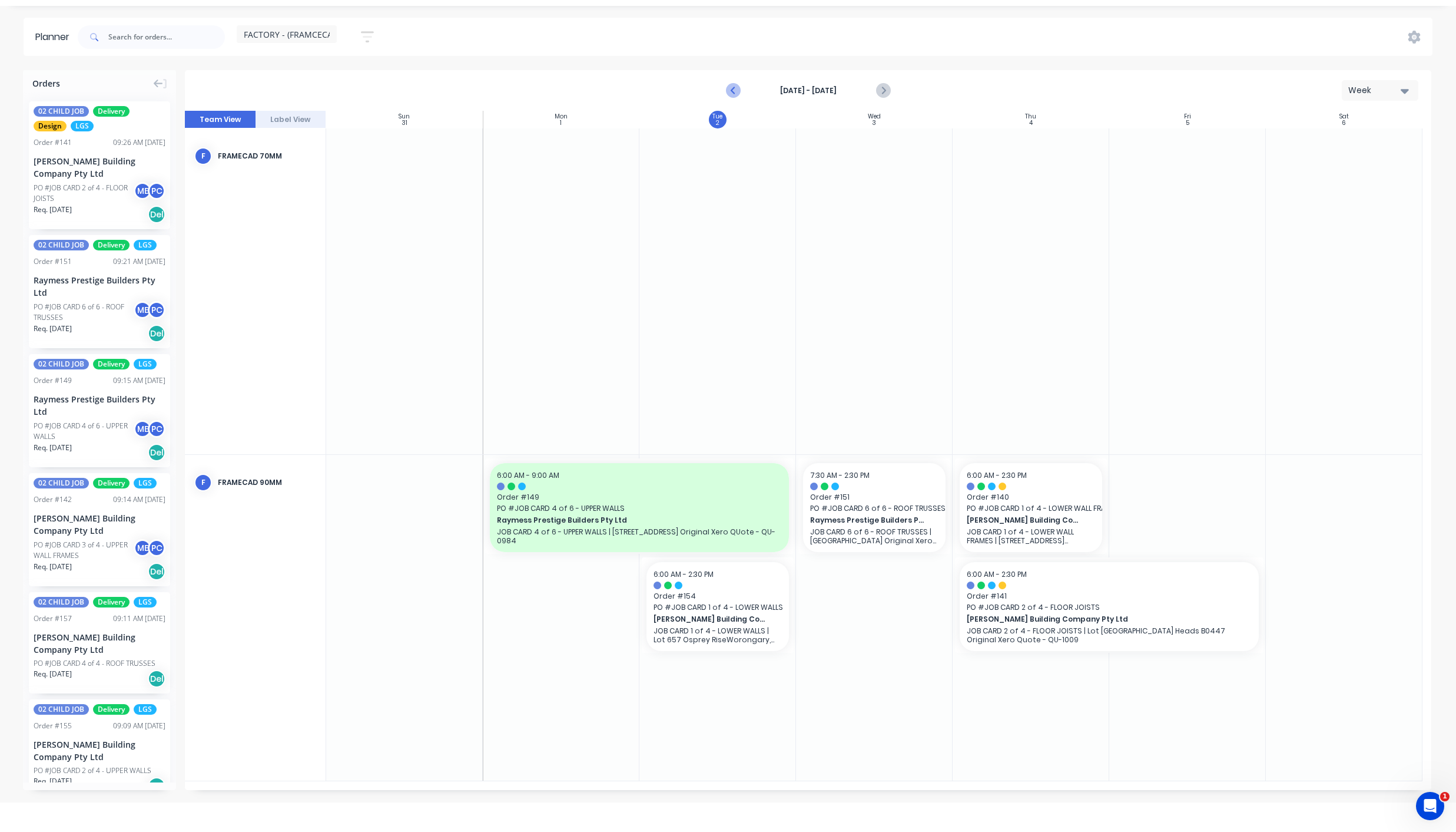
click at [734, 93] on icon "Previous page" at bounding box center [733, 90] width 5 height 10
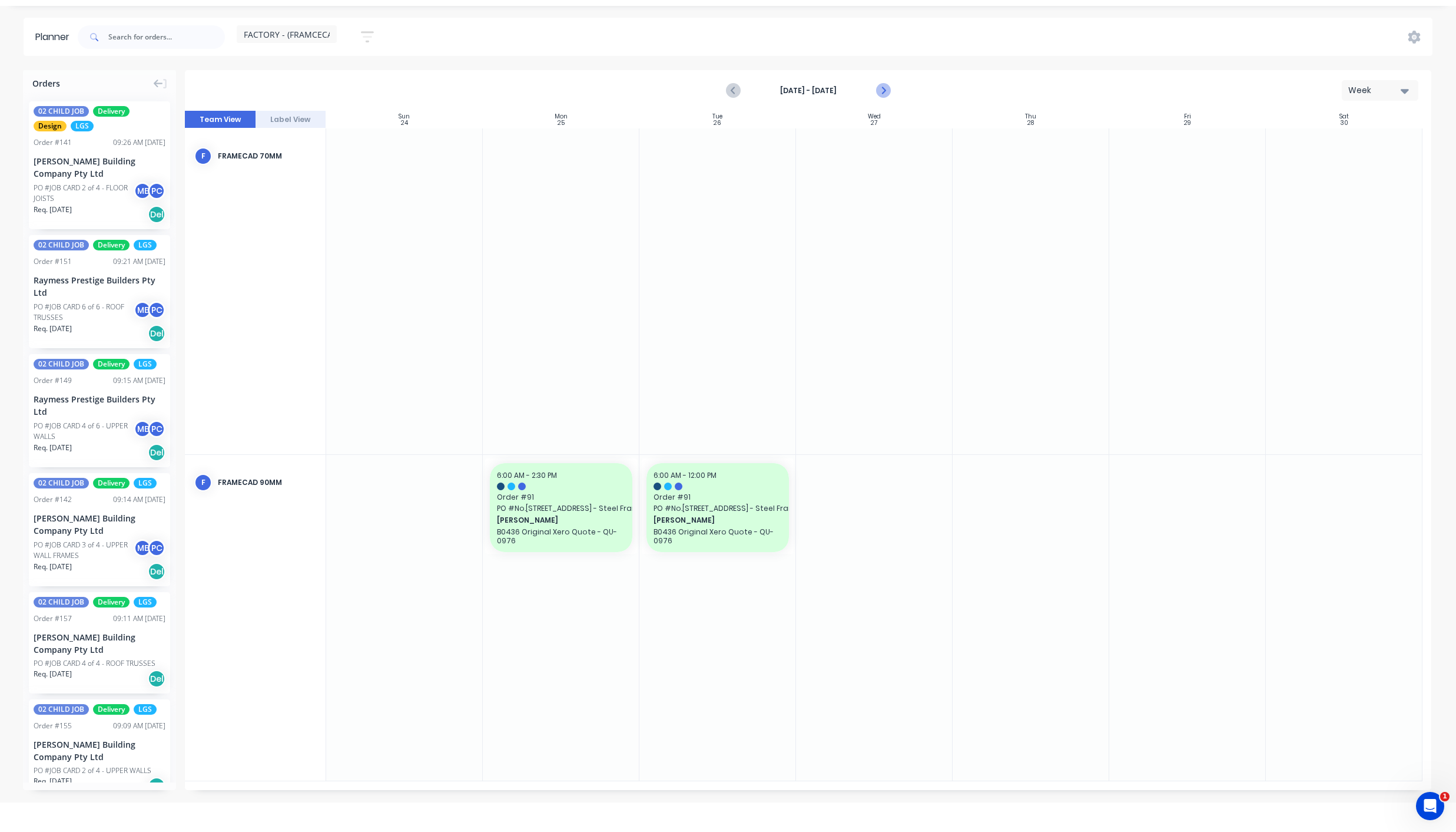
click at [881, 92] on icon "Next page" at bounding box center [882, 90] width 14 height 14
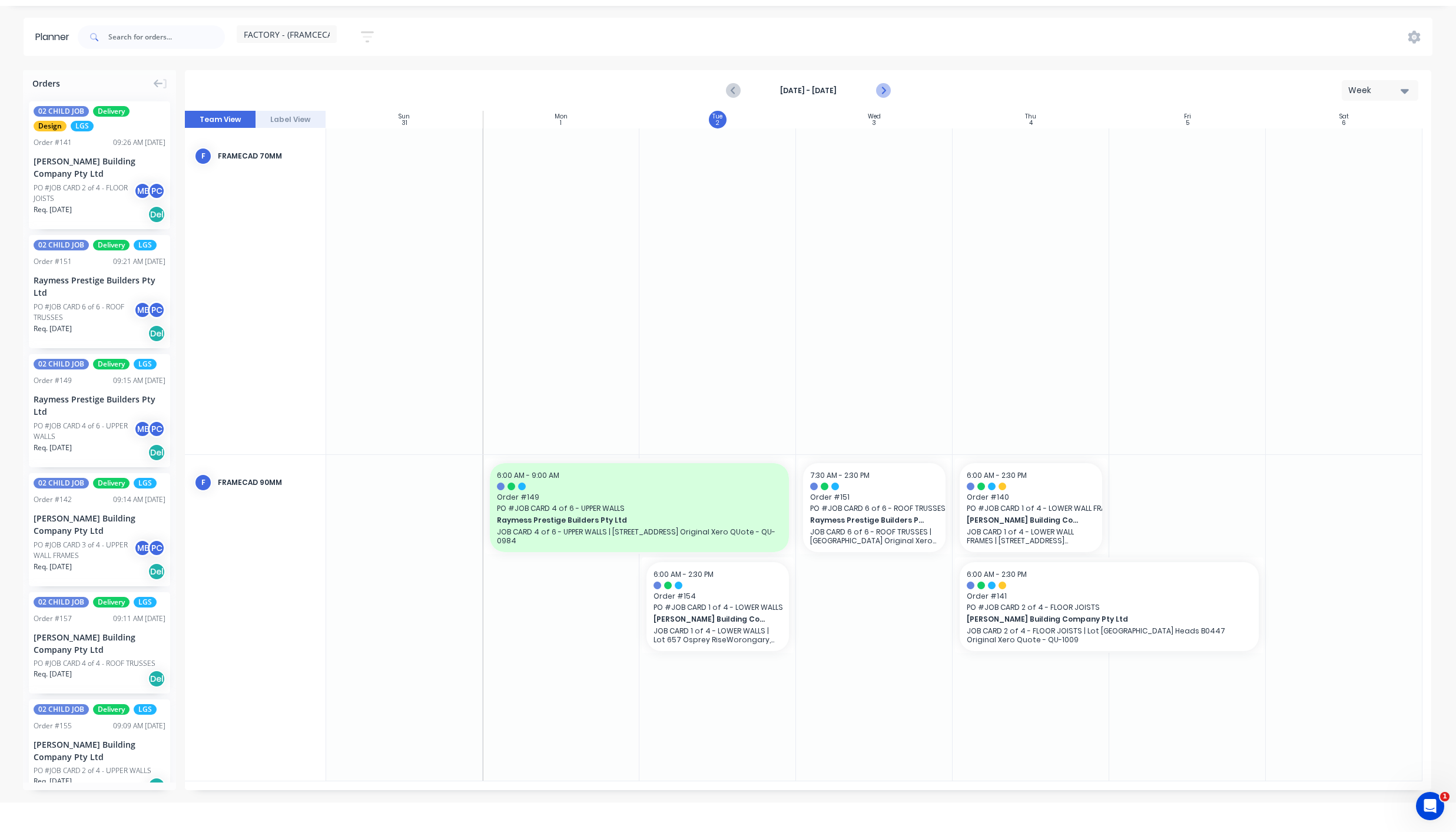
click at [881, 92] on icon "Next page" at bounding box center [882, 90] width 14 height 14
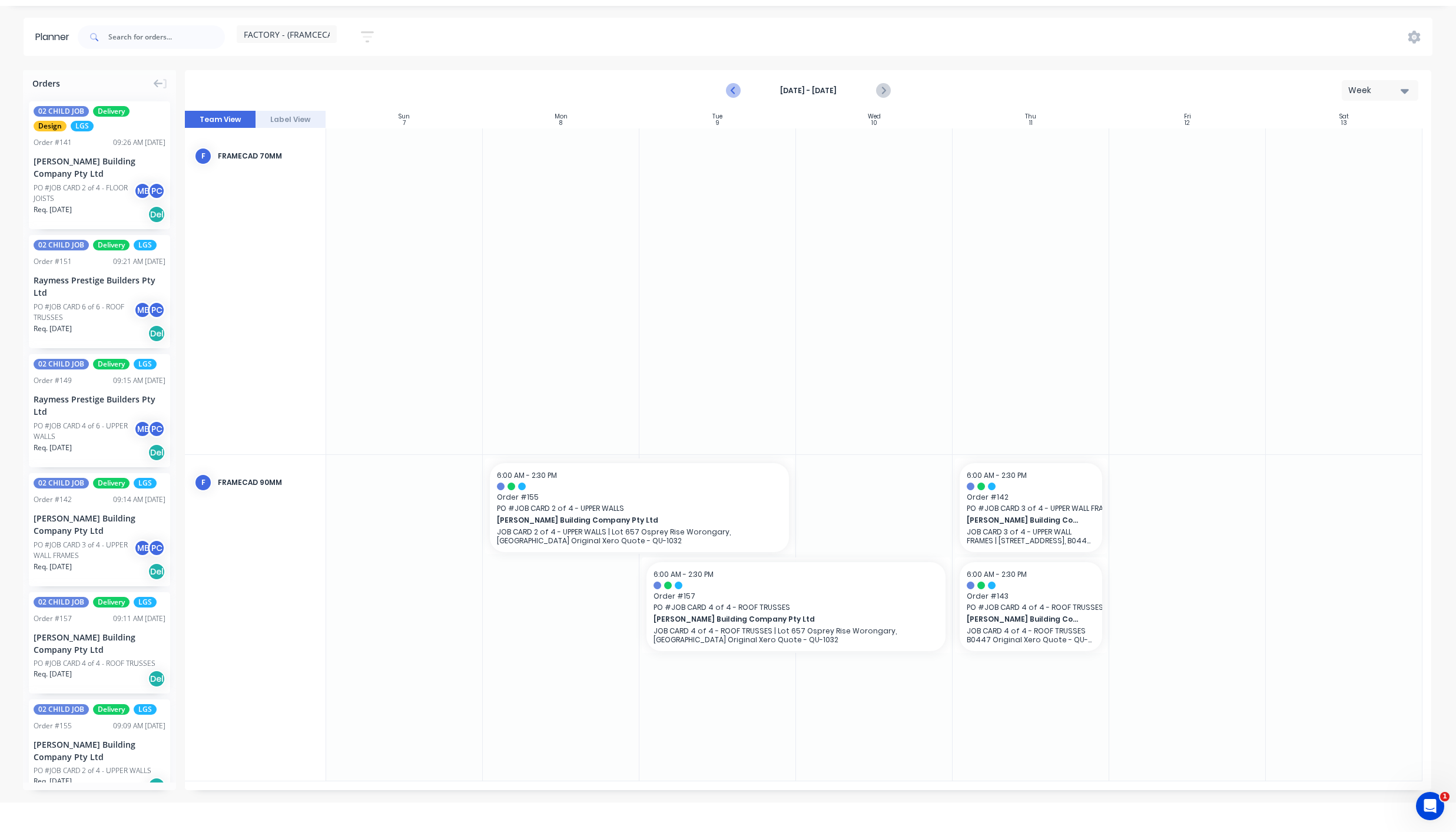
click at [732, 91] on icon "Previous page" at bounding box center [733, 90] width 5 height 10
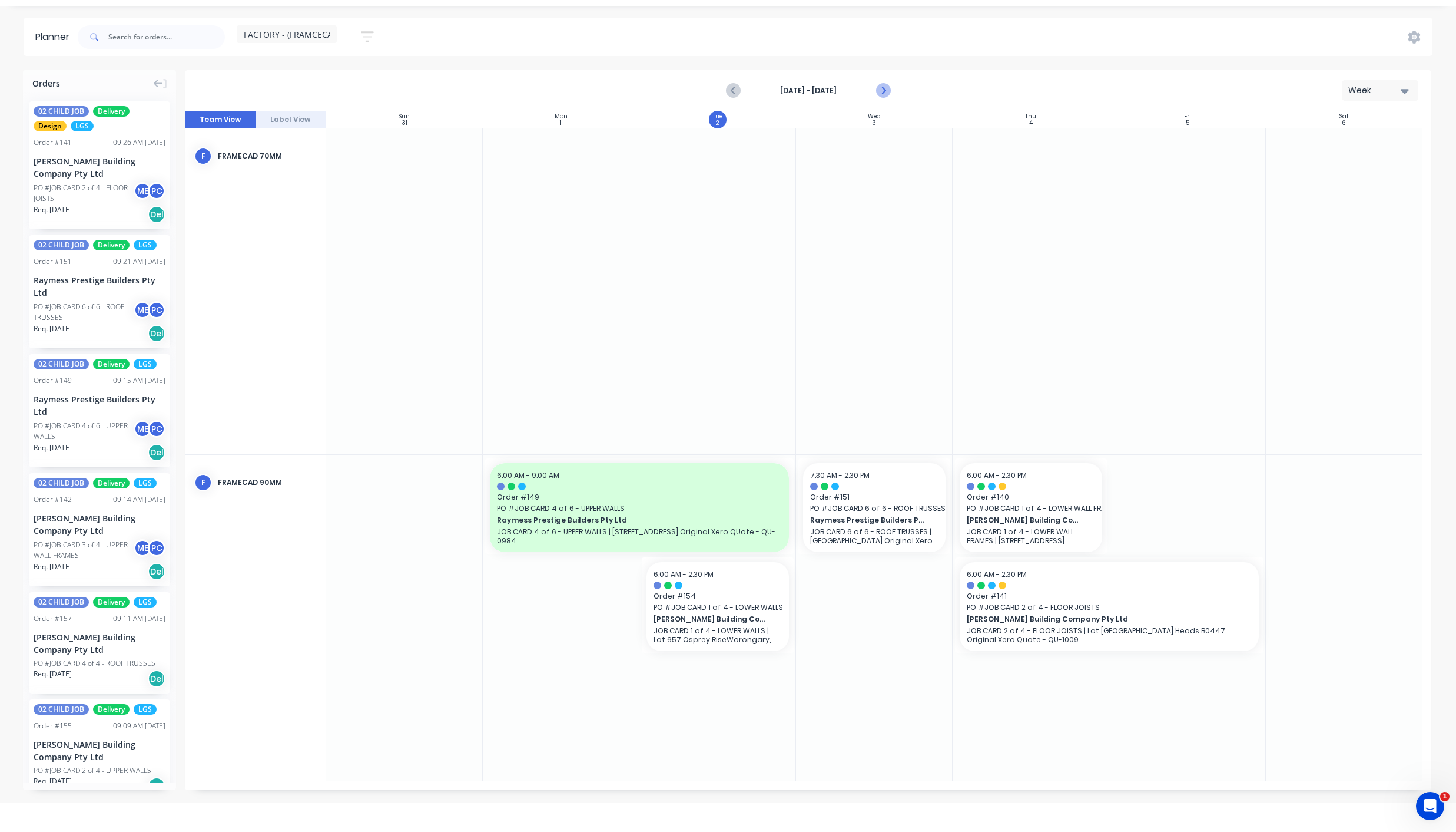
click at [891, 92] on button "Next page" at bounding box center [883, 91] width 23 height 23
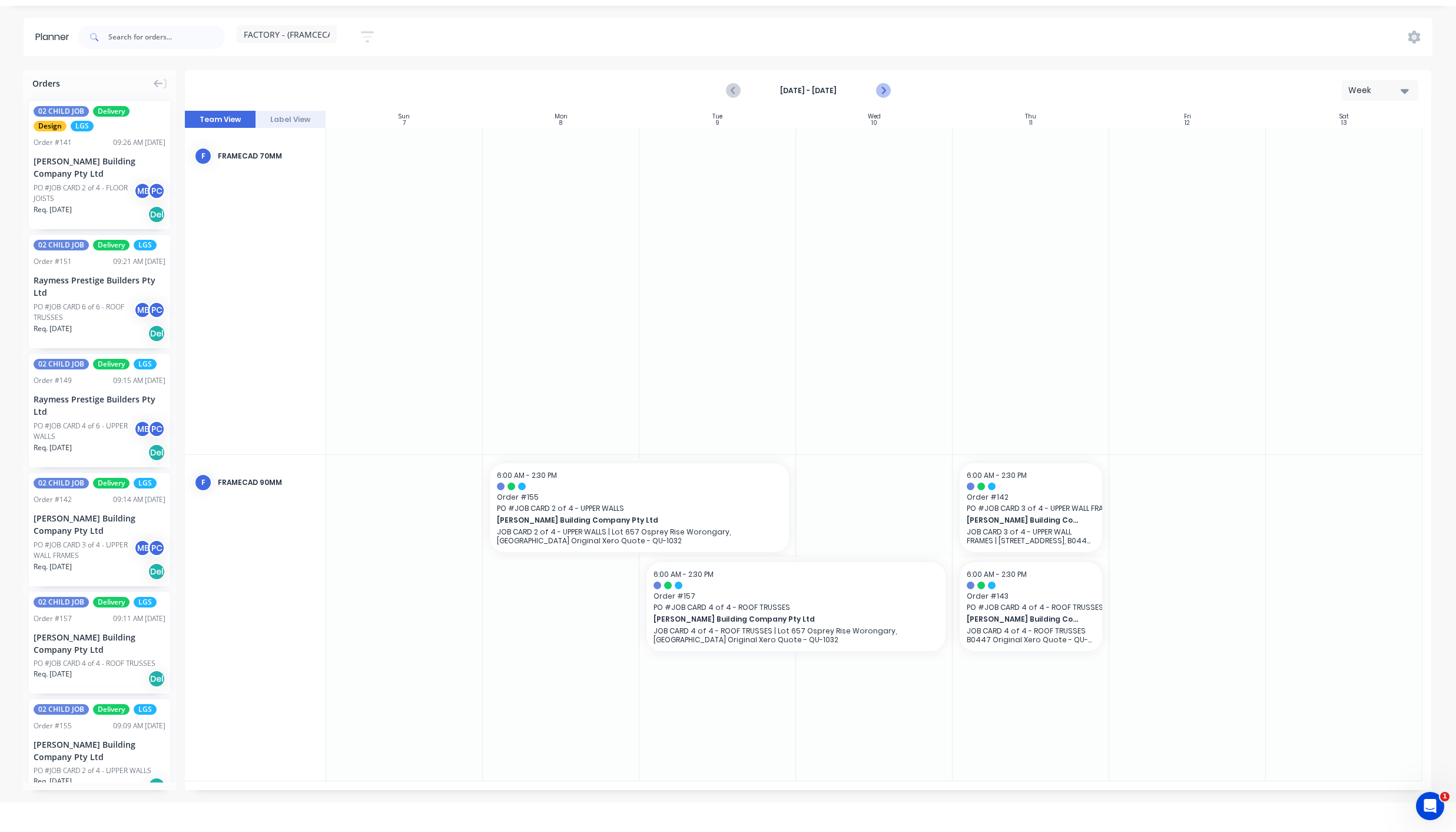
click at [891, 92] on button "Next page" at bounding box center [883, 91] width 23 height 23
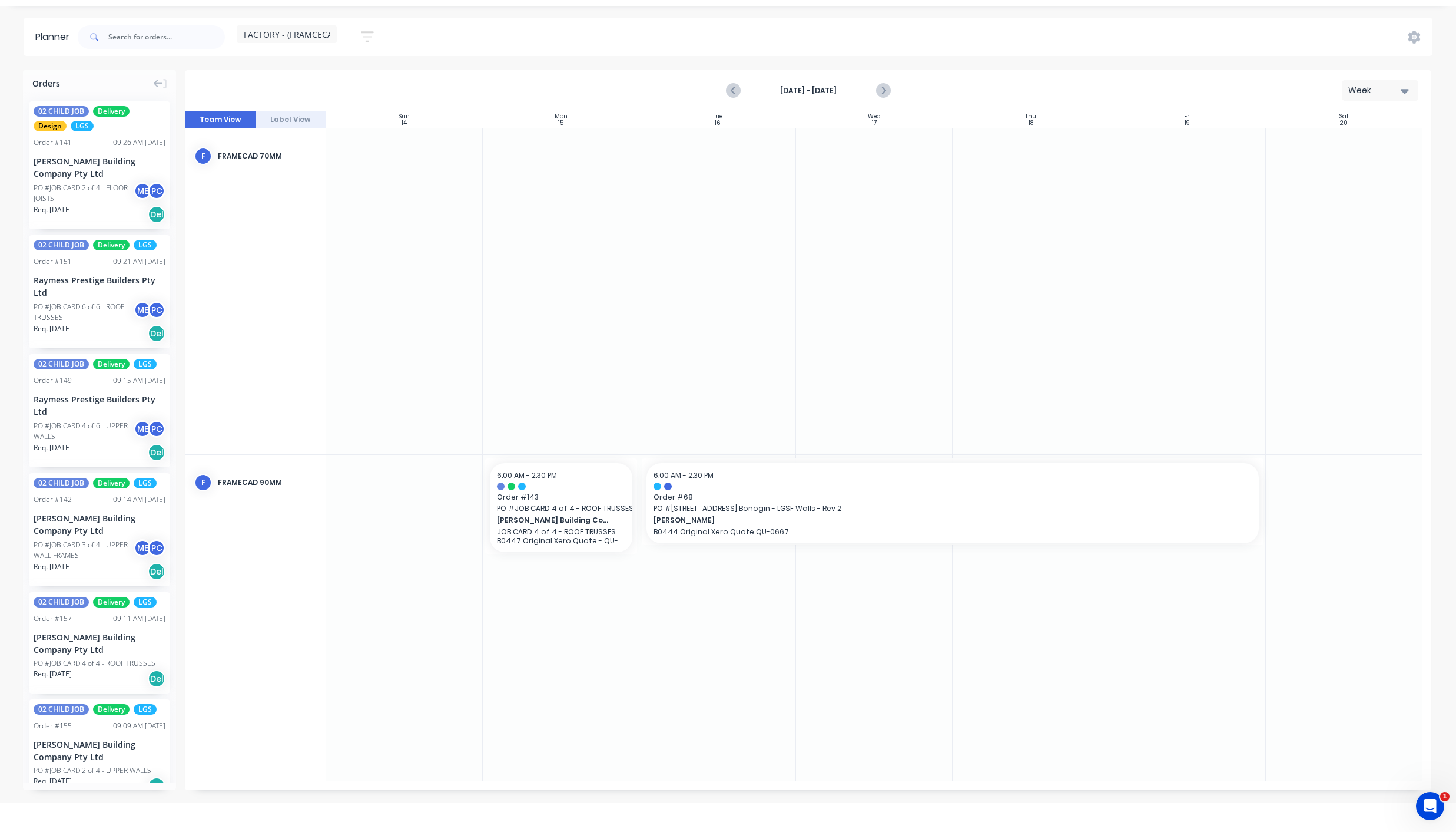
click at [717, 89] on div "Sep 14th - Sep 20th Week" at bounding box center [808, 90] width 1244 height 38
click at [730, 88] on icon "Previous page" at bounding box center [733, 90] width 14 height 14
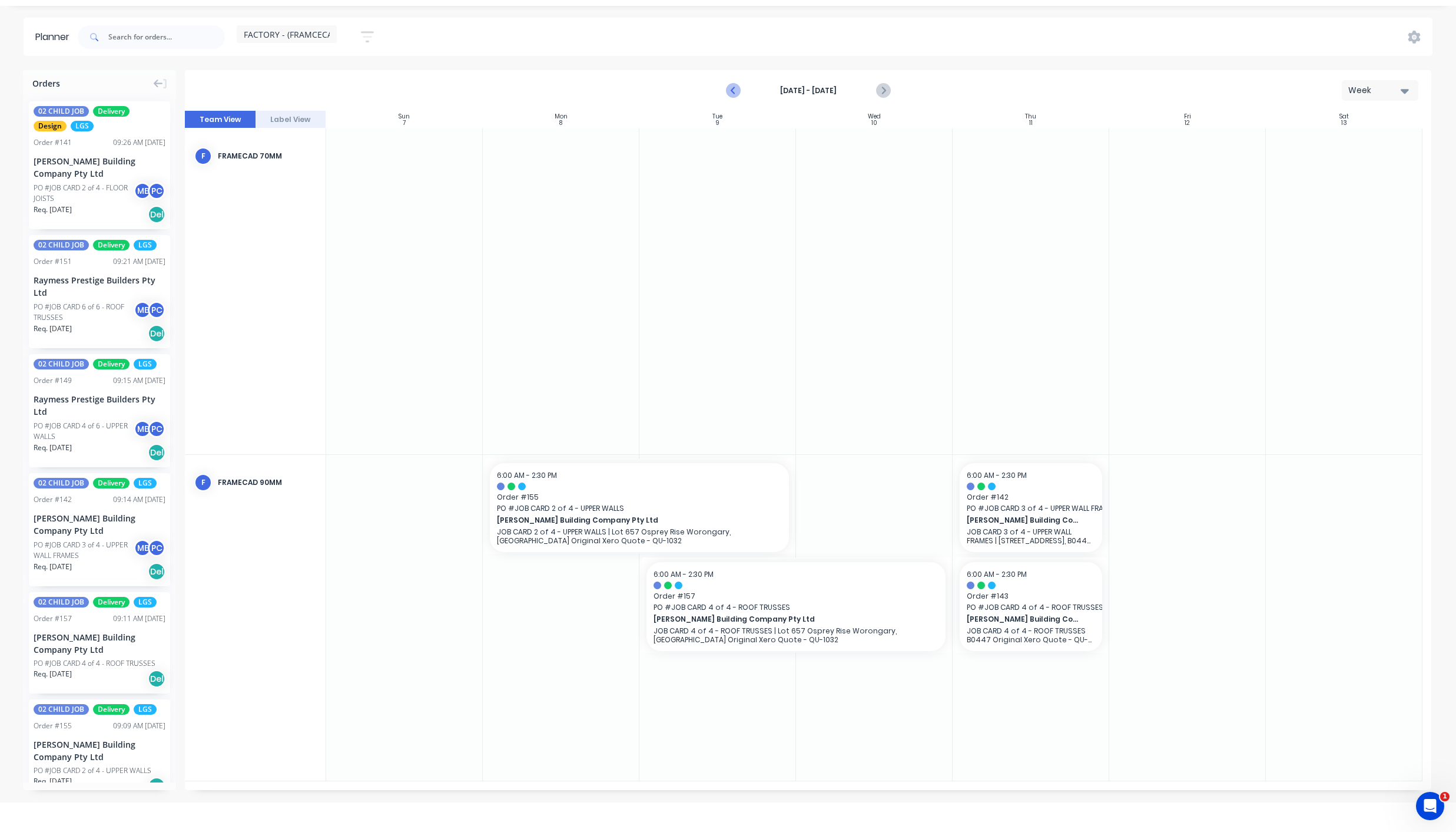
click at [730, 88] on icon "Previous page" at bounding box center [733, 90] width 14 height 14
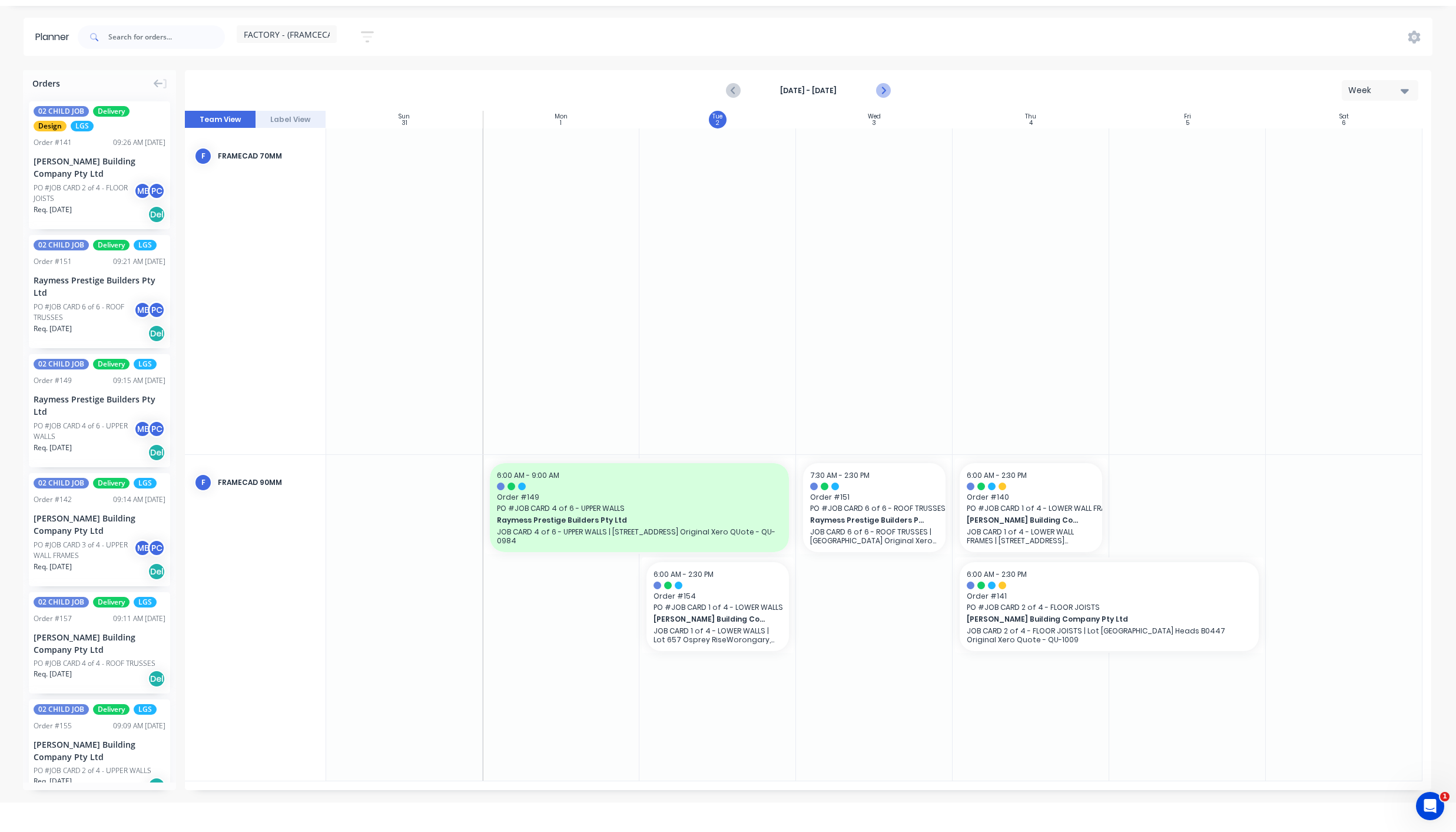
click at [886, 92] on icon "Next page" at bounding box center [882, 90] width 14 height 14
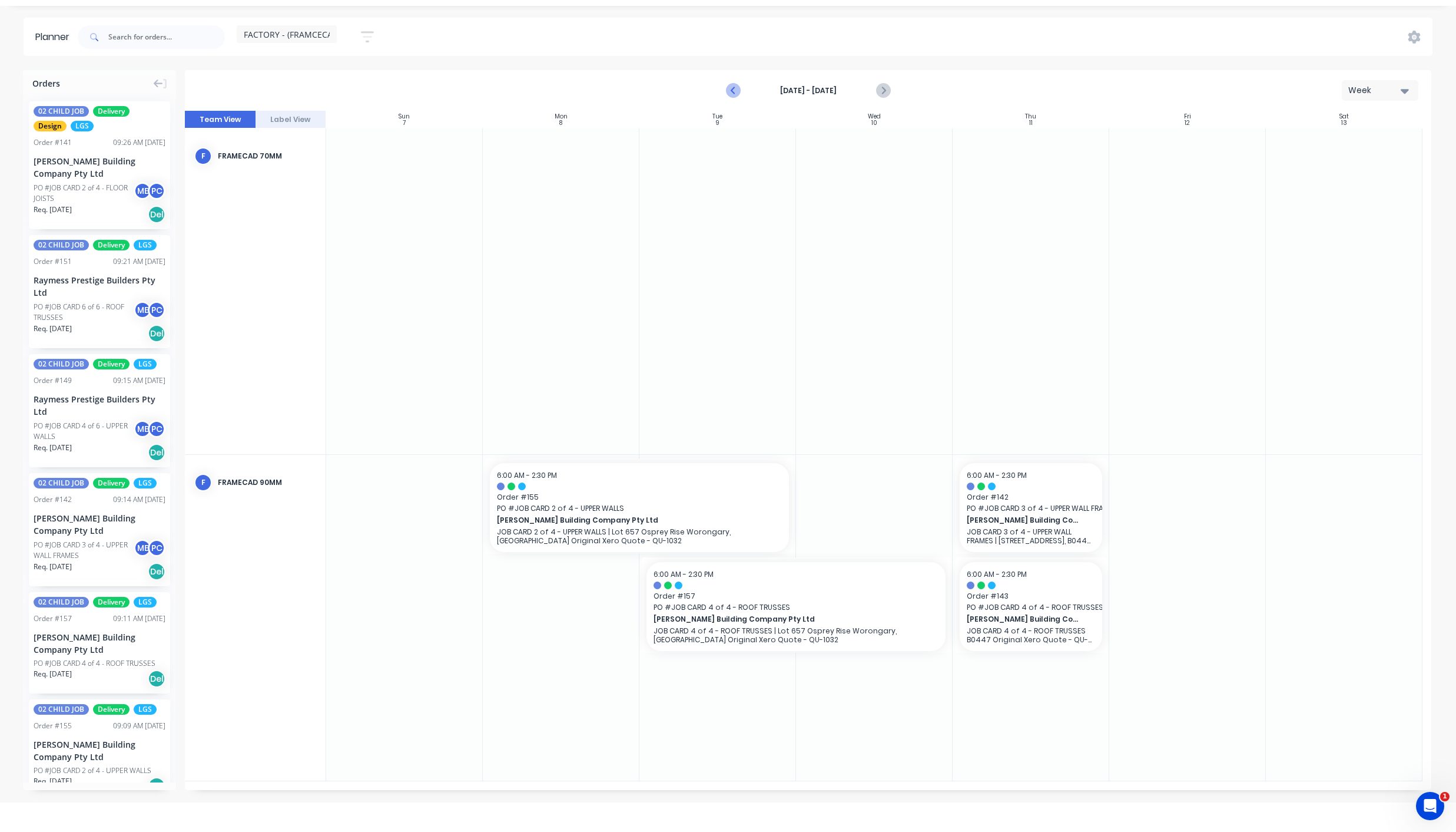
click at [730, 90] on icon "Previous page" at bounding box center [733, 90] width 14 height 14
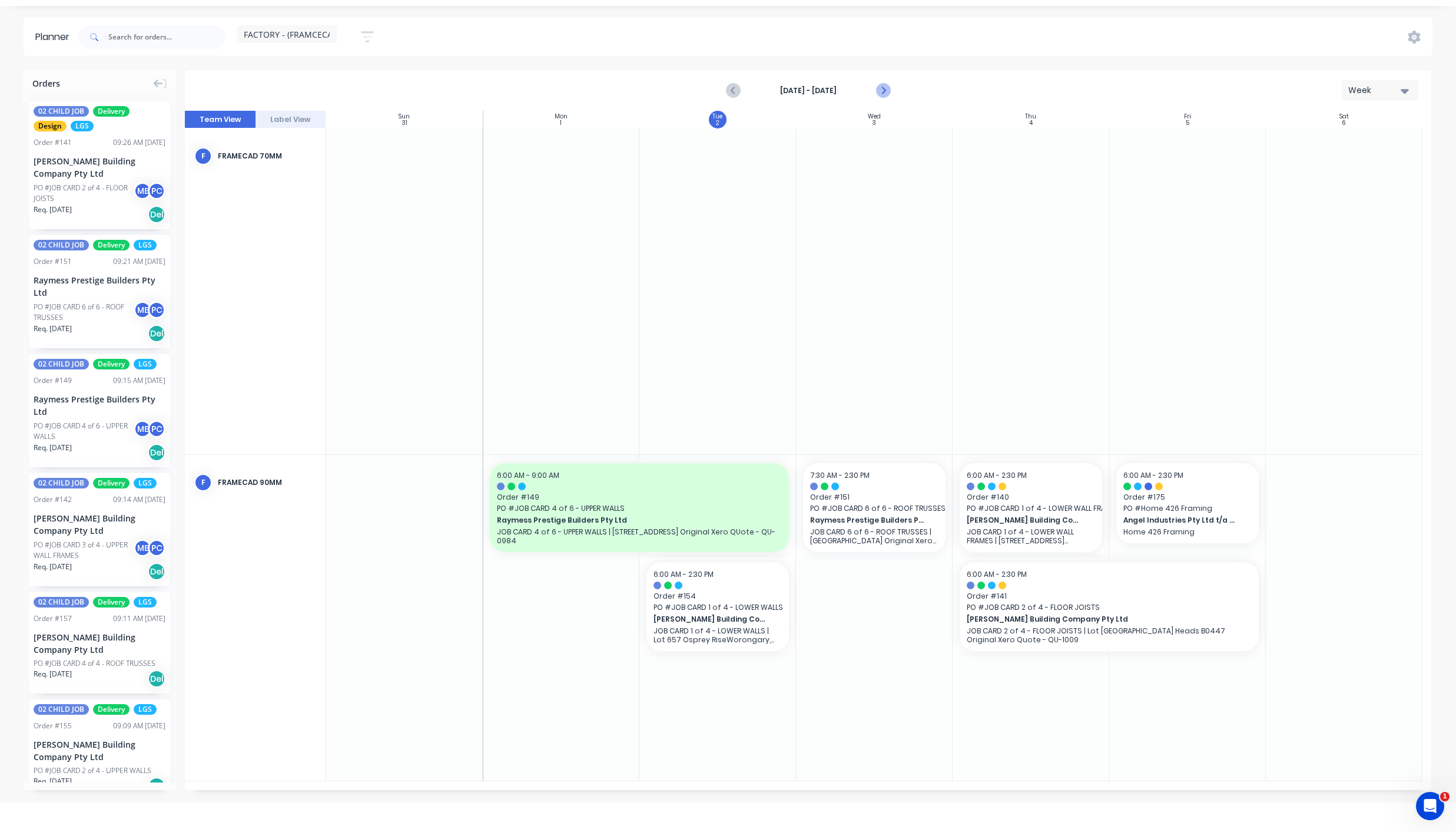
click at [889, 85] on icon "Next page" at bounding box center [882, 90] width 14 height 14
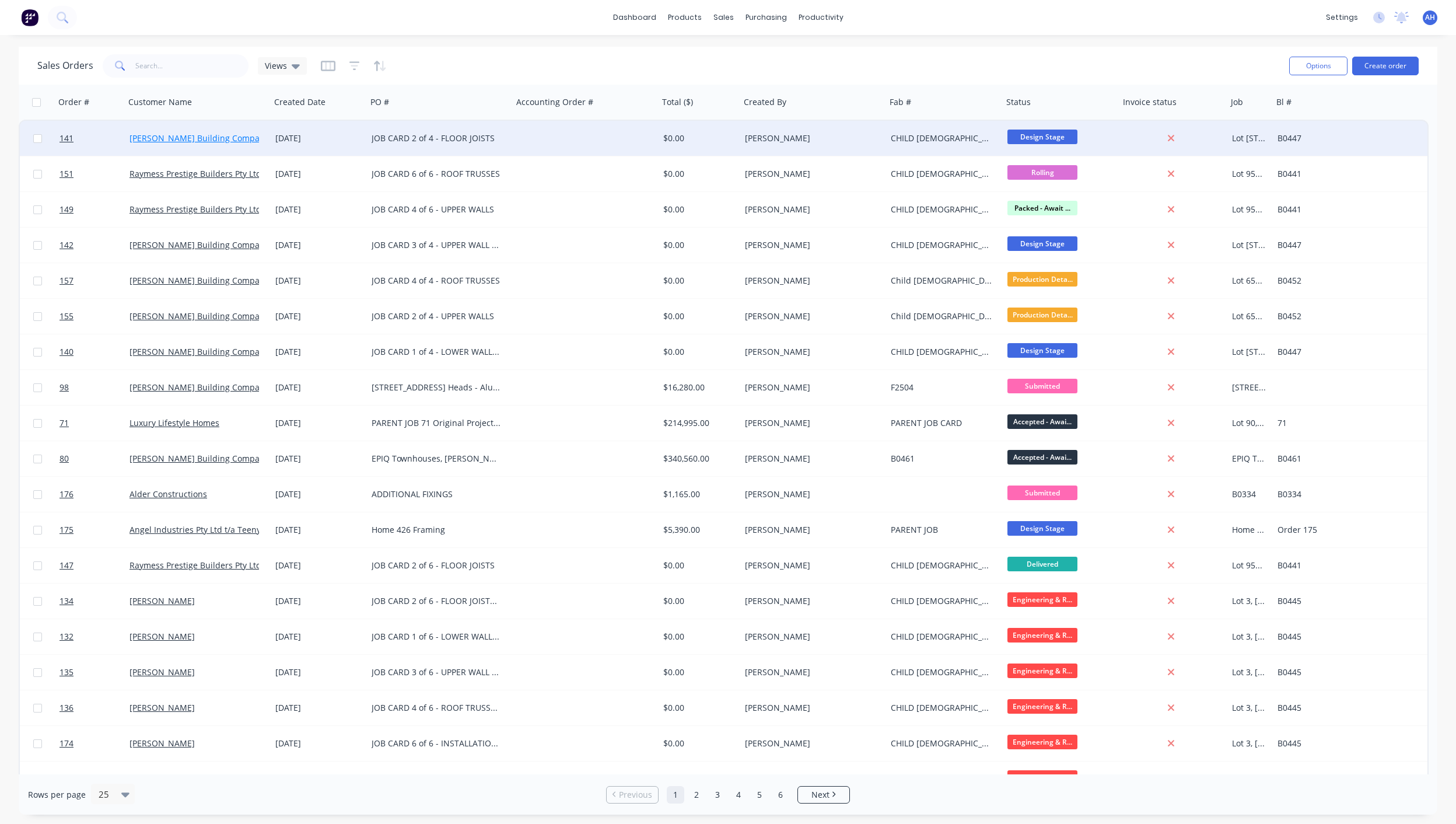
click at [165, 136] on link "[PERSON_NAME] Building Company Pty Ltd" at bounding box center [214, 138] width 168 height 11
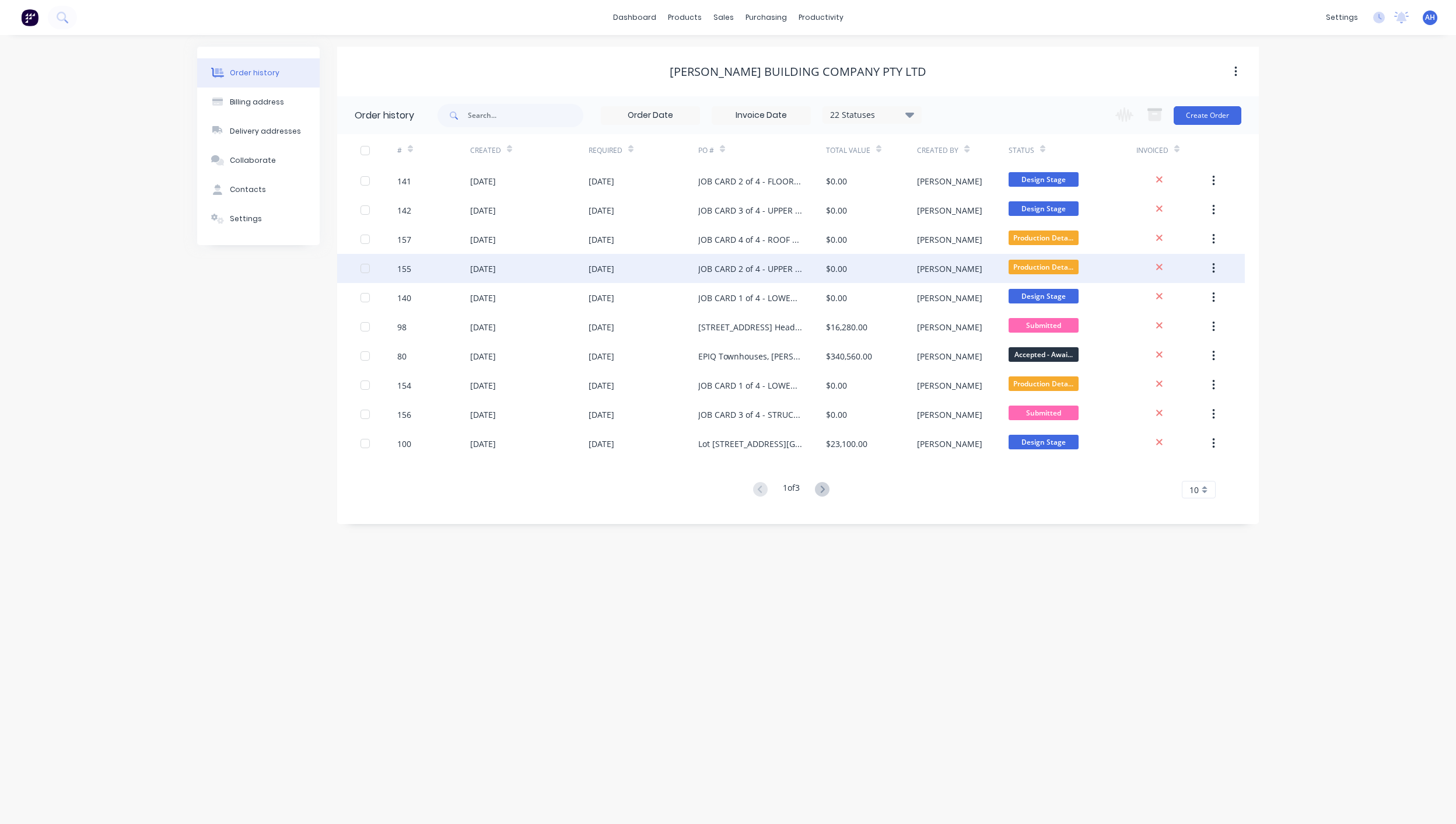
click at [757, 270] on div "JOB CARD 2 of 4 - UPPER WALLS" at bounding box center [750, 268] width 104 height 12
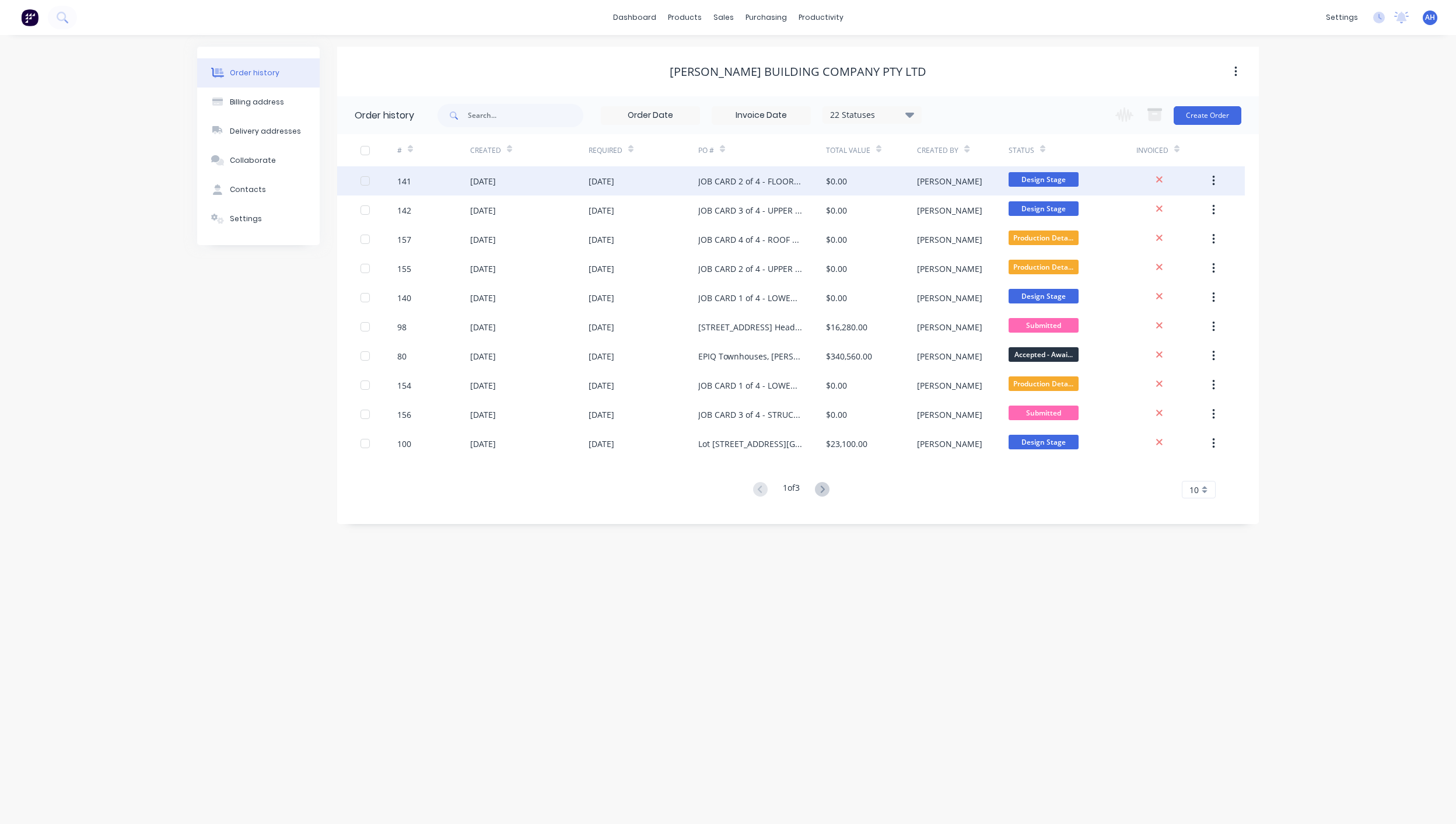
click at [745, 187] on div "JOB CARD 2 of 4 - FLOOR JOISTS" at bounding box center [762, 181] width 128 height 29
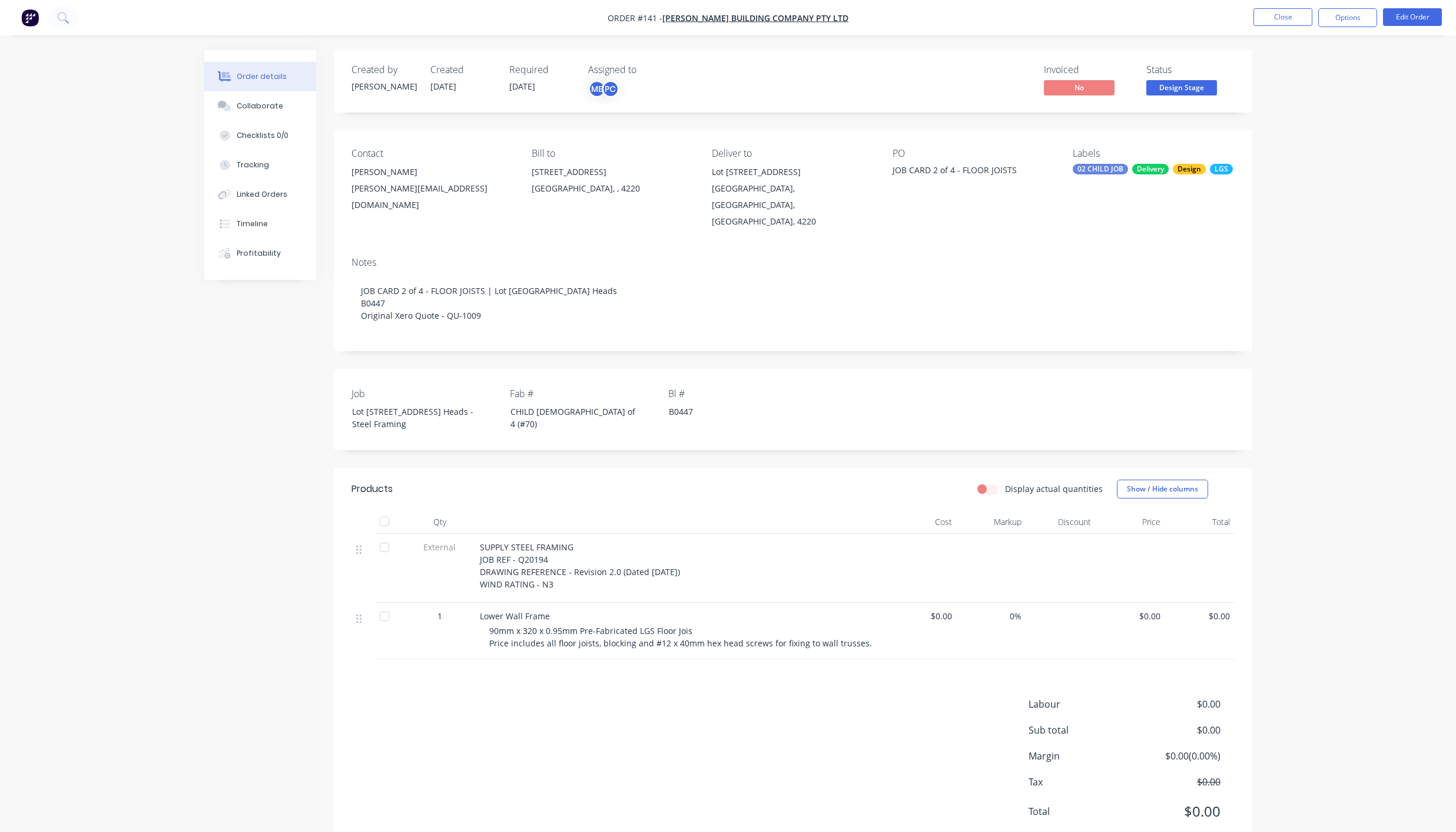
scroll to position [21, 0]
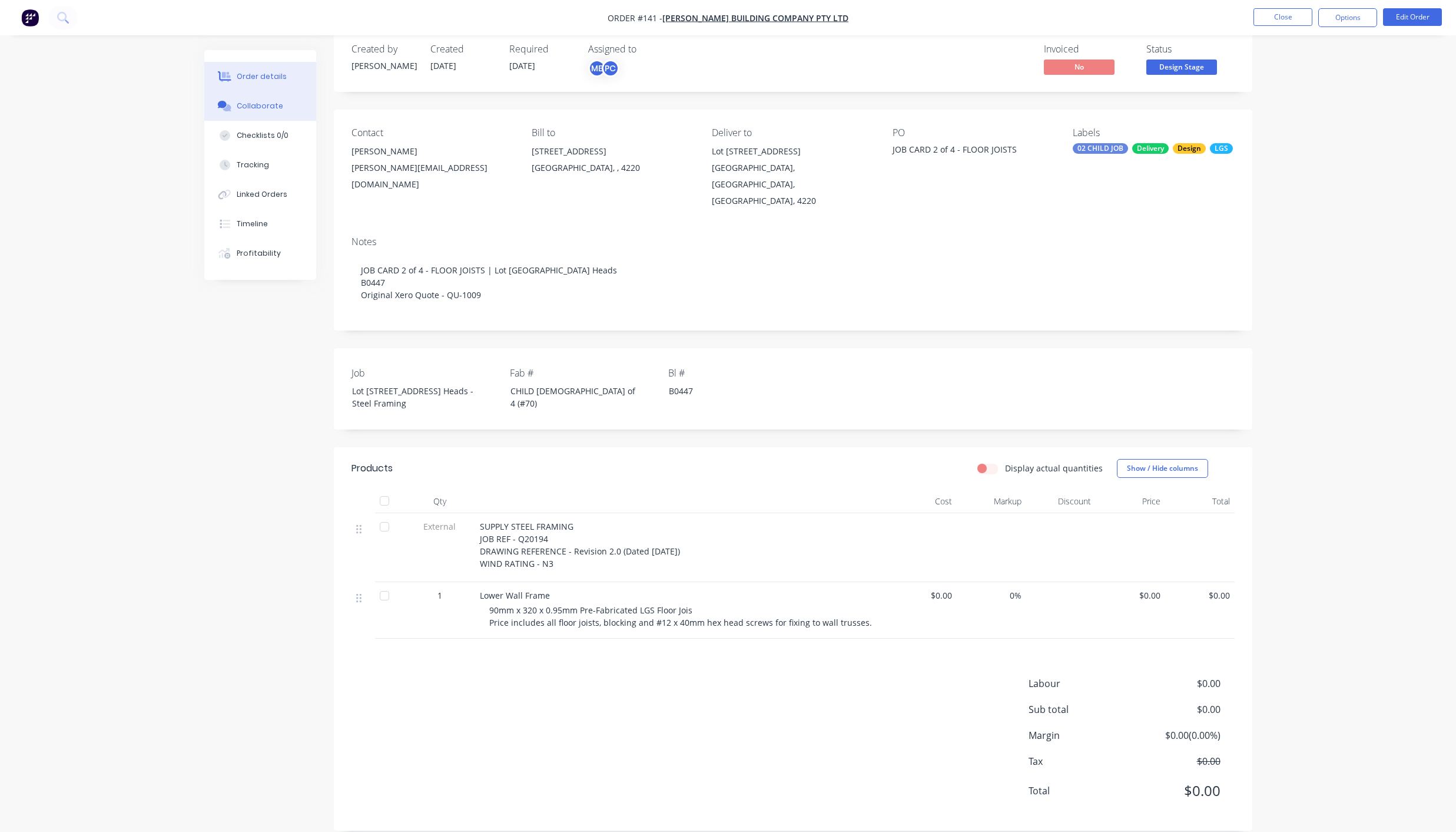
click at [248, 110] on div "Collaborate" at bounding box center [260, 106] width 47 height 10
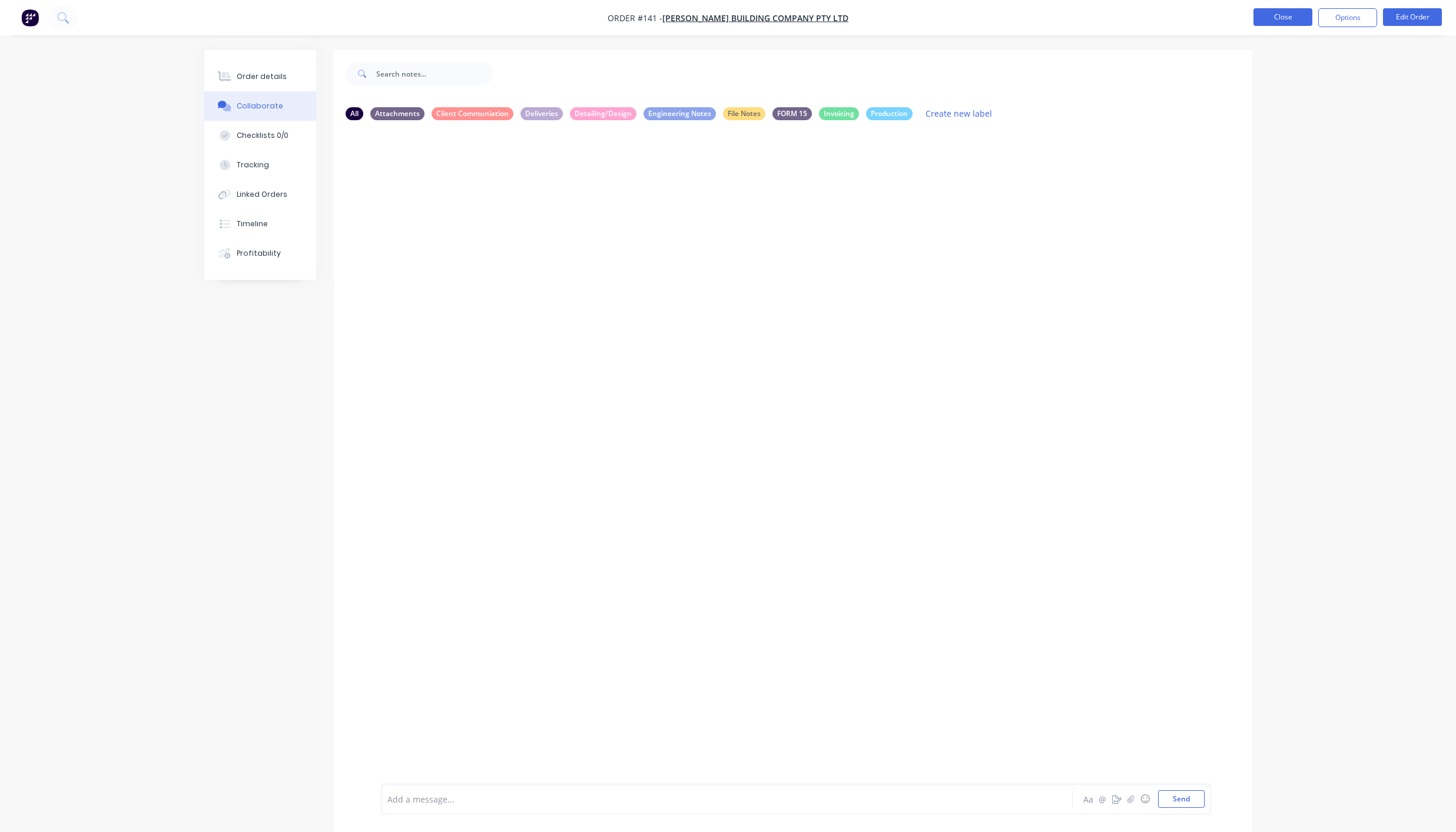
click at [1280, 17] on button "Close" at bounding box center [1283, 17] width 59 height 18
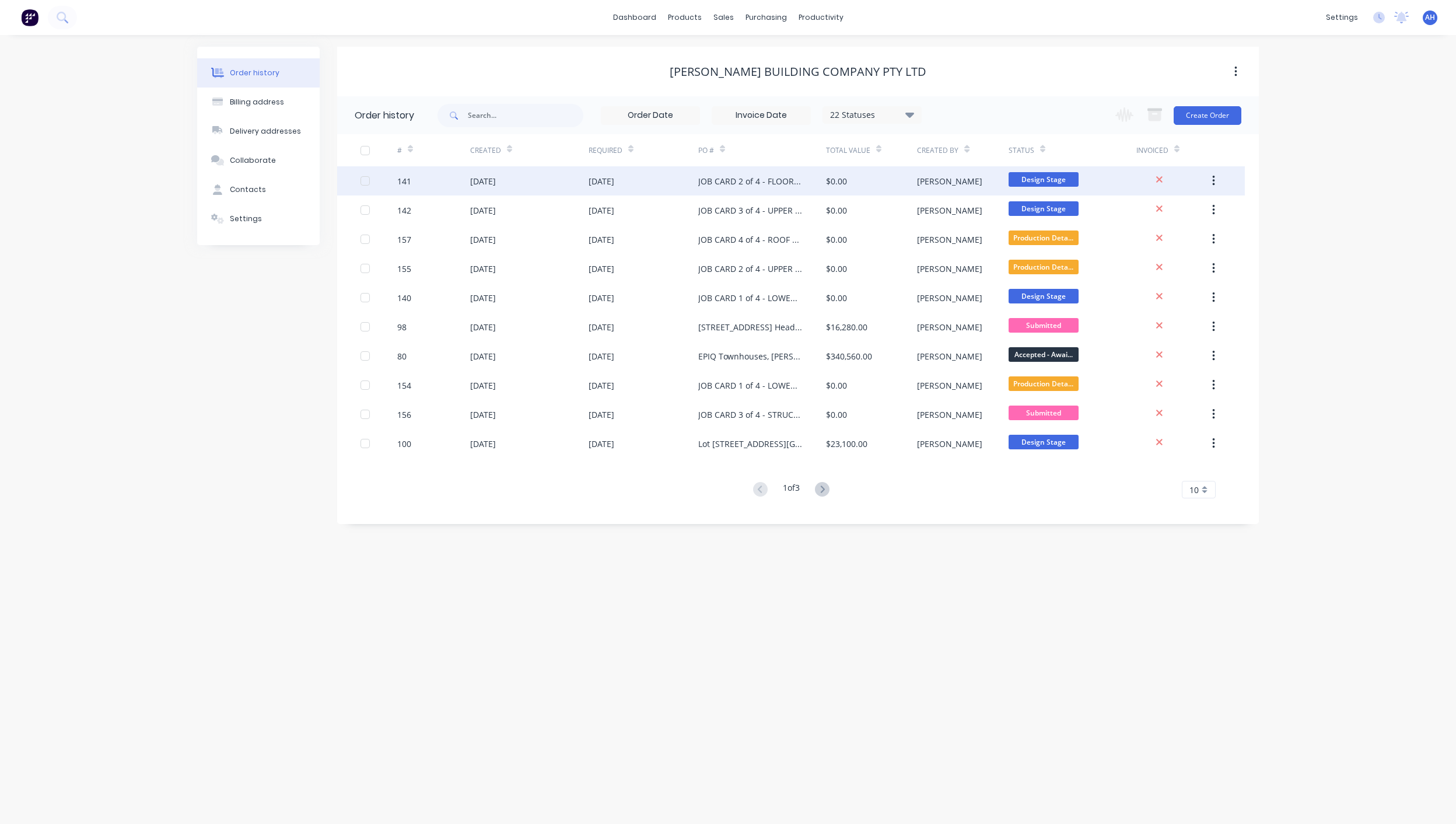
click at [496, 181] on div "[DATE]" at bounding box center [482, 181] width 25 height 12
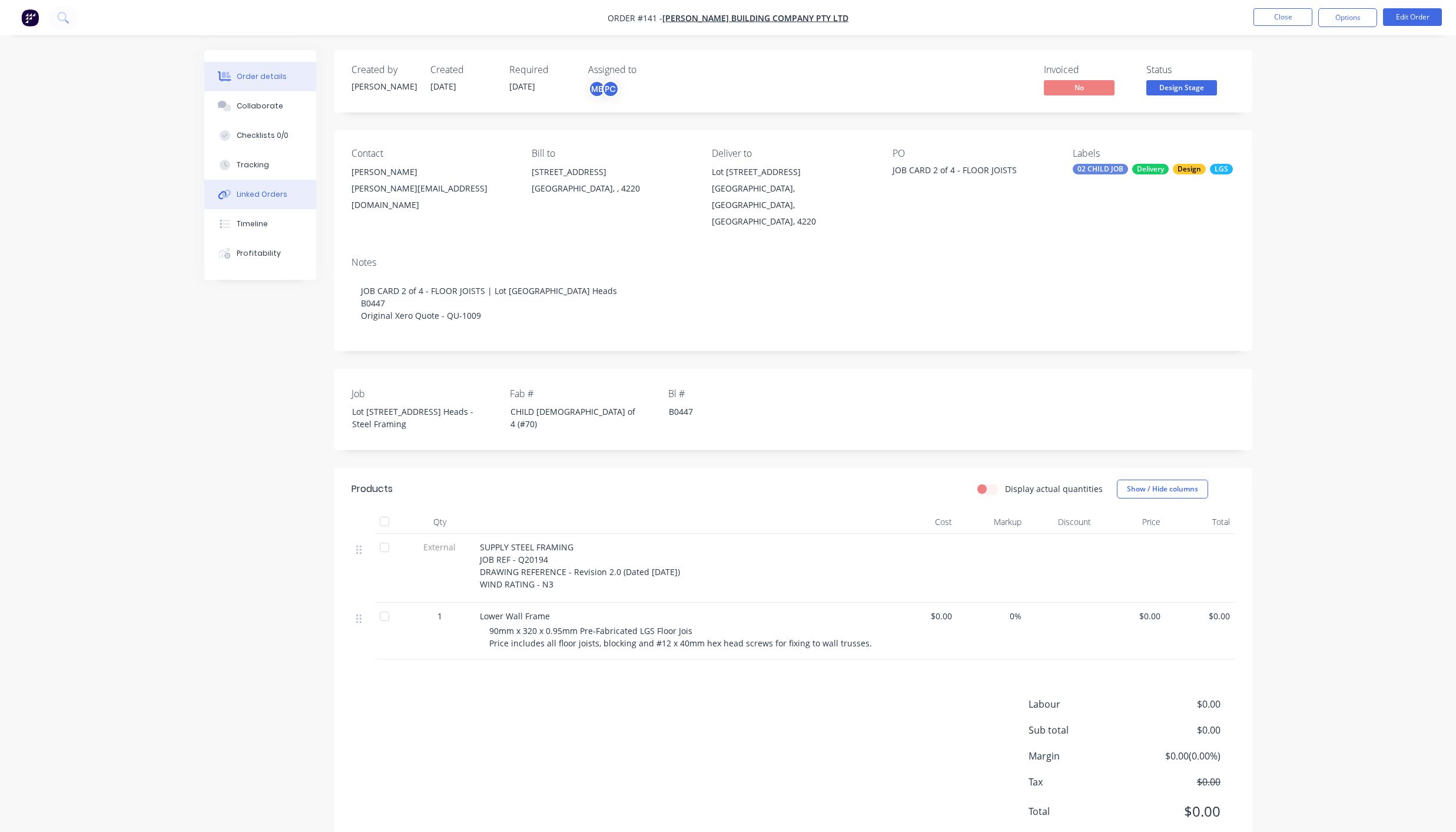
click at [264, 192] on div "Linked Orders" at bounding box center [261, 194] width 51 height 10
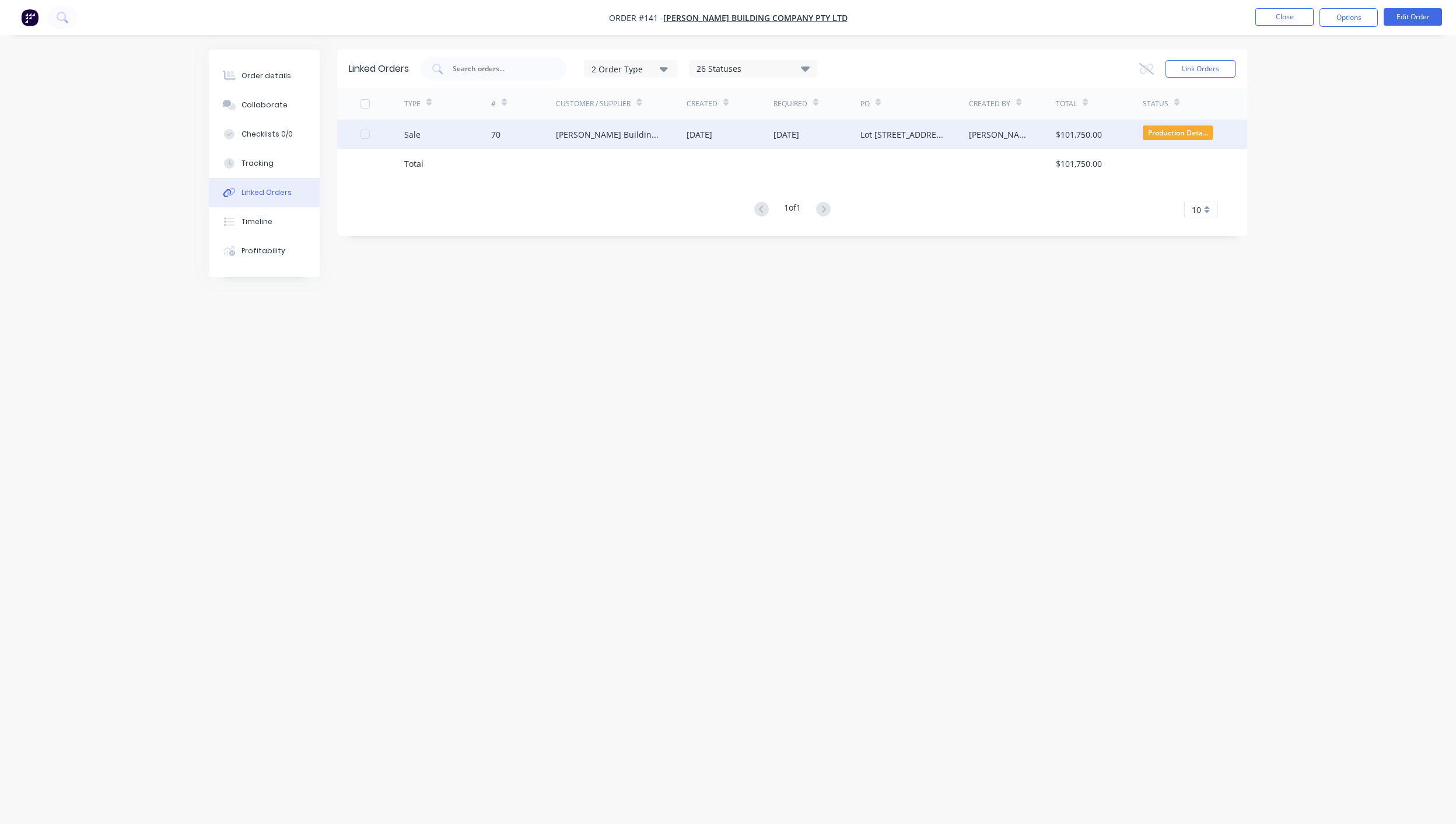
click at [621, 131] on div "[PERSON_NAME] Building Company Pty Ltd" at bounding box center [610, 134] width 107 height 12
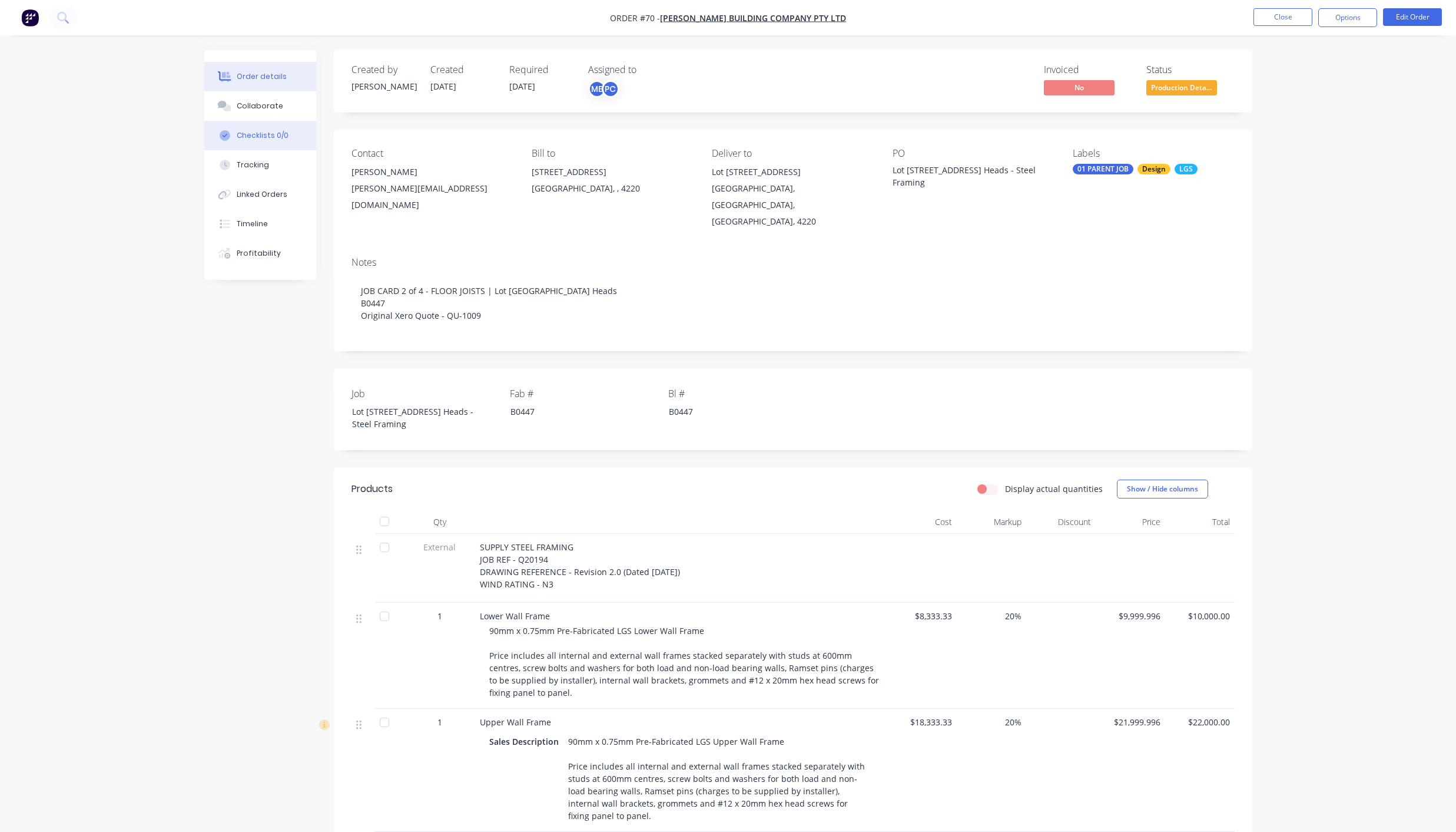
click at [265, 134] on div "Checklists 0/0" at bounding box center [262, 135] width 52 height 10
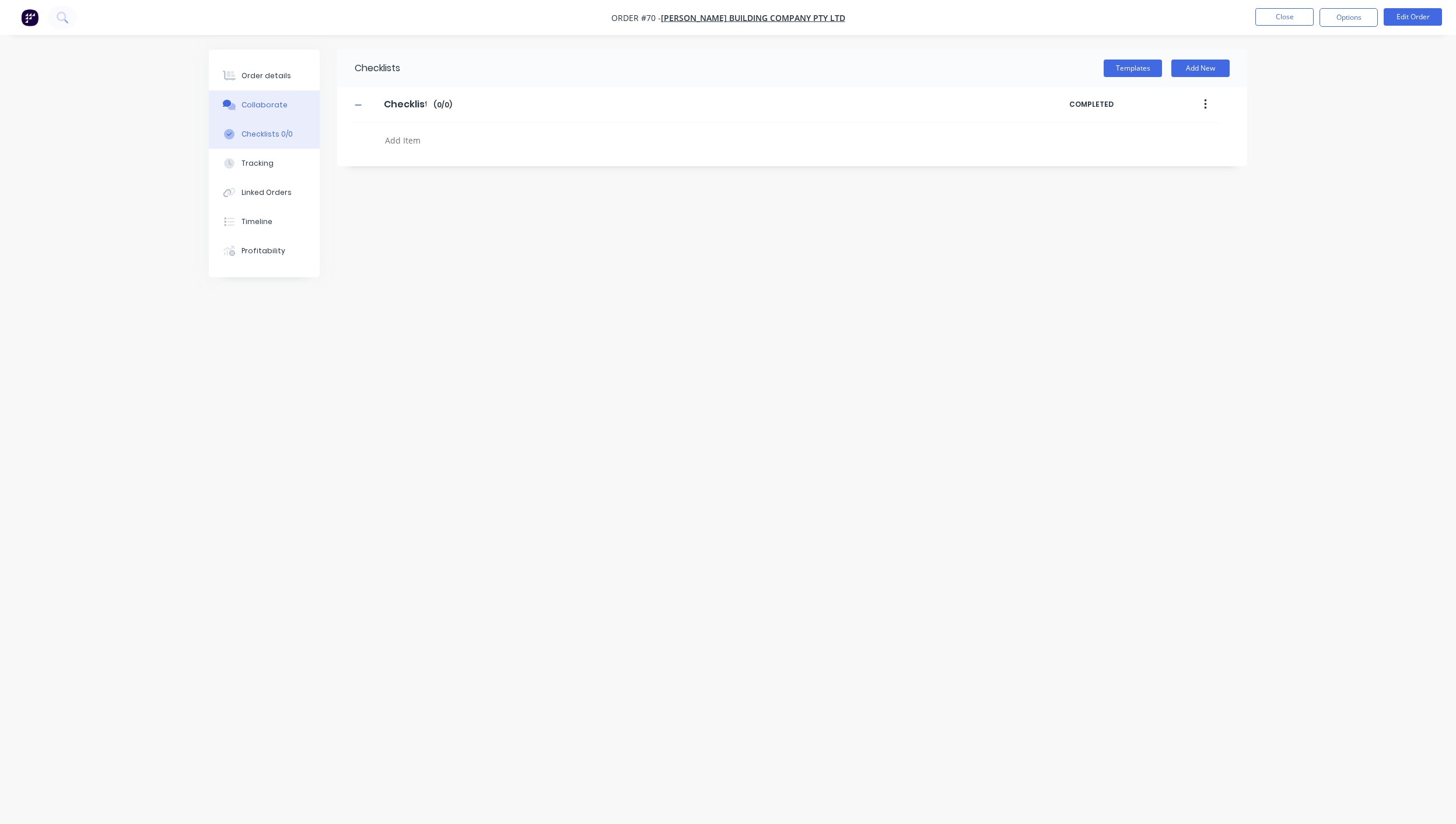
click at [267, 104] on div "Collaborate" at bounding box center [265, 105] width 46 height 10
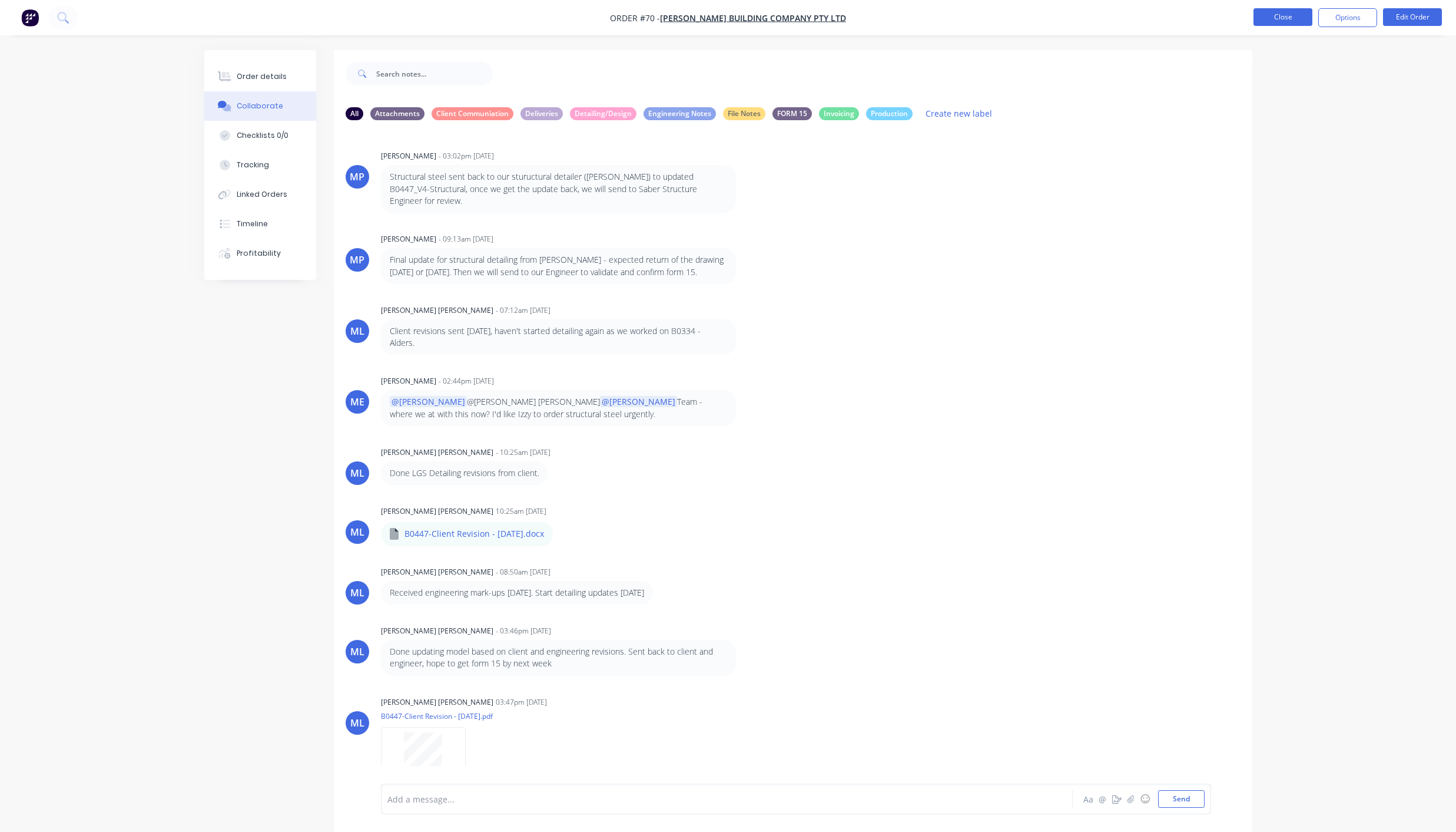
click at [1279, 20] on button "Close" at bounding box center [1283, 17] width 59 height 18
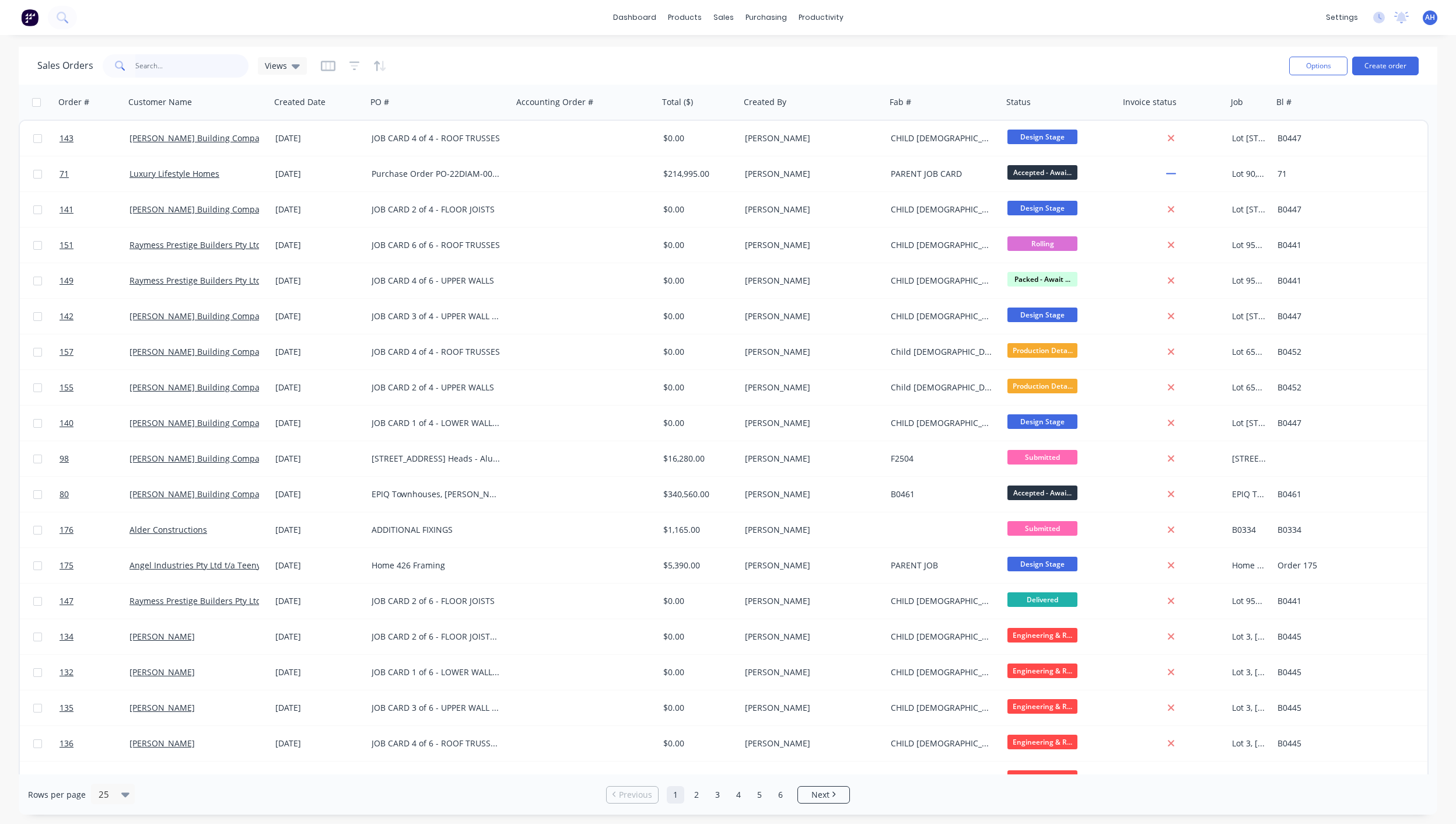
click at [164, 67] on input "text" at bounding box center [192, 66] width 114 height 23
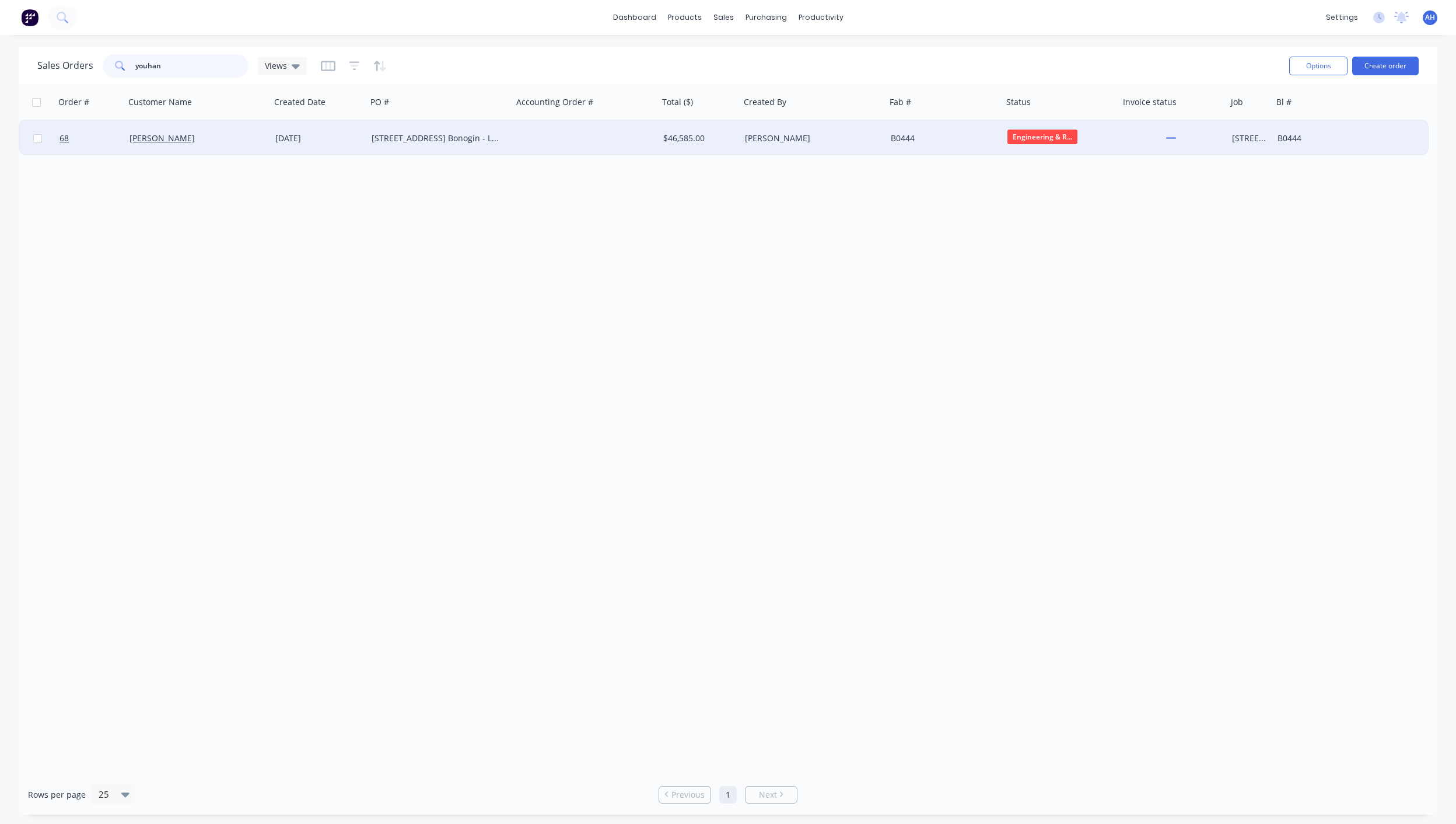
type input "youhan"
click at [418, 134] on div "[STREET_ADDRESS] Bonogin - LGSF Walls - Rev 2" at bounding box center [436, 139] width 130 height 12
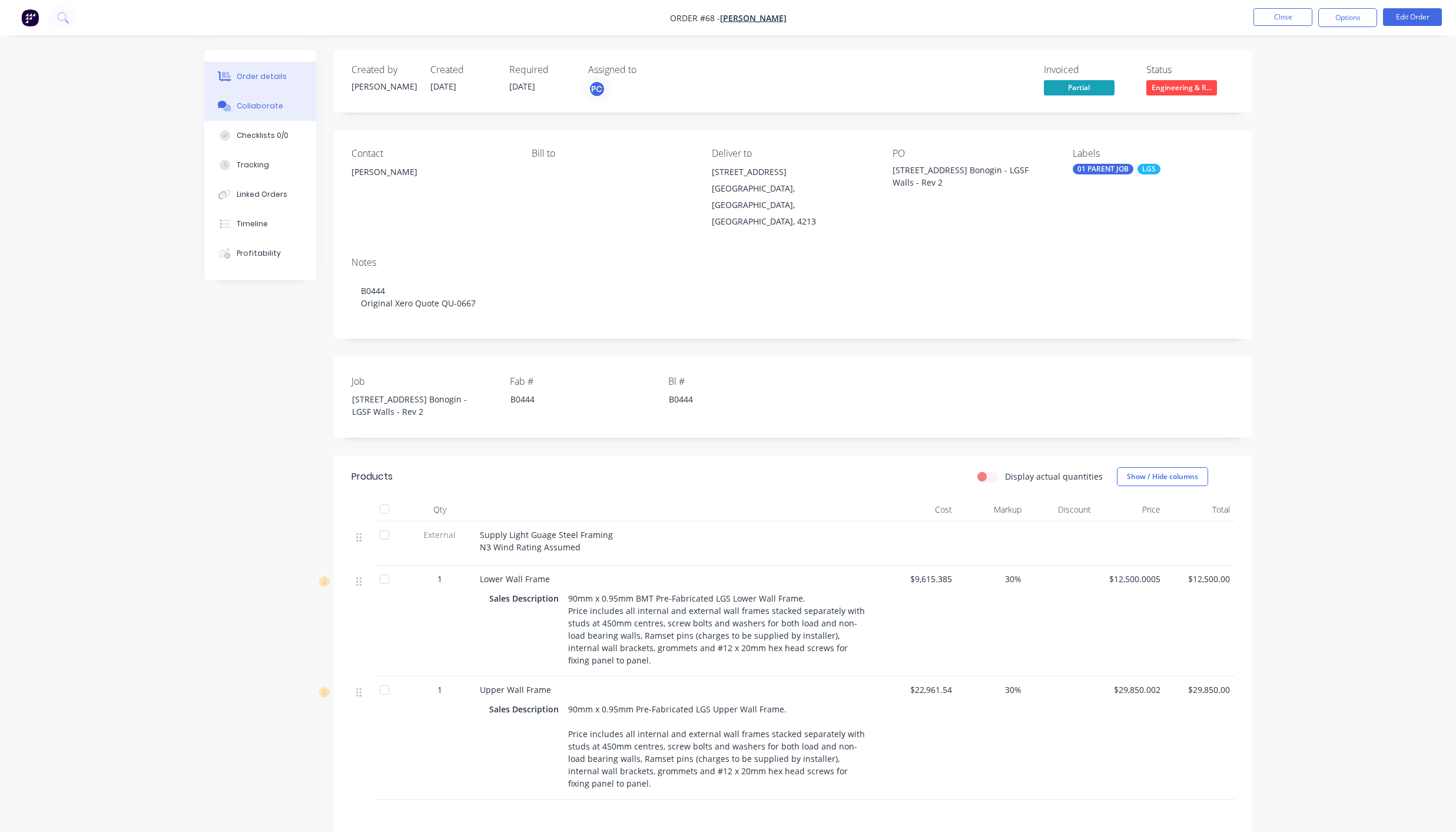
click at [269, 103] on div "Collaborate" at bounding box center [260, 106] width 47 height 10
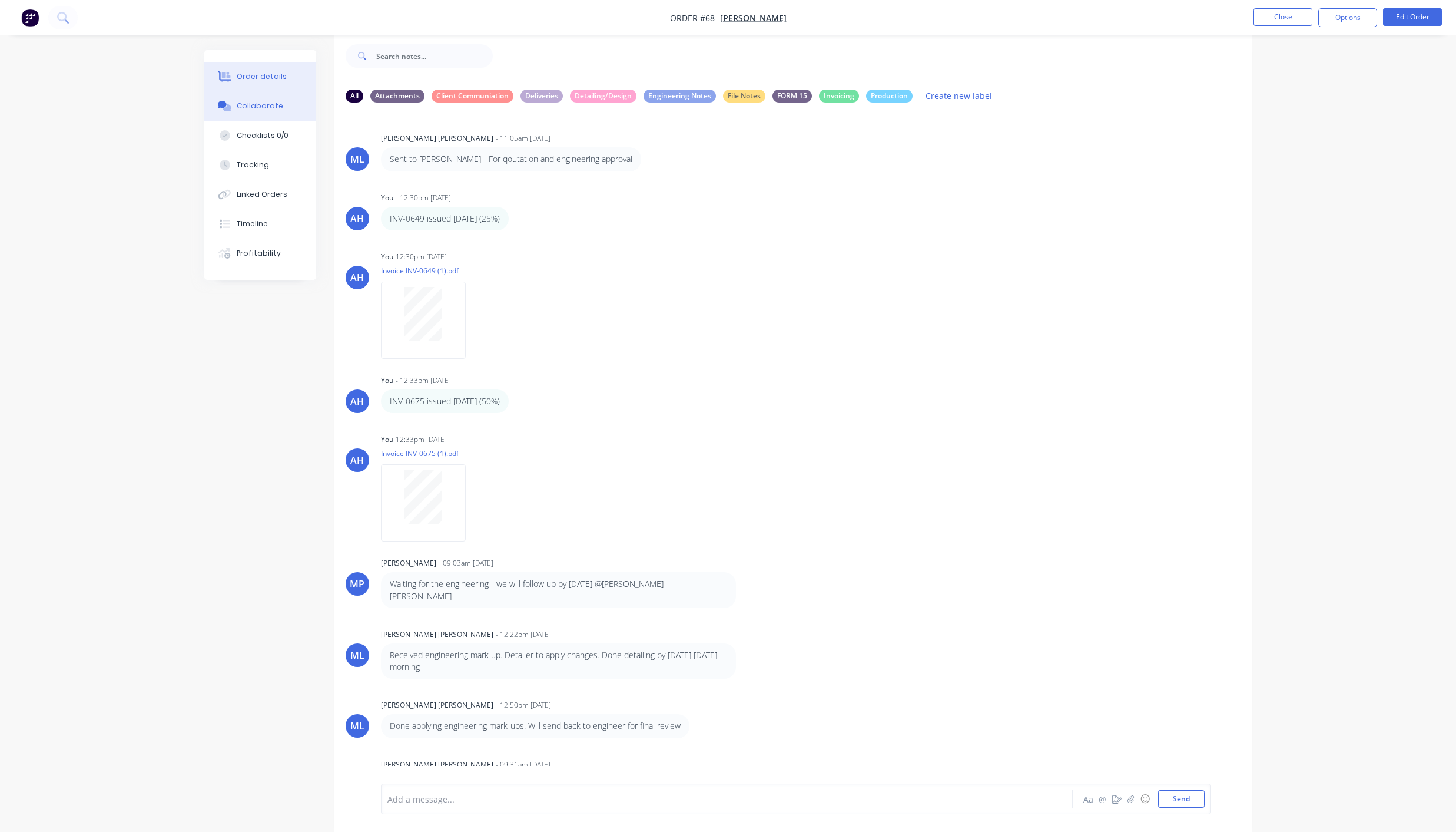
click at [260, 71] on div "Order details" at bounding box center [261, 76] width 50 height 10
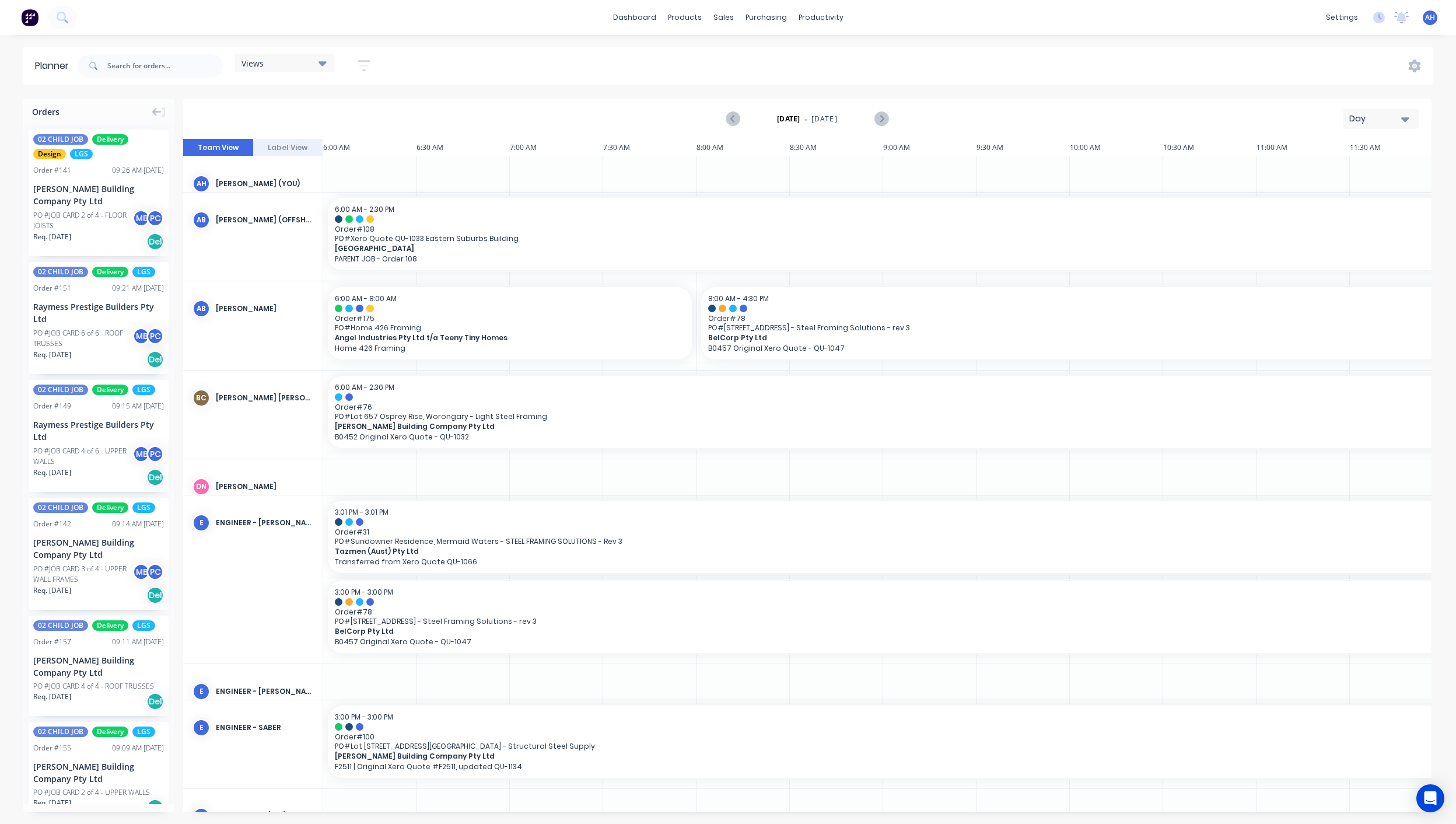
scroll to position [0, 483]
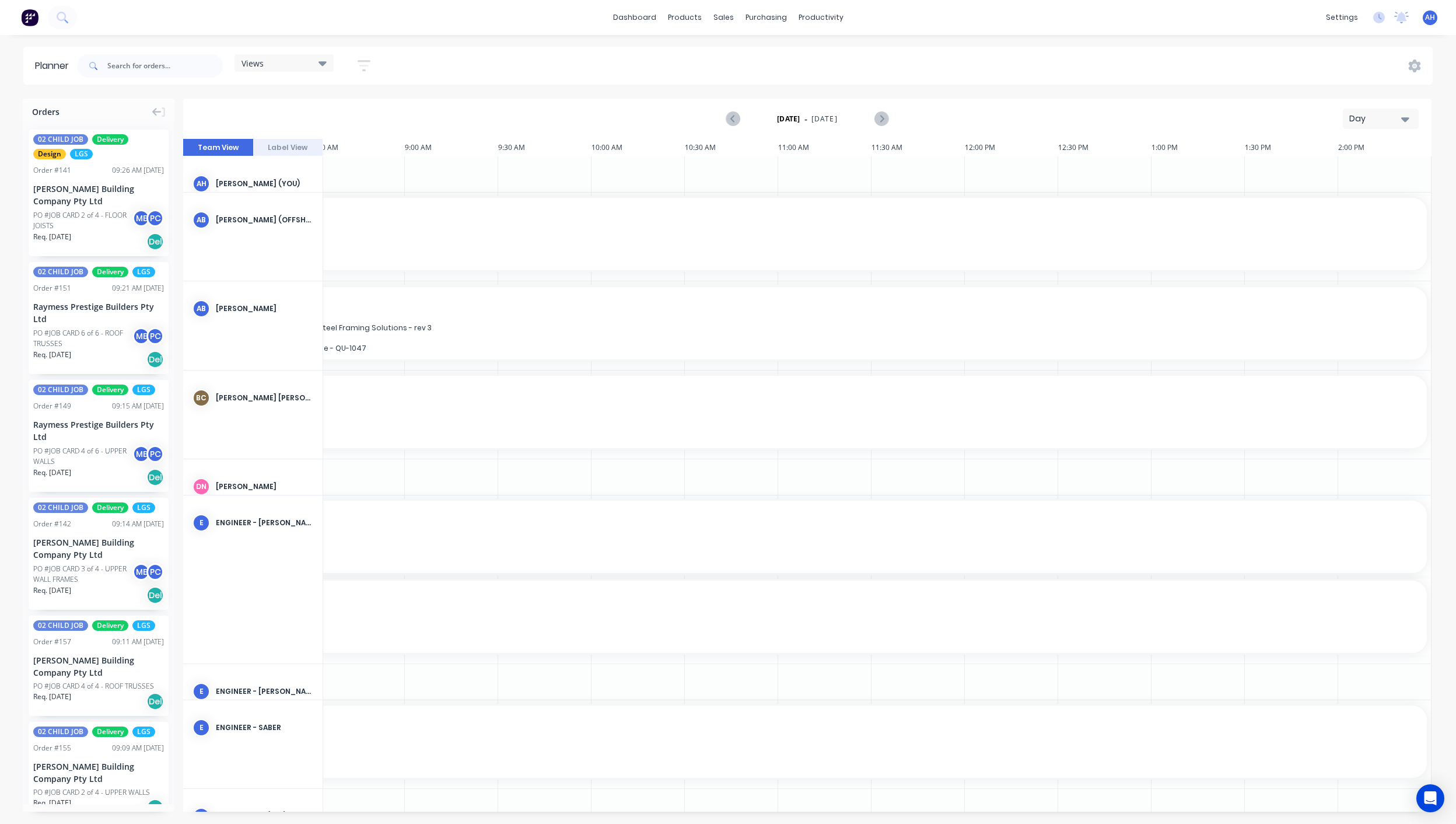
click at [252, 63] on span "Views" at bounding box center [252, 63] width 22 height 12
click at [303, 236] on button "FACTORY PRODUCTION" at bounding box center [305, 243] width 124 height 13
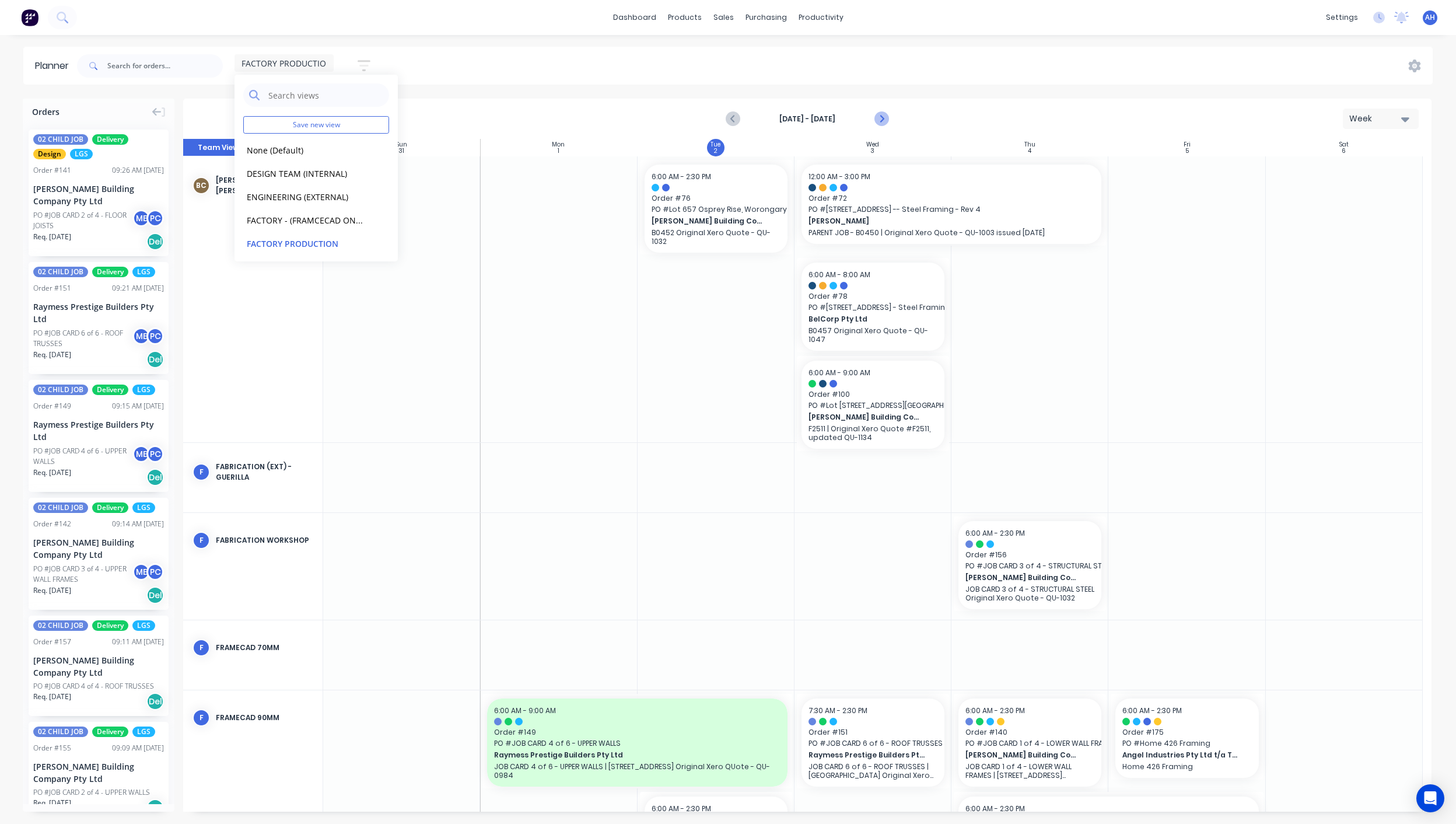
click at [879, 116] on icon "Next page" at bounding box center [880, 118] width 14 height 14
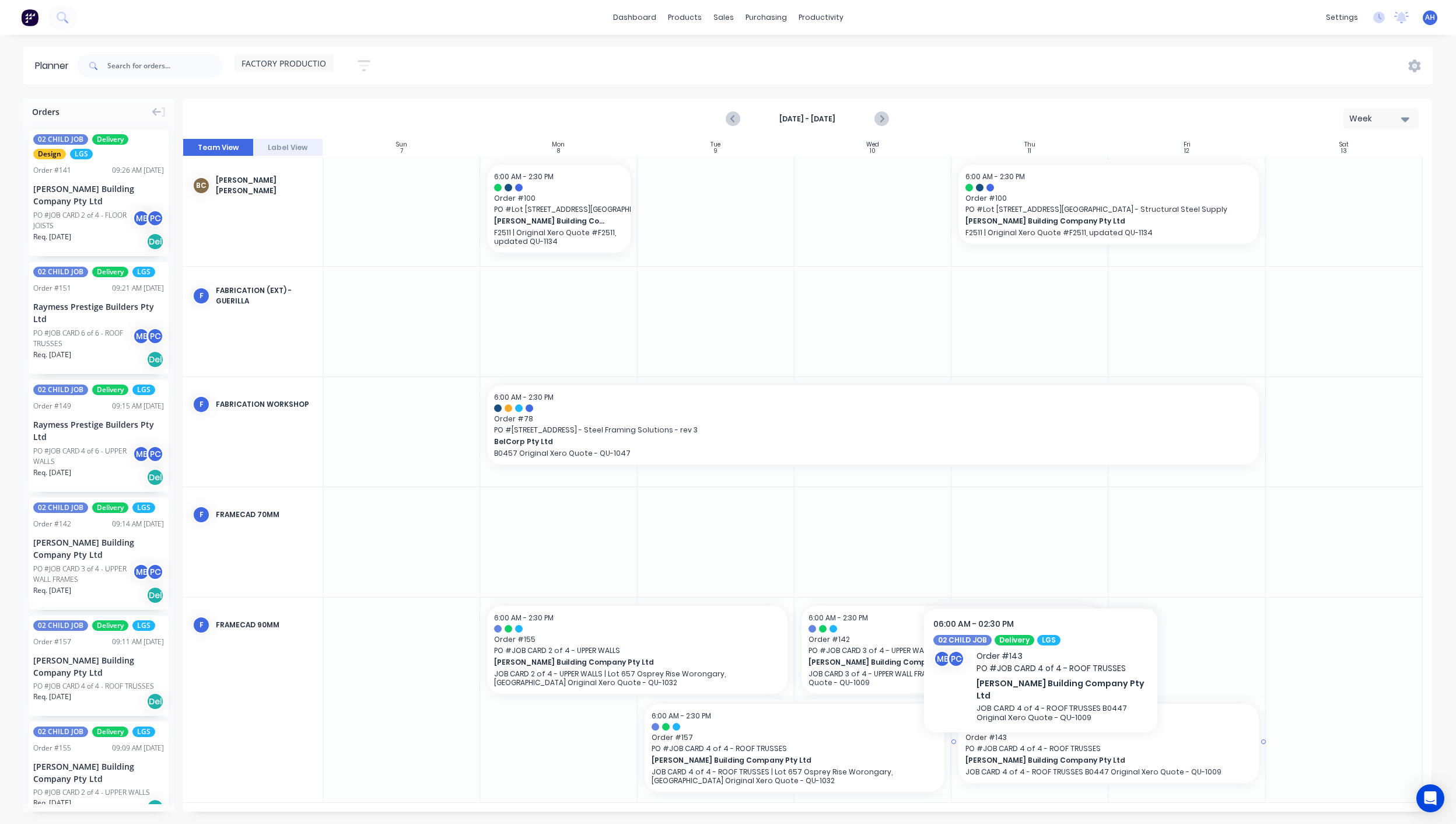
click at [1041, 741] on span "Order # 143" at bounding box center [1108, 737] width 286 height 10
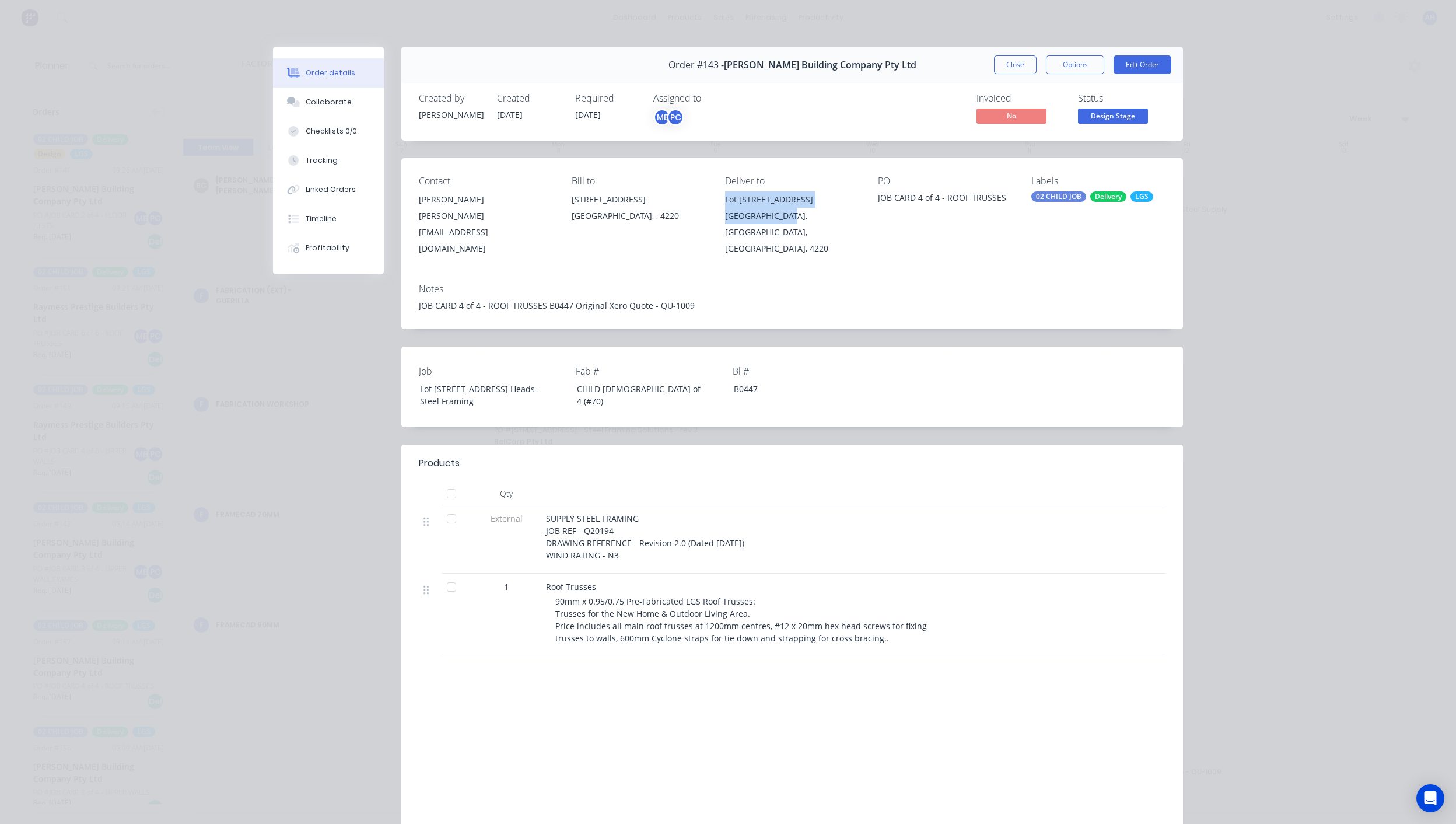
drag, startPoint x: 718, startPoint y: 195, endPoint x: 778, endPoint y: 219, distance: 64.6
click at [778, 219] on div "Lot [STREET_ADDRESS]" at bounding box center [792, 224] width 134 height 65
copy div "Lot 1002 Cowell Drive Burleigh Heads,"
click at [539, 300] on div "JOB CARD 4 of 4 - ROOF TRUSSES B0447 Original Xero Quote - QU-1009" at bounding box center [793, 305] width 747 height 12
click at [1131, 57] on button "Edit Order" at bounding box center [1142, 65] width 58 height 19
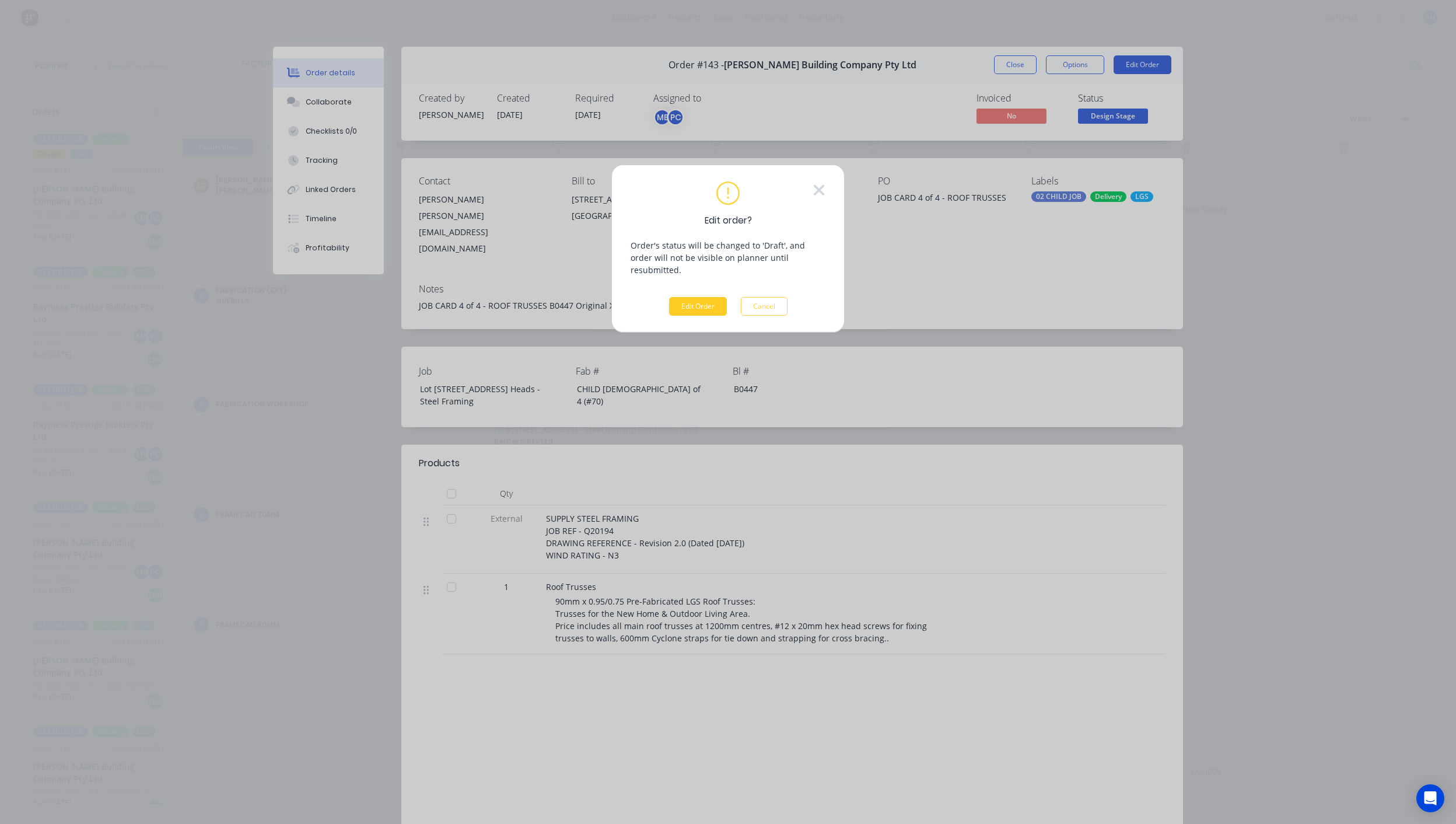
click at [679, 297] on button "Edit Order" at bounding box center [698, 306] width 58 height 19
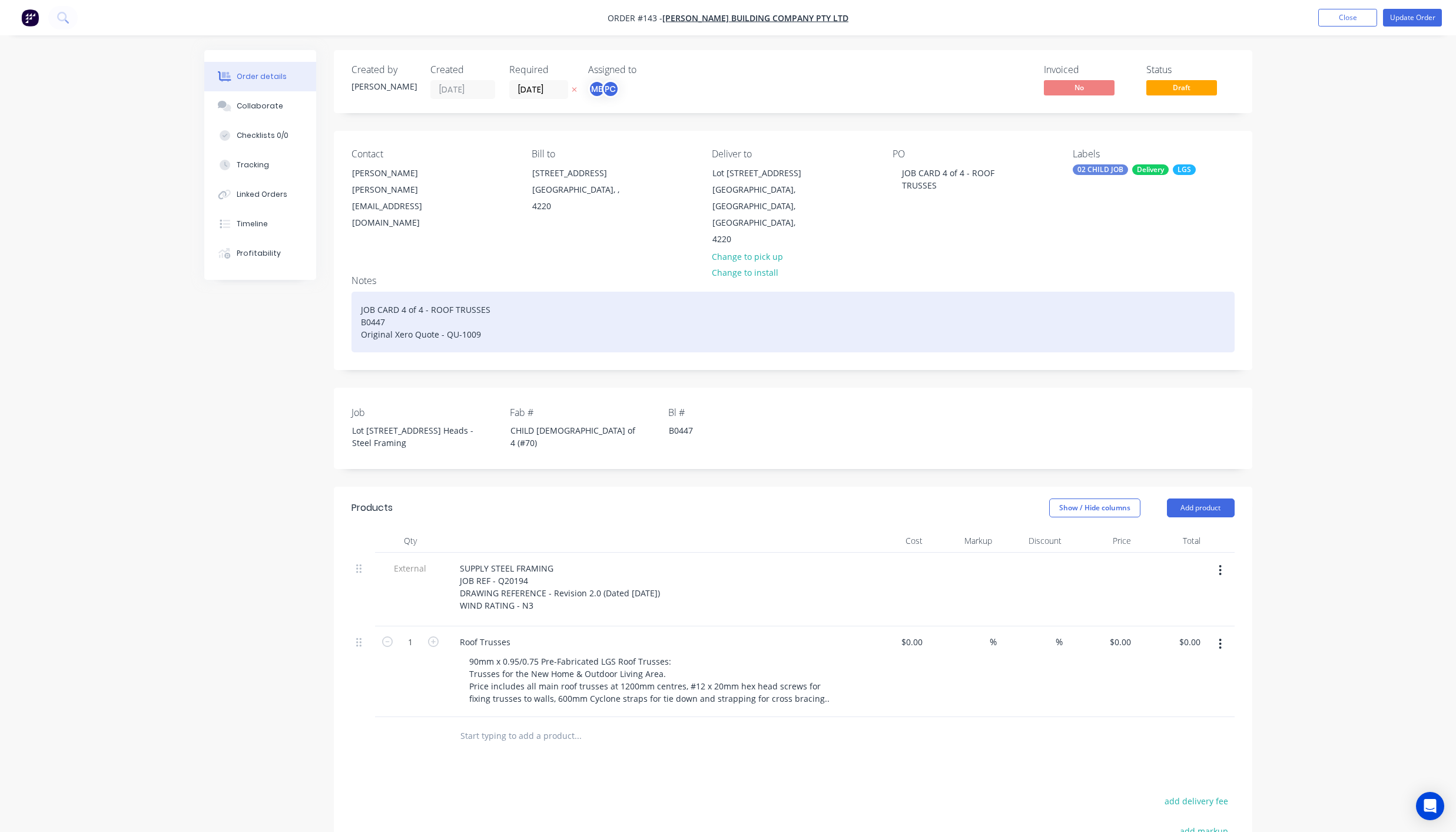
click at [508, 291] on div "JOB CARD 4 of 4 - ROOF TRUSSES B0447 Original Xero Quote - QU-1009" at bounding box center [793, 322] width 884 height 61
click at [487, 294] on div "JOB CARD 4 of 4 - ROOF TRUSSES | Lot 1002 Cowell DriveBurleigh Heads, B0447 Ori…" at bounding box center [793, 322] width 884 height 61
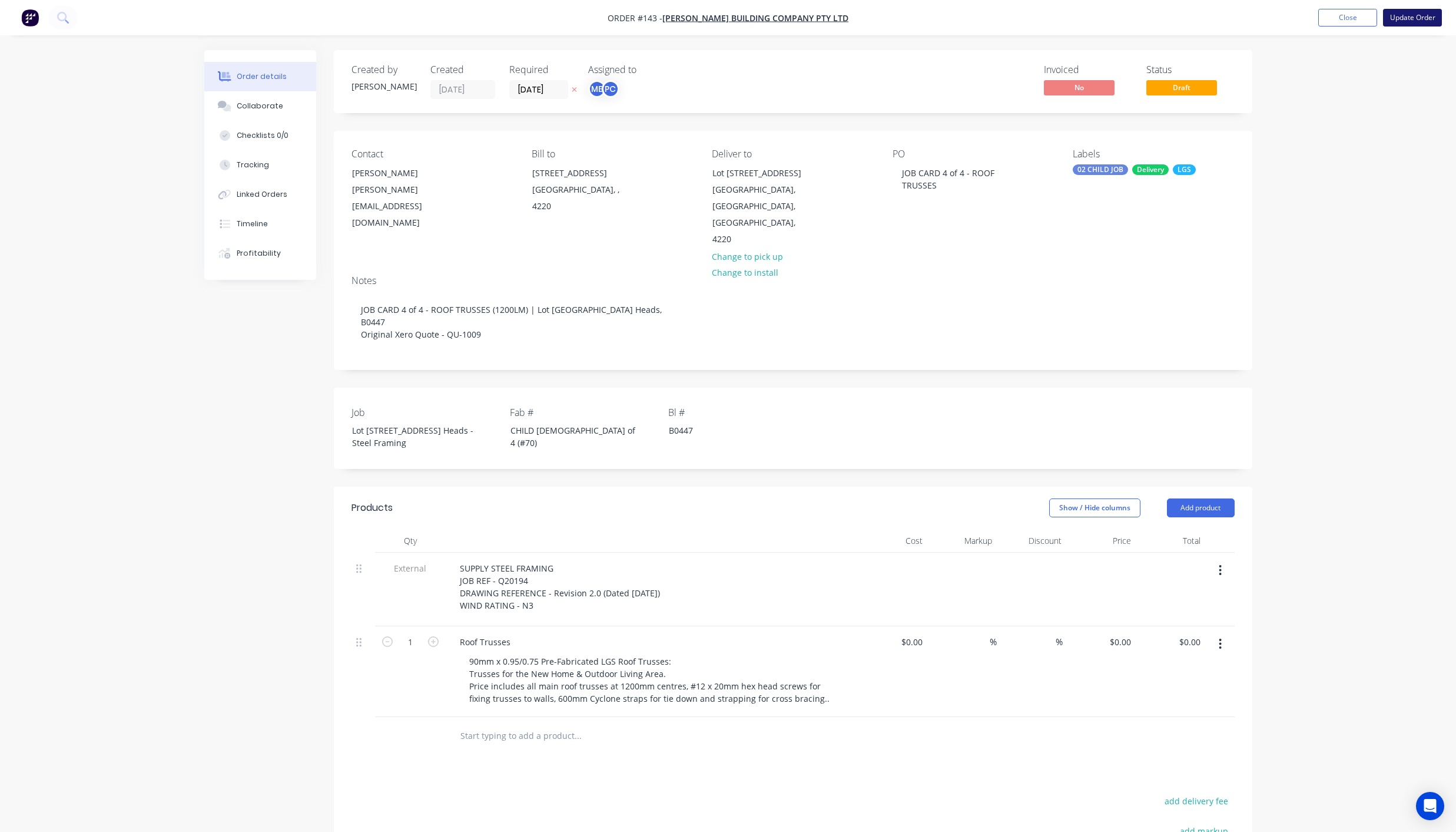
click at [1404, 16] on button "Update Order" at bounding box center [1412, 18] width 59 height 18
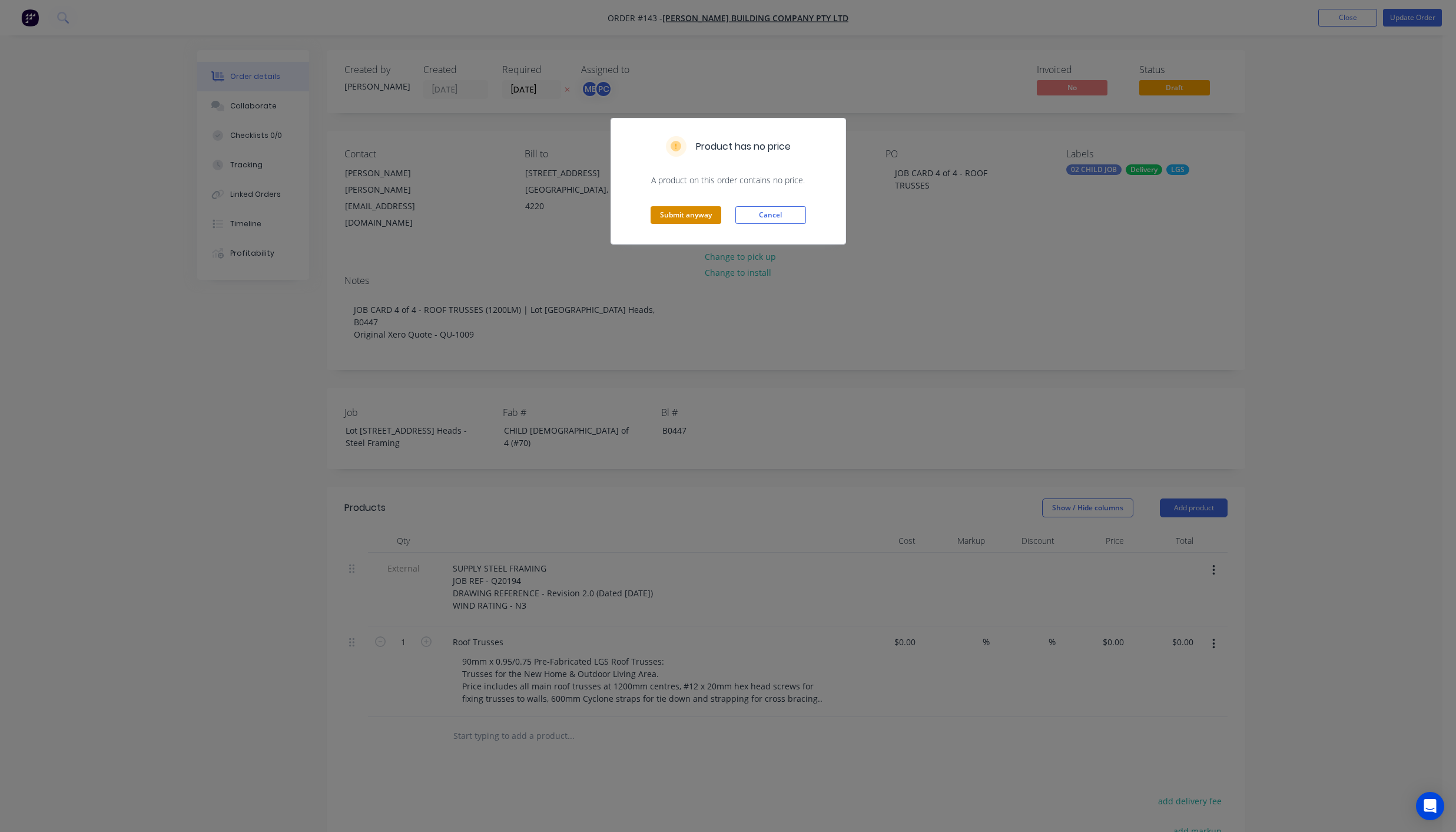
click at [684, 215] on button "Submit anyway" at bounding box center [686, 215] width 71 height 18
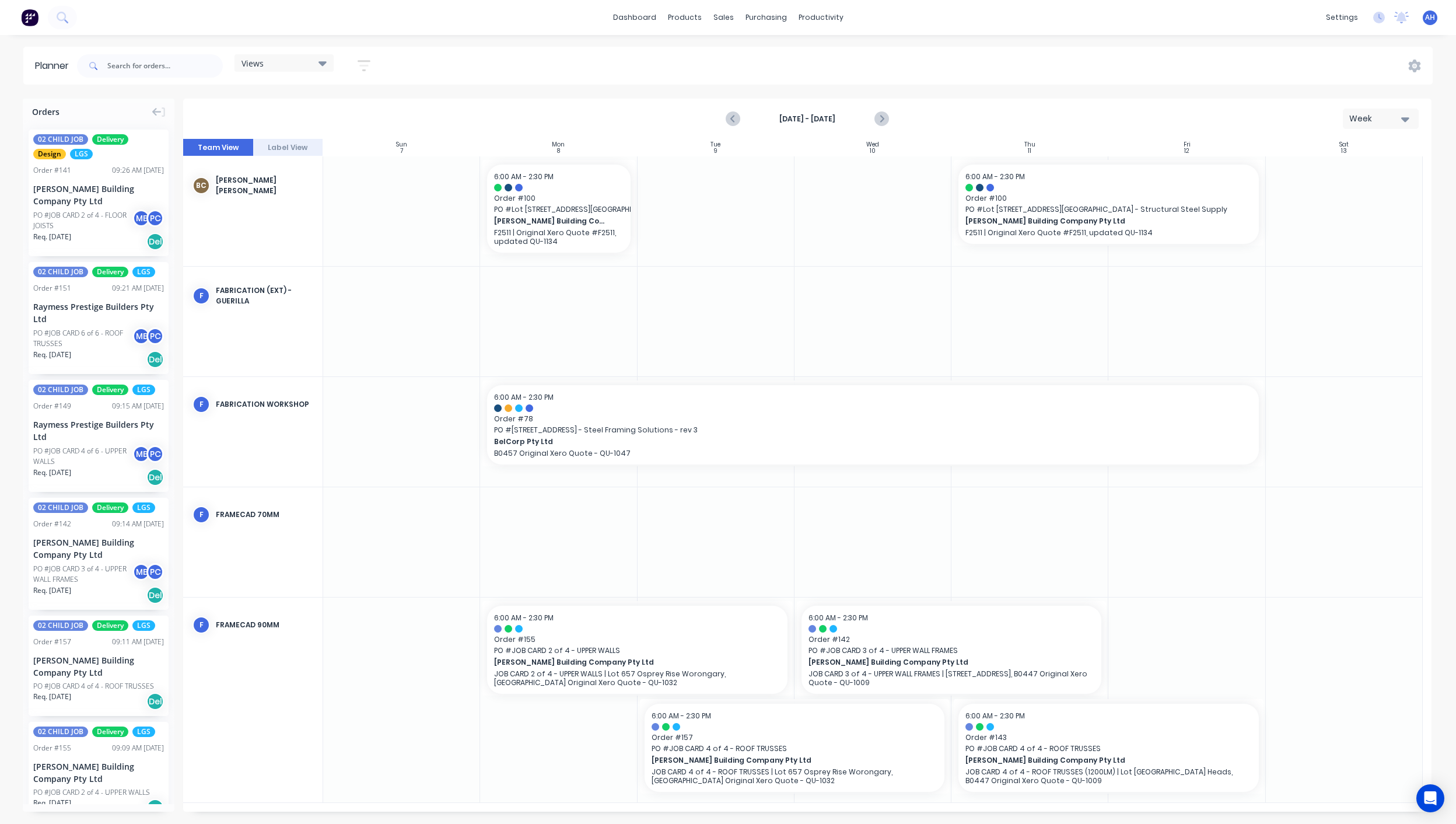
click at [1389, 117] on div "Week" at bounding box center [1376, 118] width 54 height 12
click at [1365, 144] on div "Day" at bounding box center [1359, 150] width 115 height 23
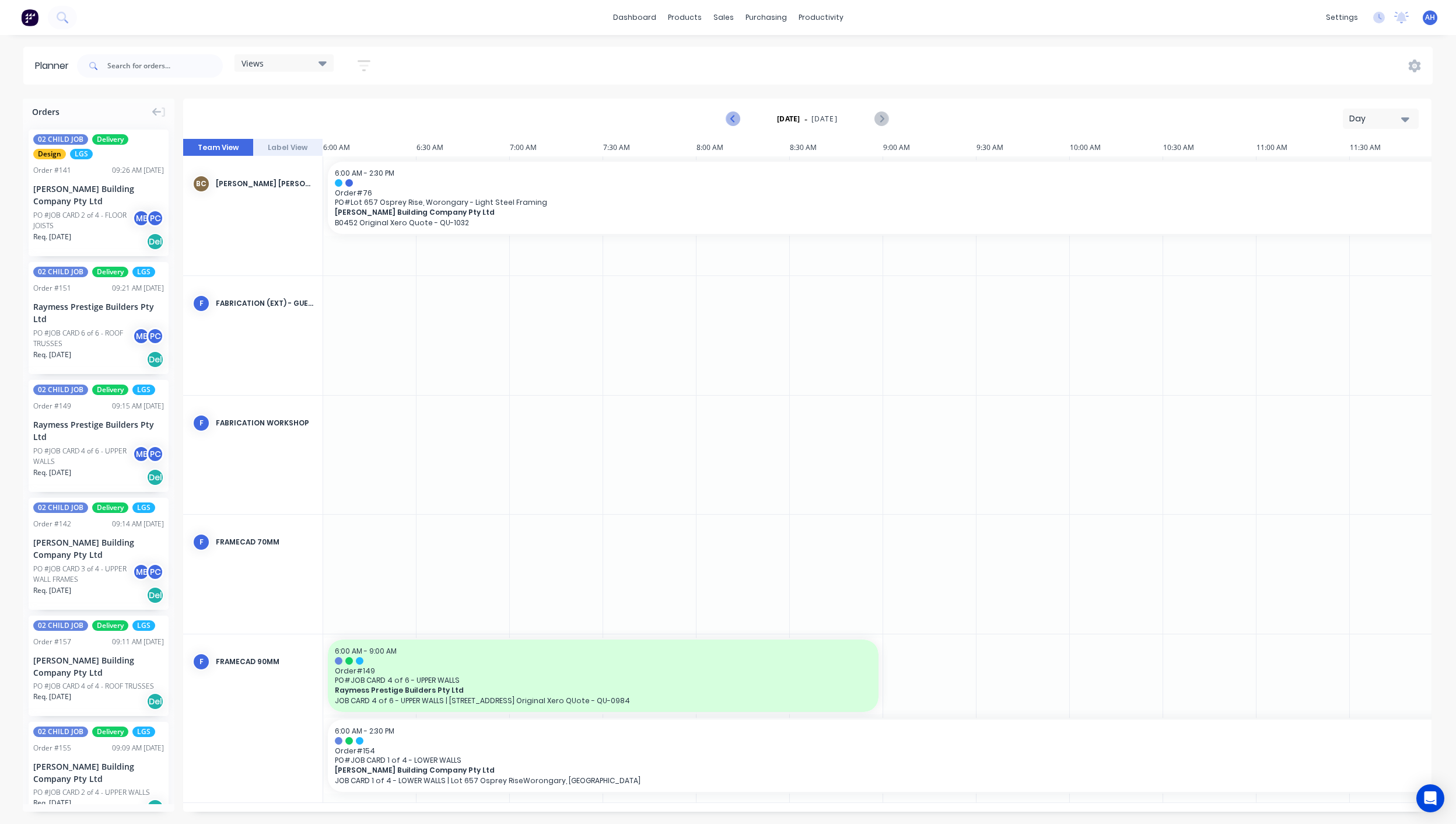
click at [733, 117] on icon "Previous page" at bounding box center [733, 119] width 5 height 9
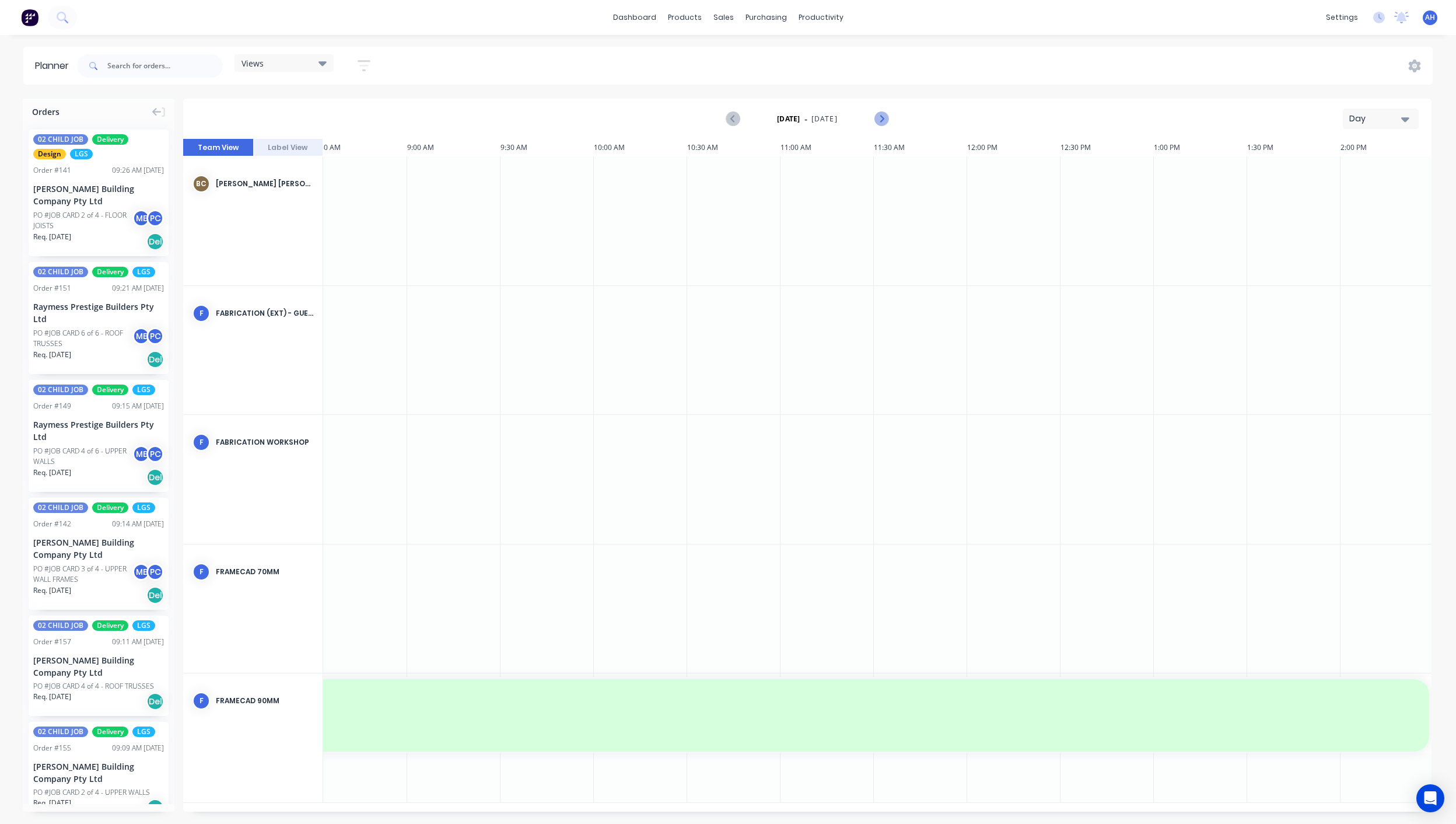
scroll to position [0, 479]
click at [885, 120] on icon "Next page" at bounding box center [880, 118] width 14 height 14
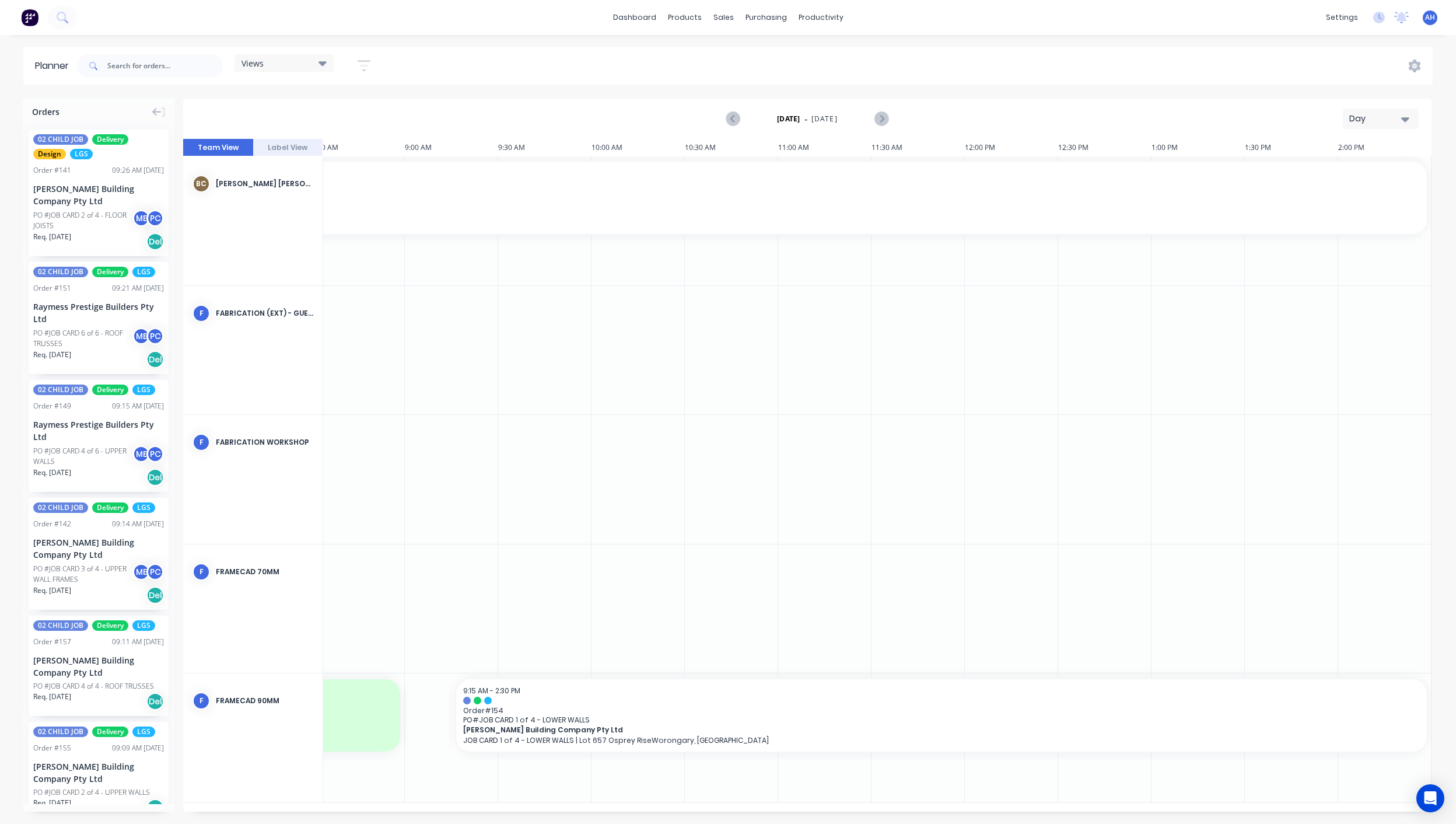
scroll to position [0, 408]
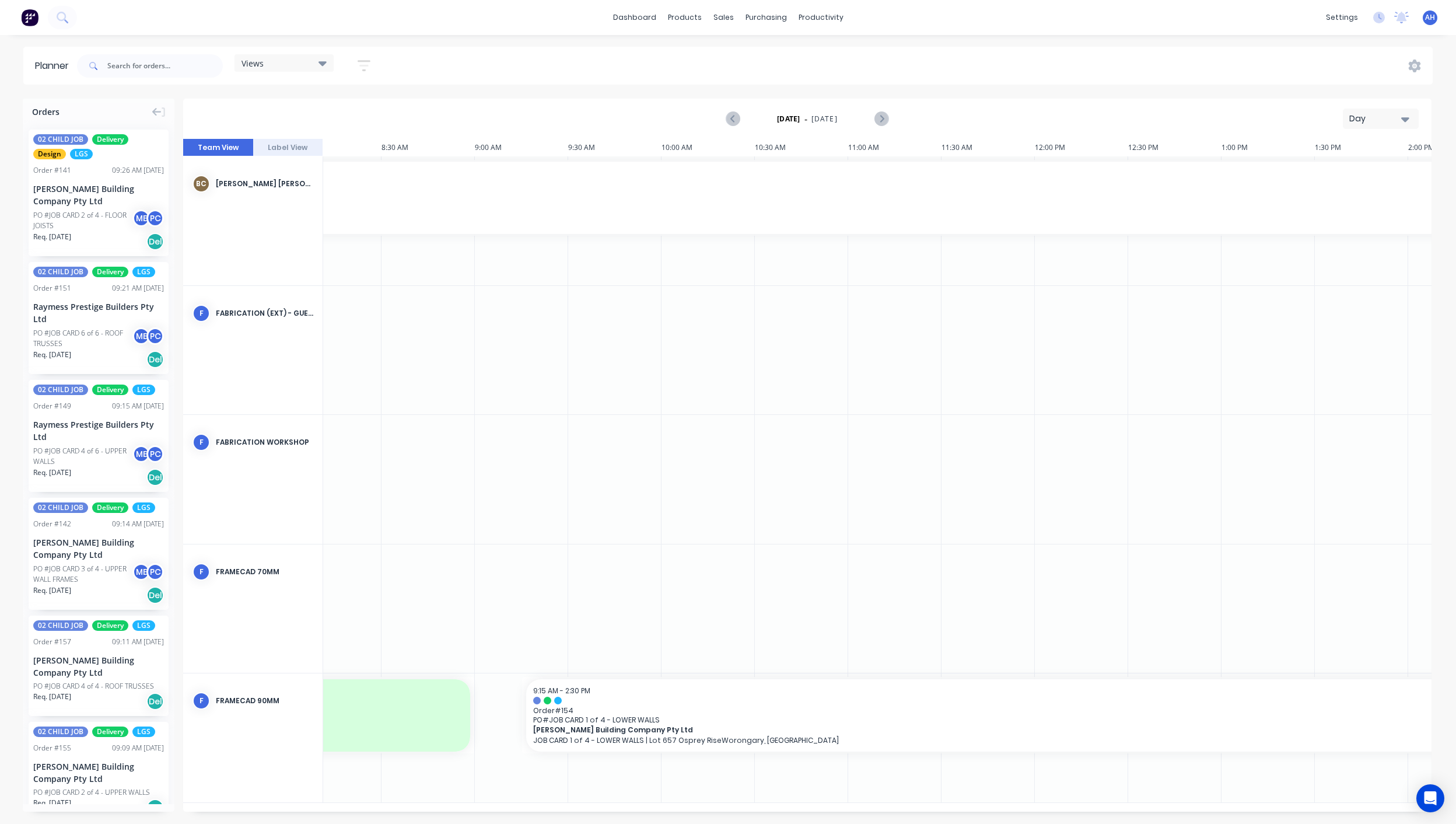
click at [1371, 123] on div "Day" at bounding box center [1376, 118] width 54 height 12
click at [1352, 176] on div "Week" at bounding box center [1359, 173] width 115 height 23
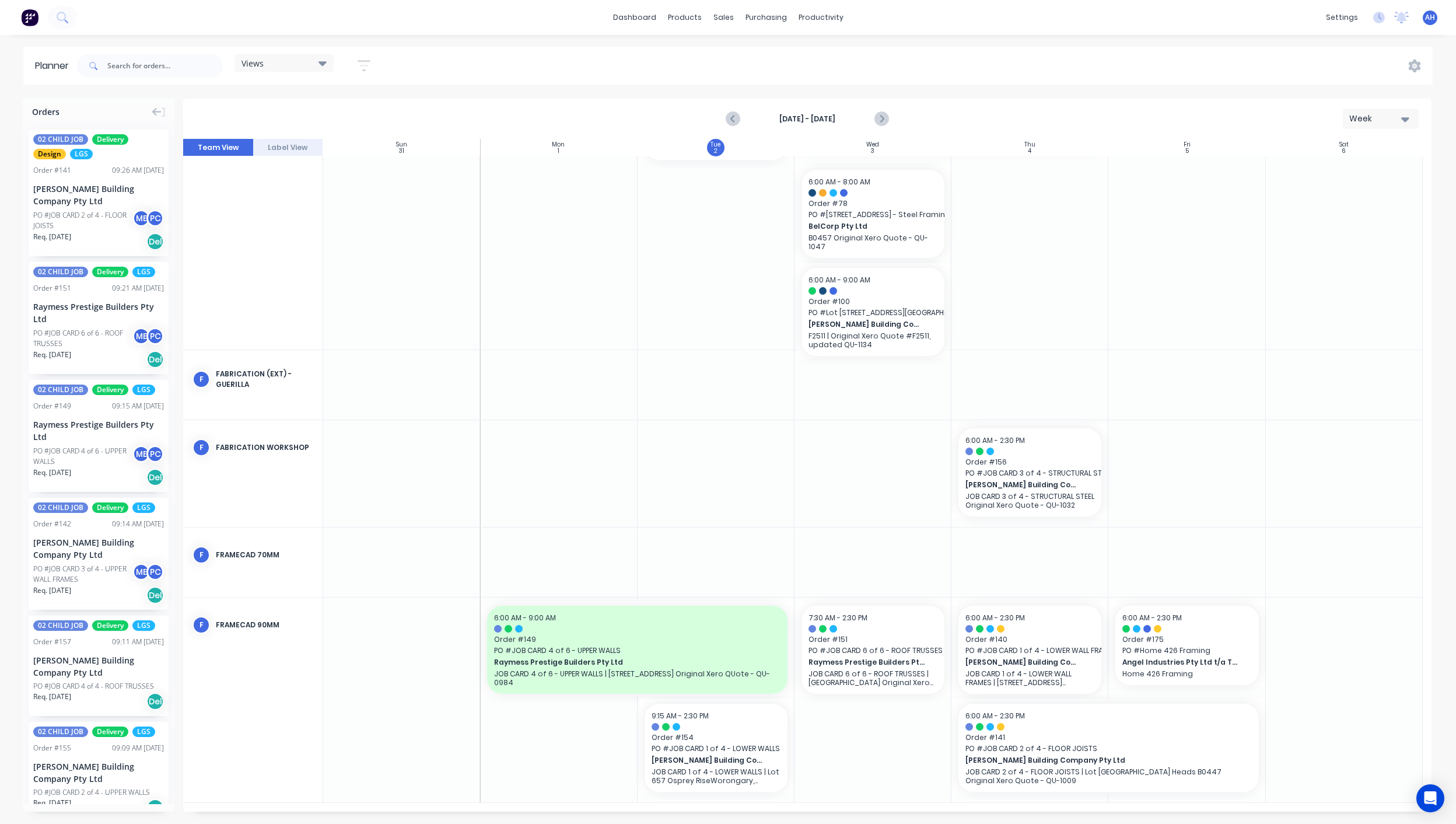
scroll to position [93, 0]
click at [879, 118] on icon "Next page" at bounding box center [880, 118] width 14 height 14
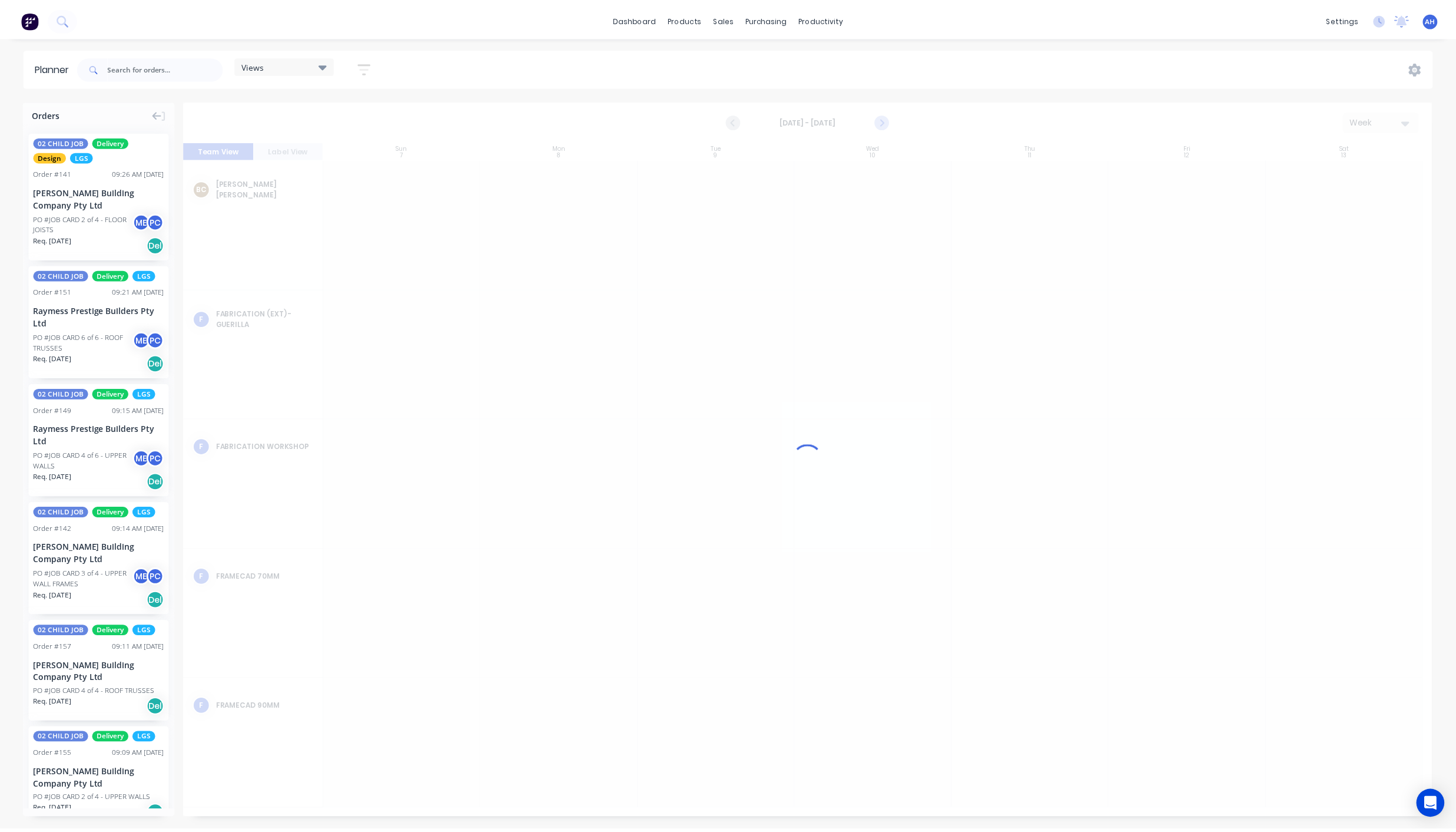
scroll to position [0, 0]
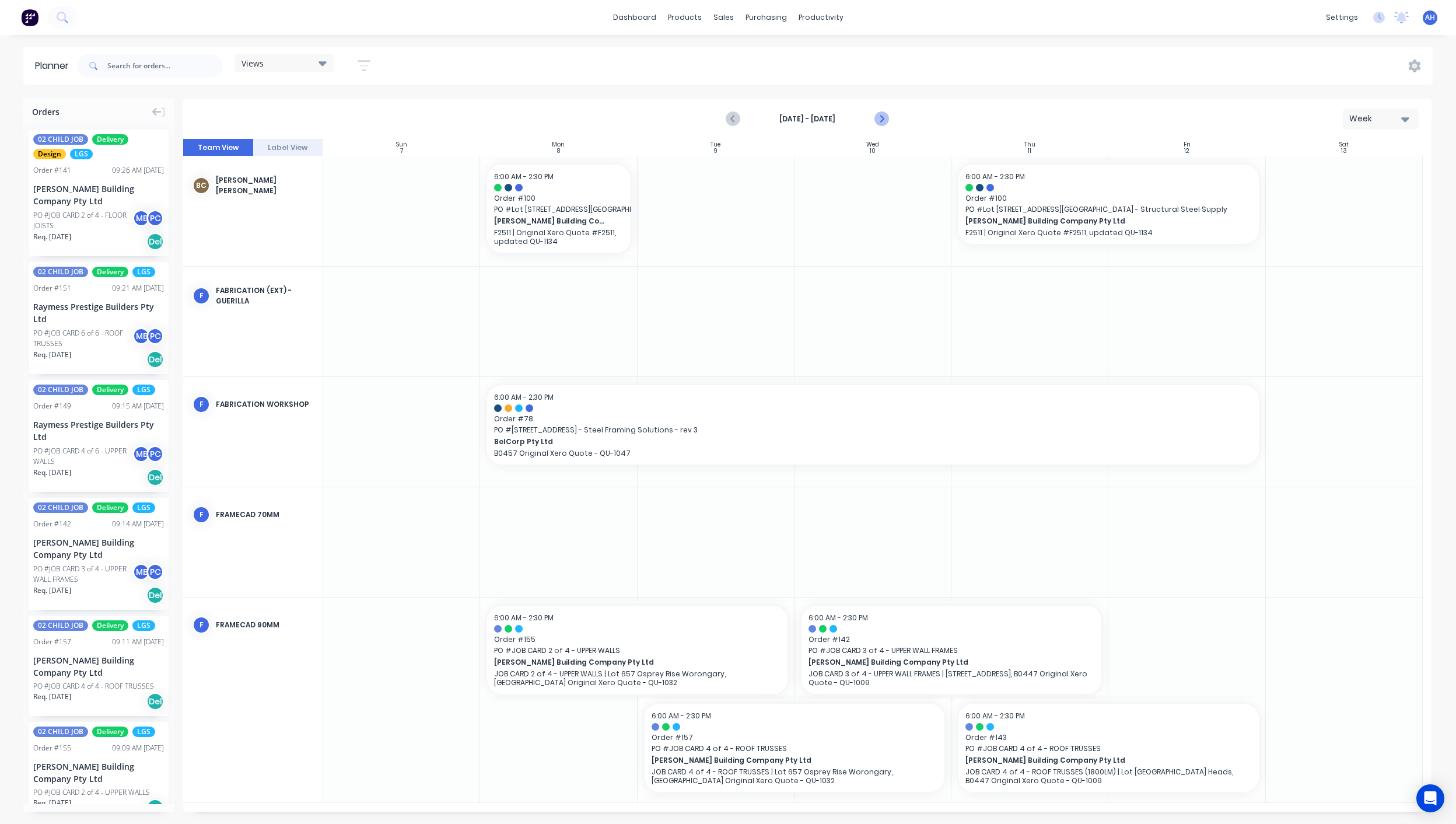
click at [879, 118] on icon "Next page" at bounding box center [880, 118] width 14 height 14
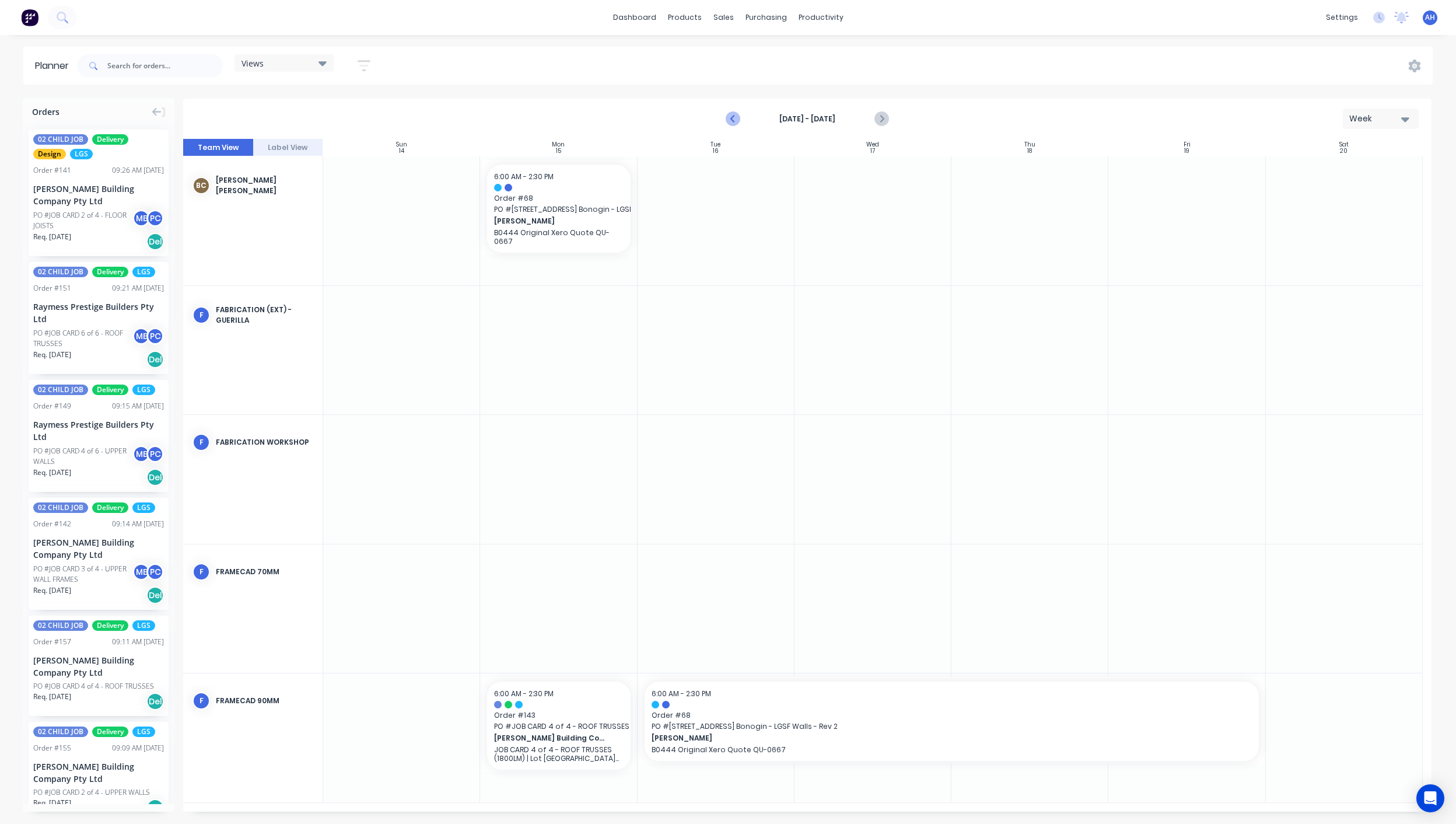
click at [732, 124] on icon "Previous page" at bounding box center [732, 118] width 14 height 14
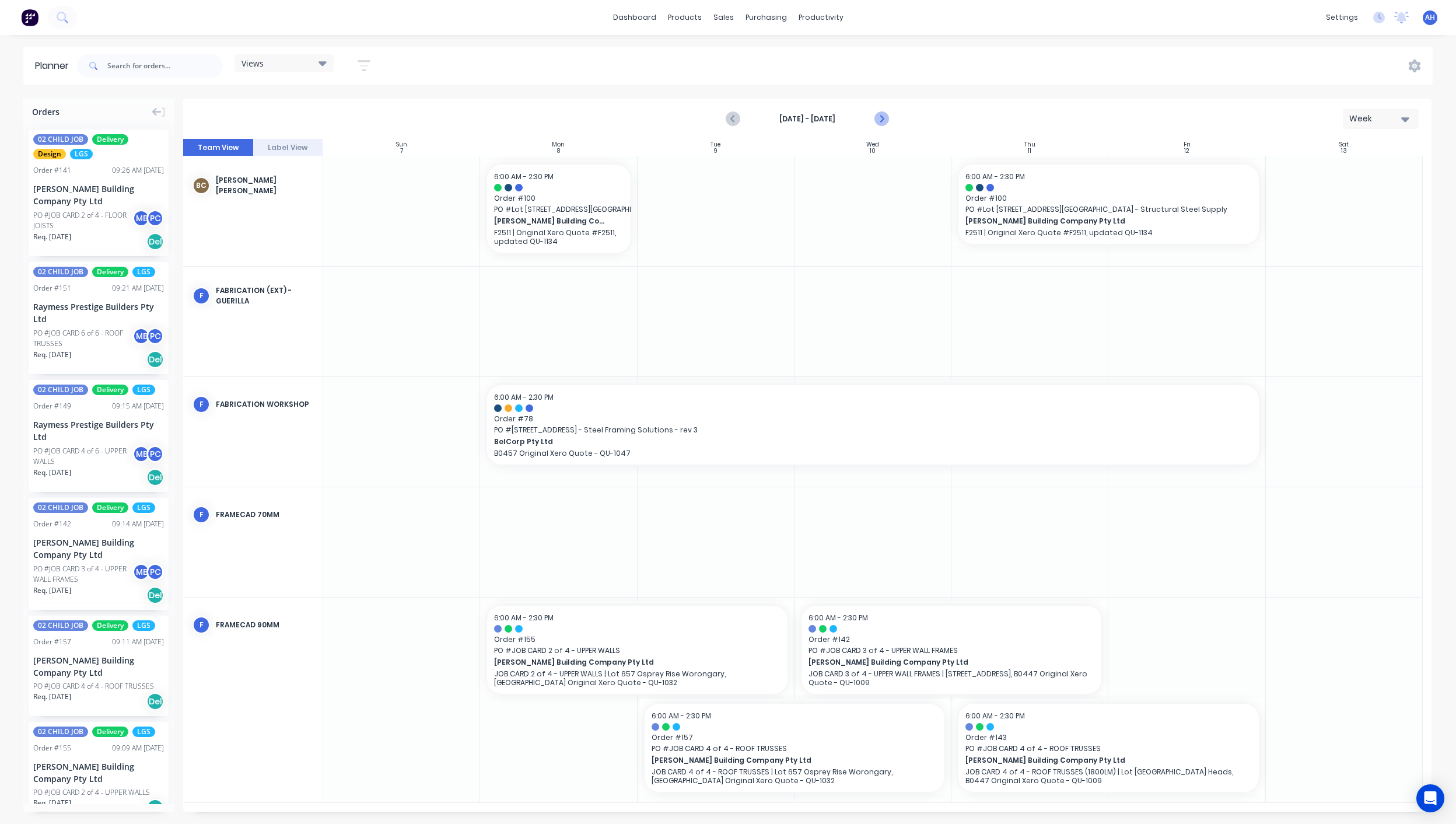
click at [879, 124] on icon "Next page" at bounding box center [880, 118] width 14 height 14
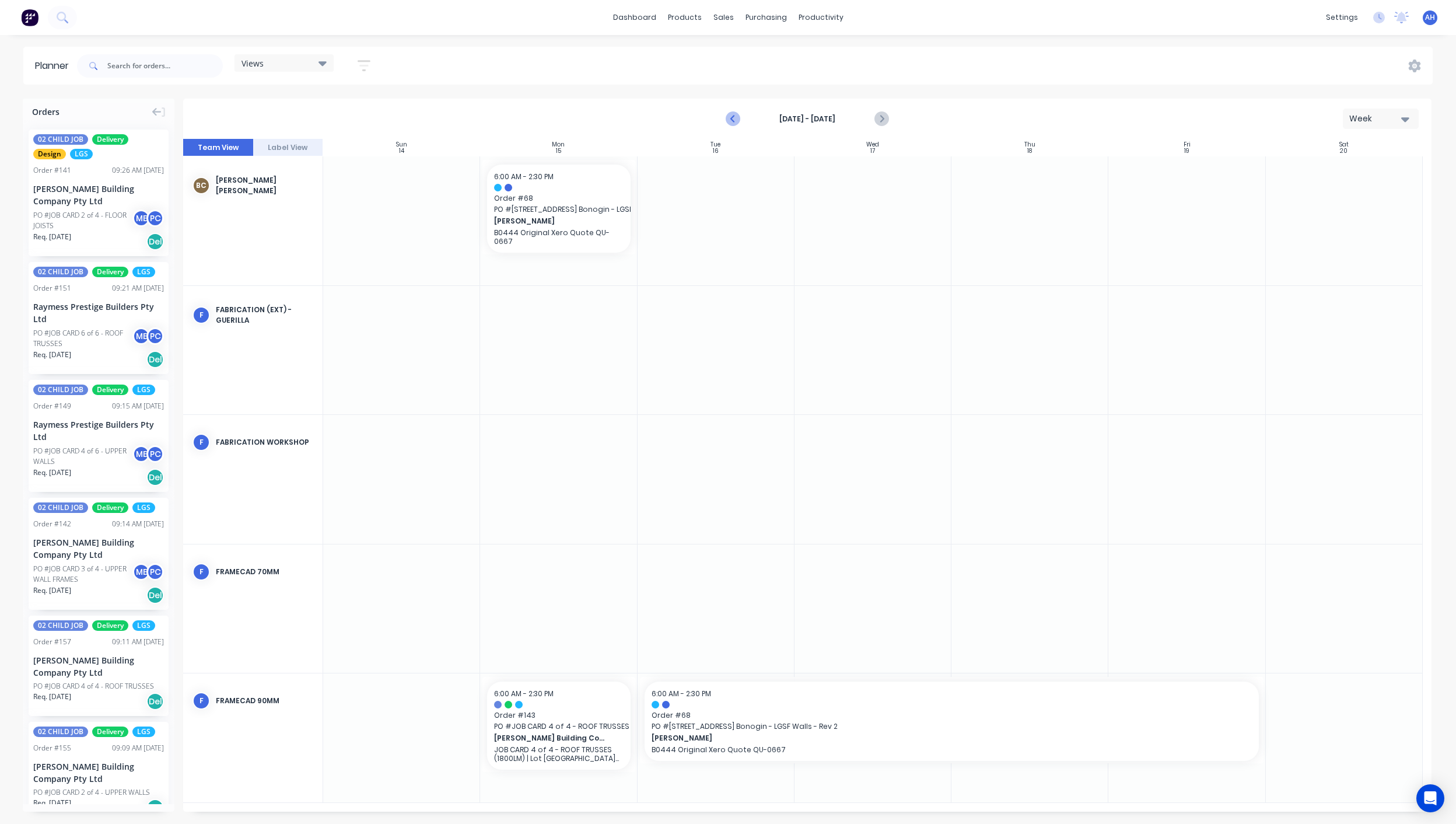
click at [730, 118] on icon "Previous page" at bounding box center [732, 118] width 14 height 14
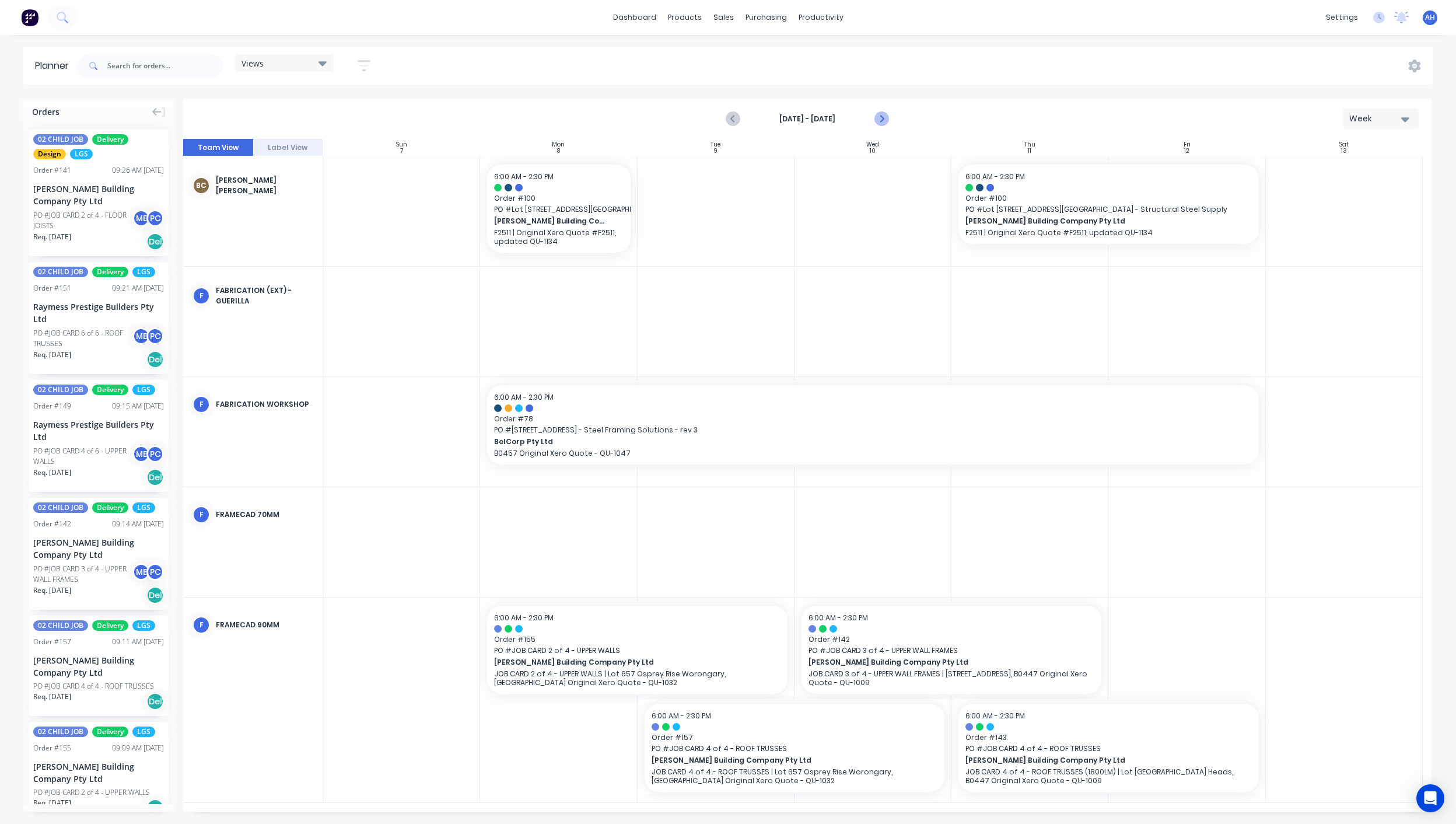
click at [878, 119] on icon "Next page" at bounding box center [880, 118] width 14 height 14
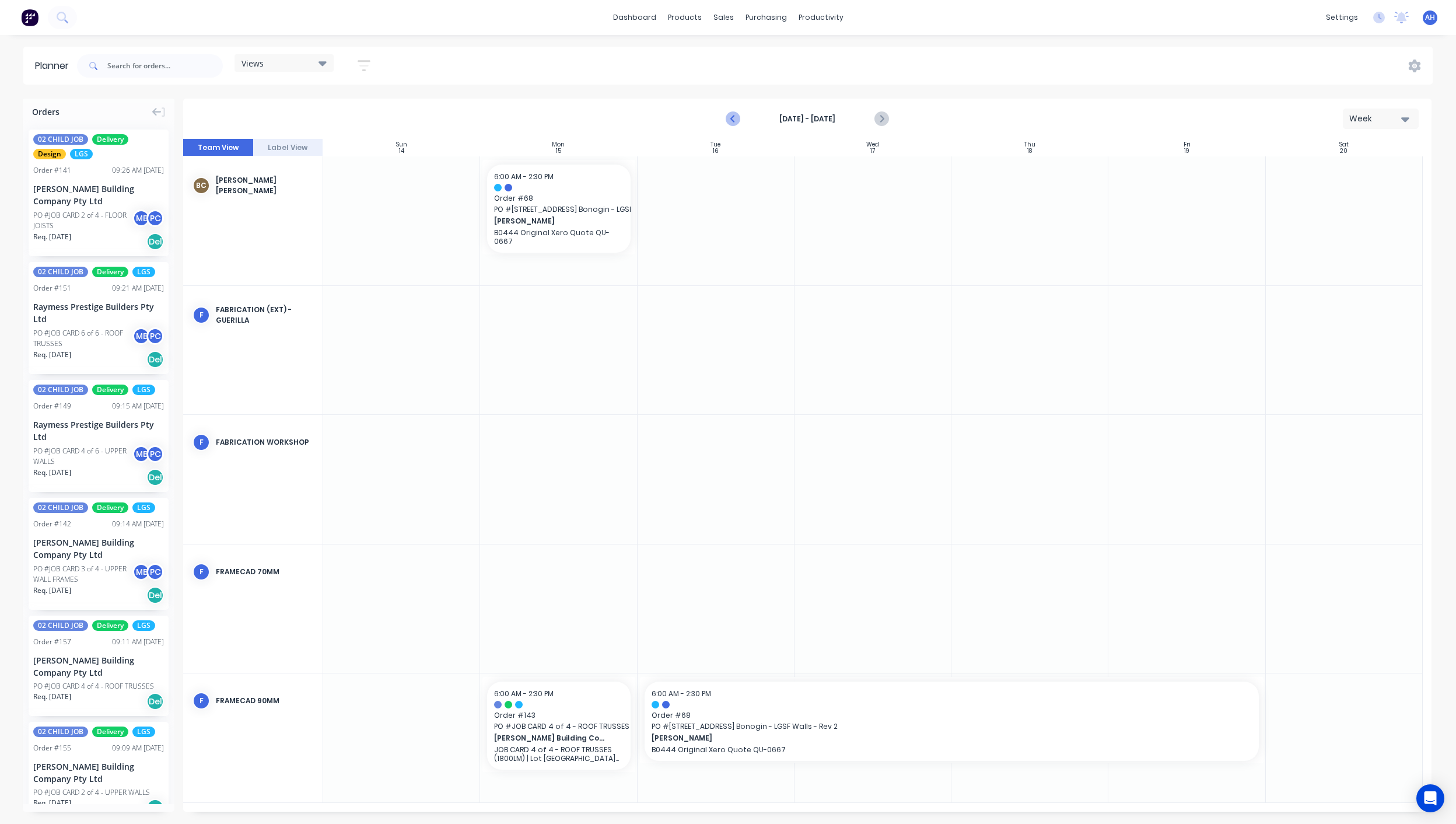
click at [738, 121] on icon "Previous page" at bounding box center [732, 118] width 14 height 14
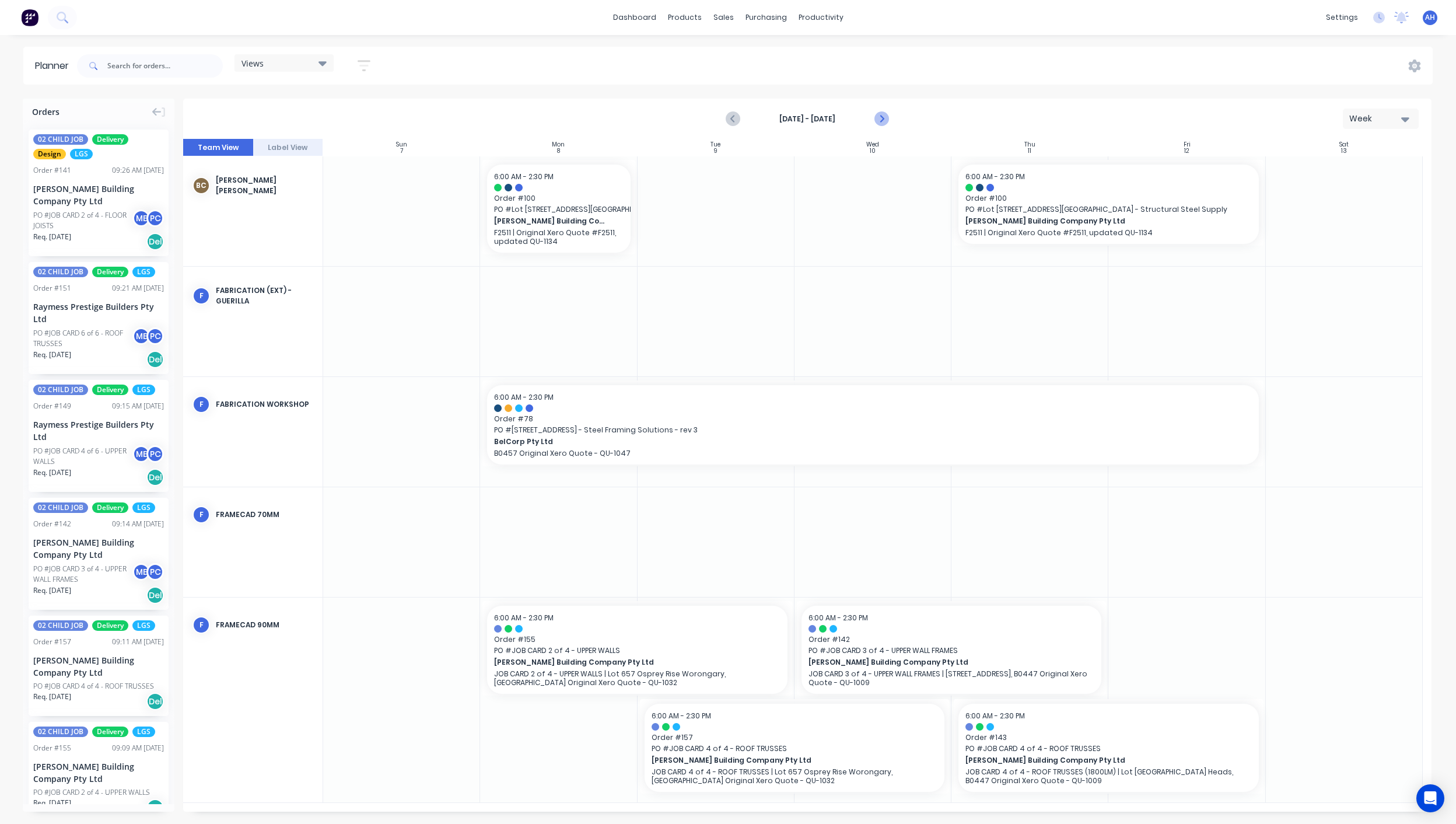
click at [882, 115] on icon "Next page" at bounding box center [880, 118] width 14 height 14
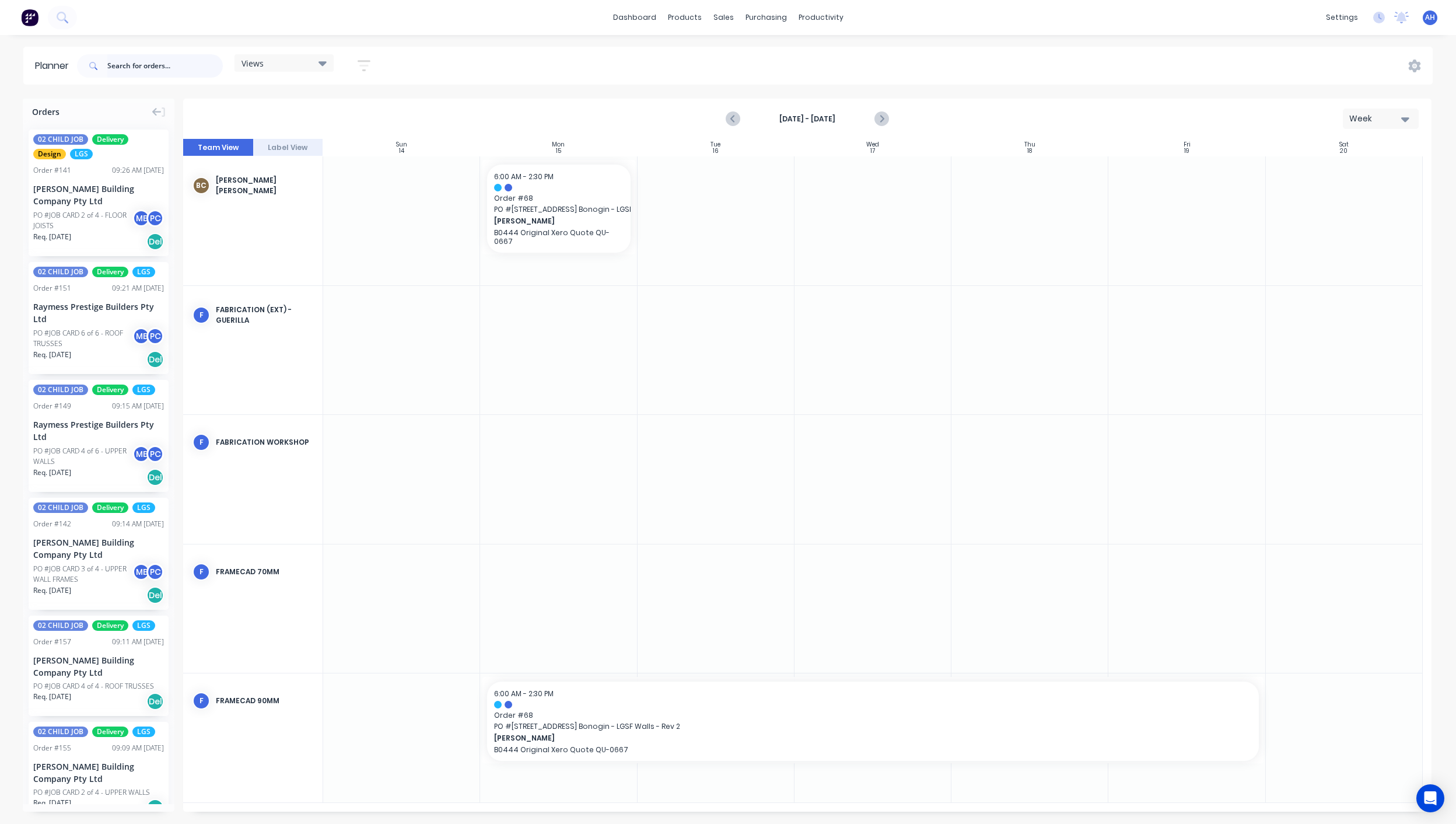
click at [162, 70] on input "text" at bounding box center [165, 66] width 115 height 23
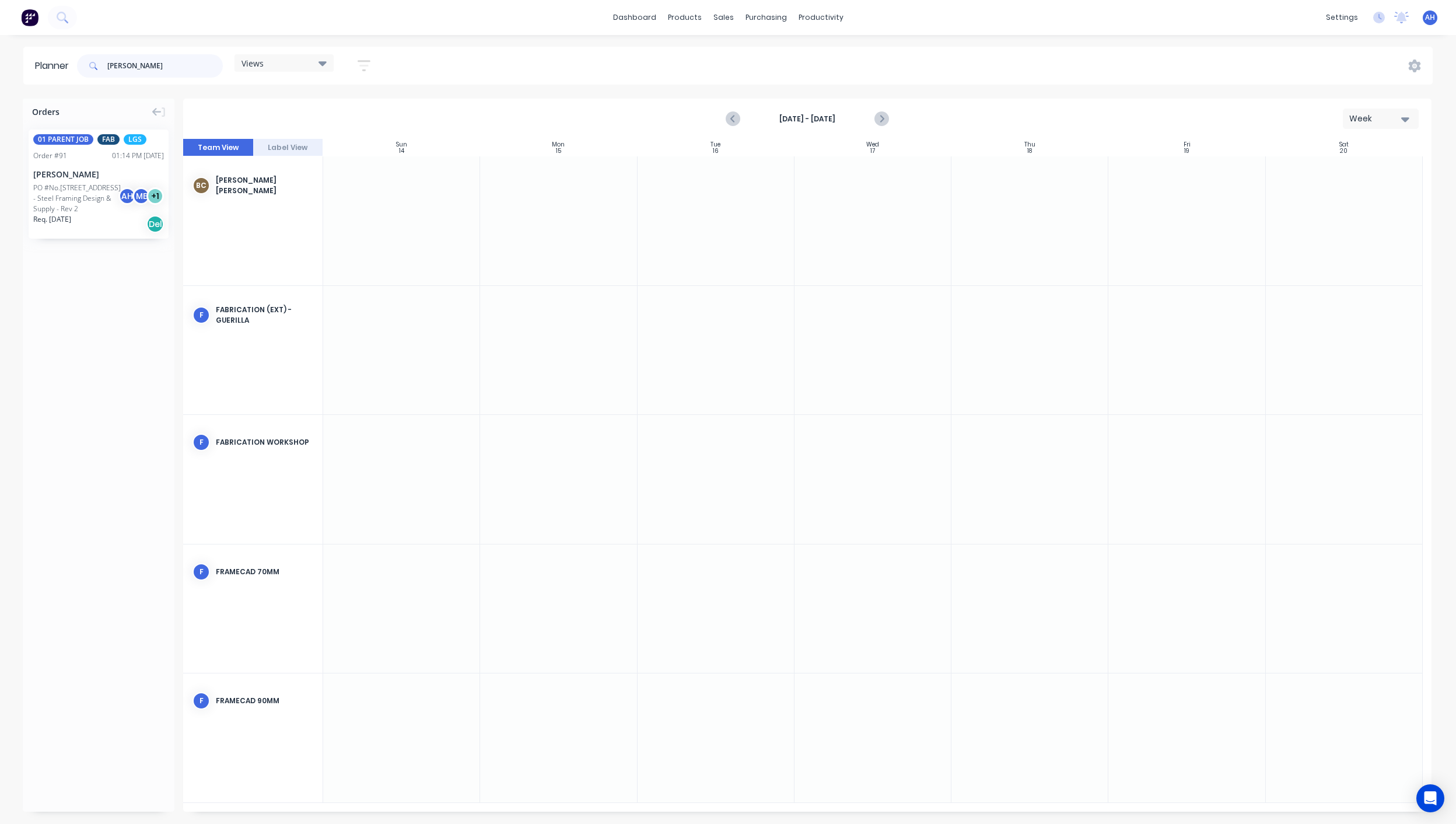
type input "flack"
drag, startPoint x: 65, startPoint y: 197, endPoint x: 499, endPoint y: 728, distance: 685.8
click at [571, 671] on div "Set start/finish time" at bounding box center [585, 669] width 125 height 24
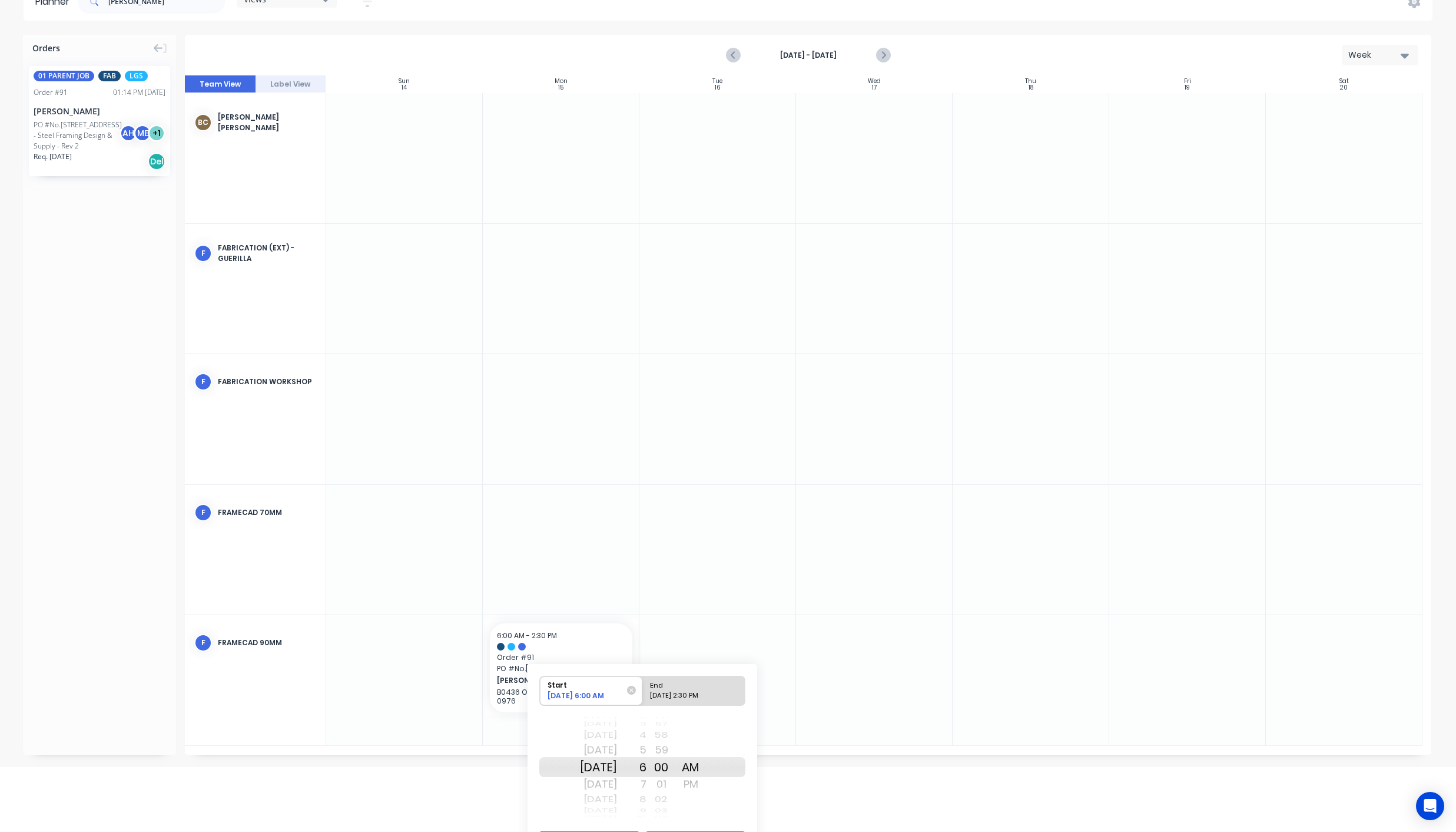
scroll to position [97, 0]
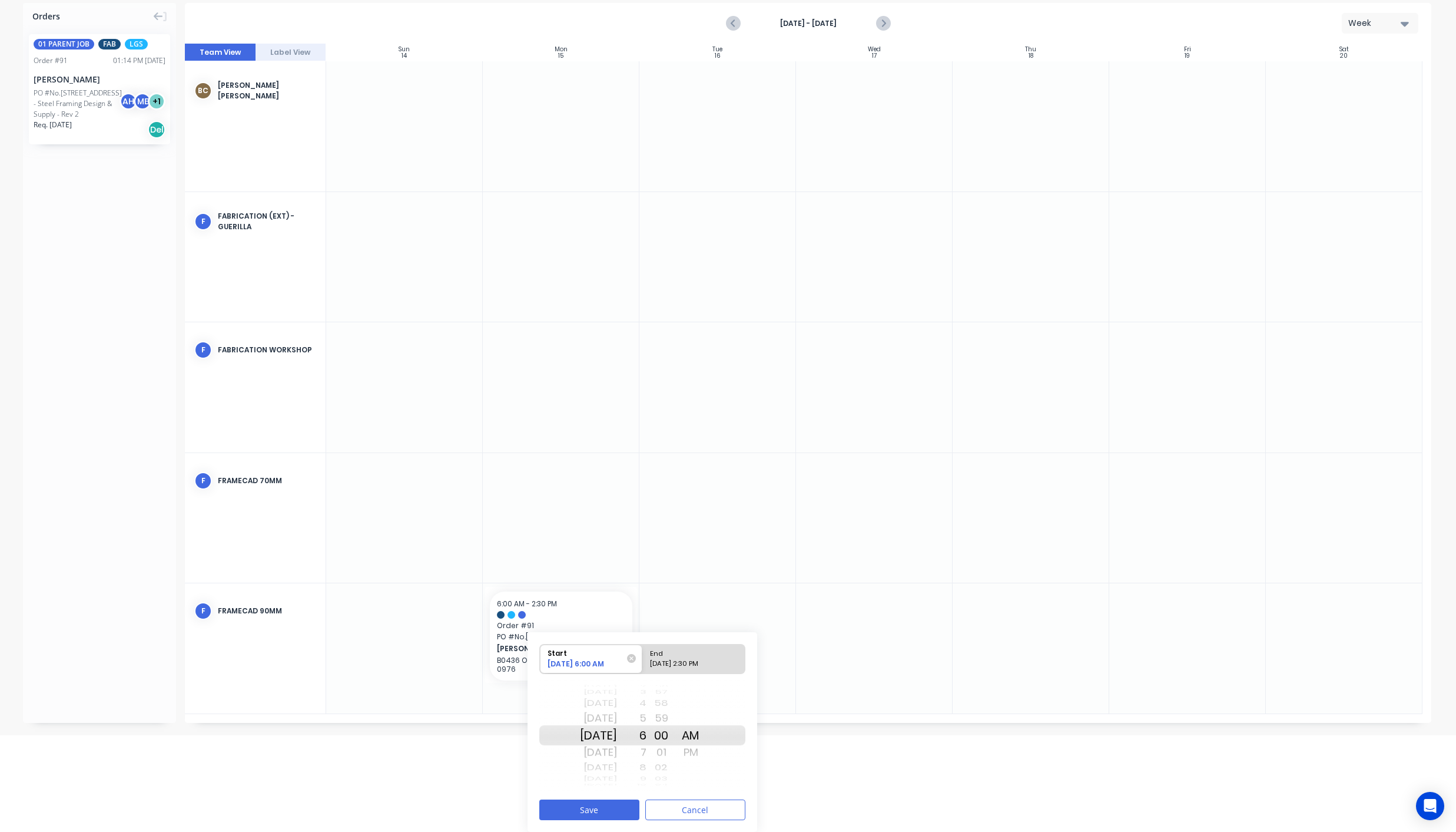
click at [674, 664] on div "09/15/2025 2:30 PM" at bounding box center [688, 666] width 86 height 15
click at [643, 664] on input "End 09/15/2025 2:30 PM" at bounding box center [643, 658] width 1 height 29
radio input "true"
click at [594, 809] on button "Save" at bounding box center [589, 809] width 100 height 21
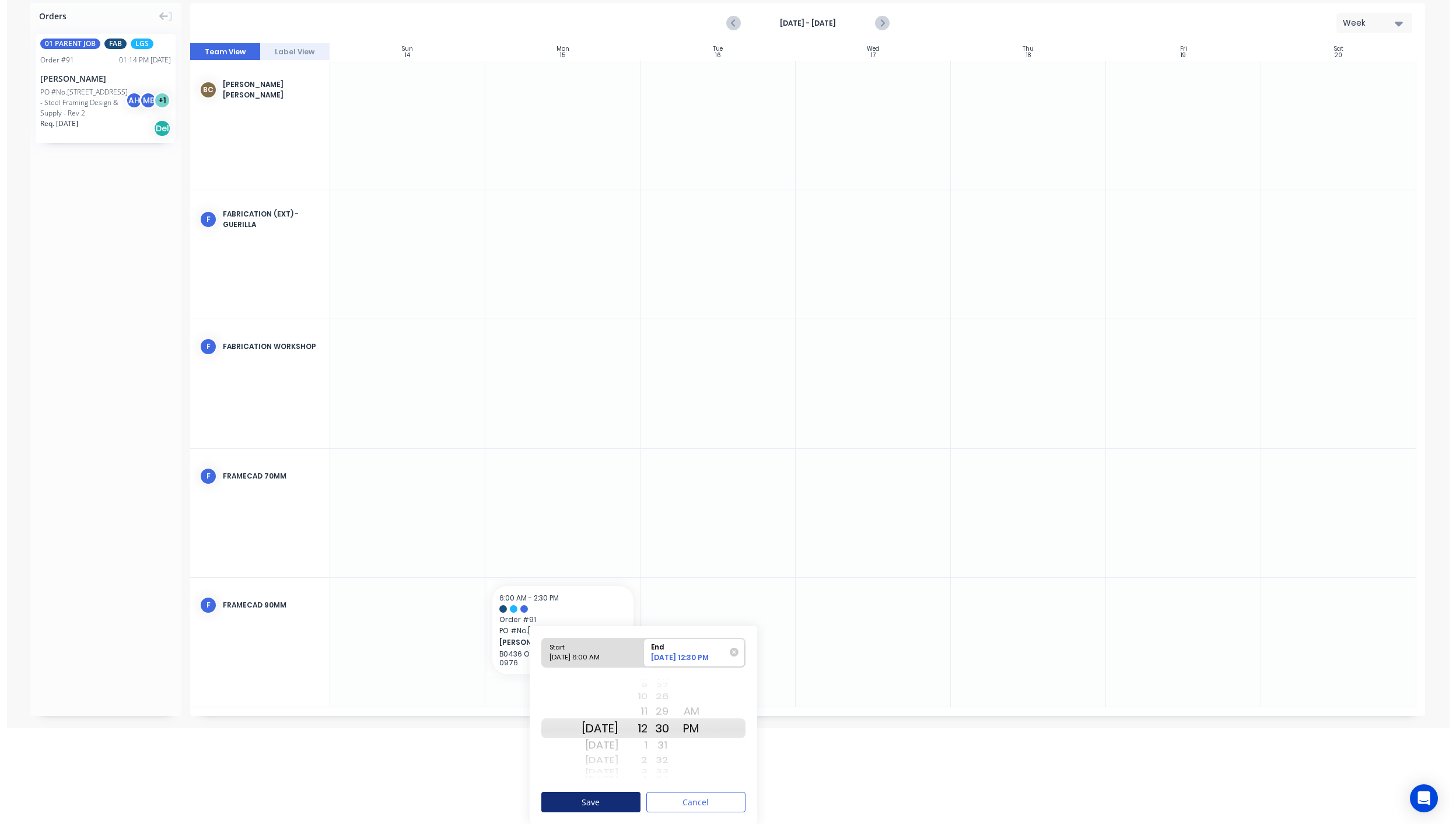
scroll to position [0, 0]
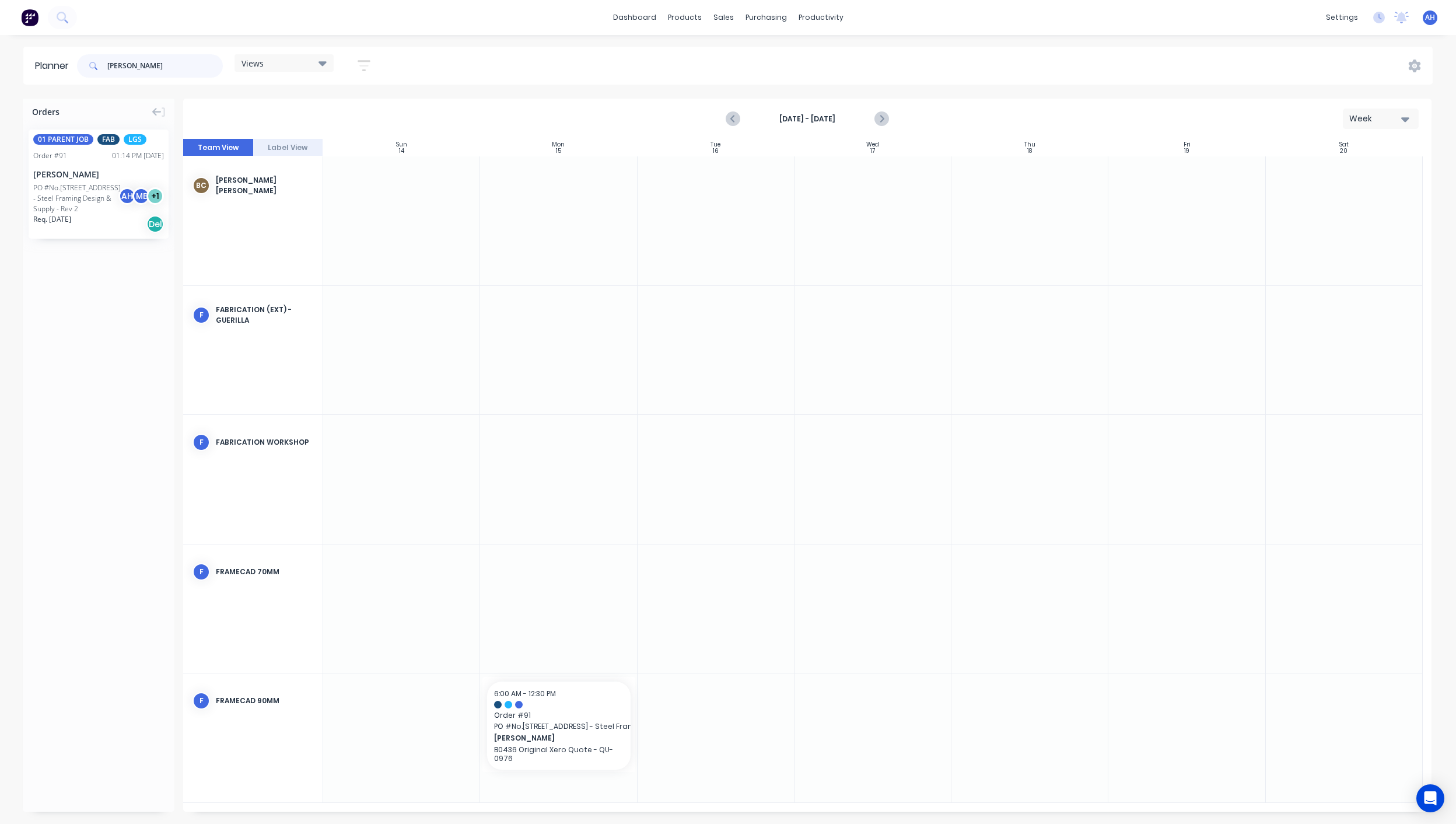
drag, startPoint x: 178, startPoint y: 64, endPoint x: 54, endPoint y: 88, distance: 126.3
click at [54, 88] on div "Planner flack Views Save new view None (Default) edit DESIGN TEAM (INTERNAL) ed…" at bounding box center [728, 434] width 1456 height 777
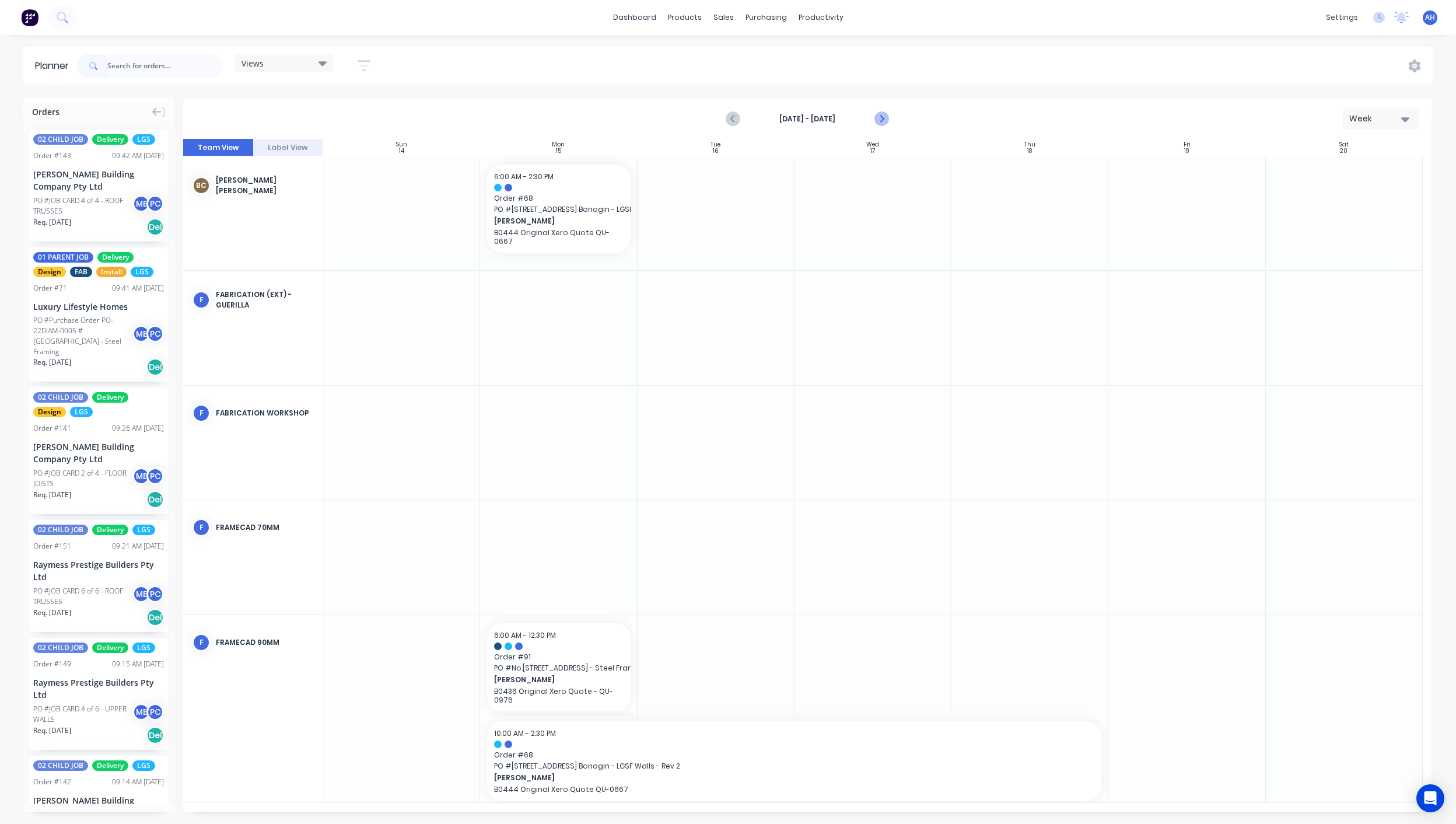
click at [885, 110] on button "Next page" at bounding box center [880, 119] width 23 height 23
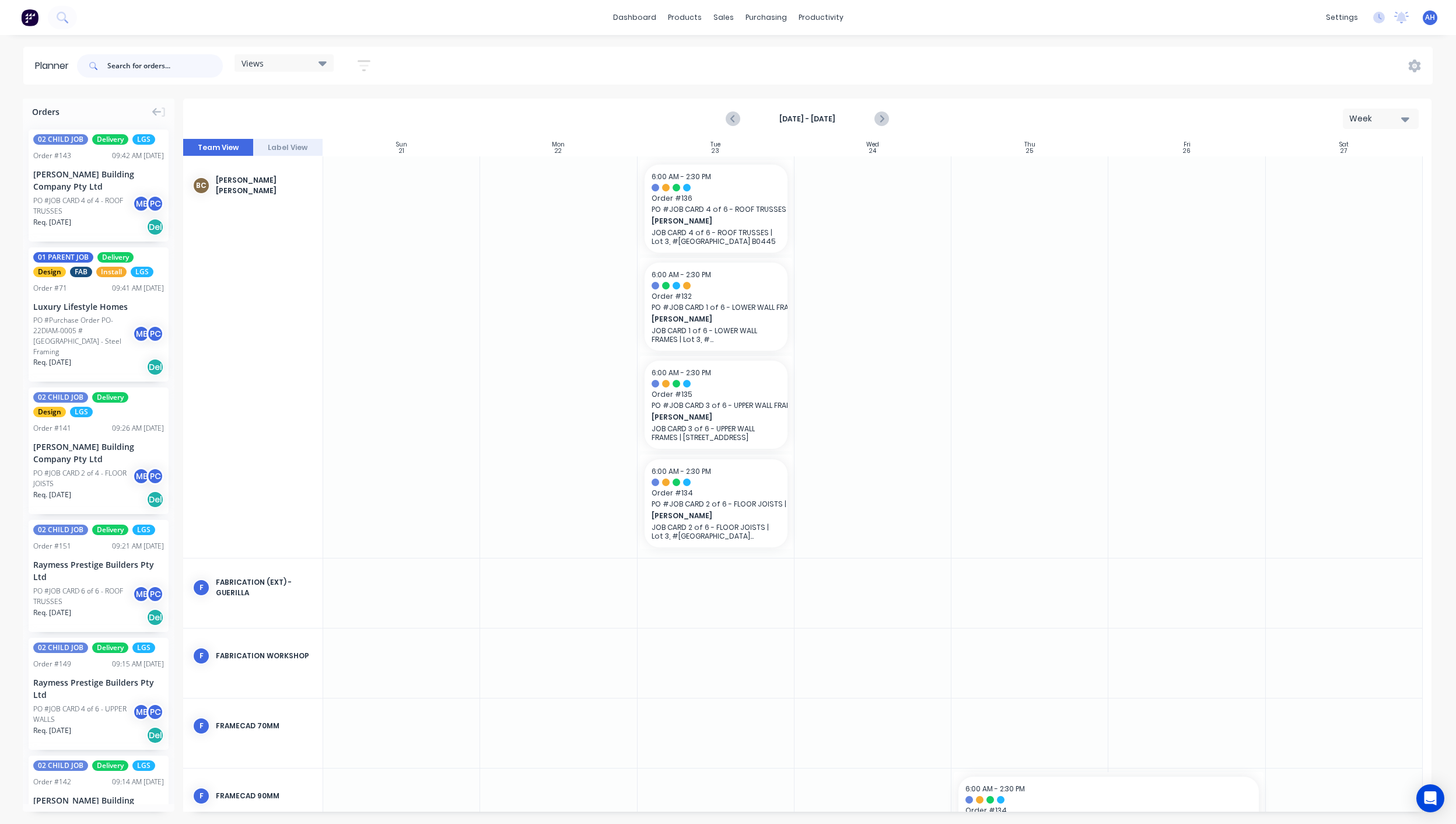
click at [168, 61] on input "text" at bounding box center [165, 66] width 115 height 23
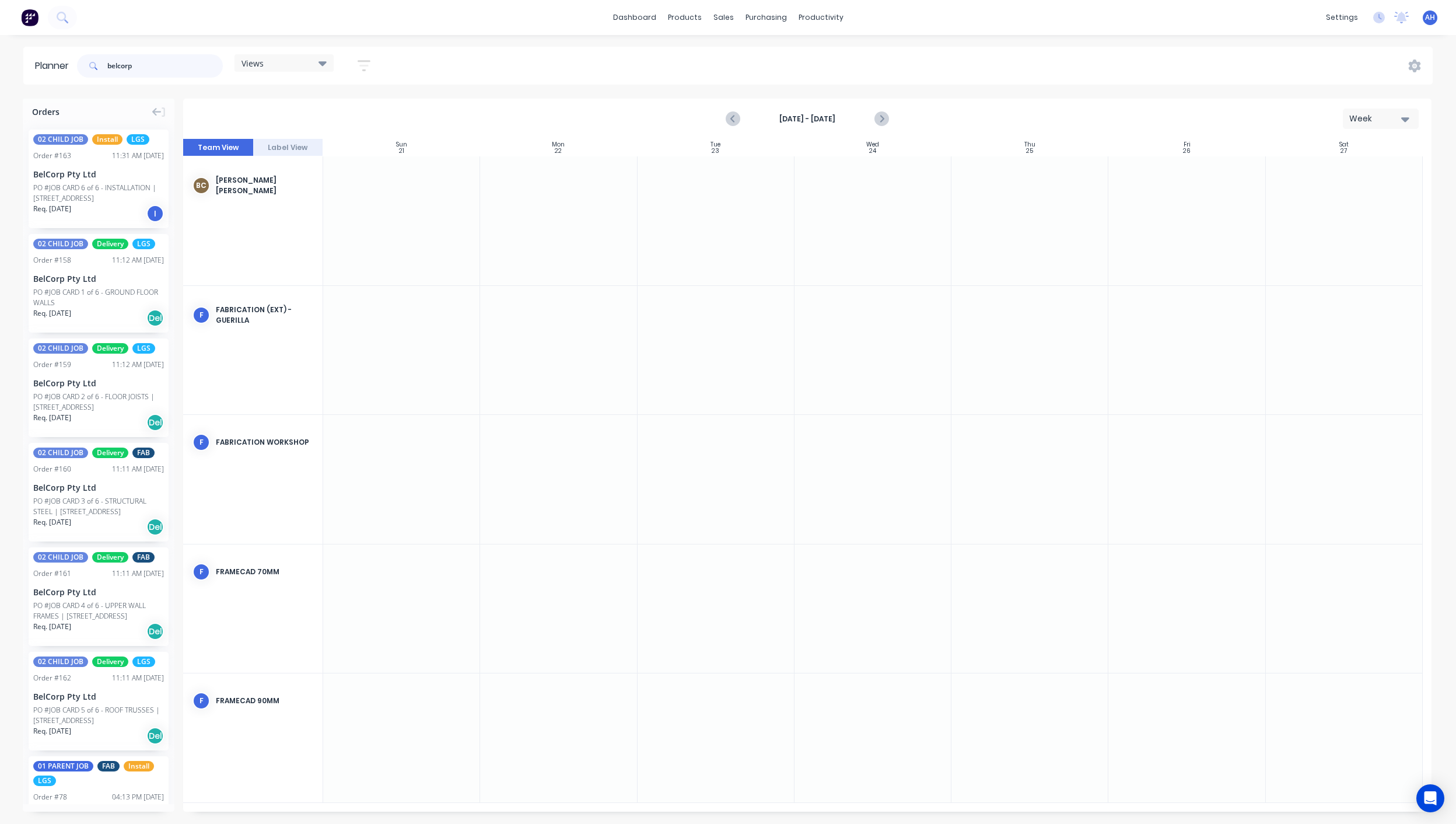
scroll to position [112, 0]
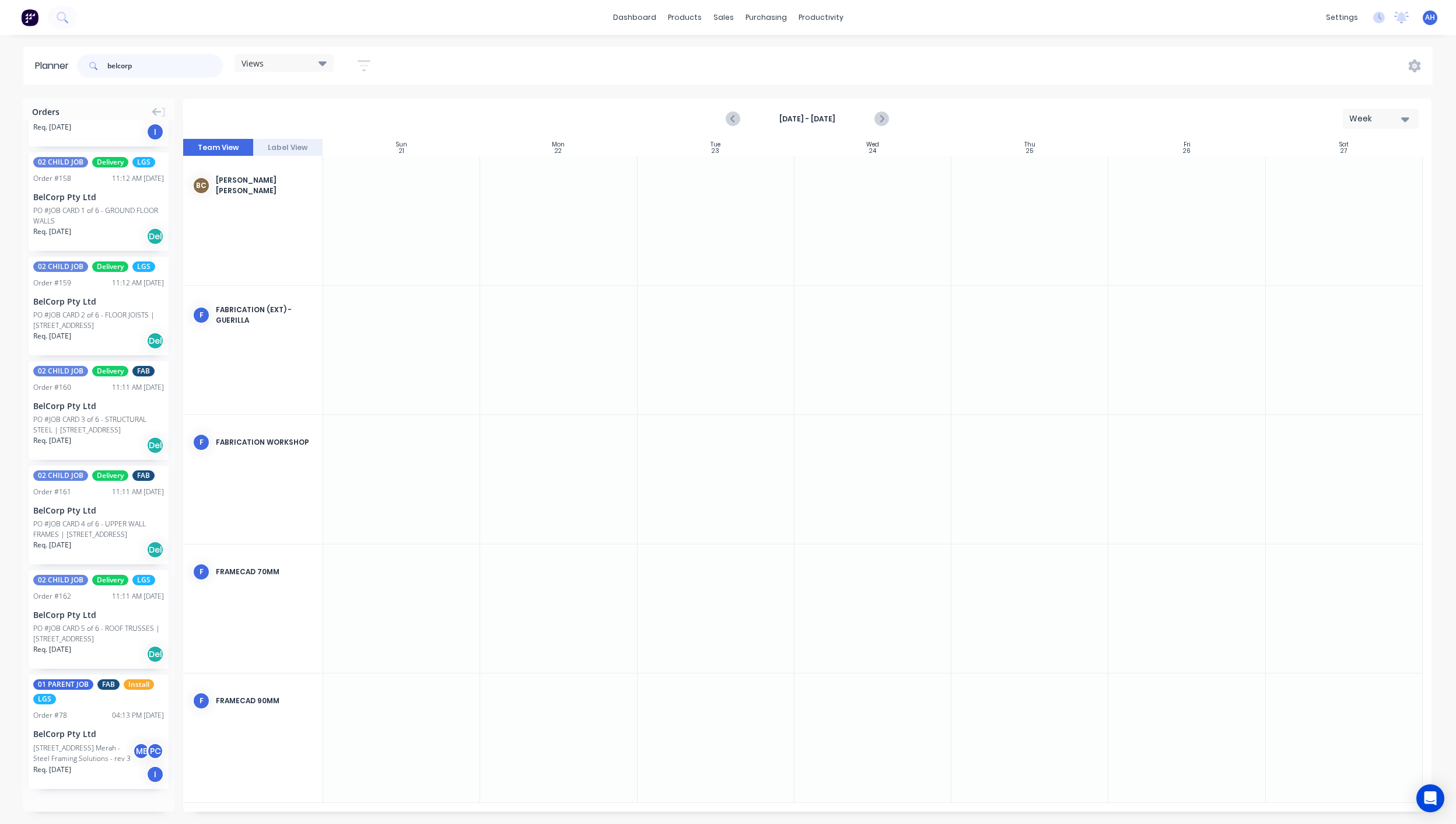
type input "belcorp"
click at [79, 743] on div "[STREET_ADDRESS] Merah - Steel Framing Solutions - rev 3" at bounding box center [85, 753] width 103 height 21
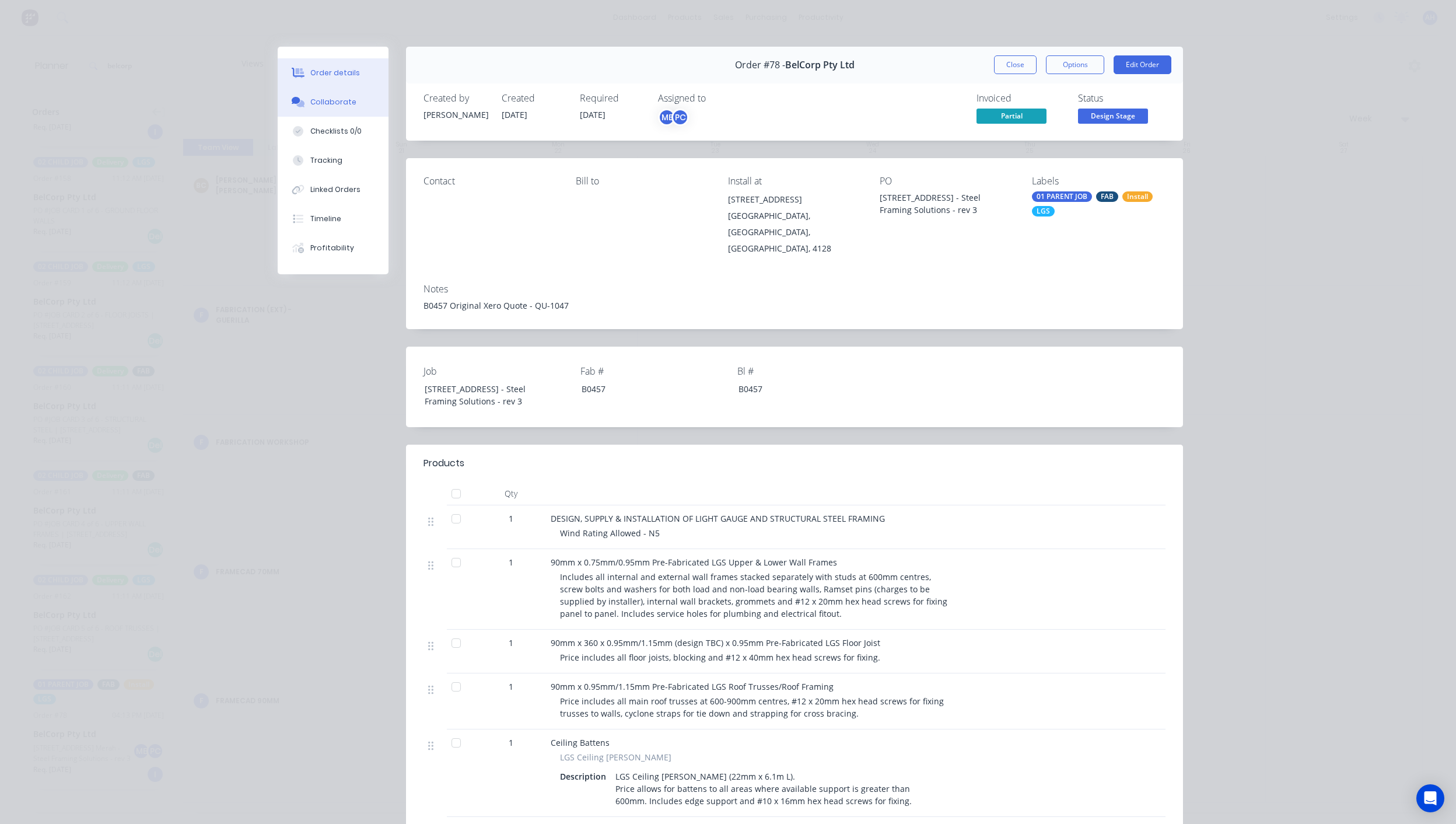
click at [334, 99] on div "Collaborate" at bounding box center [334, 102] width 46 height 10
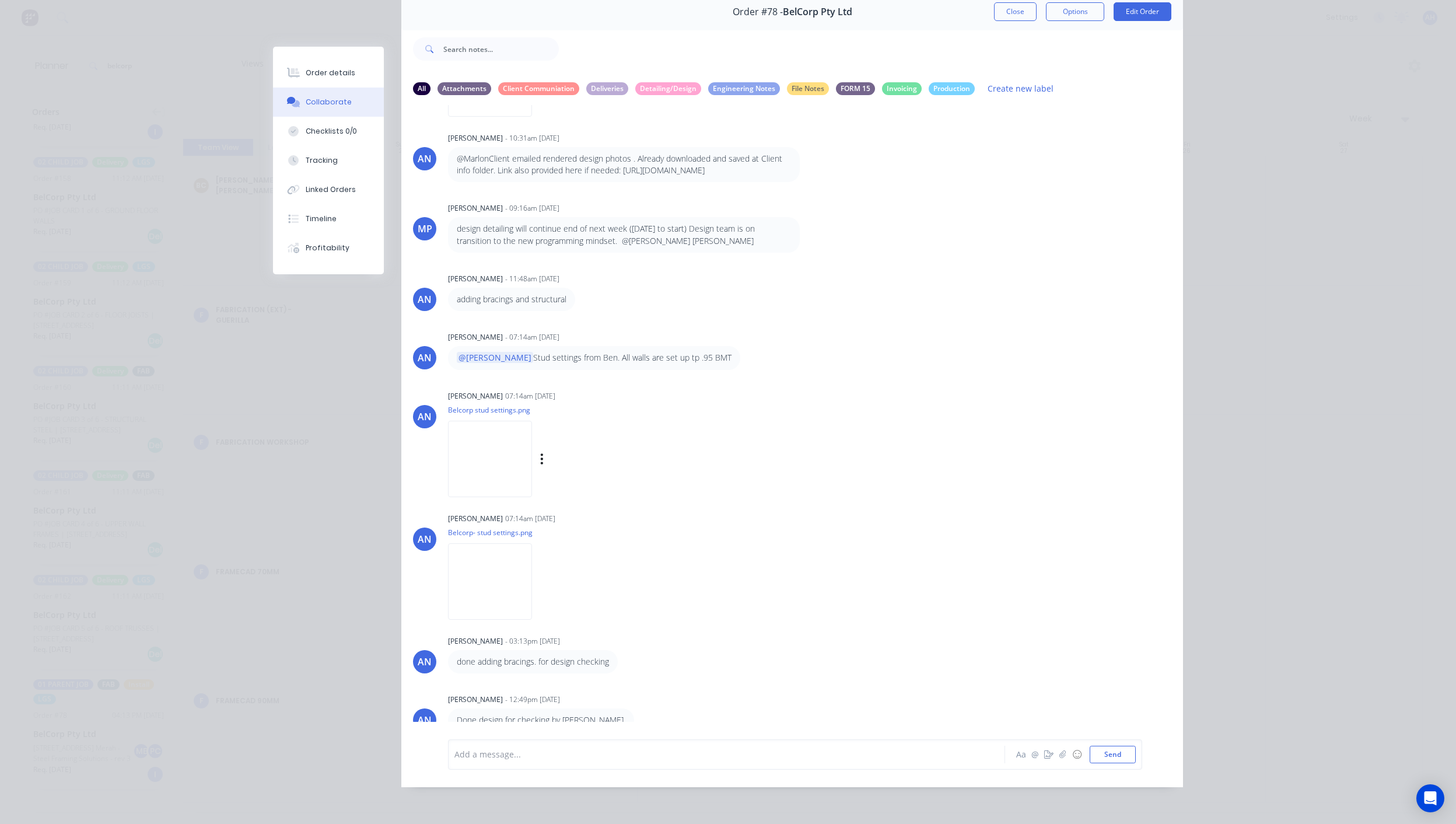
scroll to position [292, 0]
click at [1007, 16] on button "Close" at bounding box center [1015, 12] width 43 height 19
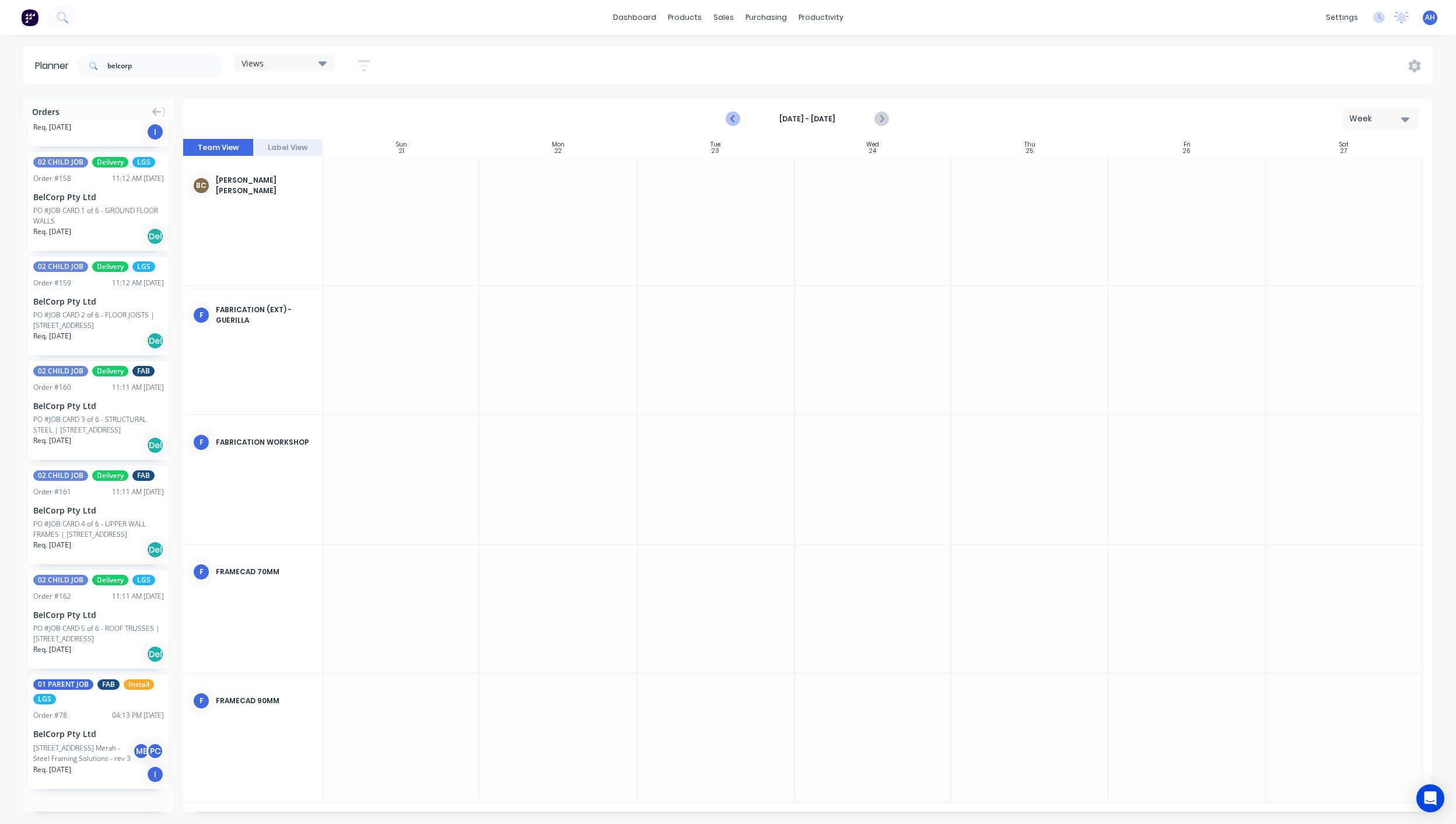
click at [735, 113] on icon "Previous page" at bounding box center [732, 118] width 14 height 14
drag, startPoint x: 136, startPoint y: 66, endPoint x: 48, endPoint y: 49, distance: 89.6
click at [48, 49] on header "Planner belcorp Views Save new view None (Default) edit DESIGN TEAM (INTERNAL) …" at bounding box center [727, 65] width 1409 height 38
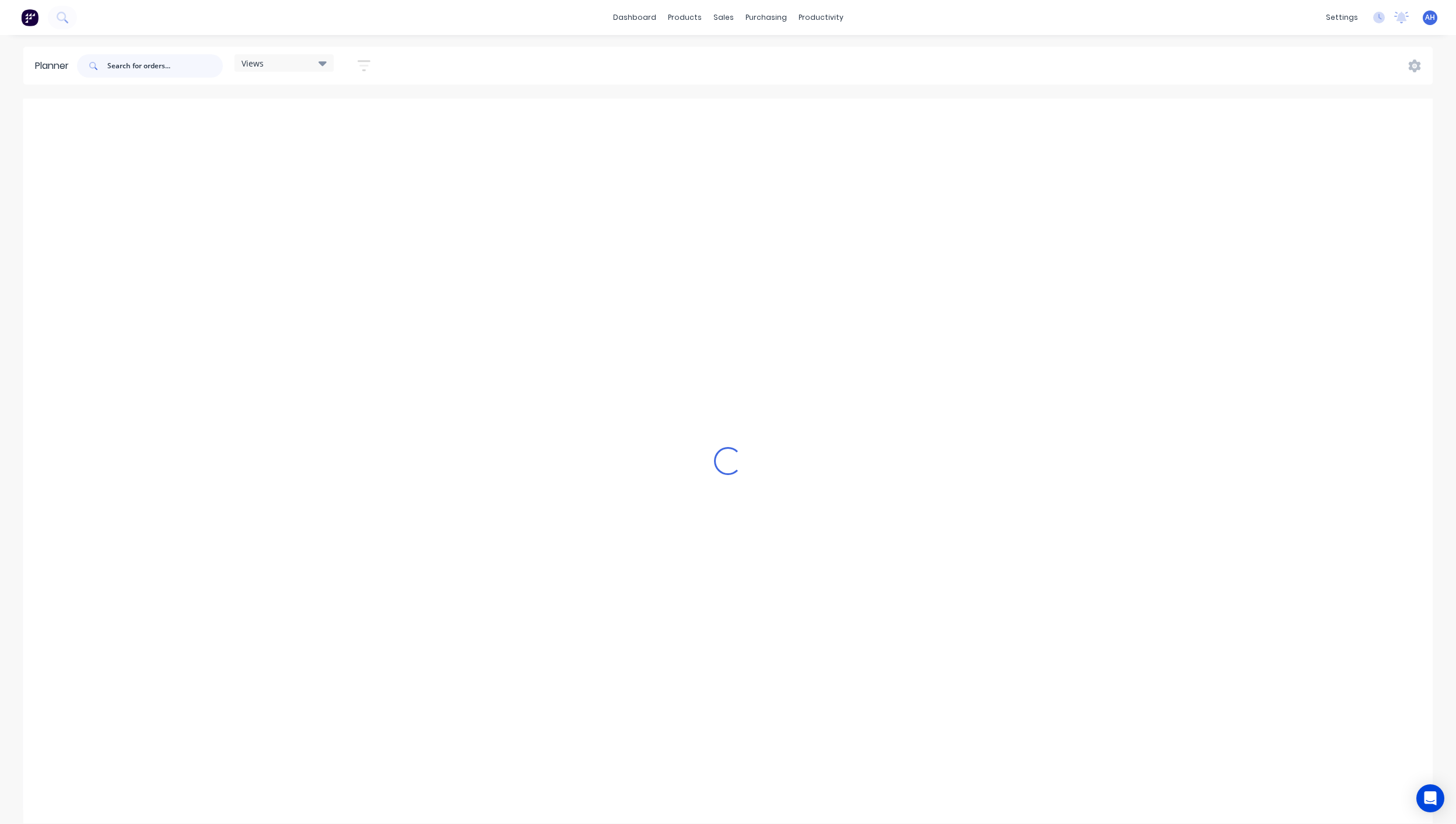
scroll to position [0, 0]
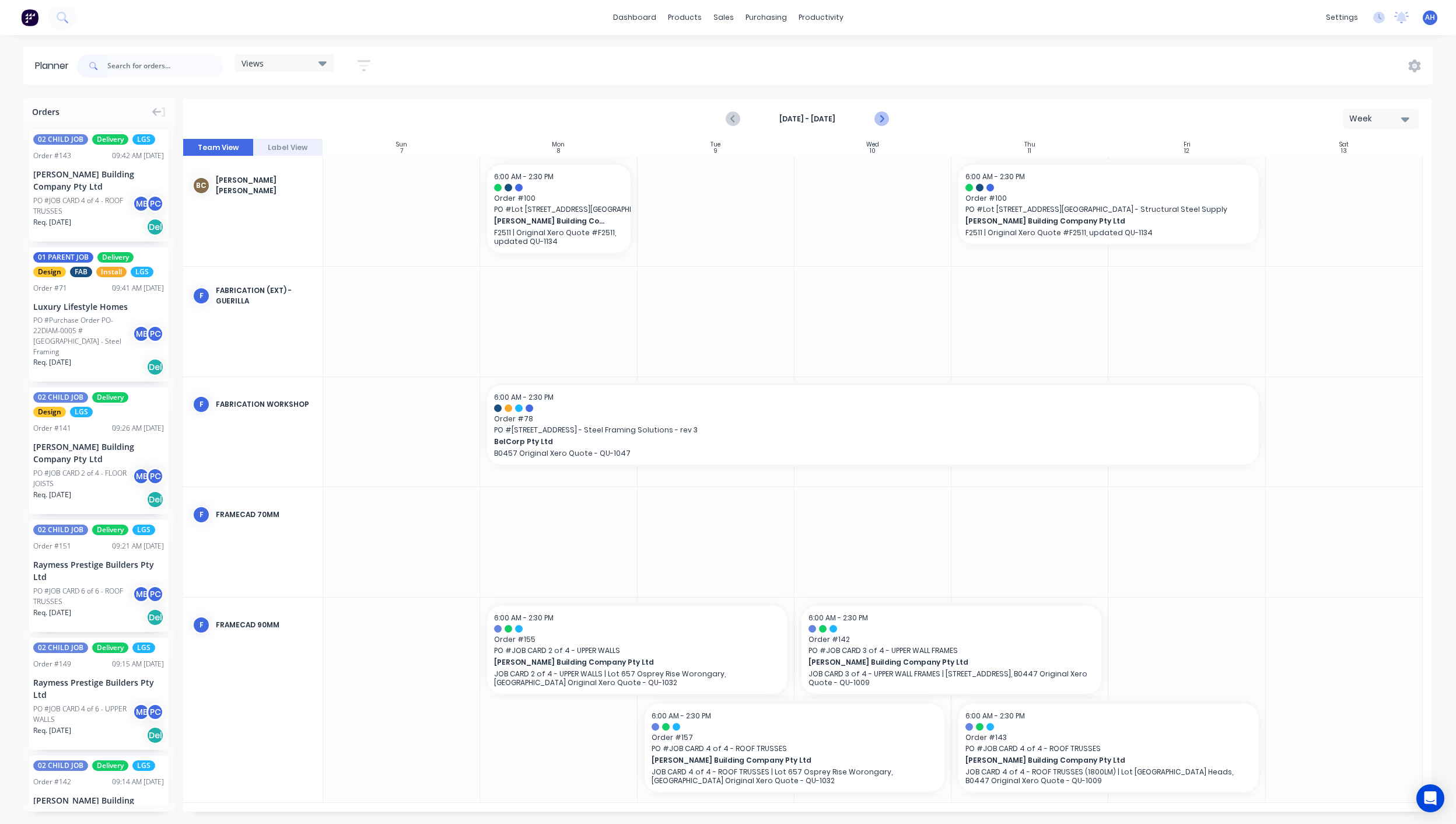
click at [882, 116] on icon "Next page" at bounding box center [880, 118] width 14 height 14
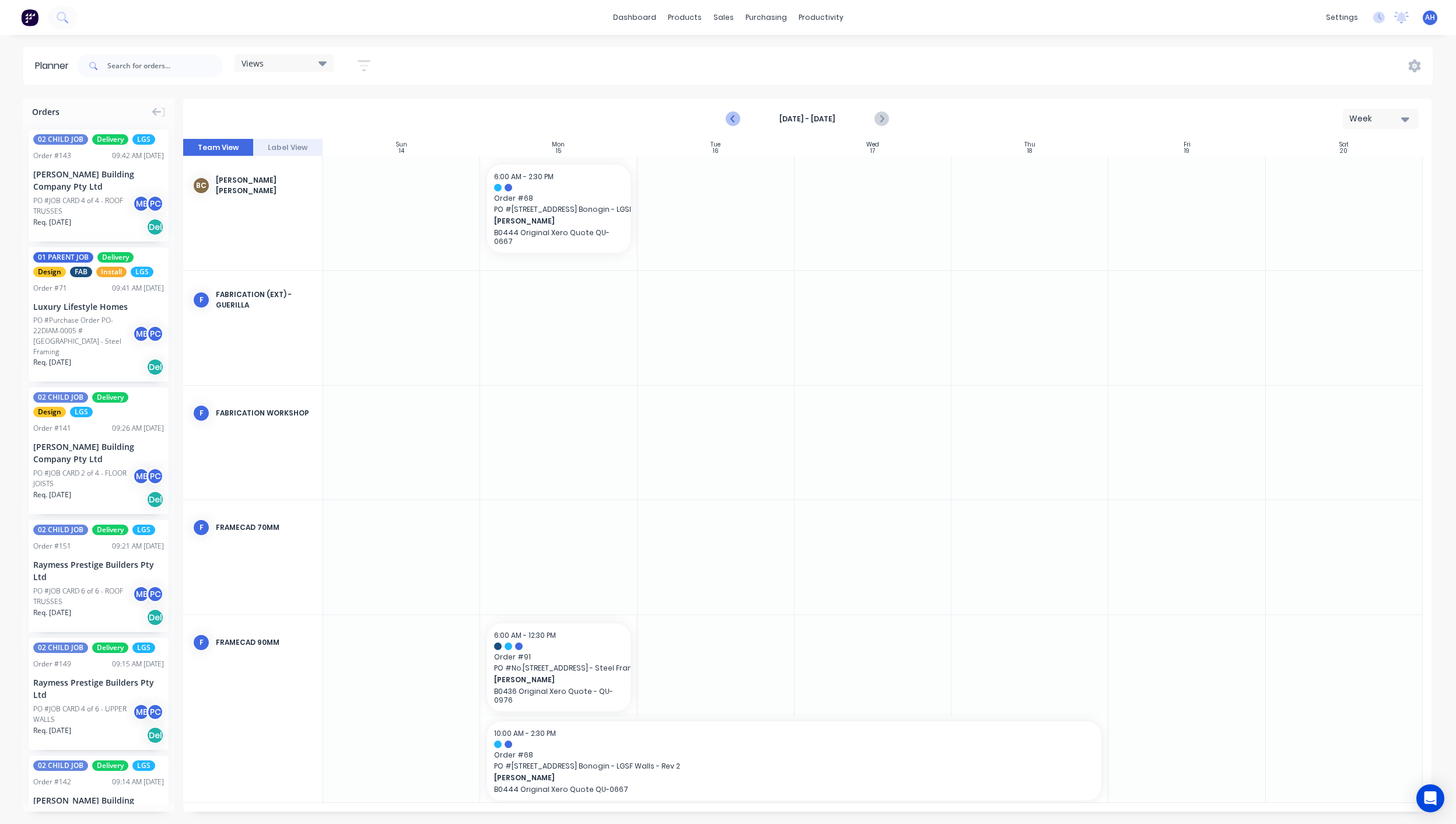
click at [731, 115] on icon "Previous page" at bounding box center [732, 118] width 14 height 14
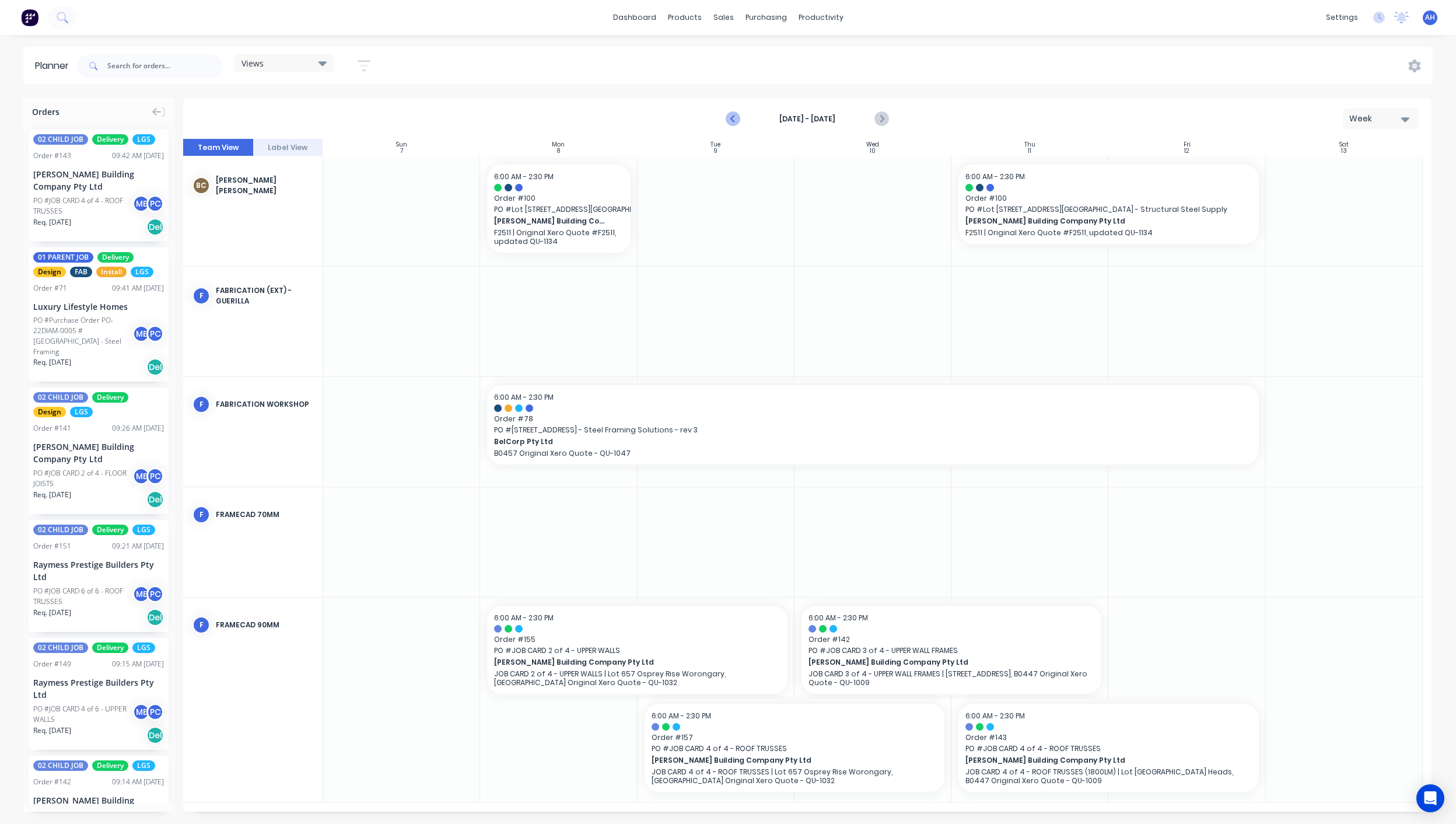
click at [731, 115] on icon "Previous page" at bounding box center [732, 118] width 14 height 14
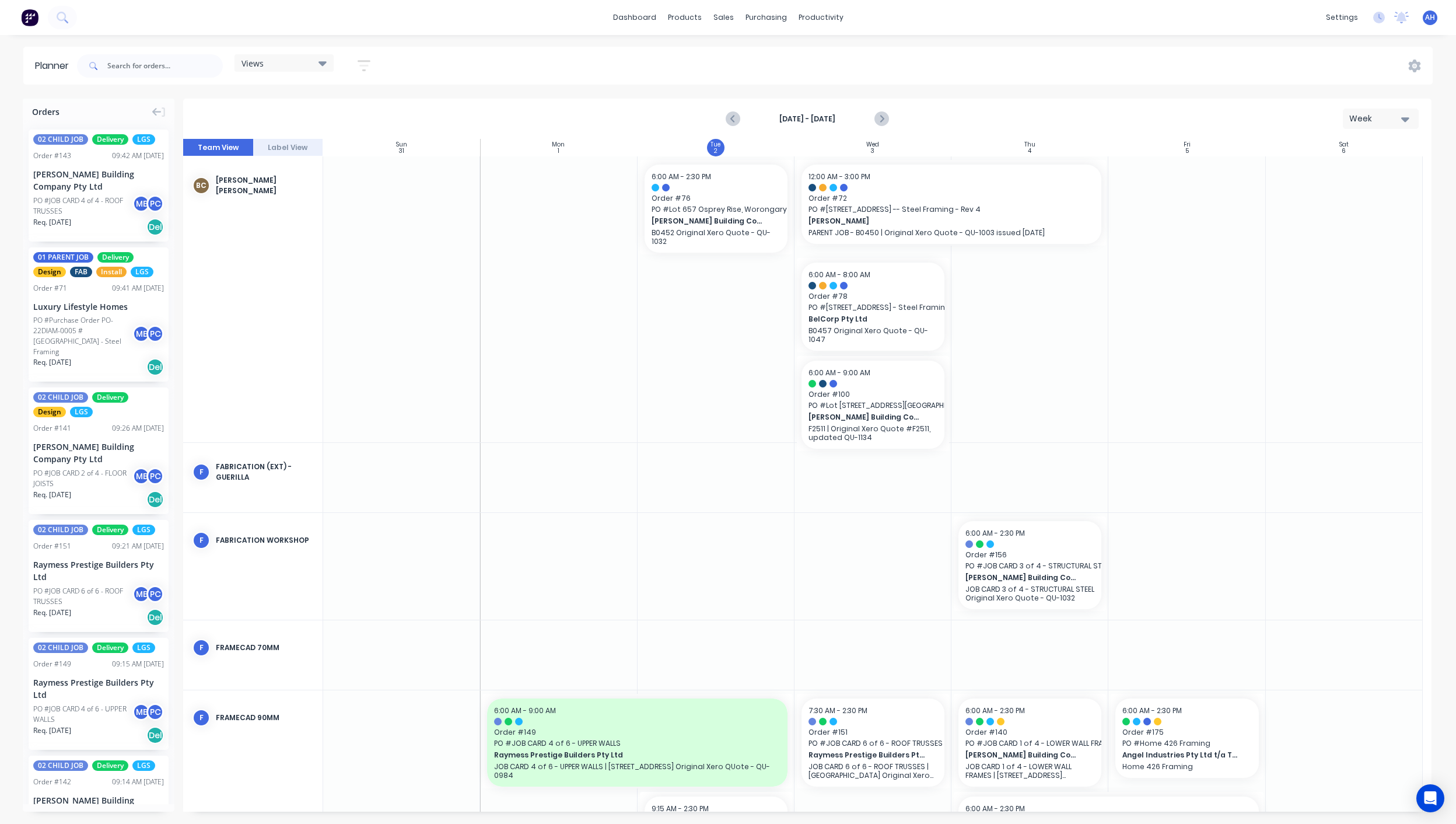
scroll to position [93, 0]
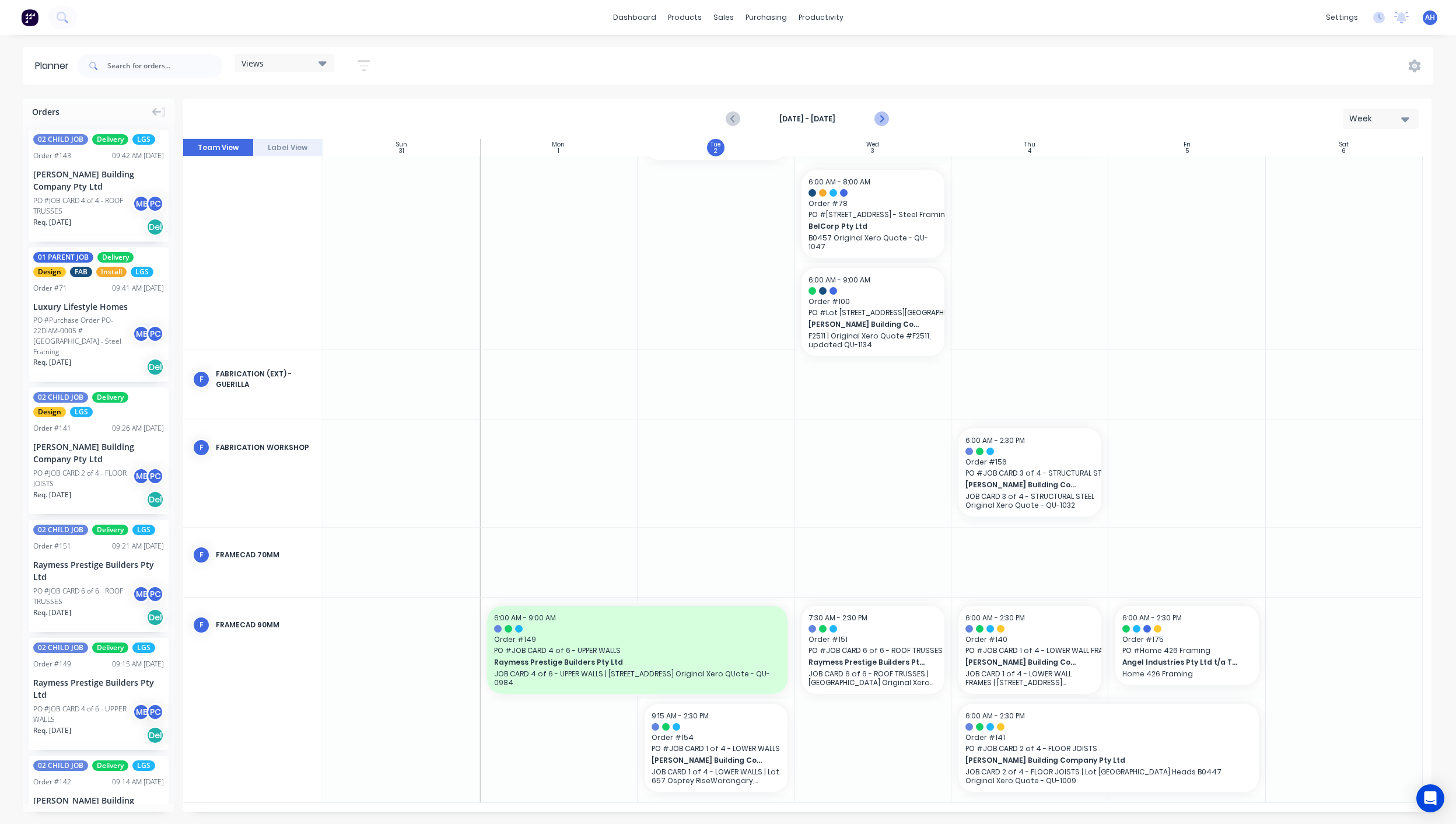
click at [883, 121] on icon "Next page" at bounding box center [880, 118] width 14 height 14
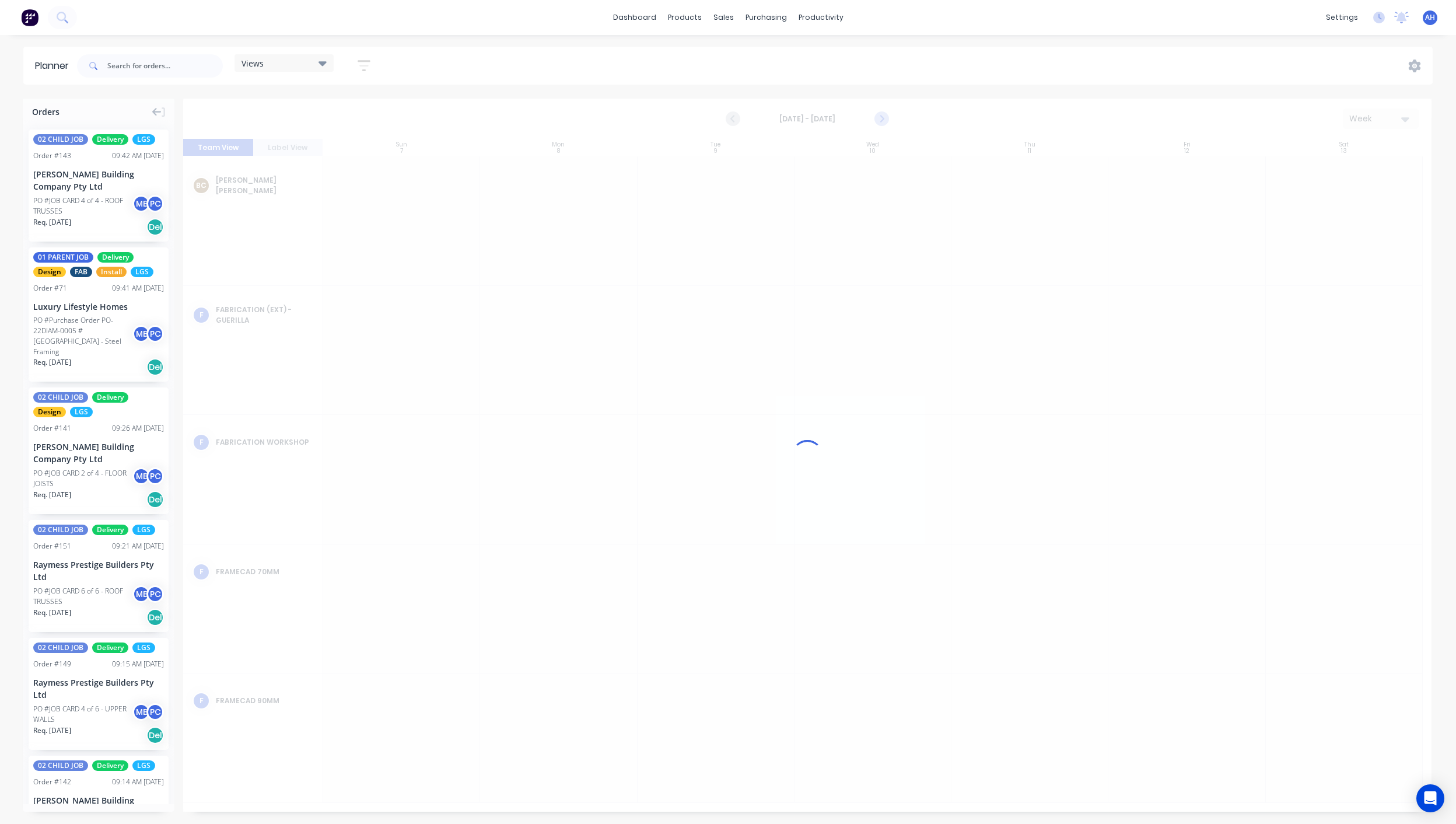
scroll to position [0, 0]
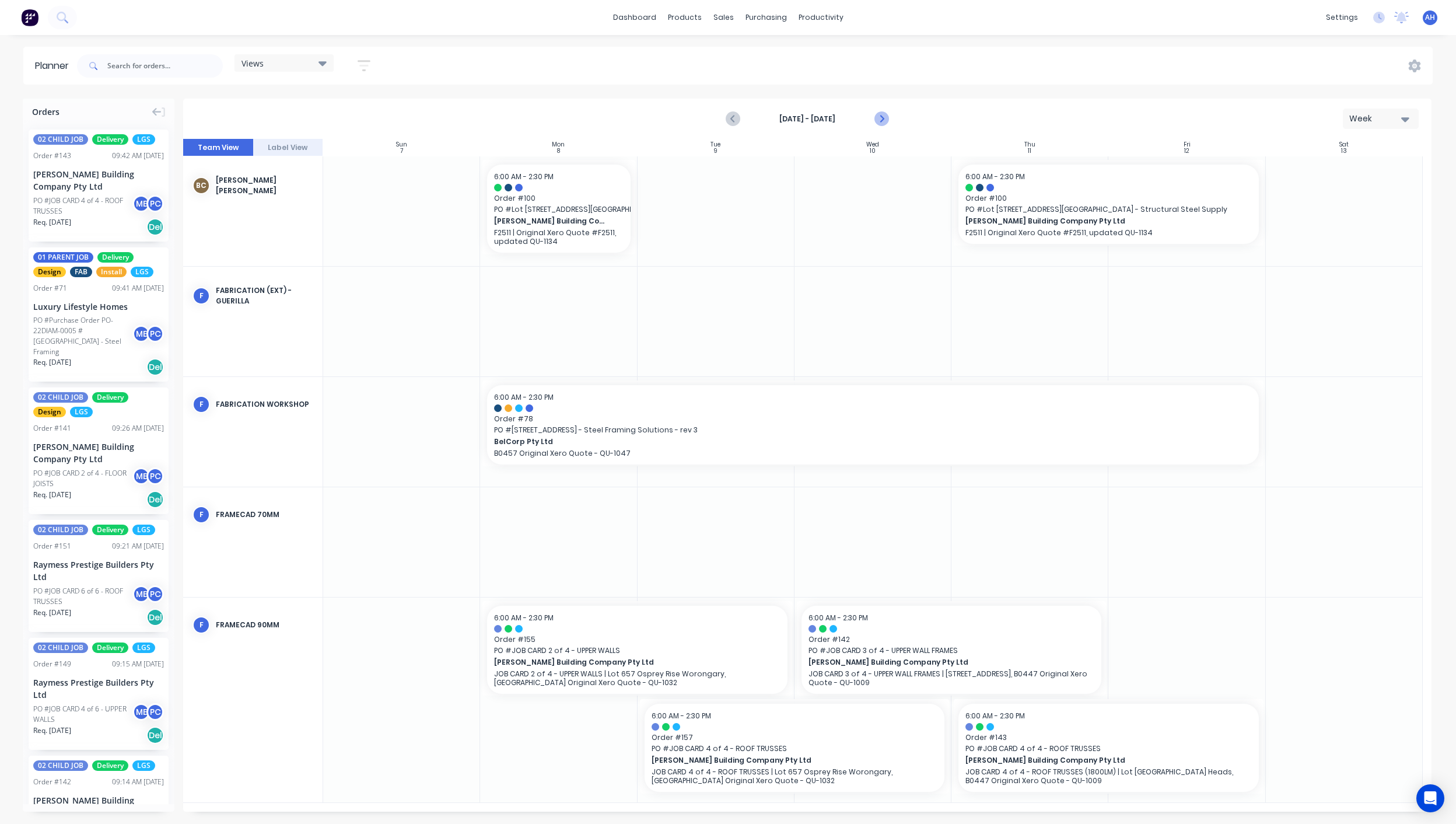
click at [883, 121] on icon "Next page" at bounding box center [880, 118] width 14 height 14
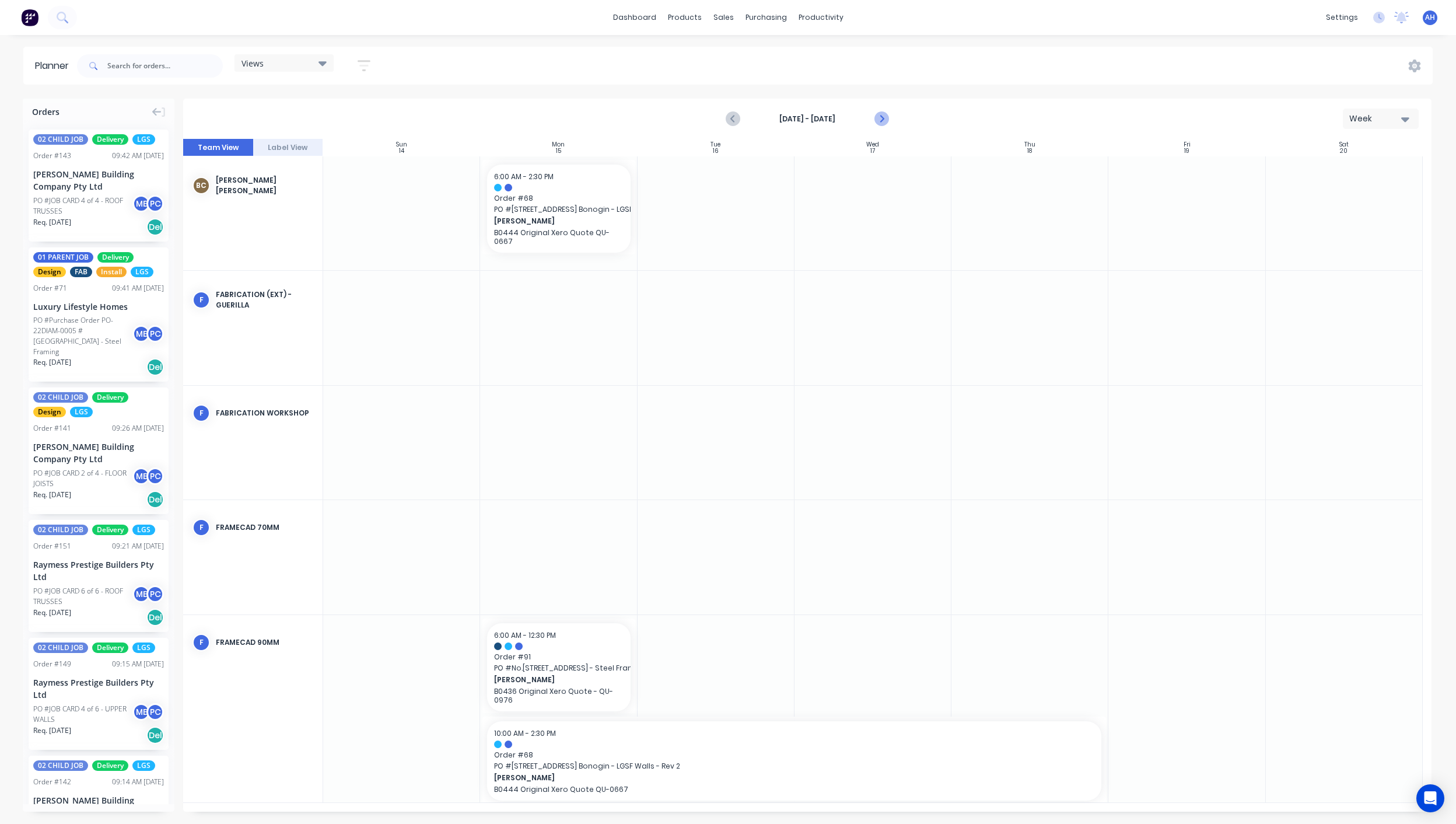
click at [875, 120] on icon "Next page" at bounding box center [880, 118] width 14 height 14
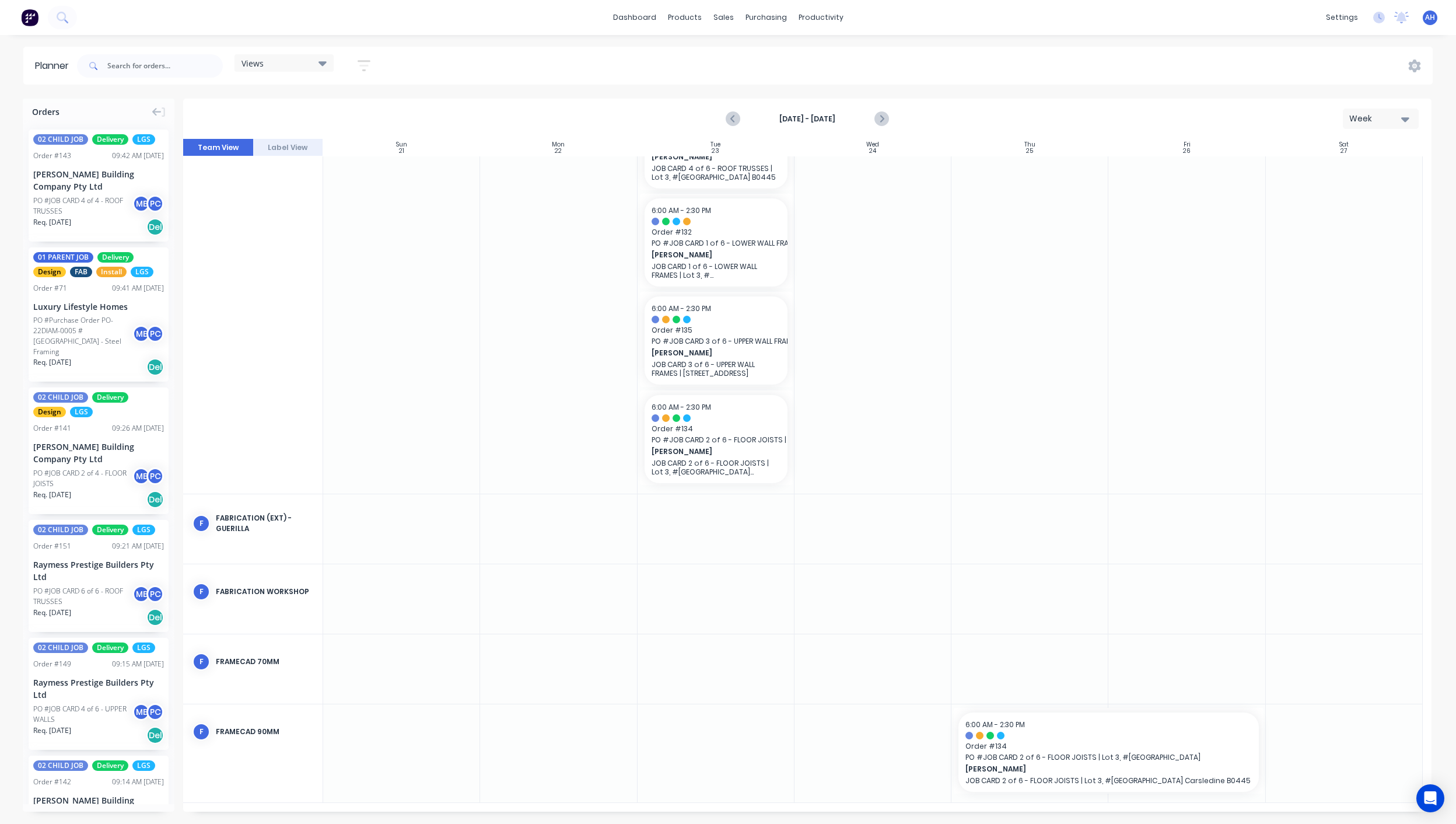
scroll to position [64, 0]
click at [880, 121] on icon "Next page" at bounding box center [880, 119] width 5 height 9
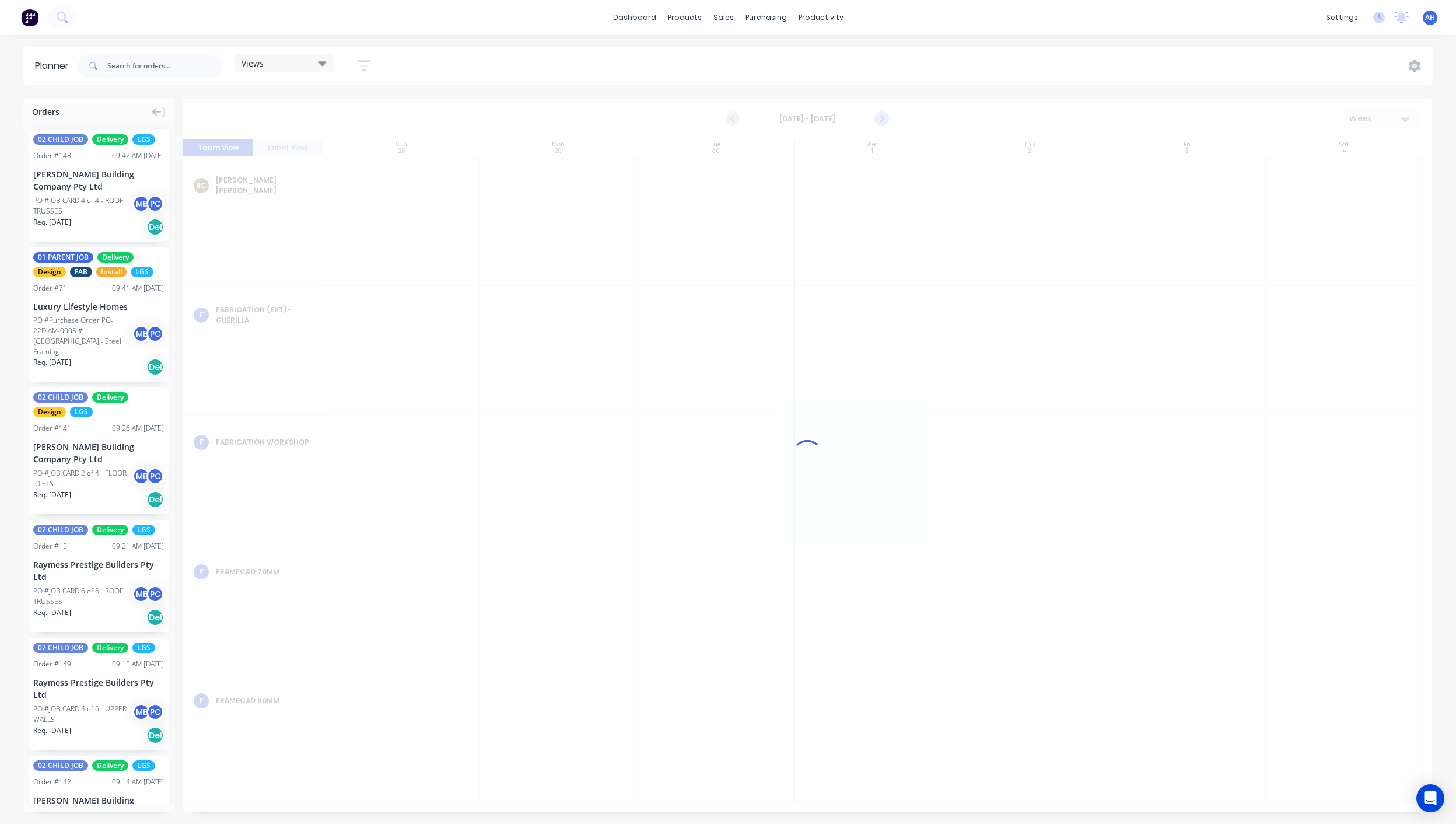
scroll to position [0, 0]
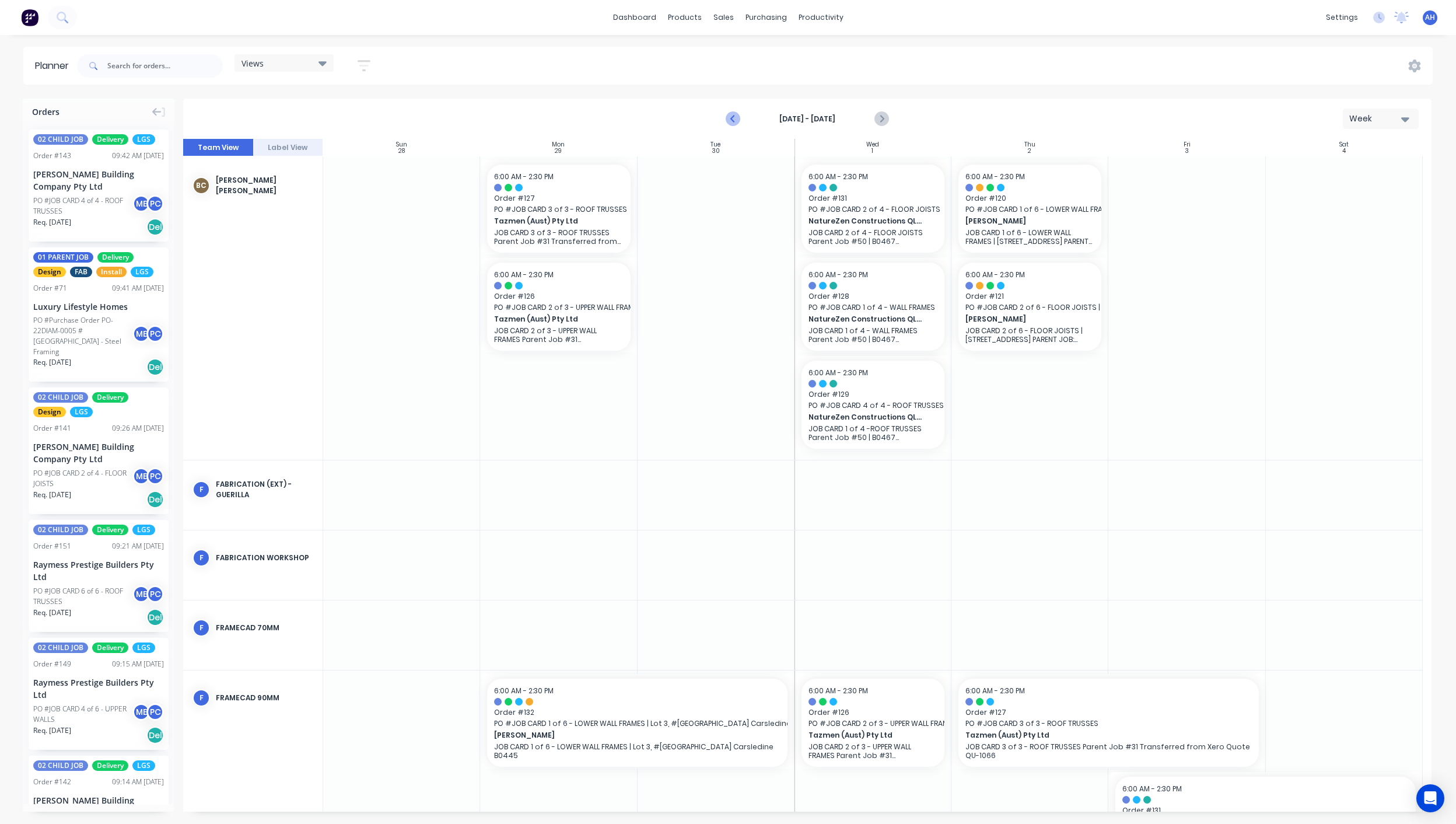
click at [732, 121] on icon "Previous page" at bounding box center [732, 118] width 14 height 14
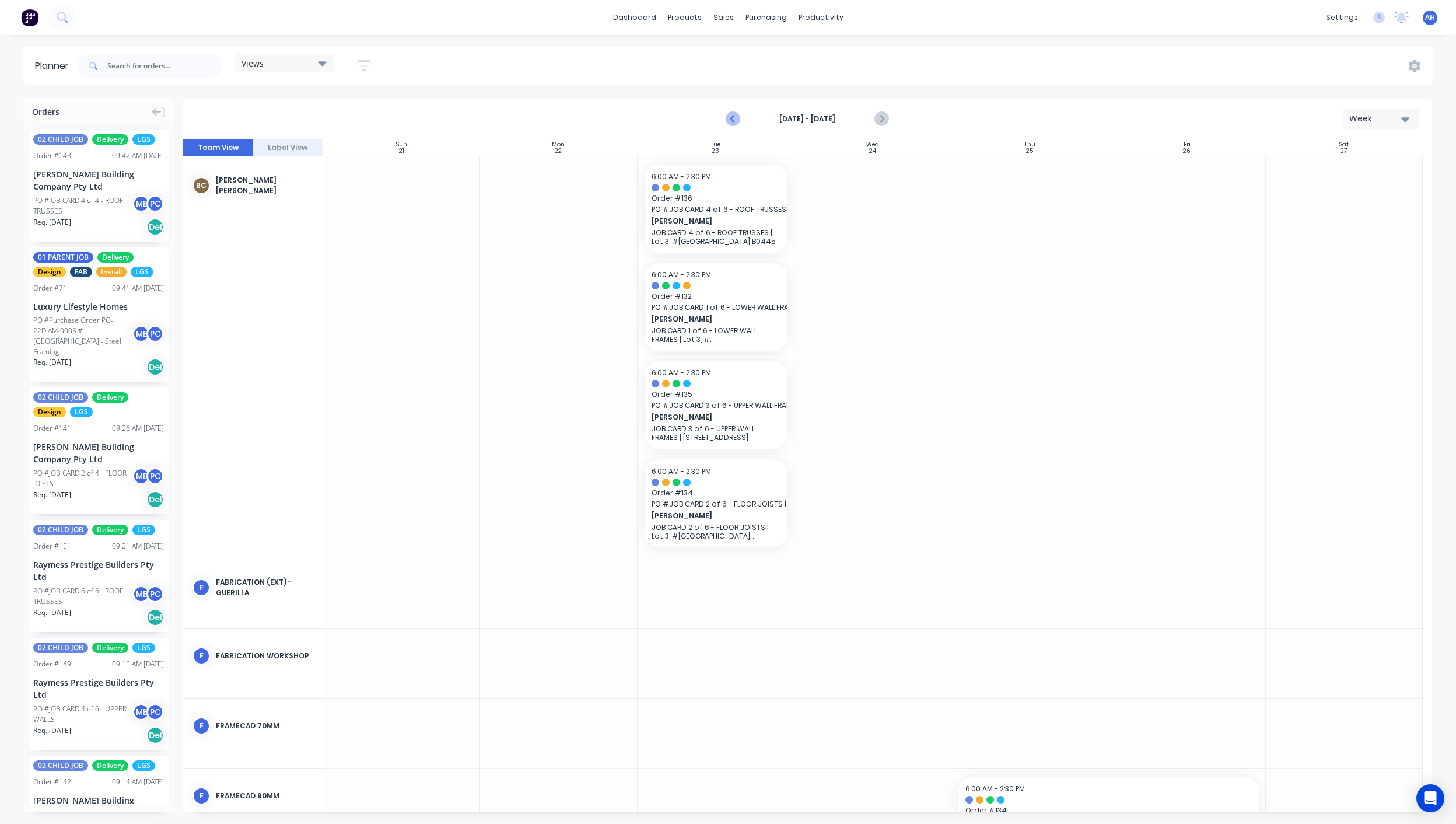
click at [732, 123] on icon "Previous page" at bounding box center [732, 118] width 14 height 14
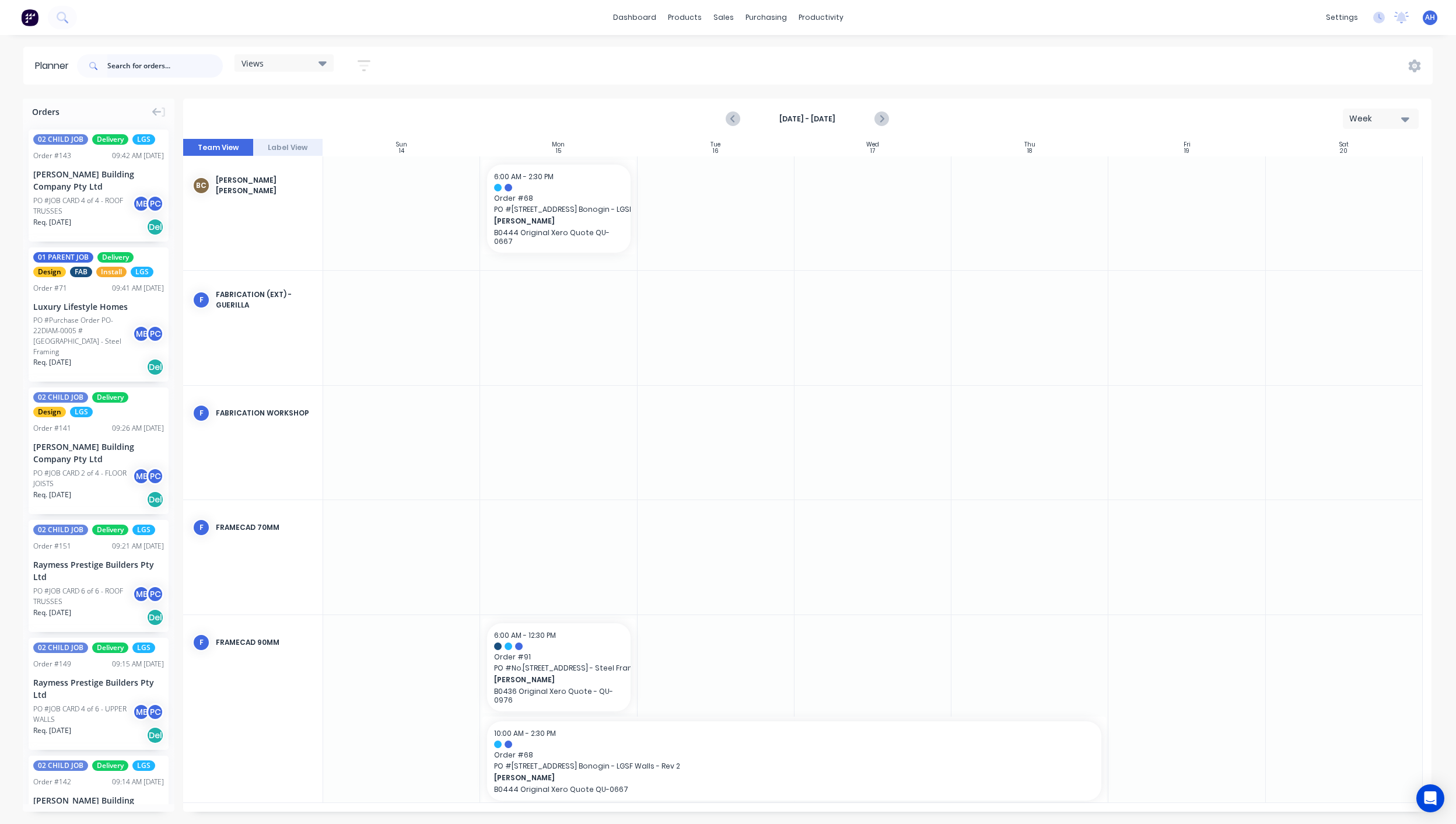
click at [168, 64] on input "text" at bounding box center [165, 66] width 115 height 23
type input "belcorp"
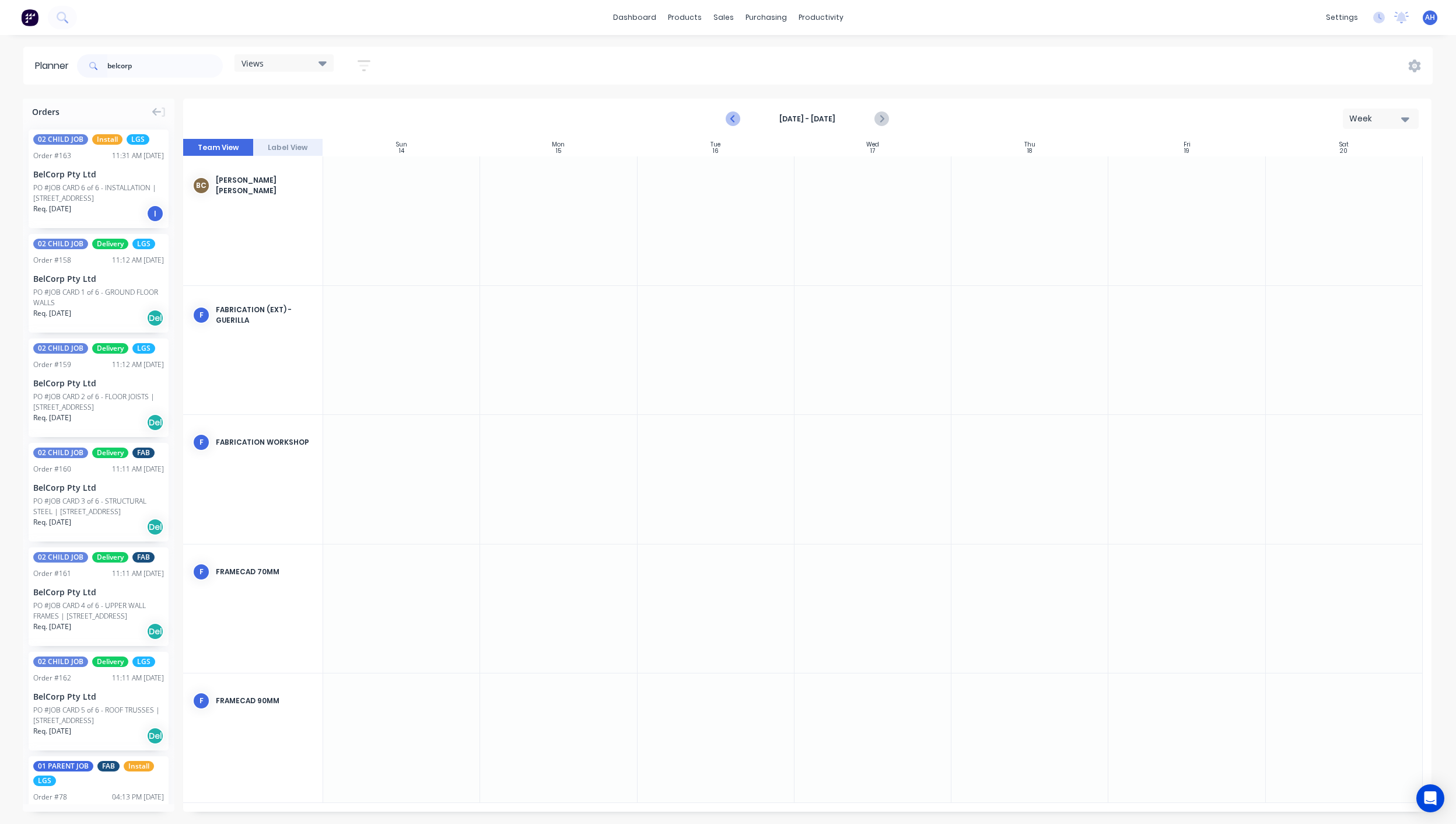
click at [734, 119] on icon "Previous page" at bounding box center [732, 118] width 14 height 14
drag, startPoint x: 154, startPoint y: 65, endPoint x: 56, endPoint y: 59, distance: 98.2
click at [56, 59] on header "Planner belcorp Views Save new view None (Default) edit DESIGN TEAM (INTERNAL) …" at bounding box center [727, 65] width 1409 height 38
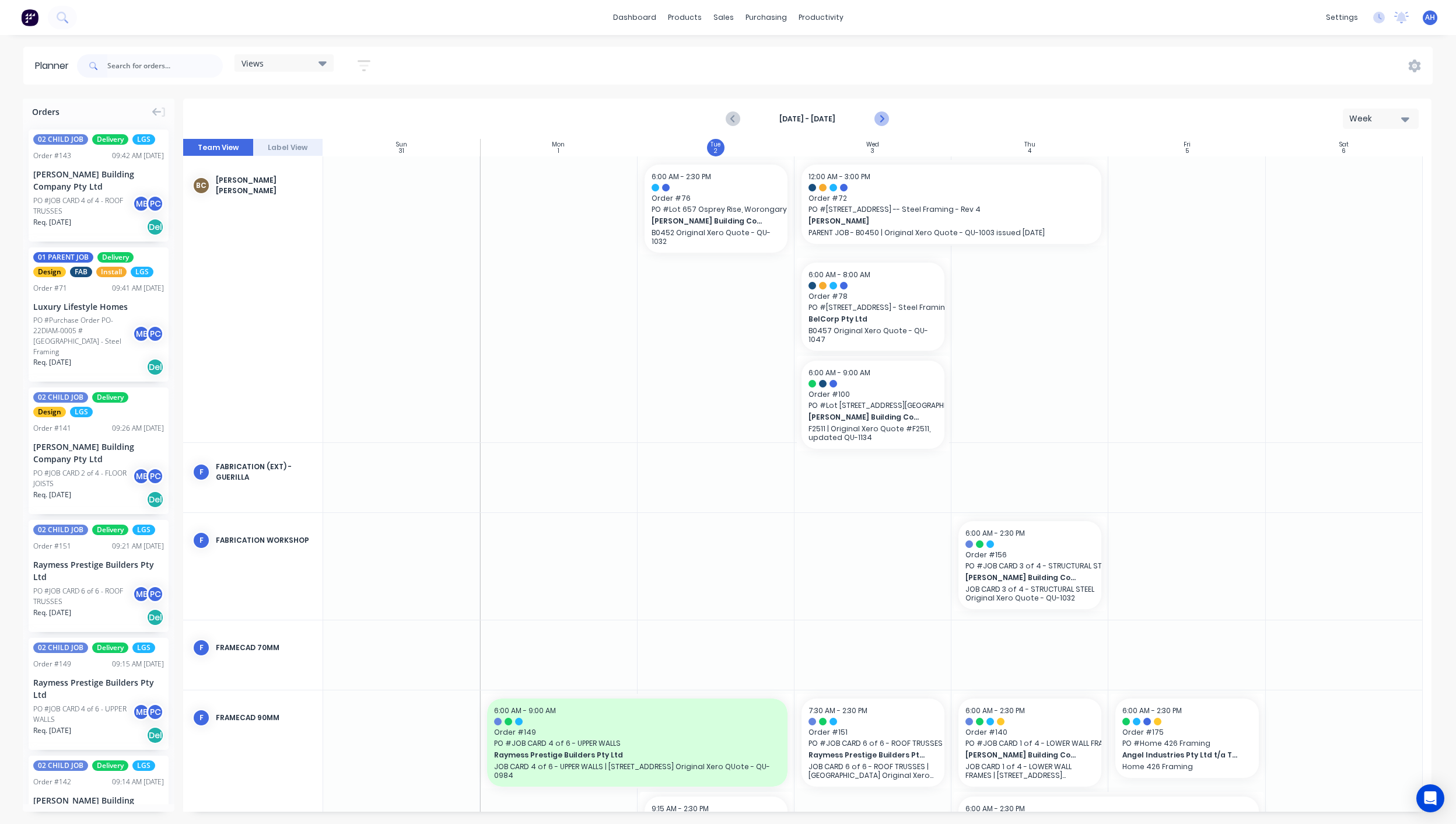
click at [881, 124] on icon "Next page" at bounding box center [880, 118] width 14 height 14
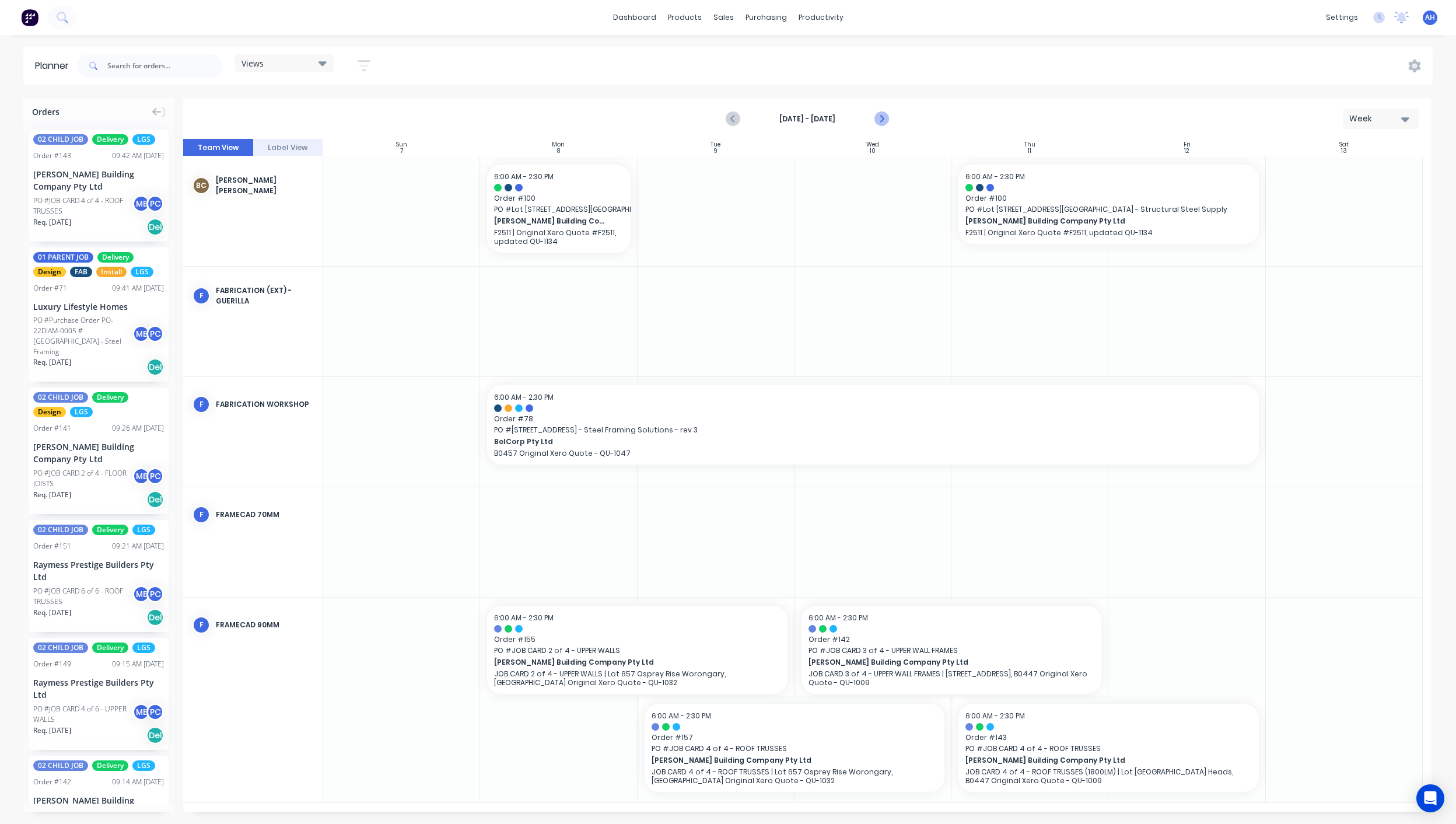
click at [881, 124] on icon "Next page" at bounding box center [880, 118] width 14 height 14
